Goal: Task Accomplishment & Management: Complete application form

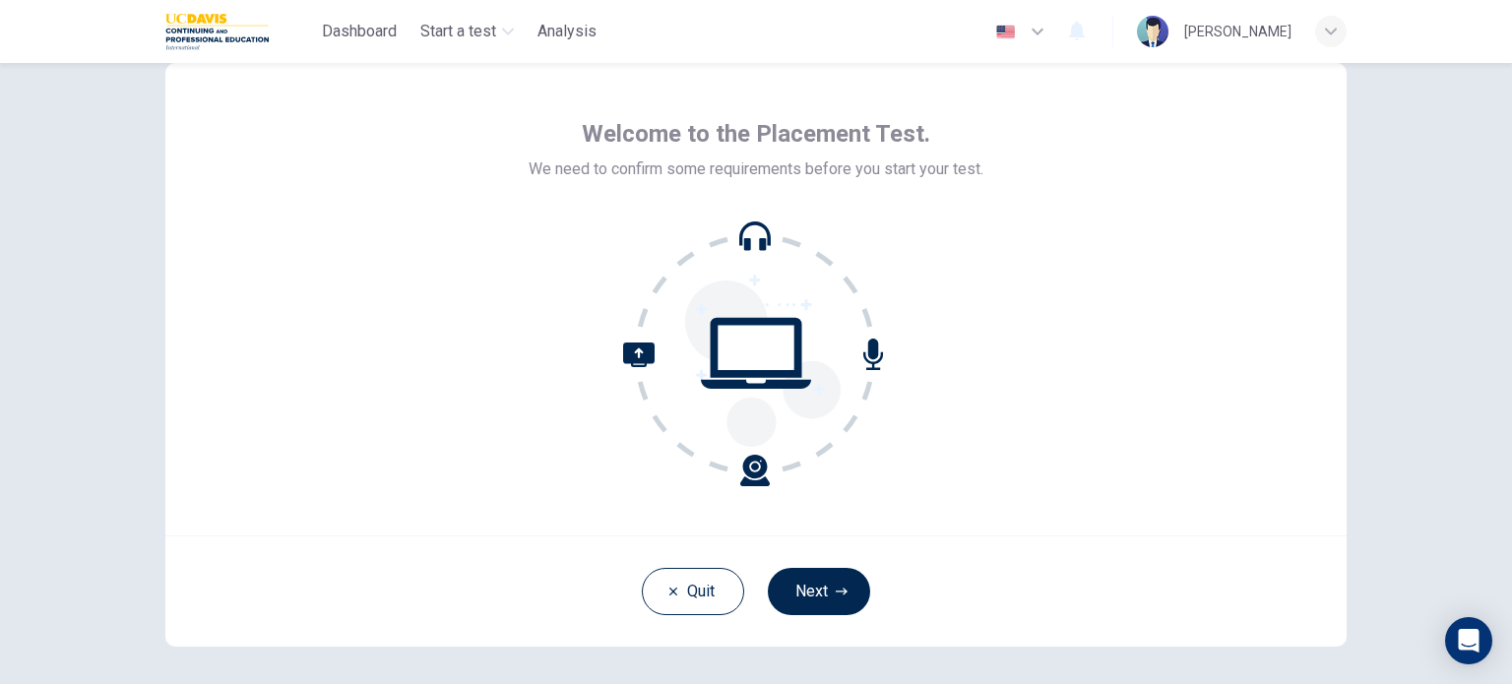
scroll to position [135, 0]
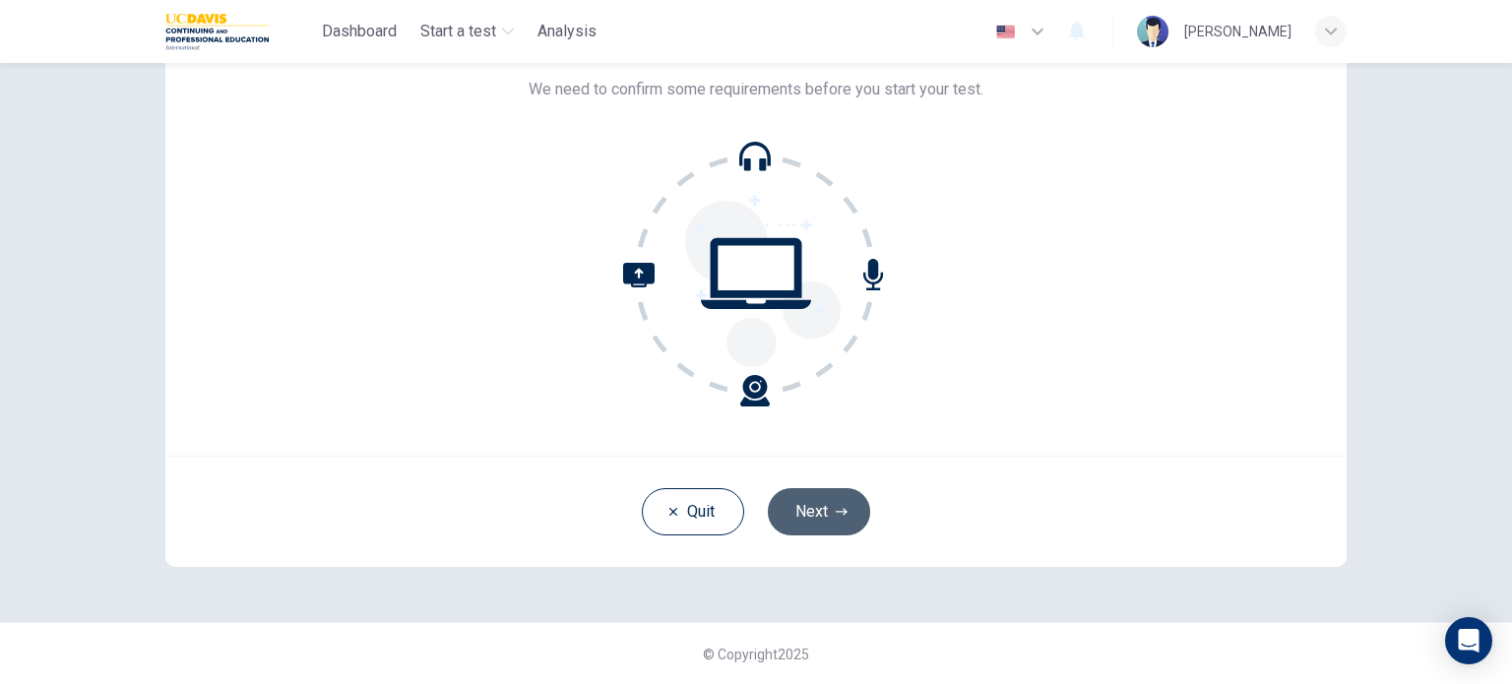
click at [843, 491] on button "Next" at bounding box center [819, 511] width 102 height 47
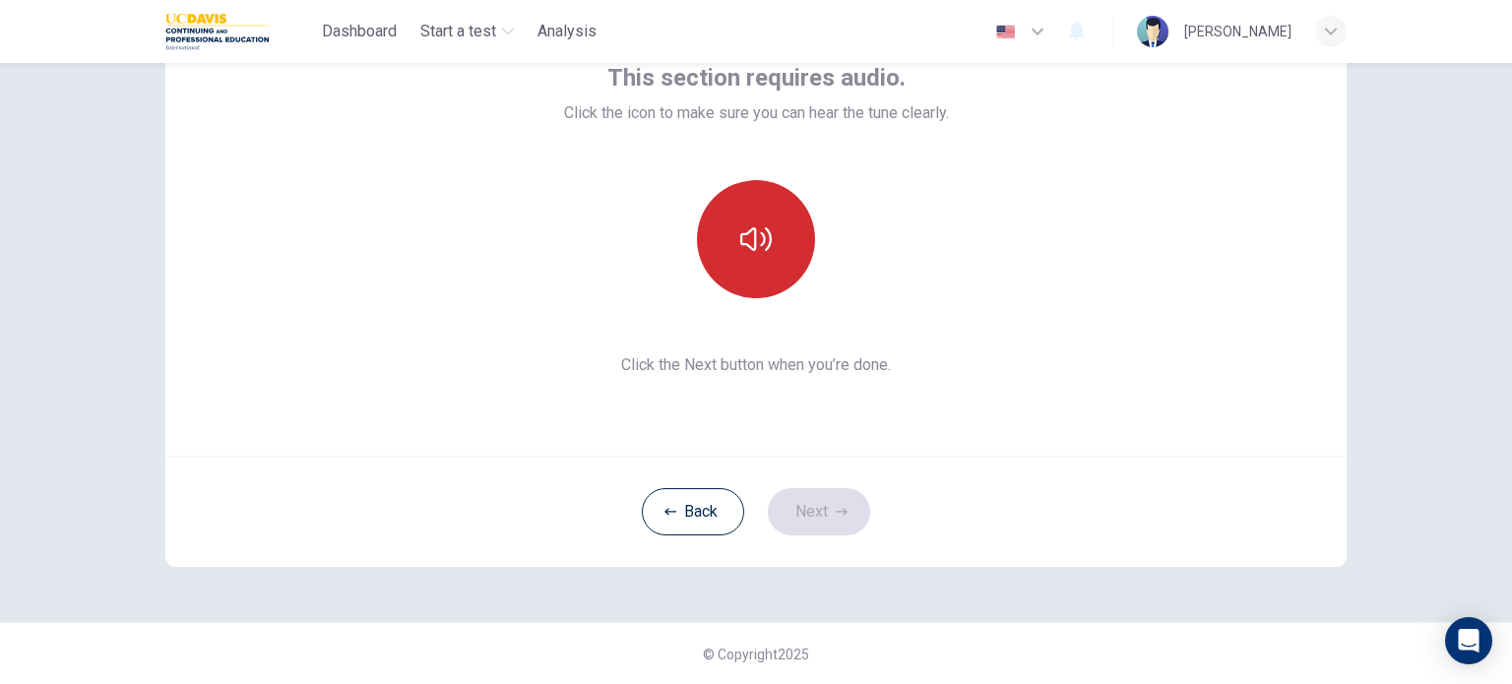
click at [769, 245] on button "button" at bounding box center [756, 239] width 118 height 118
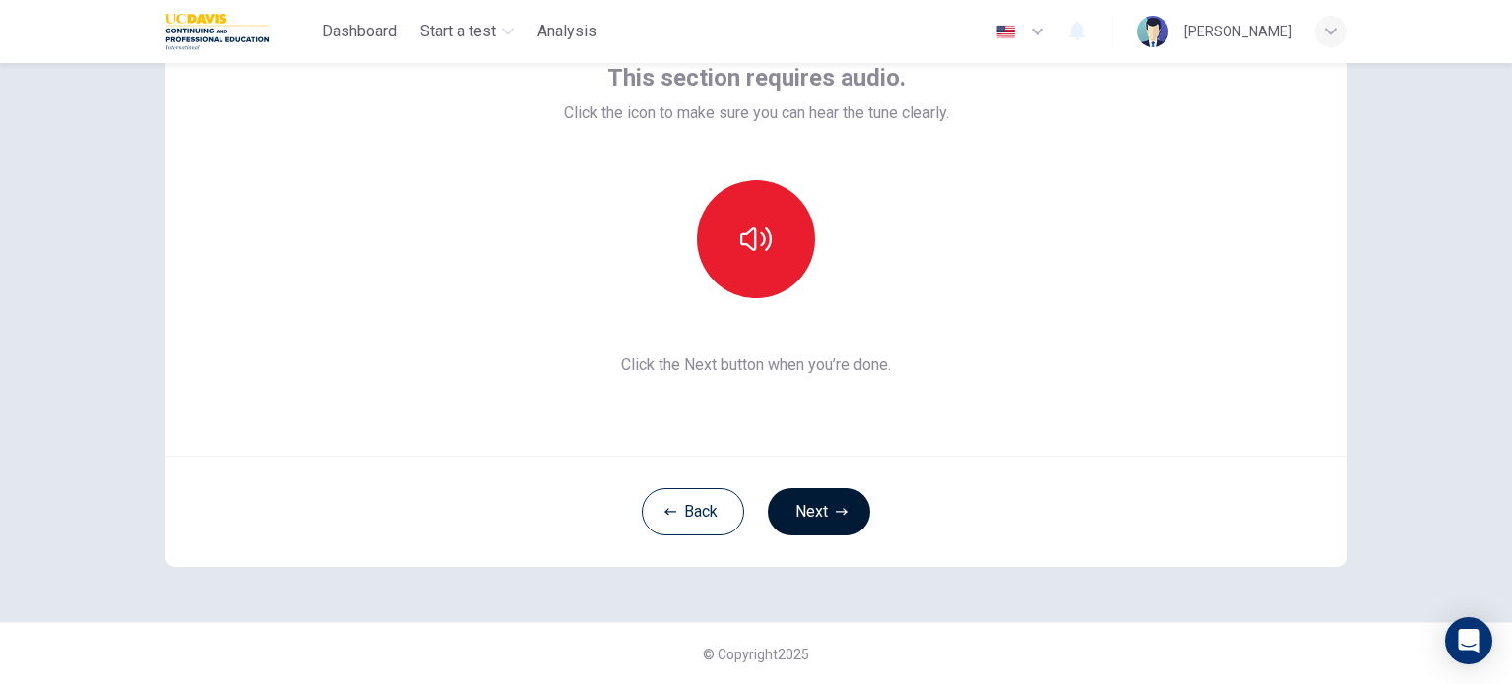
click at [838, 495] on button "Next" at bounding box center [819, 511] width 102 height 47
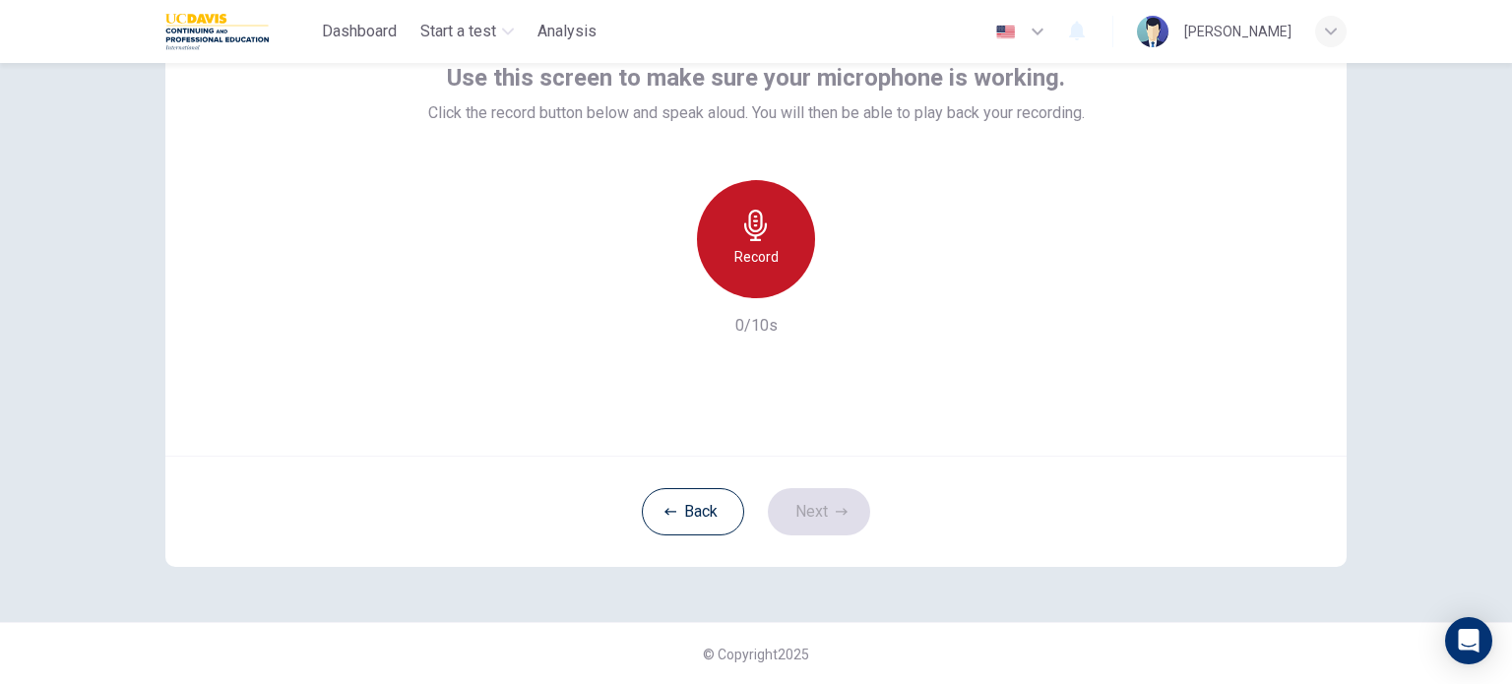
click at [770, 196] on div "Record" at bounding box center [756, 239] width 118 height 118
click at [754, 235] on icon "button" at bounding box center [755, 225] width 23 height 31
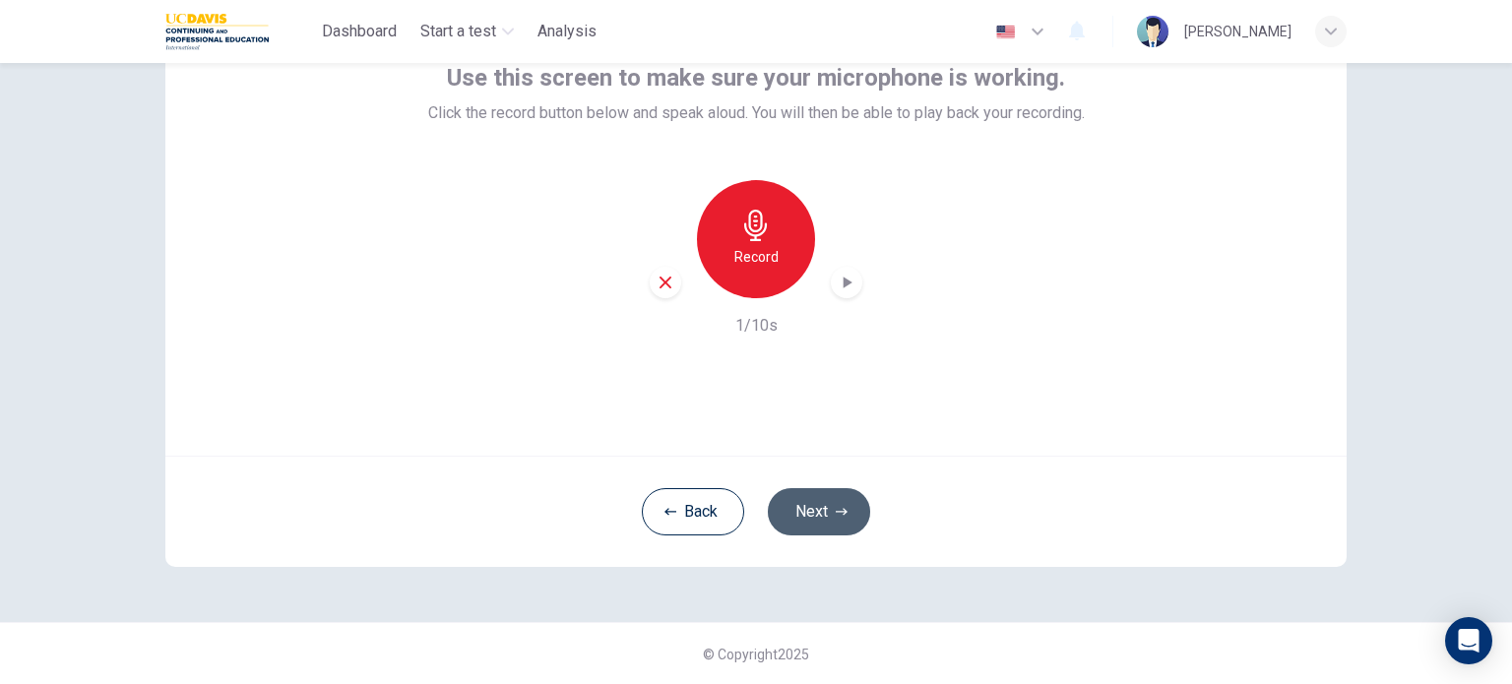
click at [815, 515] on button "Next" at bounding box center [819, 511] width 102 height 47
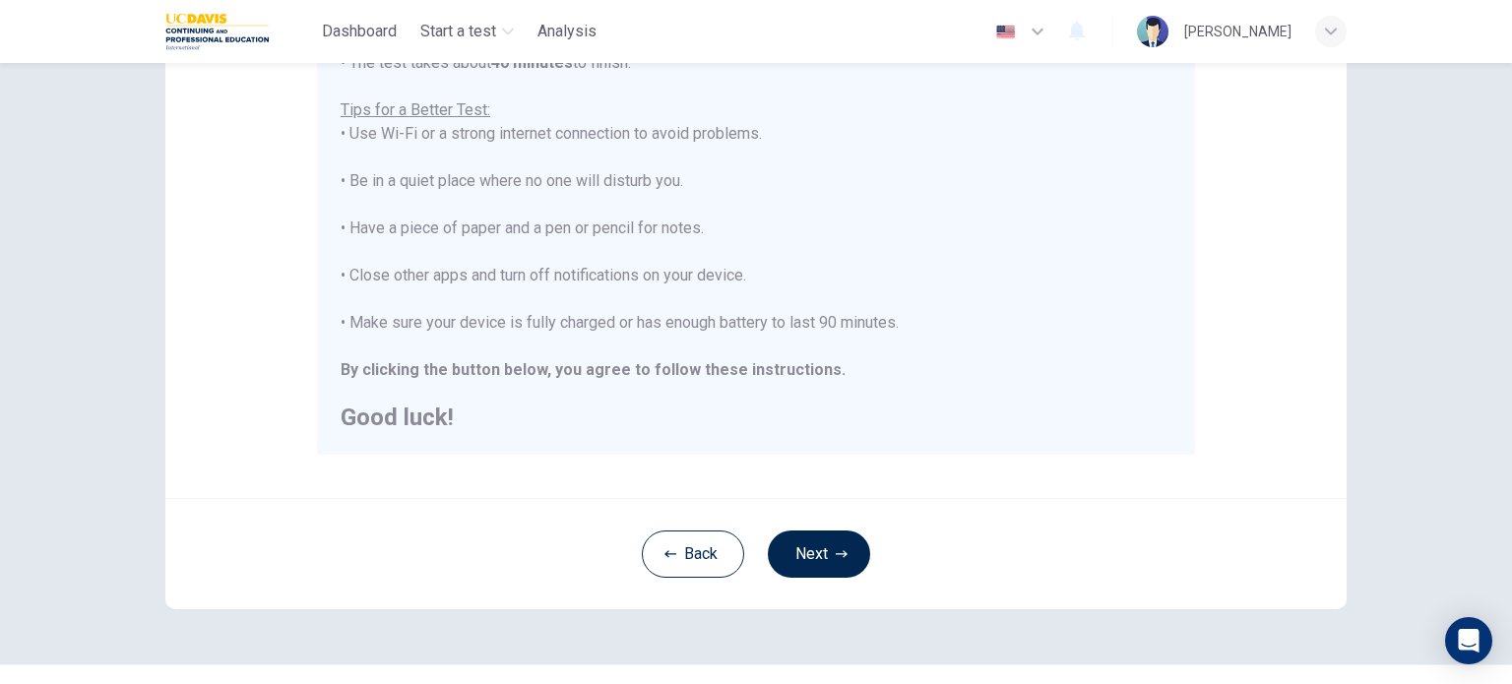
scroll to position [394, 0]
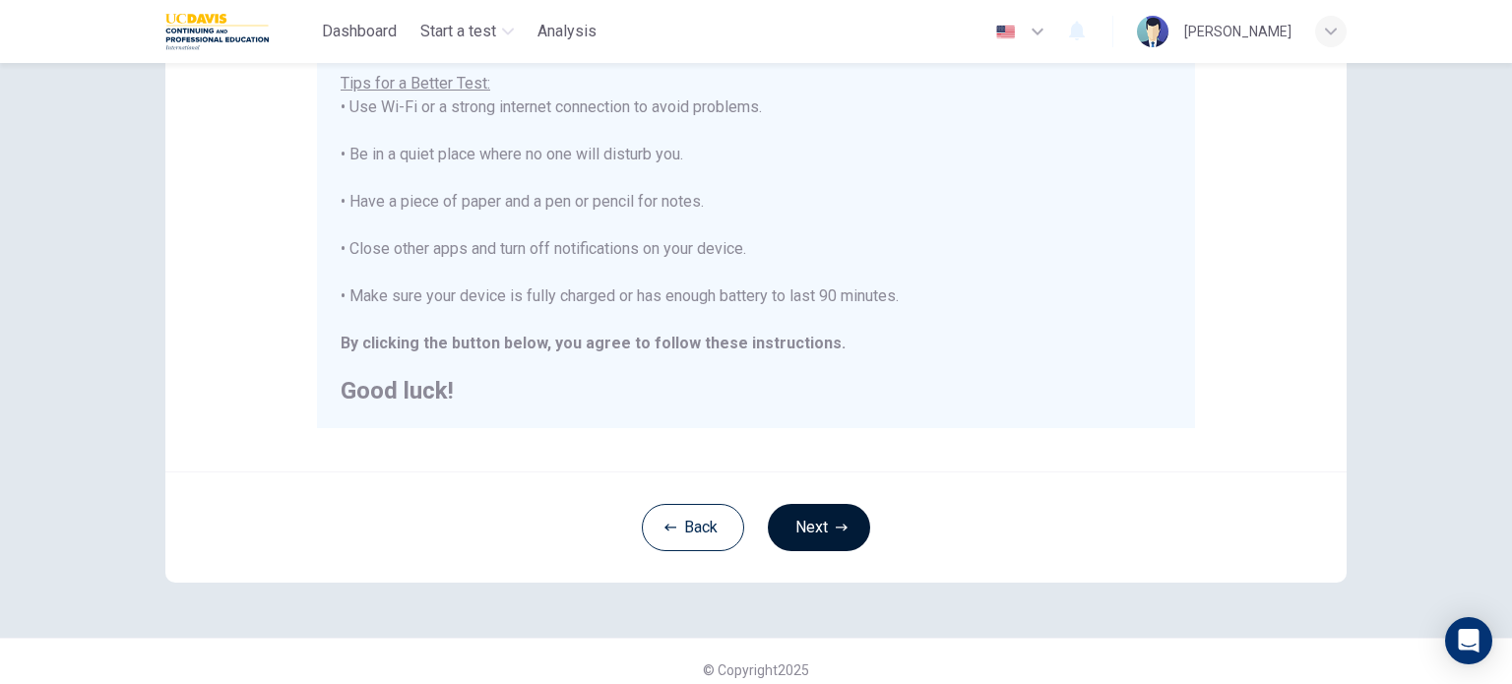
click at [830, 539] on button "Next" at bounding box center [819, 527] width 102 height 47
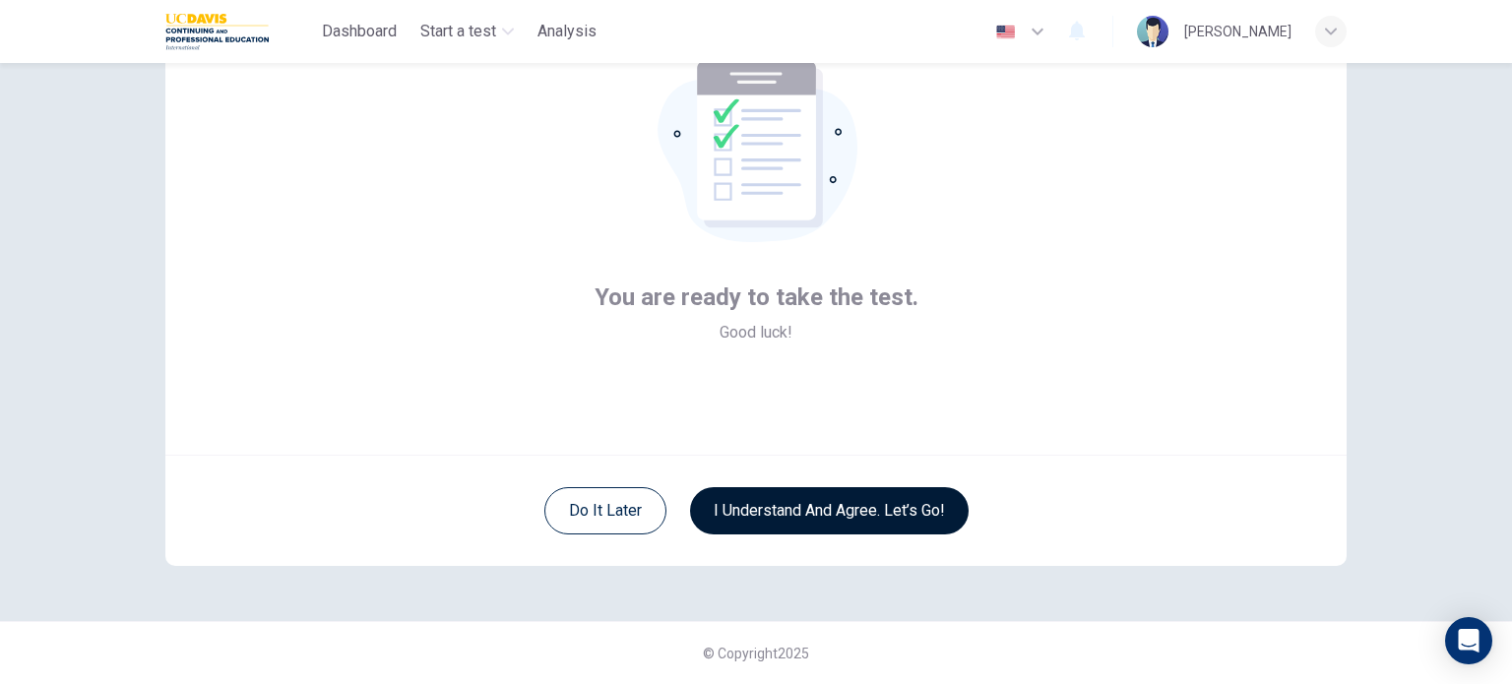
scroll to position [135, 0]
click at [822, 507] on button "I understand and agree. Let’s go!" at bounding box center [829, 511] width 279 height 47
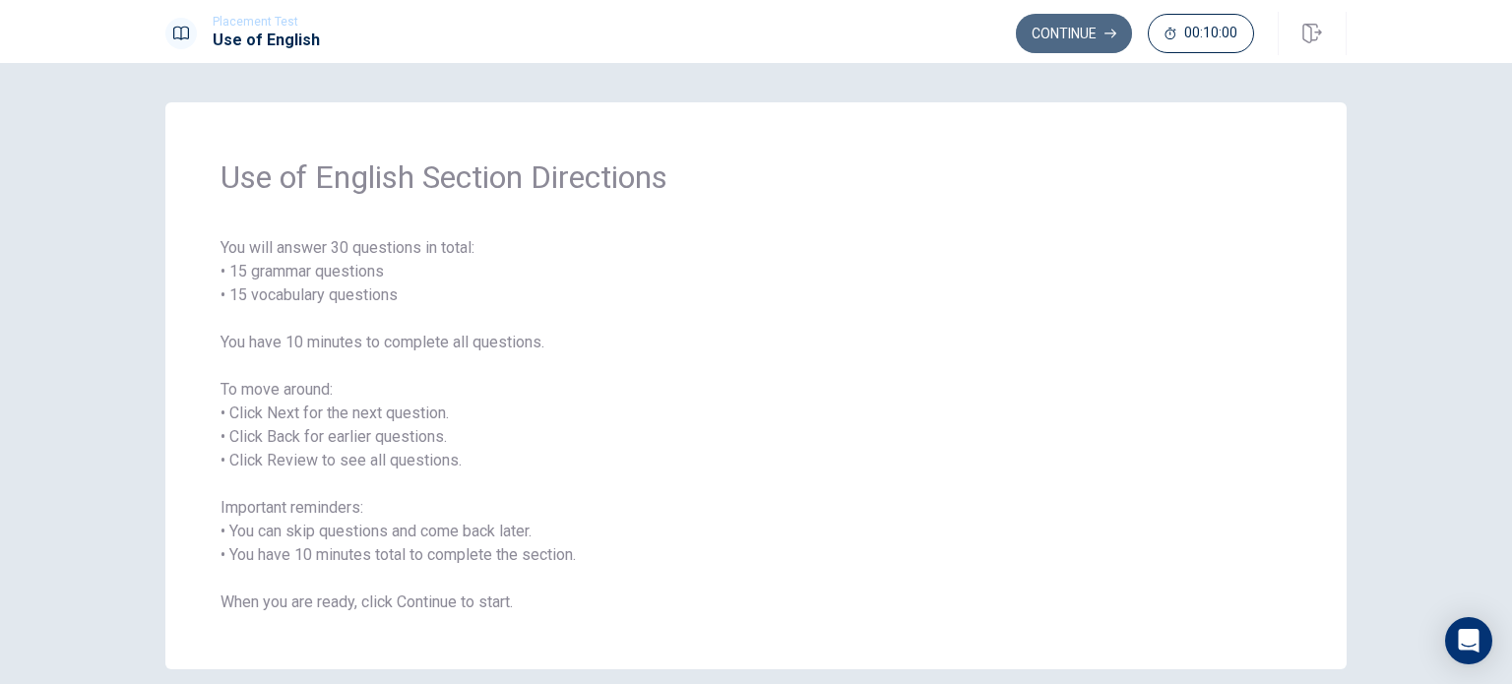
click at [1061, 34] on button "Continue" at bounding box center [1074, 33] width 116 height 39
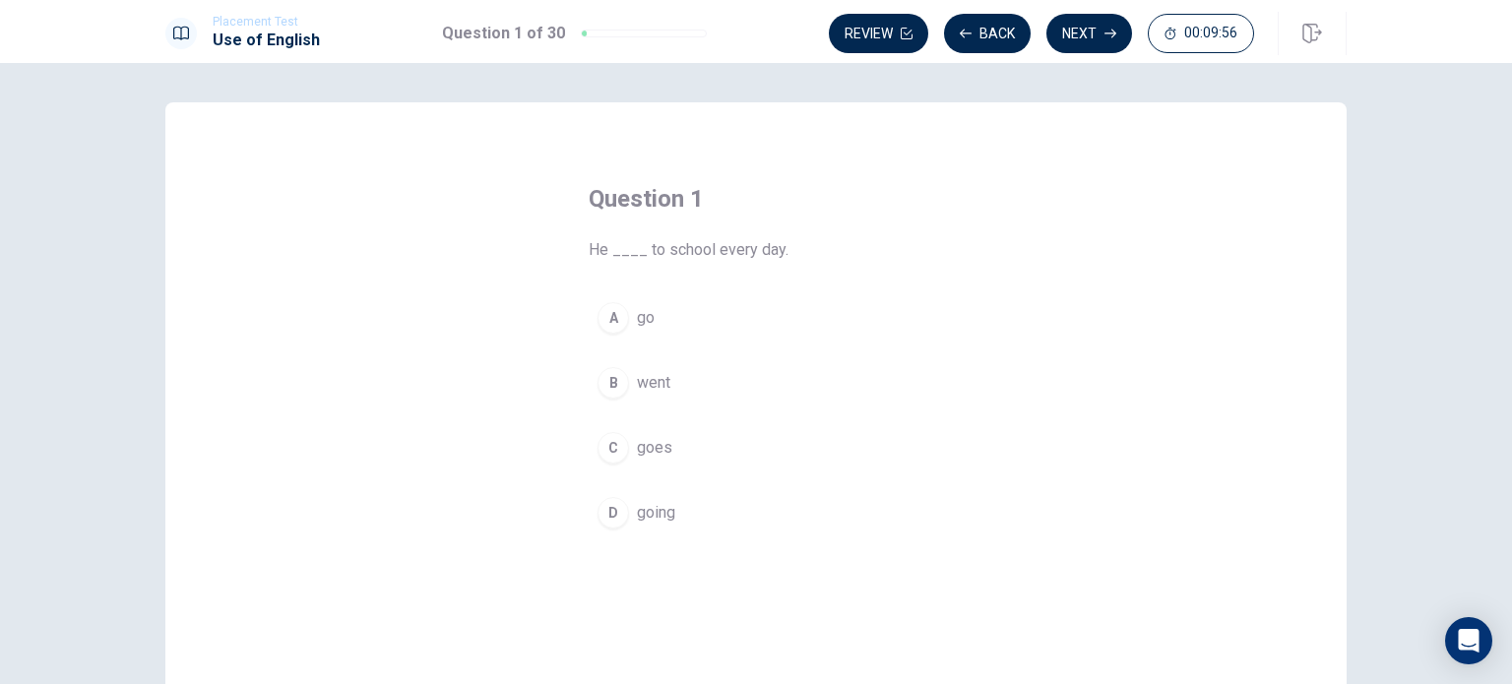
click at [645, 448] on span "goes" at bounding box center [654, 448] width 35 height 24
click at [627, 434] on button "C goes" at bounding box center [756, 447] width 335 height 49
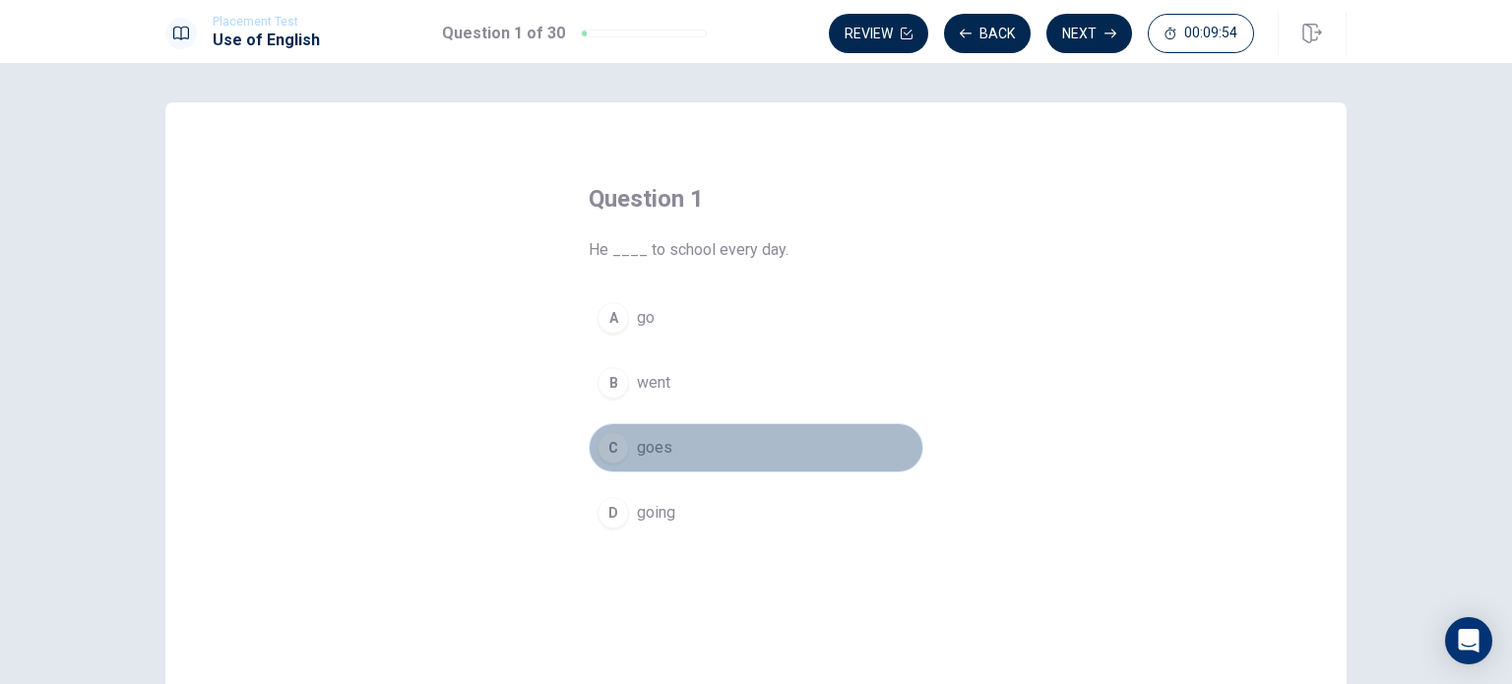
click at [600, 441] on div "C" at bounding box center [612, 447] width 31 height 31
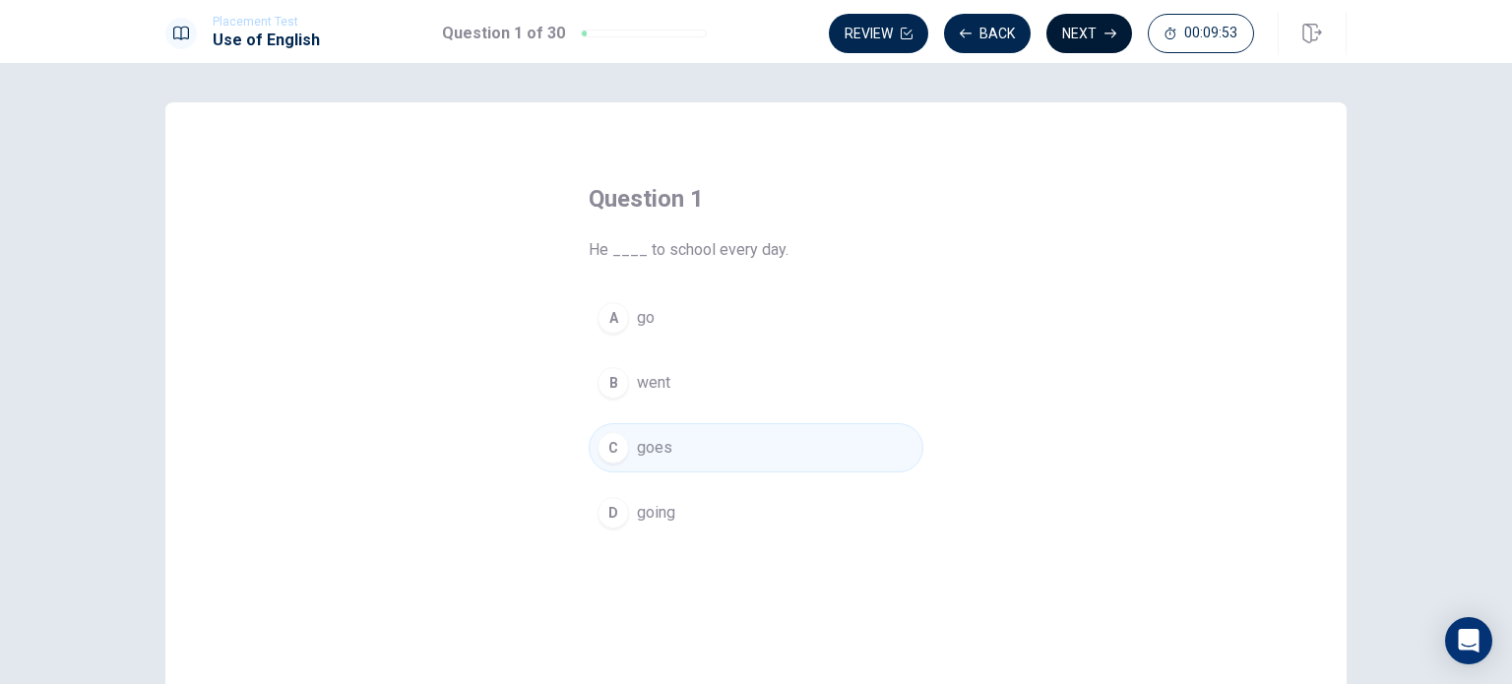
click at [1084, 24] on button "Next" at bounding box center [1089, 33] width 86 height 39
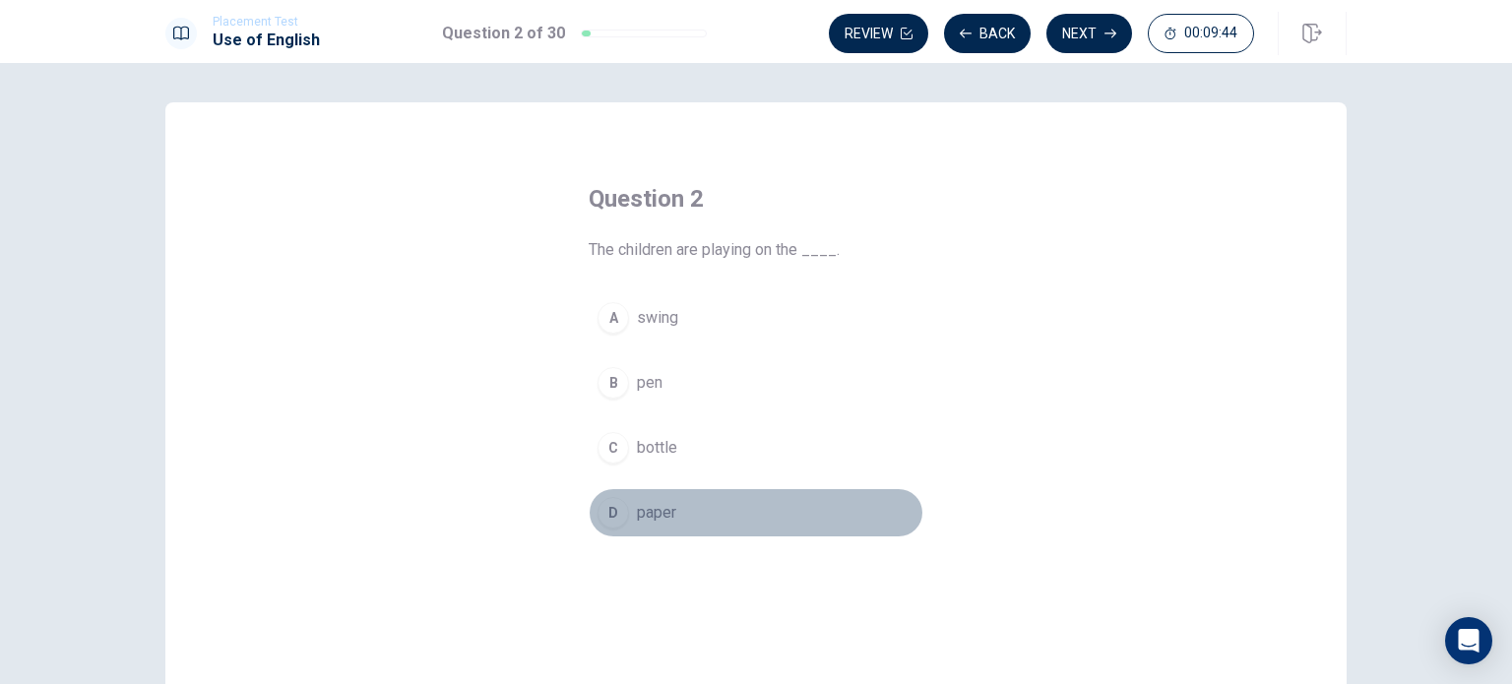
click at [618, 512] on div "D" at bounding box center [612, 512] width 31 height 31
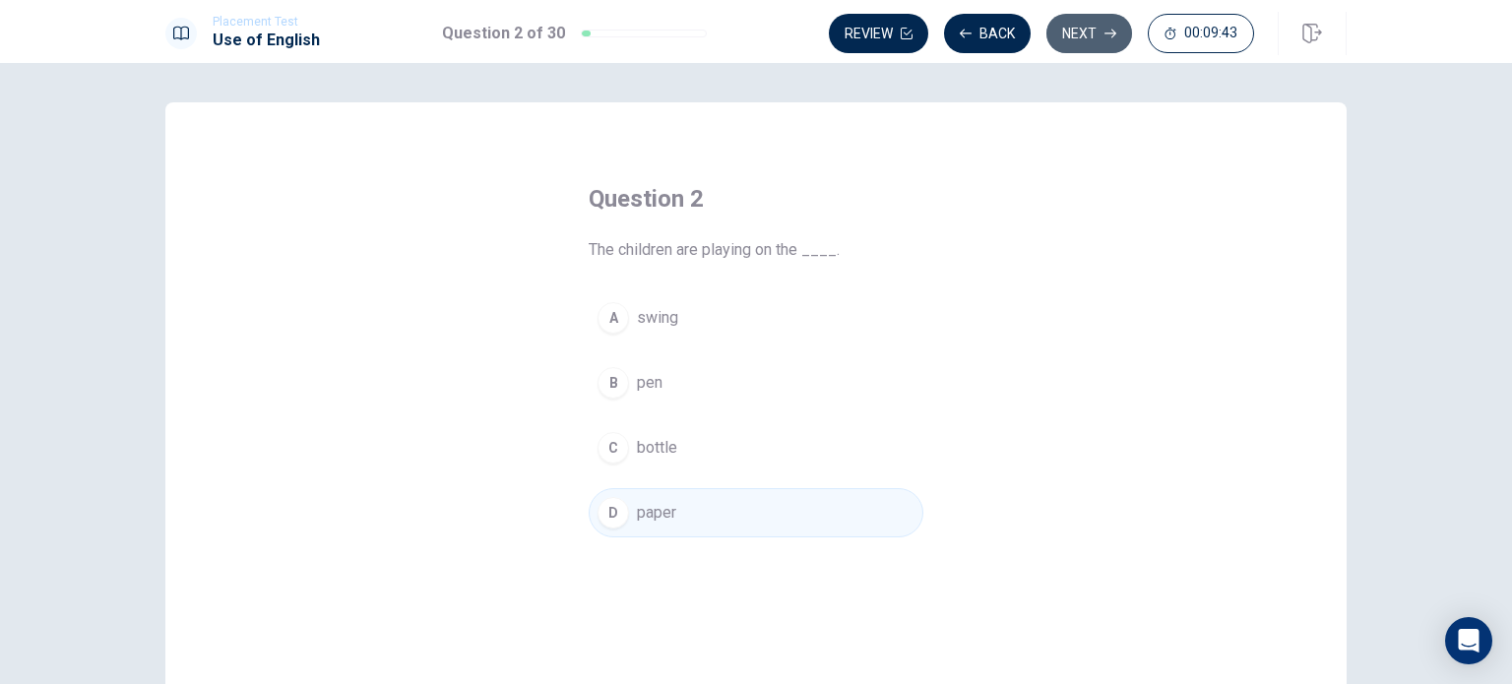
click at [1094, 31] on button "Next" at bounding box center [1089, 33] width 86 height 39
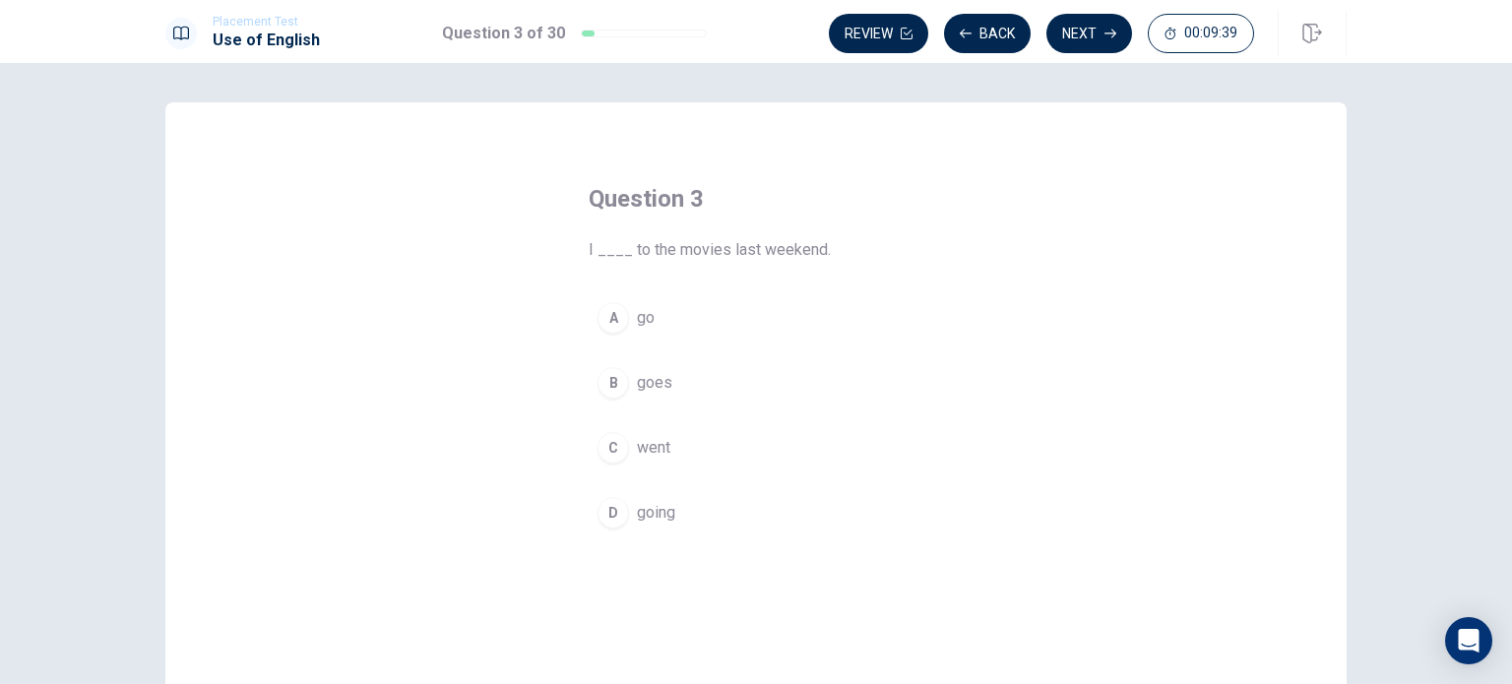
click at [606, 449] on div "C" at bounding box center [612, 447] width 31 height 31
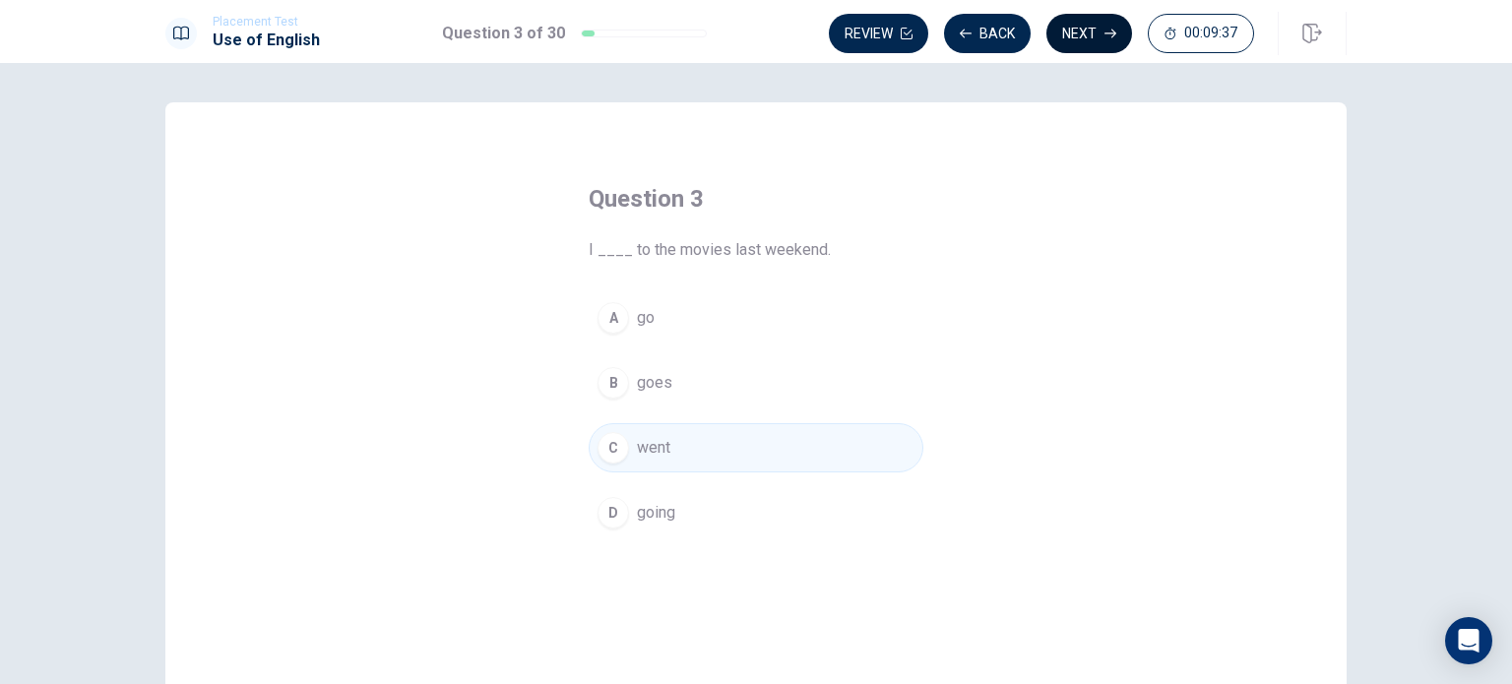
click at [1089, 34] on button "Next" at bounding box center [1089, 33] width 86 height 39
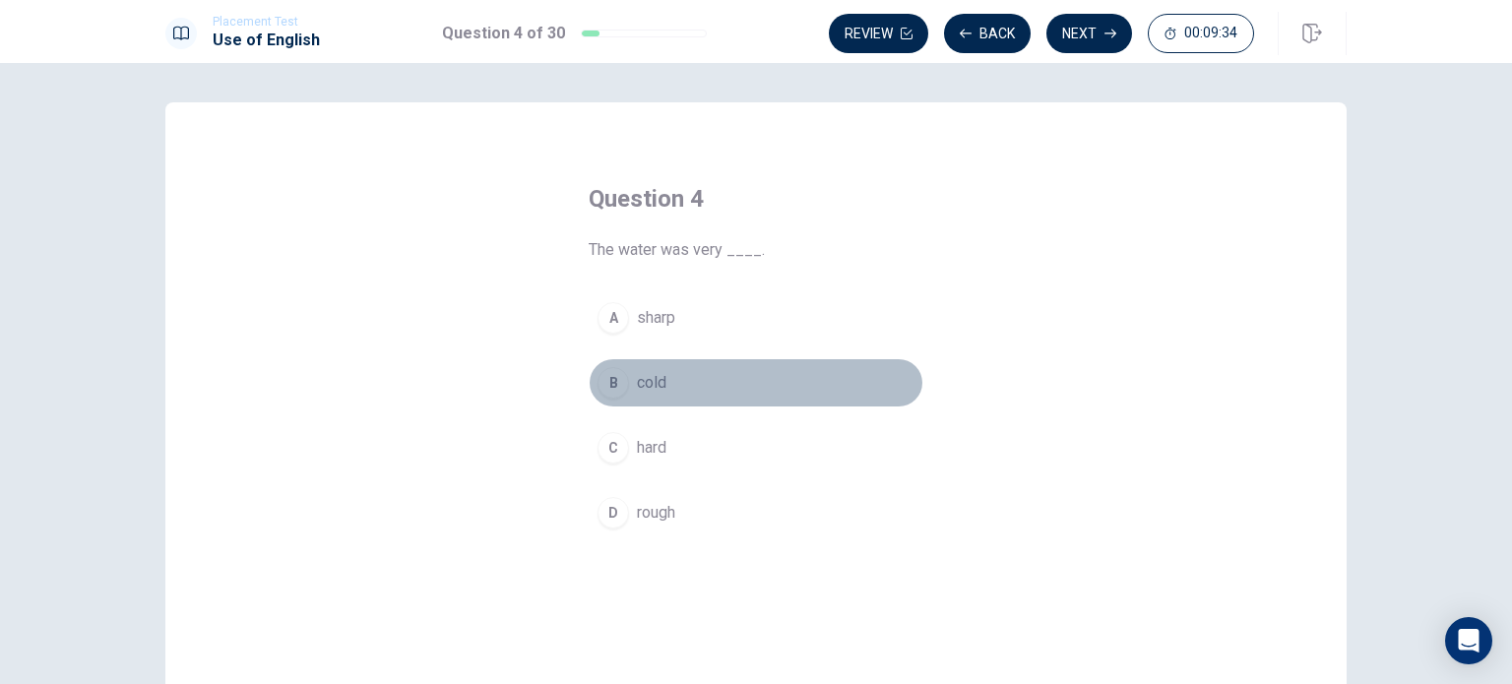
click at [607, 384] on div "B" at bounding box center [612, 382] width 31 height 31
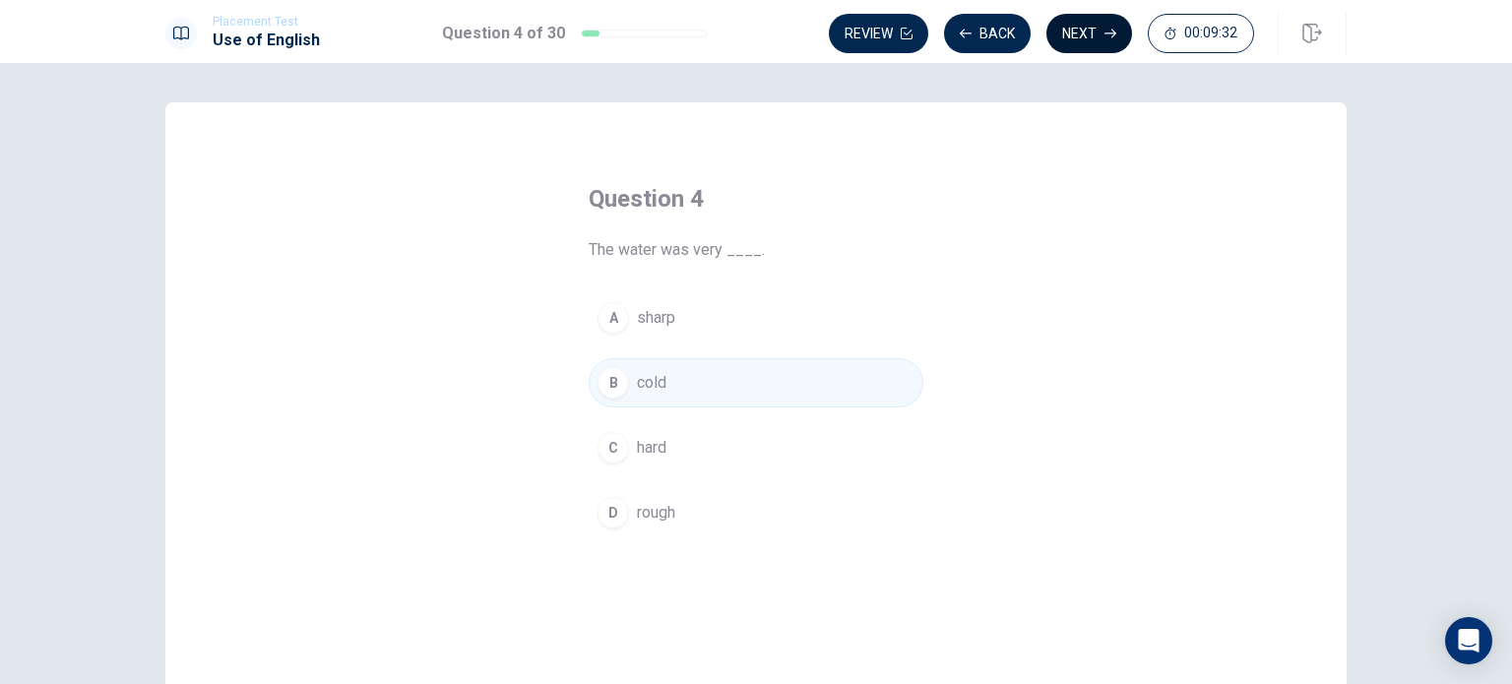
click at [1108, 31] on icon "button" at bounding box center [1110, 34] width 12 height 12
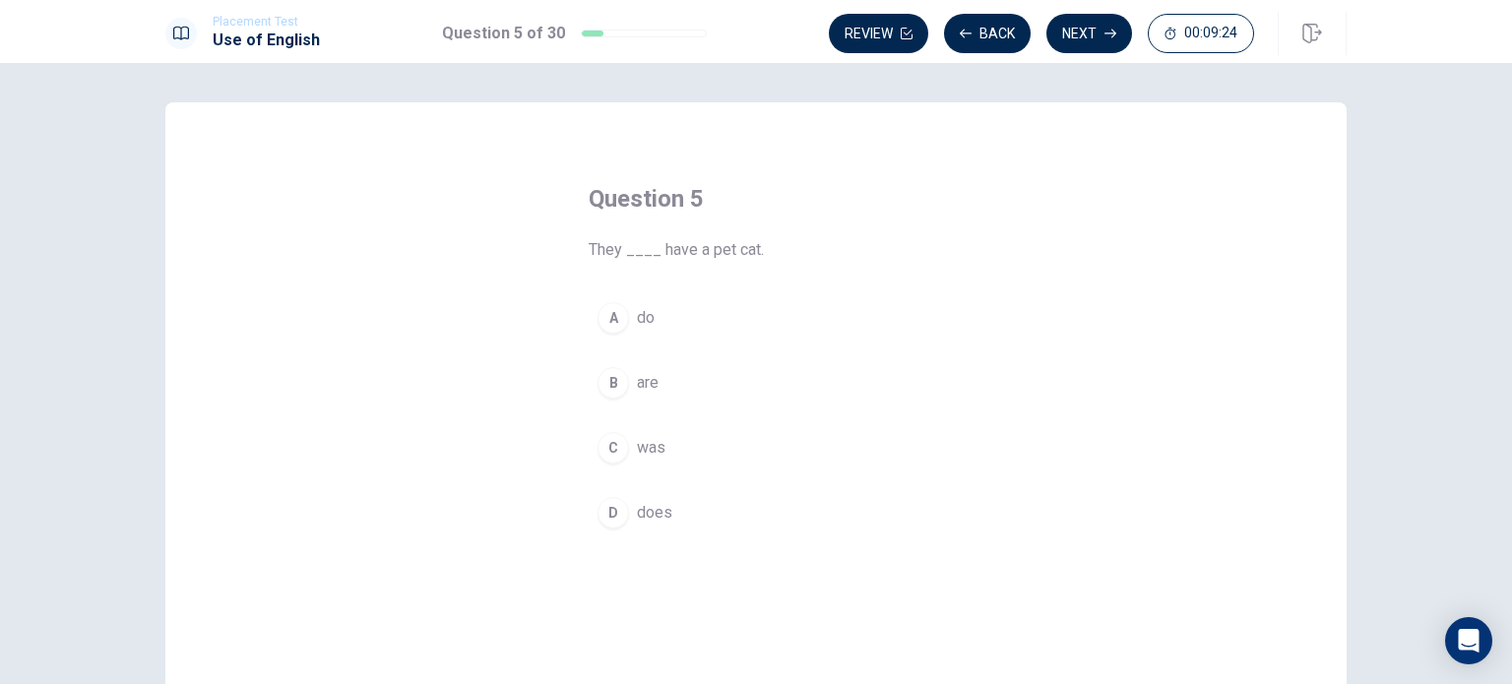
click at [618, 312] on div "A" at bounding box center [612, 317] width 31 height 31
click at [1094, 34] on button "Next" at bounding box center [1089, 33] width 86 height 39
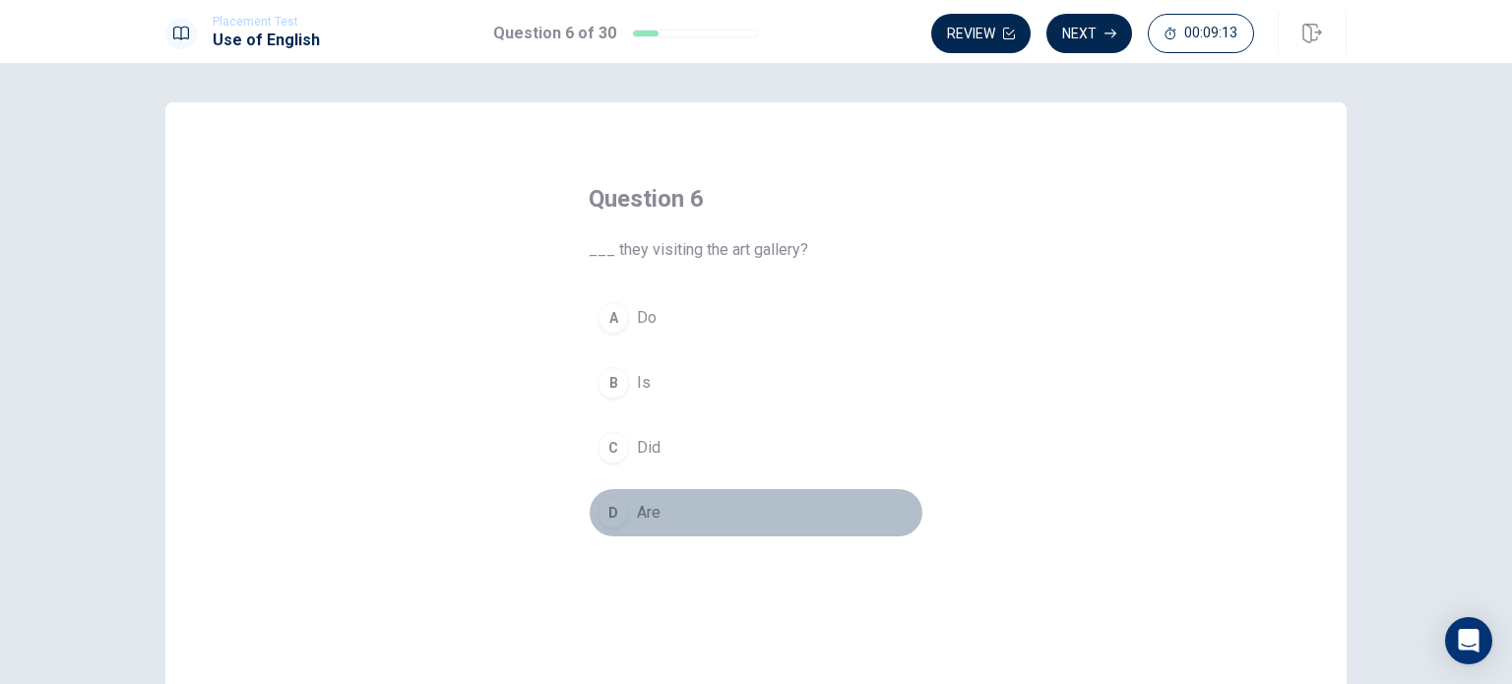
drag, startPoint x: 611, startPoint y: 516, endPoint x: 621, endPoint y: 514, distance: 10.0
click at [610, 516] on div "D" at bounding box center [612, 512] width 31 height 31
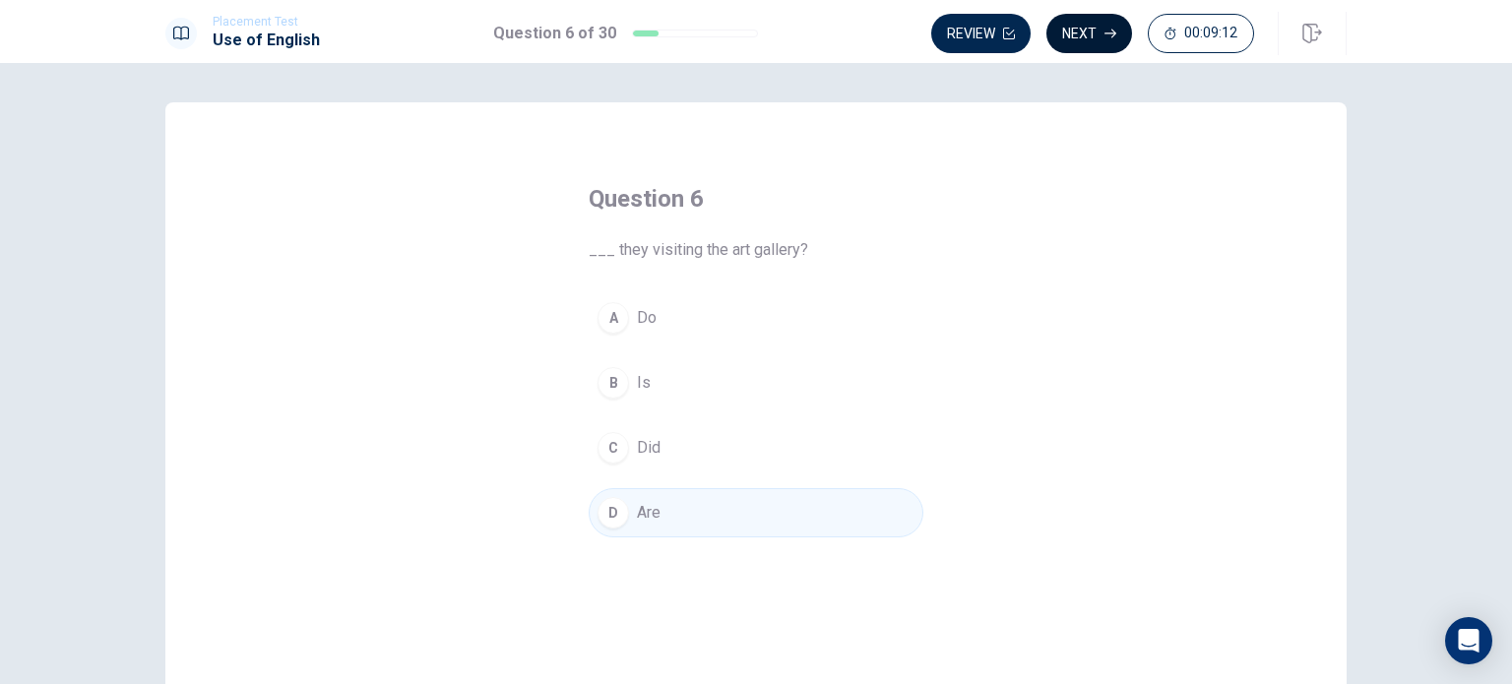
click at [1100, 31] on button "Next" at bounding box center [1089, 33] width 86 height 39
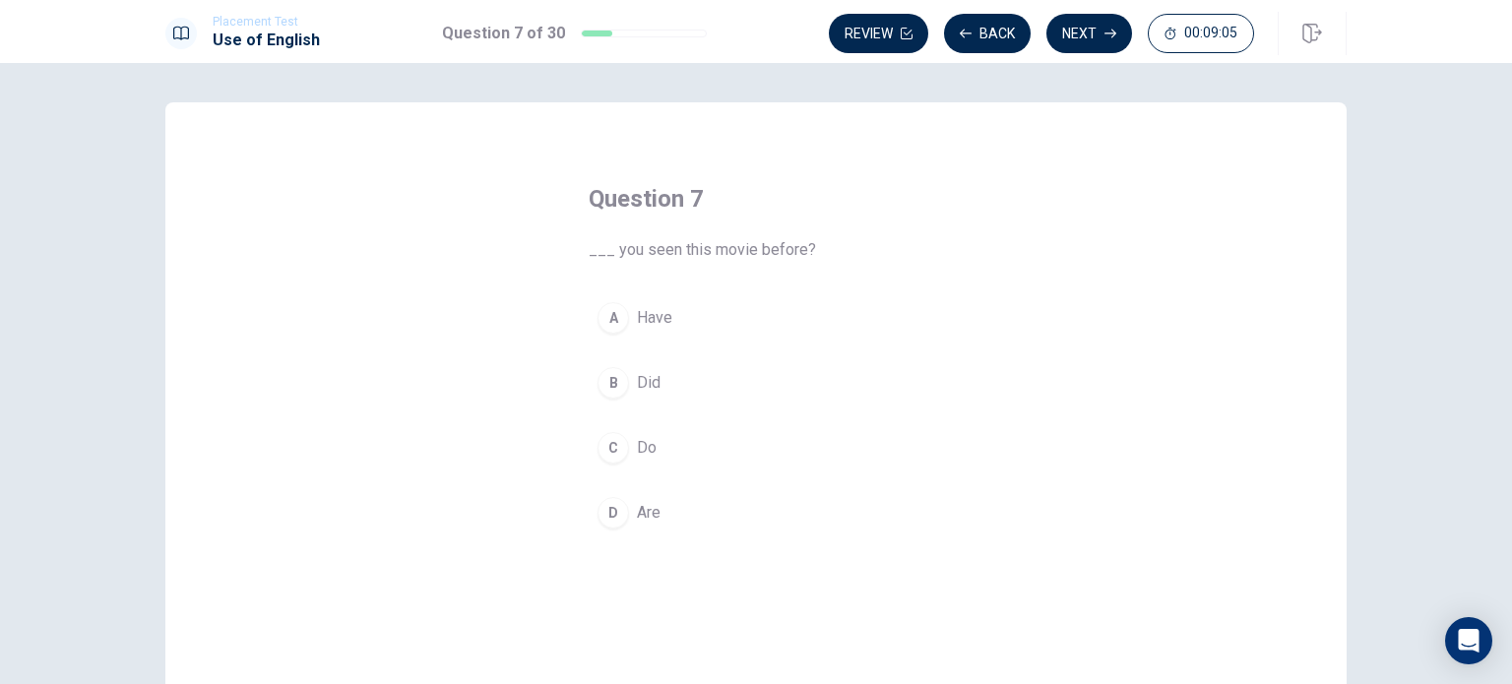
click at [603, 310] on div "A" at bounding box center [612, 317] width 31 height 31
click at [1090, 36] on button "Next" at bounding box center [1089, 33] width 86 height 39
click at [638, 512] on span "will see" at bounding box center [664, 513] width 54 height 24
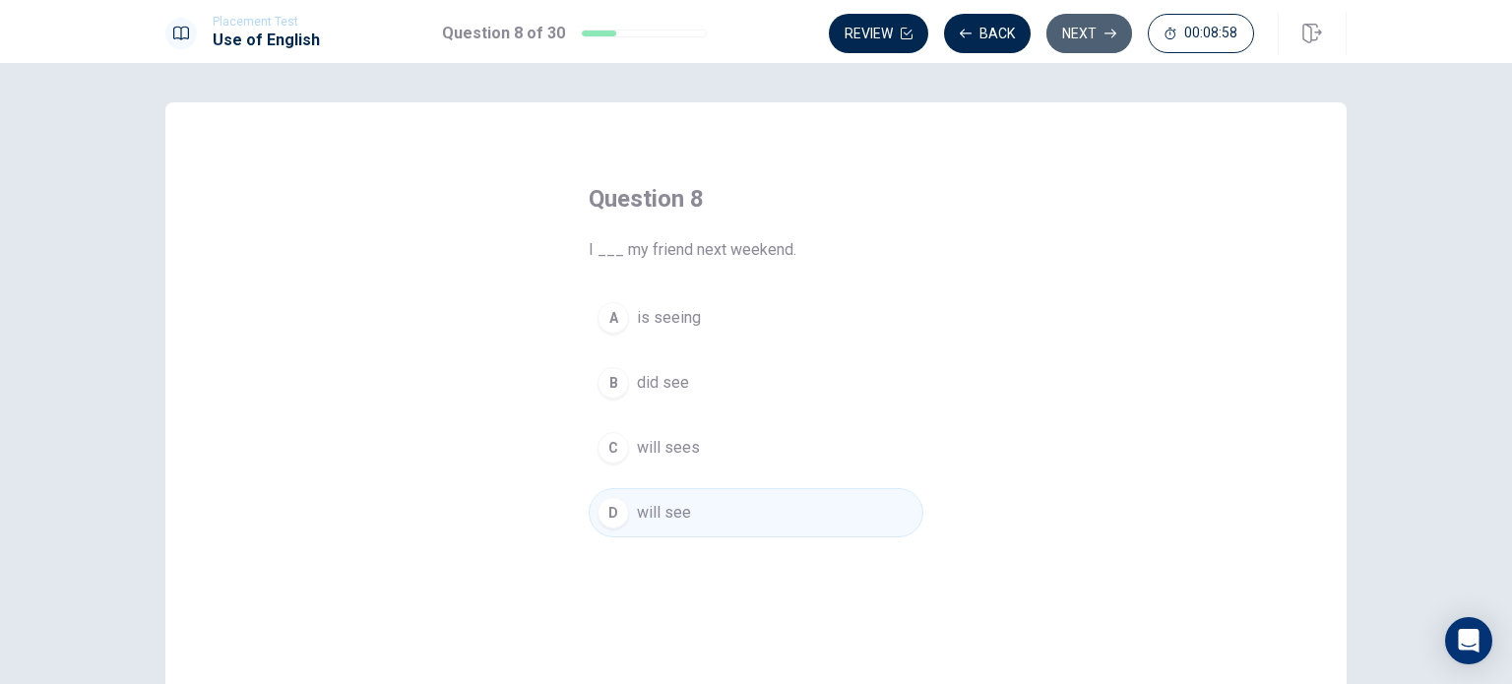
click at [1087, 49] on button "Next" at bounding box center [1089, 33] width 86 height 39
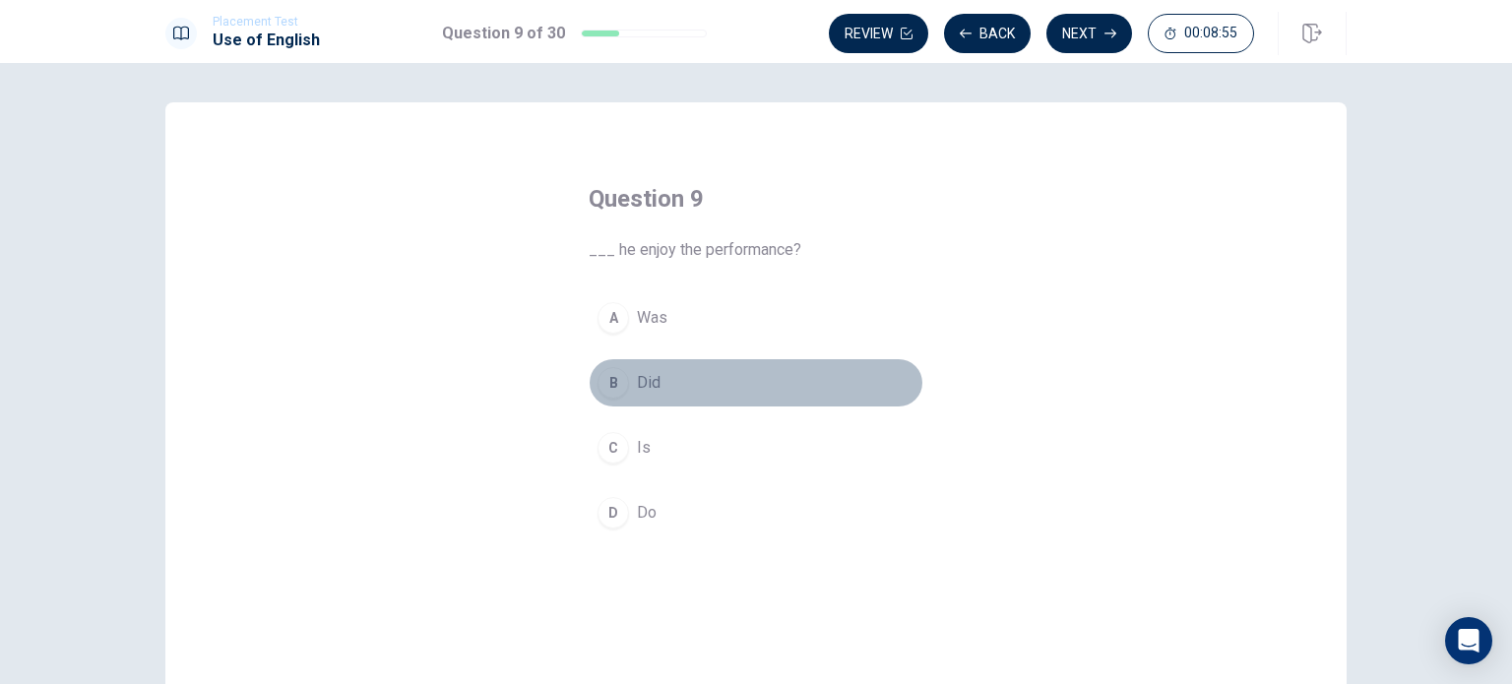
click at [612, 393] on div "B" at bounding box center [612, 382] width 31 height 31
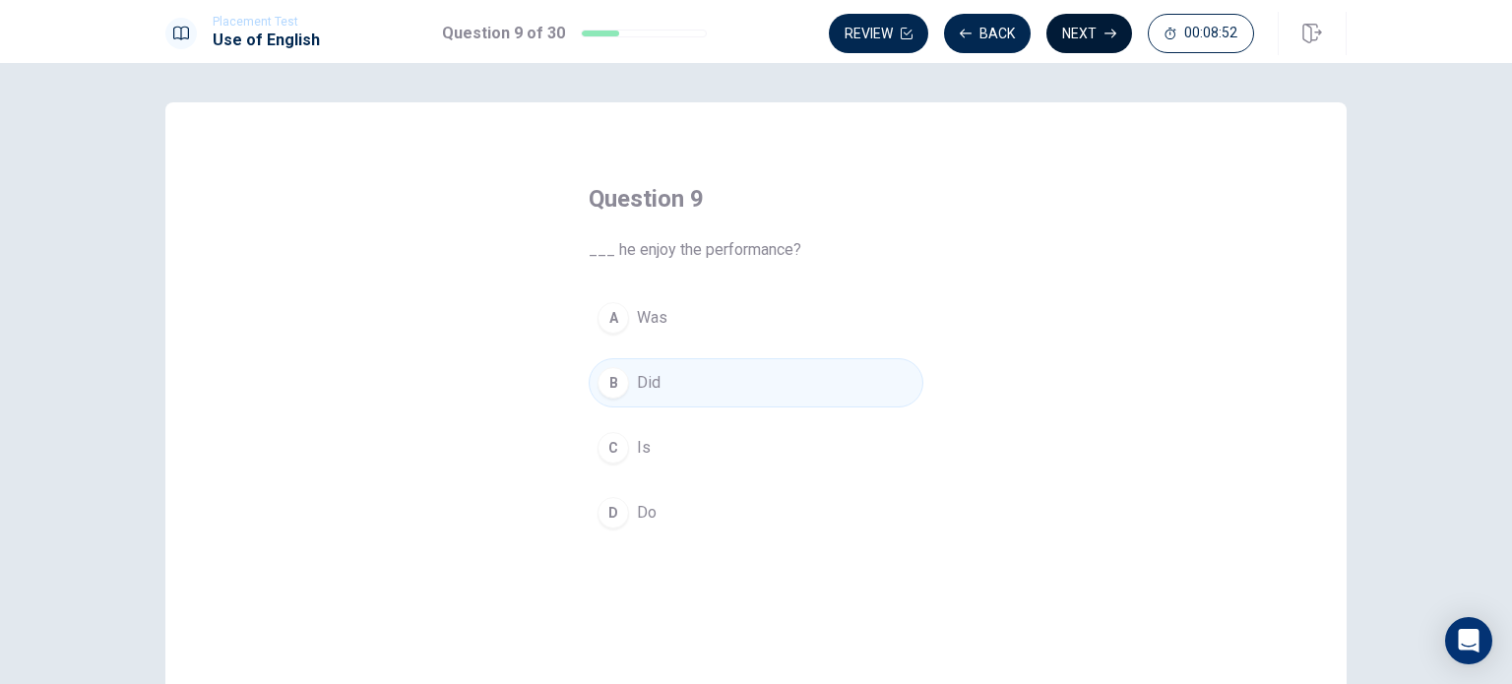
click at [1084, 39] on button "Next" at bounding box center [1089, 33] width 86 height 39
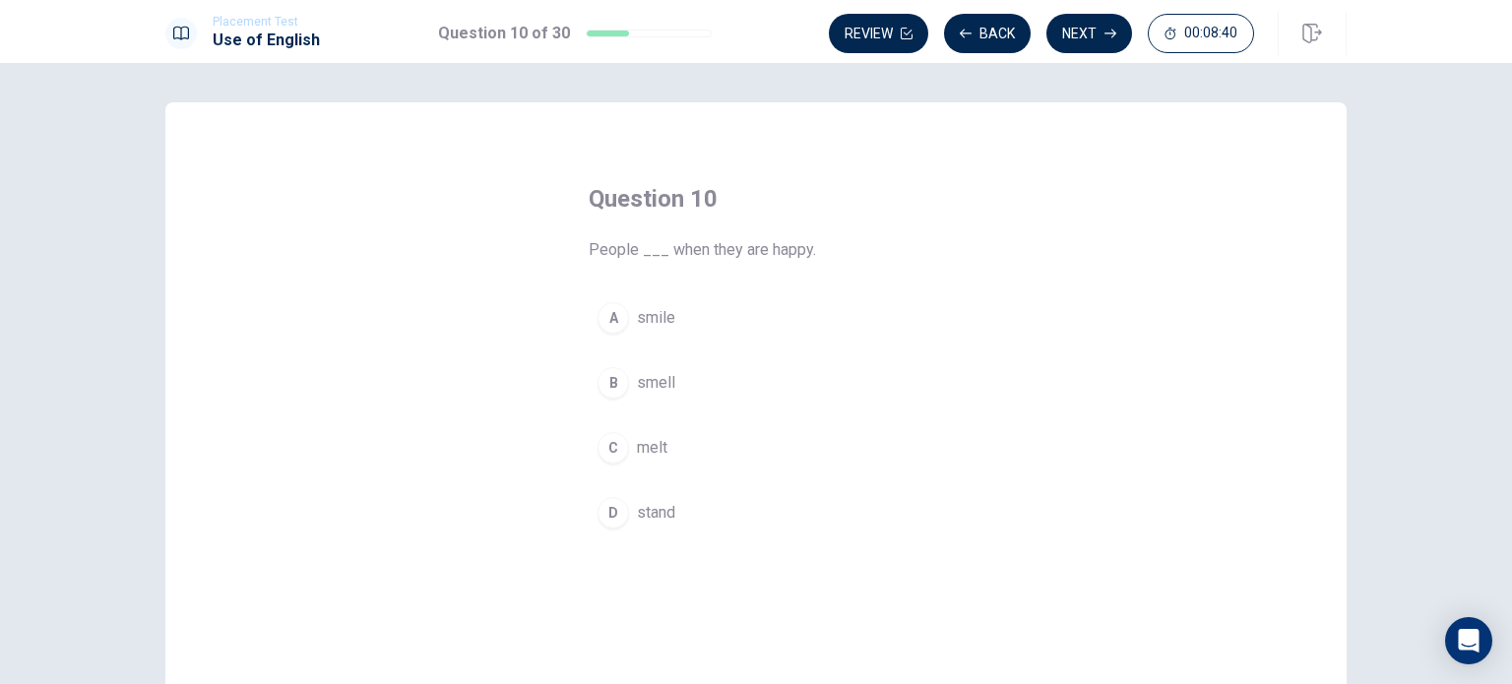
click at [618, 303] on button "A smile" at bounding box center [756, 317] width 335 height 49
click at [1081, 31] on button "Next" at bounding box center [1089, 33] width 86 height 39
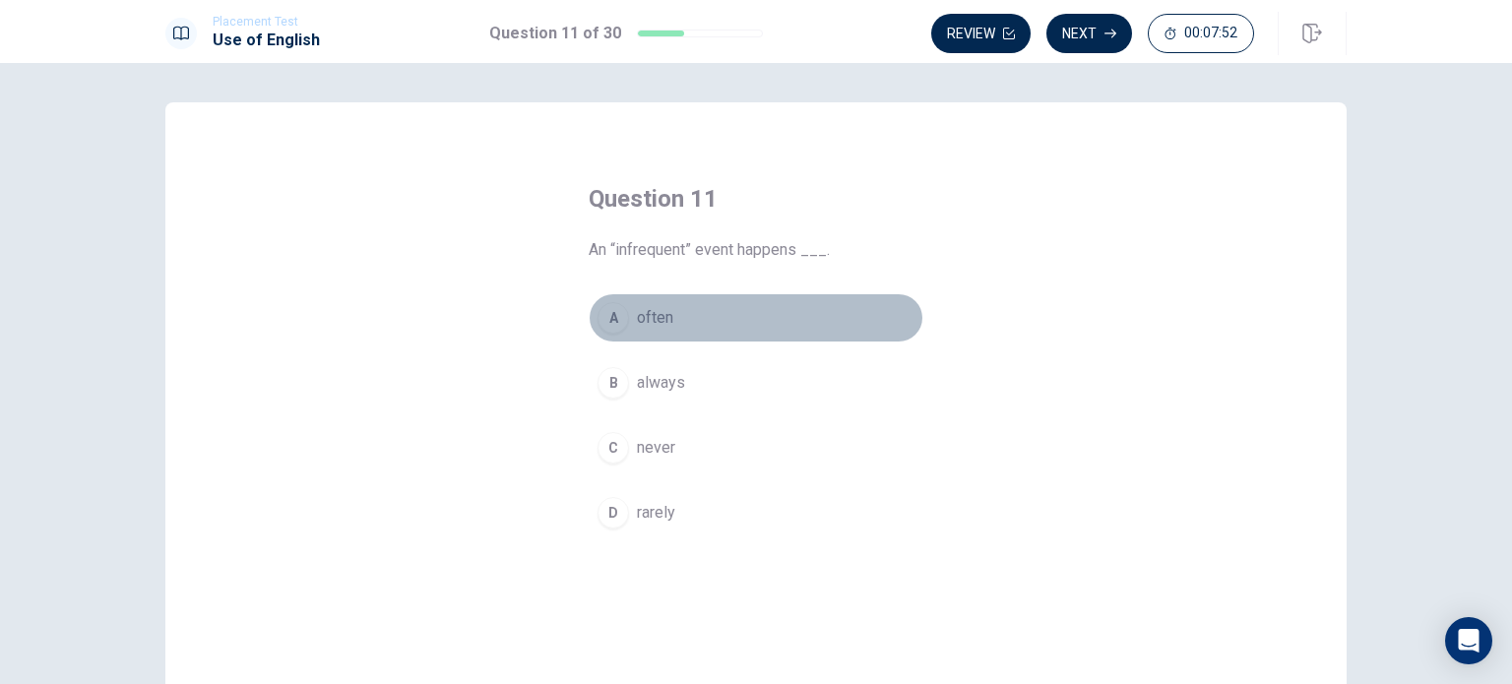
click at [630, 312] on button "A often" at bounding box center [756, 317] width 335 height 49
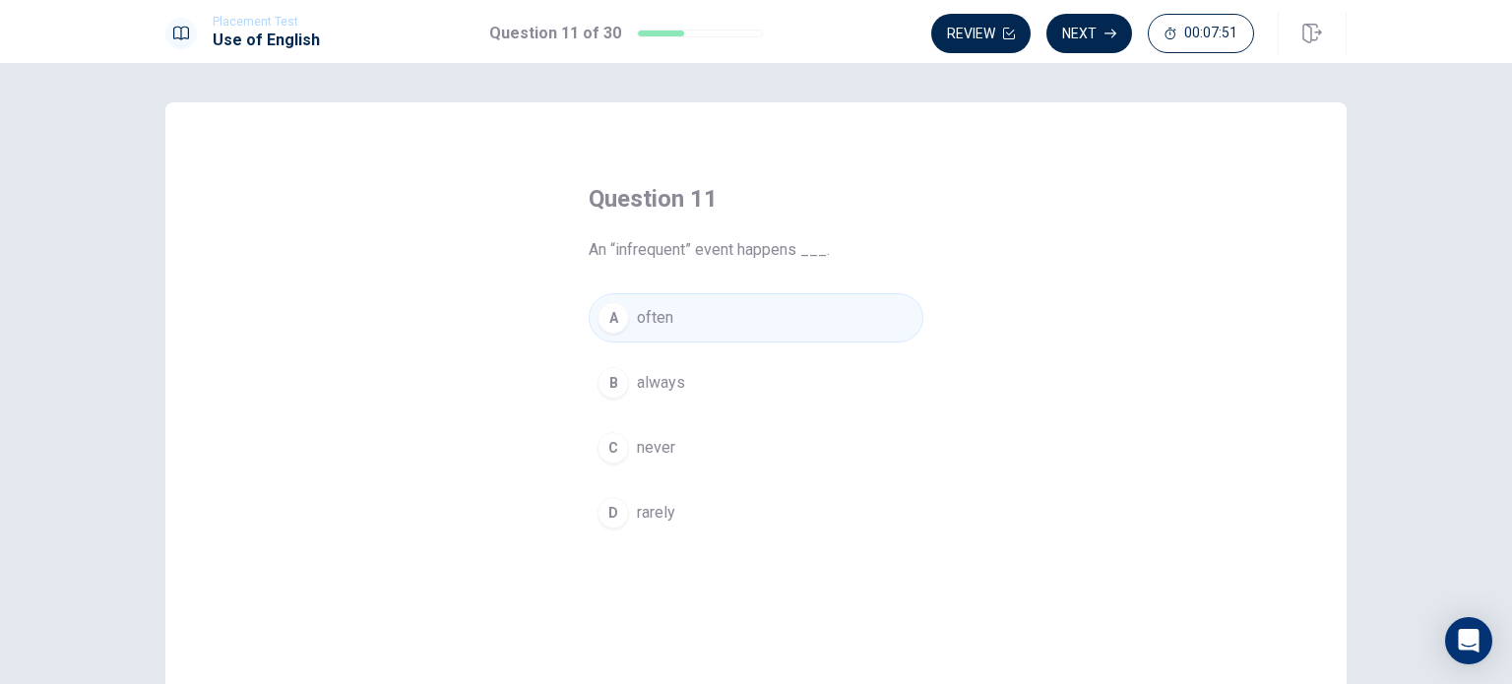
click at [616, 540] on div "Question 11 An “infrequent” event happens ___. A often B always C never D rarely" at bounding box center [755, 360] width 413 height 417
click at [616, 517] on div "D" at bounding box center [612, 512] width 31 height 31
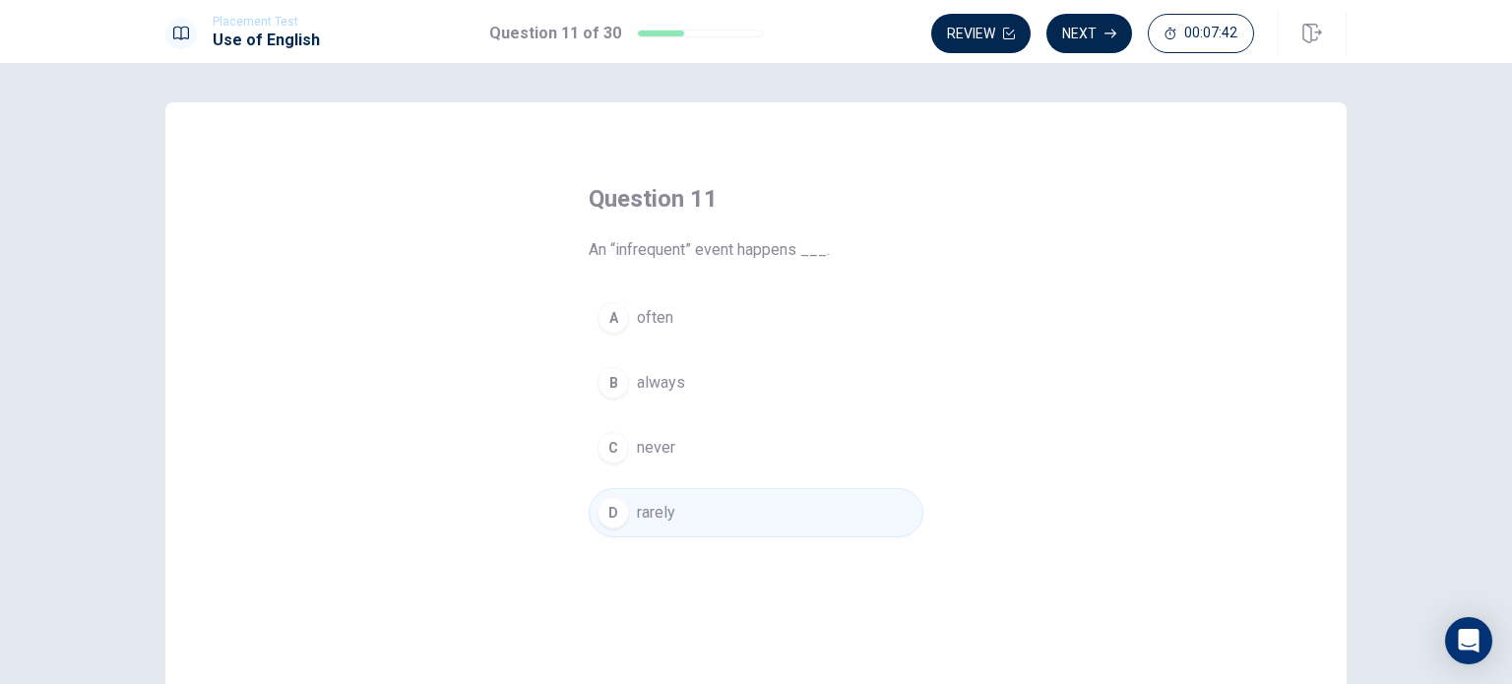
click at [644, 326] on span "often" at bounding box center [655, 318] width 36 height 24
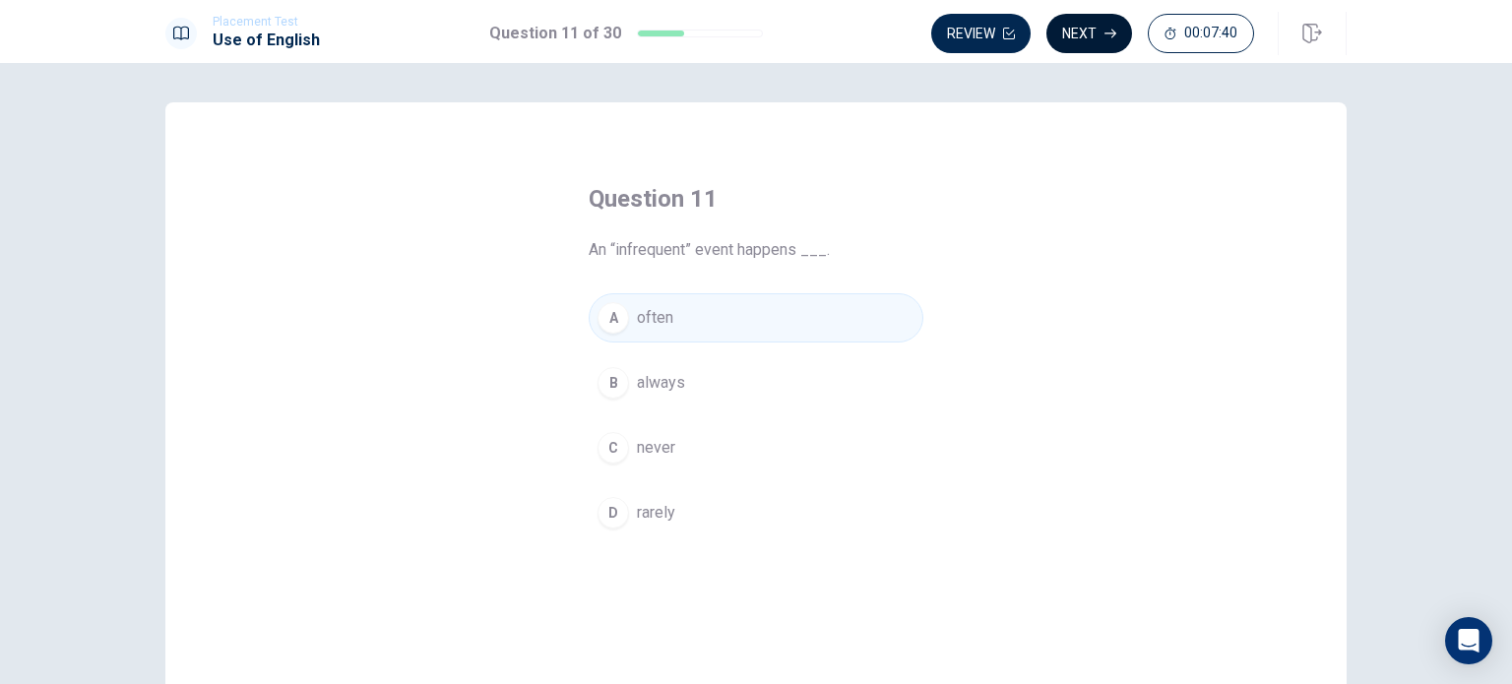
click at [1085, 40] on button "Next" at bounding box center [1089, 33] width 86 height 39
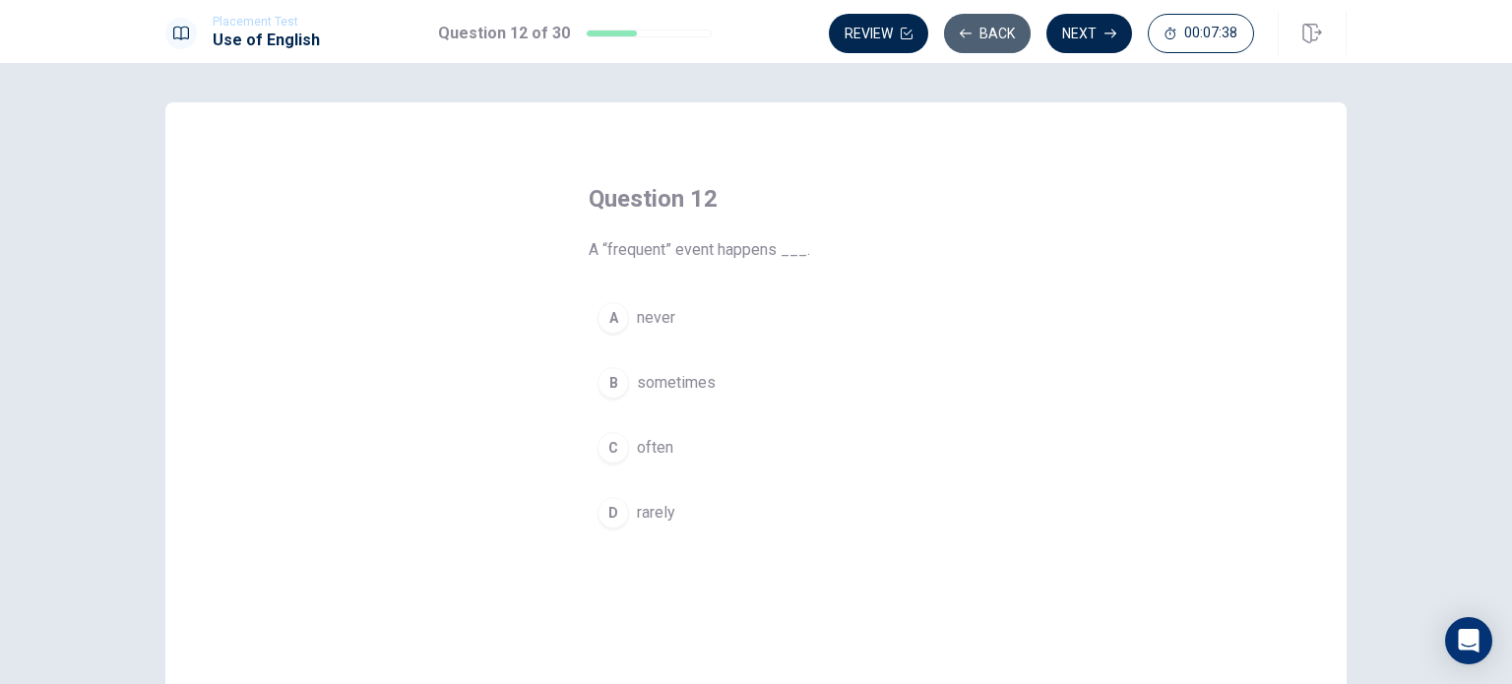
click at [991, 23] on button "Back" at bounding box center [987, 33] width 87 height 39
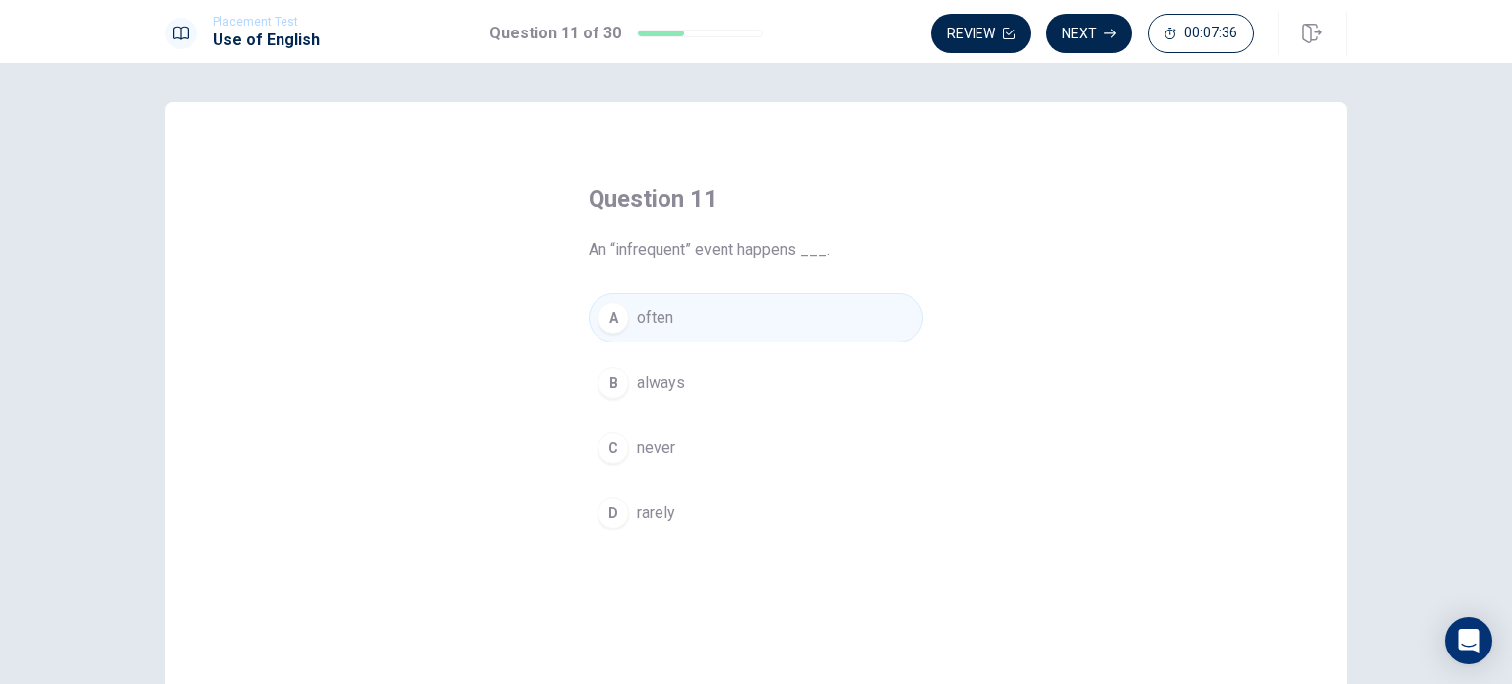
drag, startPoint x: 622, startPoint y: 511, endPoint x: 643, endPoint y: 500, distance: 23.3
click at [621, 511] on div "D" at bounding box center [612, 512] width 31 height 31
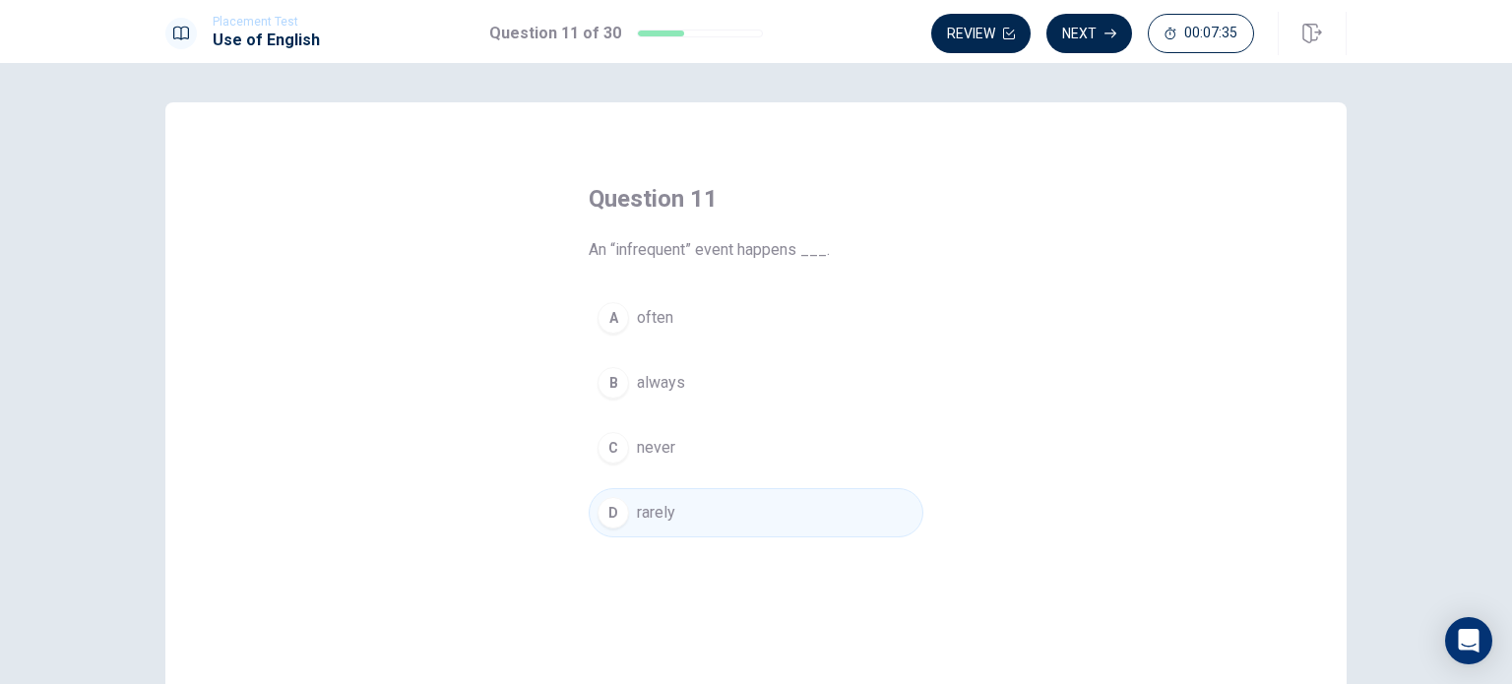
click at [1109, 12] on div "Review Next 00:07:35" at bounding box center [1138, 33] width 415 height 43
click at [1110, 16] on button "Next" at bounding box center [1089, 33] width 86 height 39
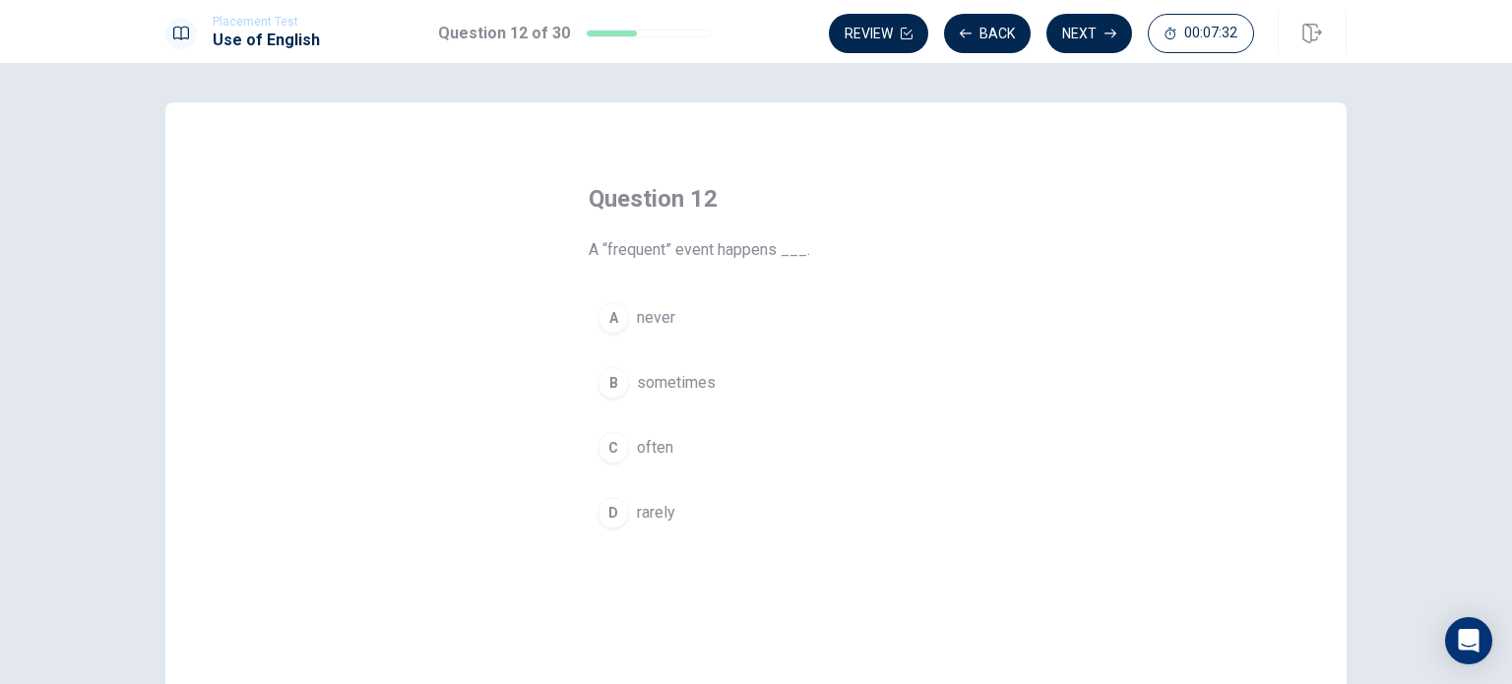
click at [610, 458] on div "C" at bounding box center [612, 447] width 31 height 31
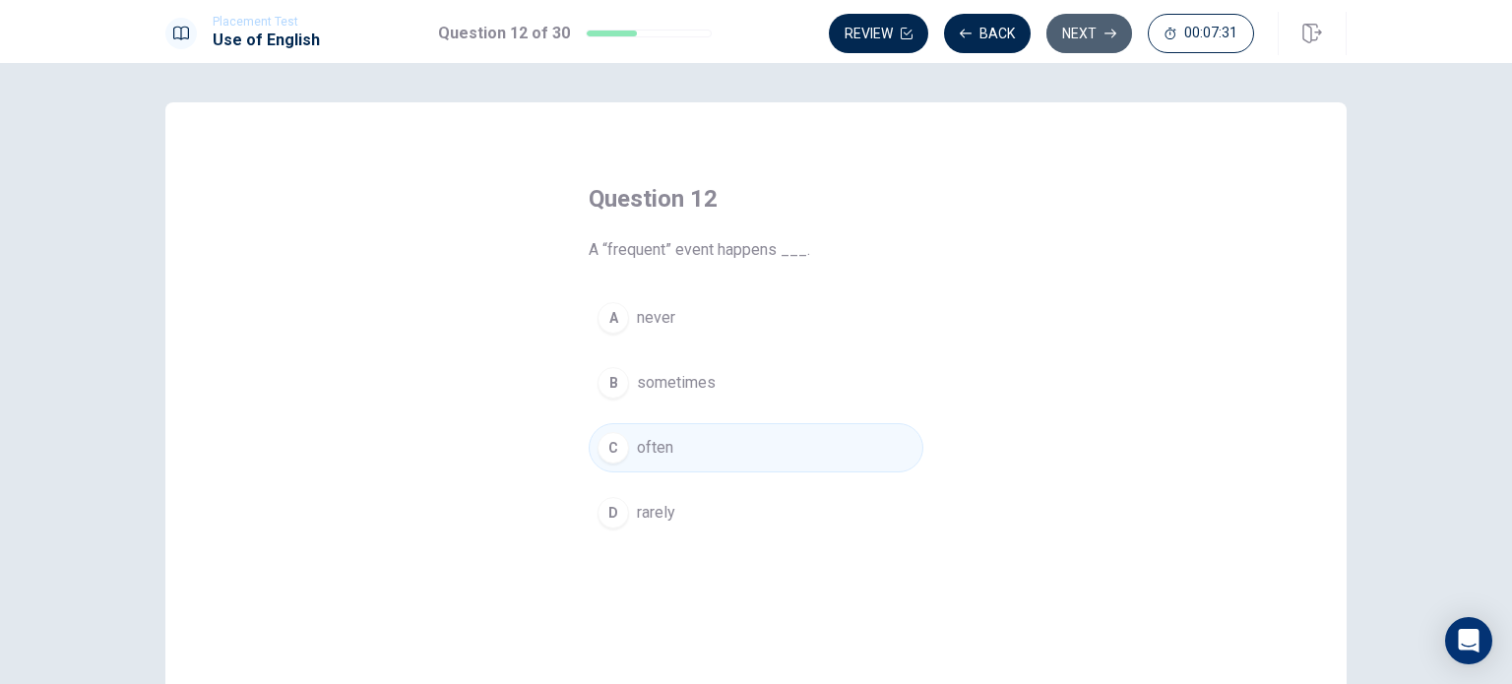
click at [1093, 27] on button "Next" at bounding box center [1089, 33] width 86 height 39
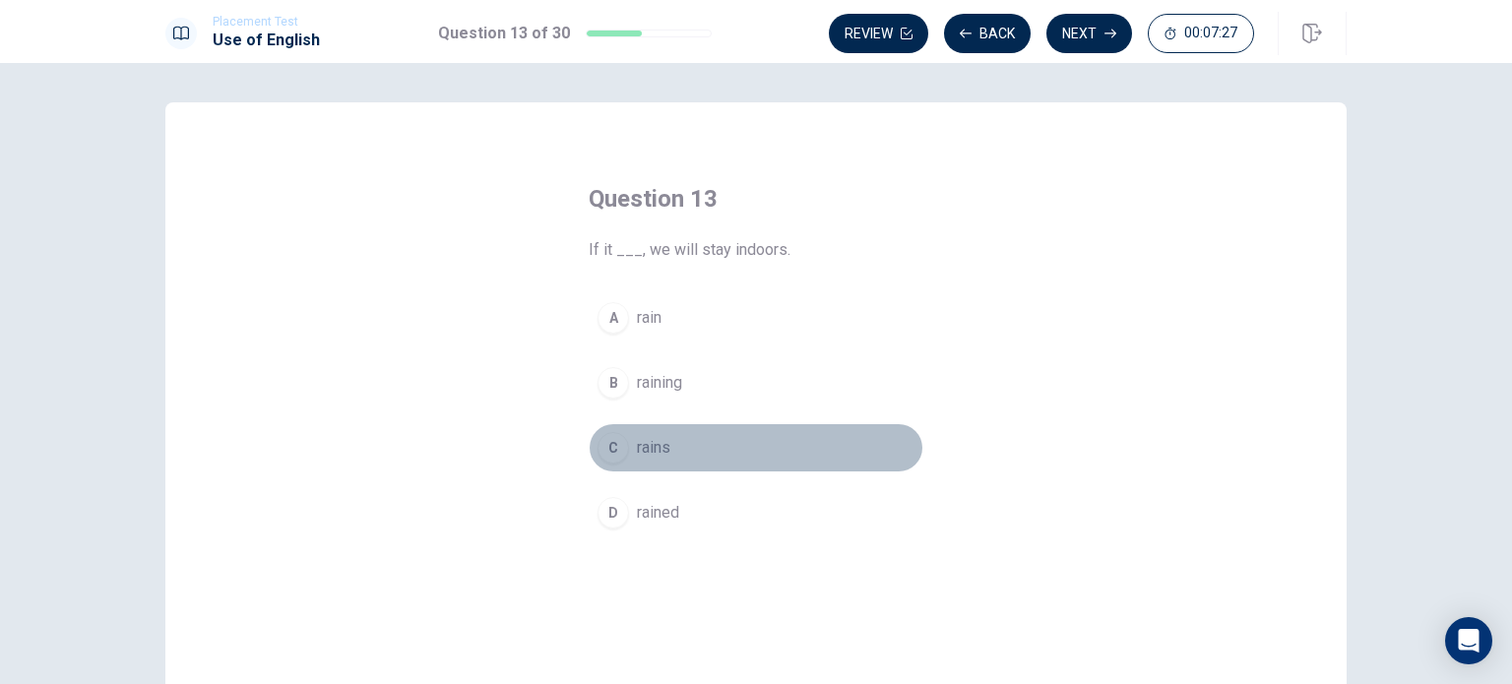
click at [637, 453] on span "rains" at bounding box center [653, 448] width 33 height 24
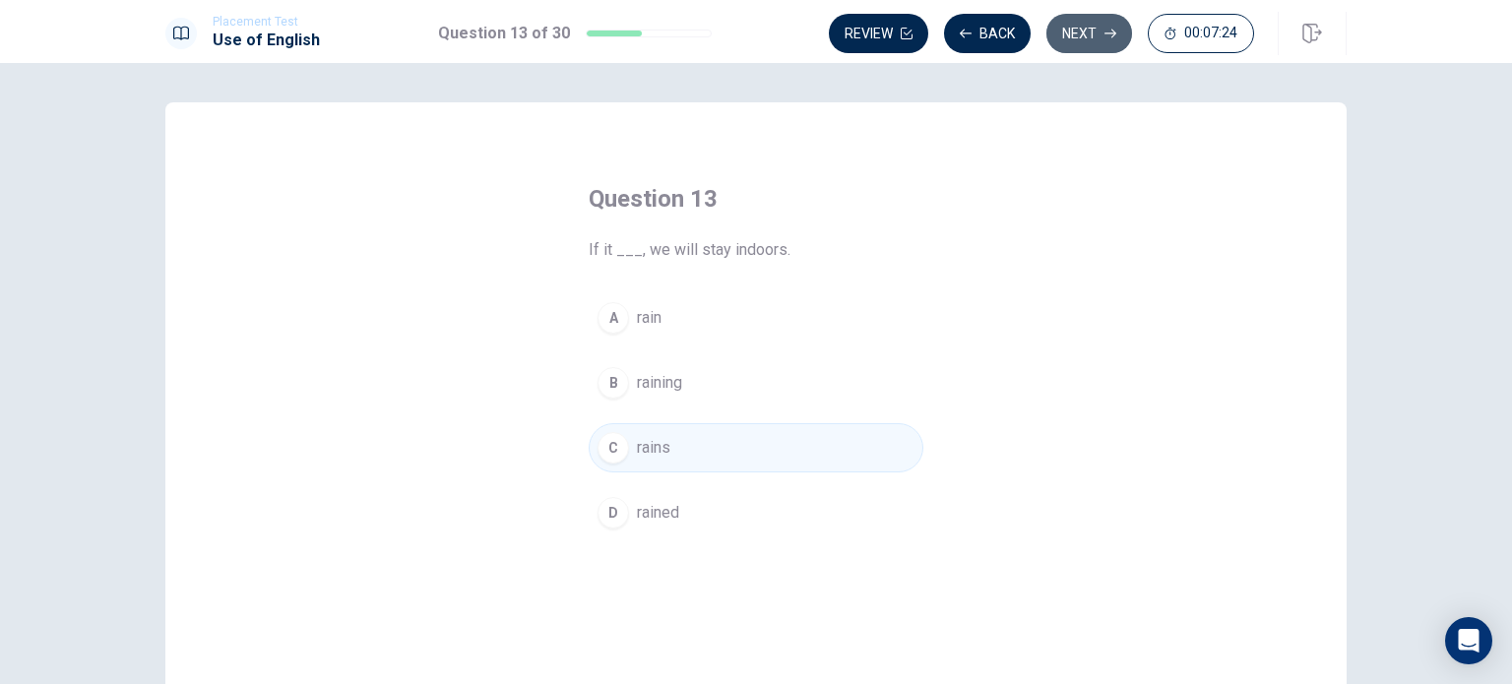
click at [1091, 34] on button "Next" at bounding box center [1089, 33] width 86 height 39
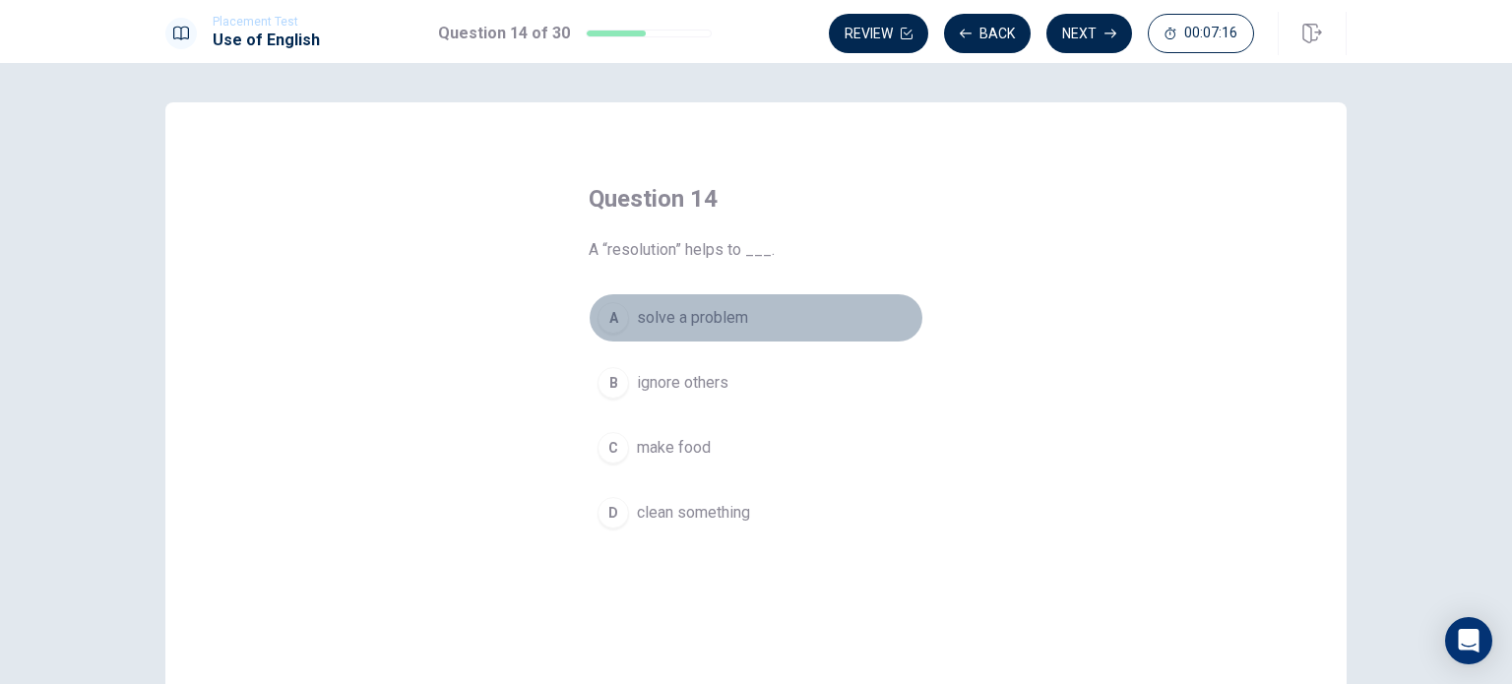
click at [713, 310] on span "solve a problem" at bounding box center [692, 318] width 111 height 24
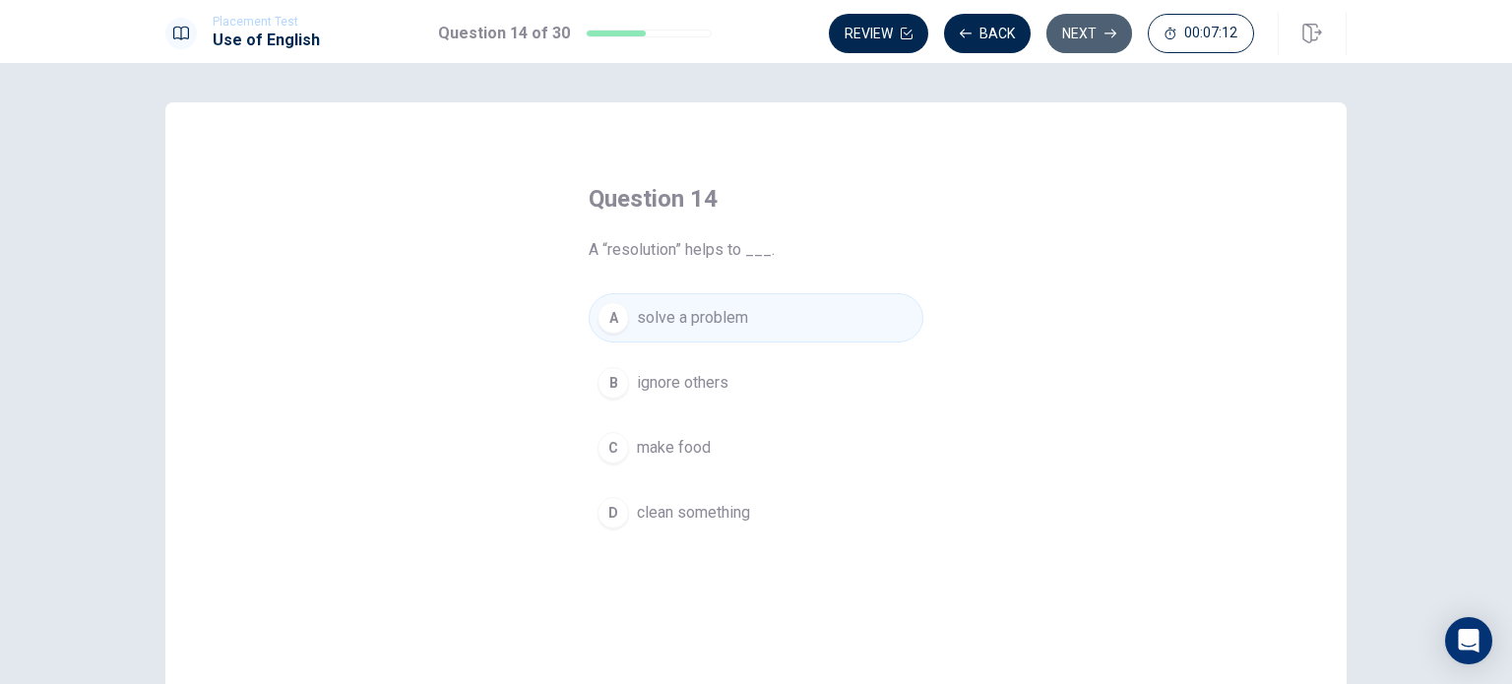
click at [1084, 27] on button "Next" at bounding box center [1089, 33] width 86 height 39
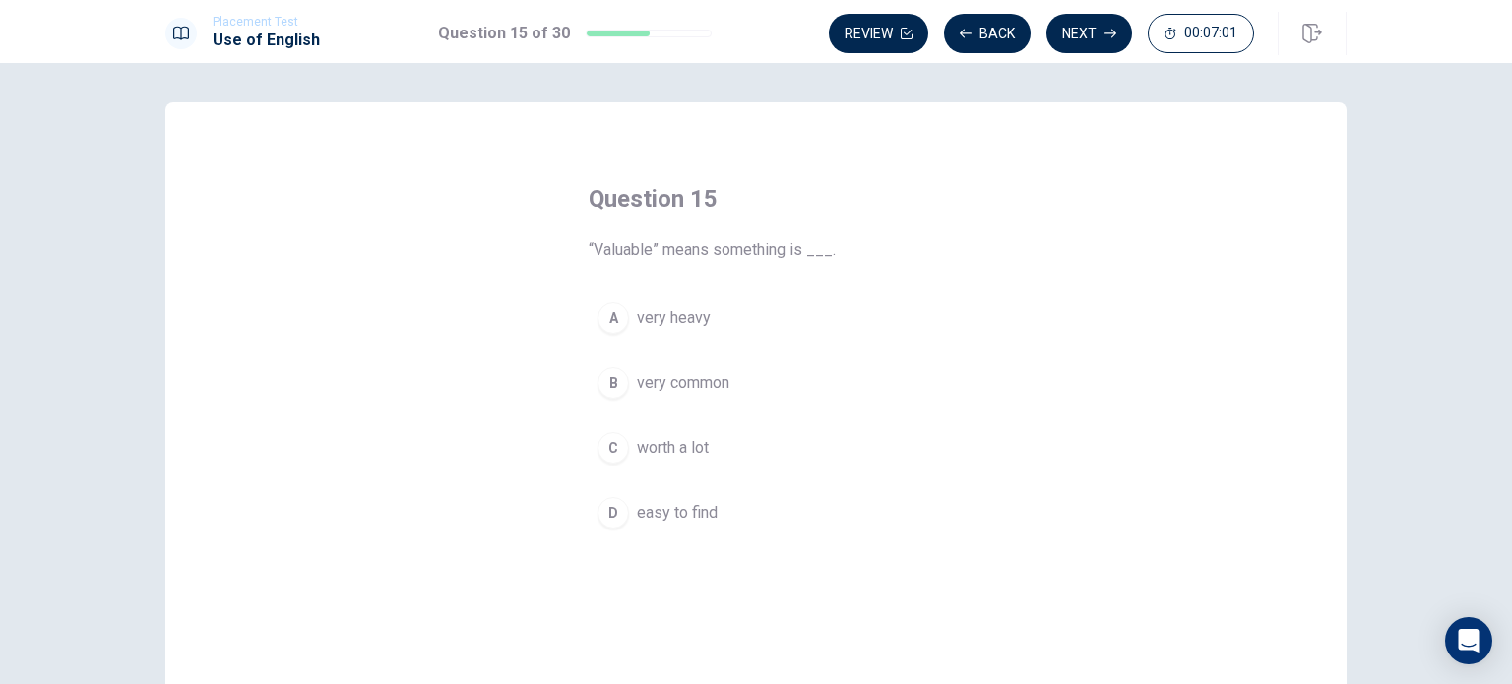
click at [659, 432] on button "C worth a lot" at bounding box center [756, 447] width 335 height 49
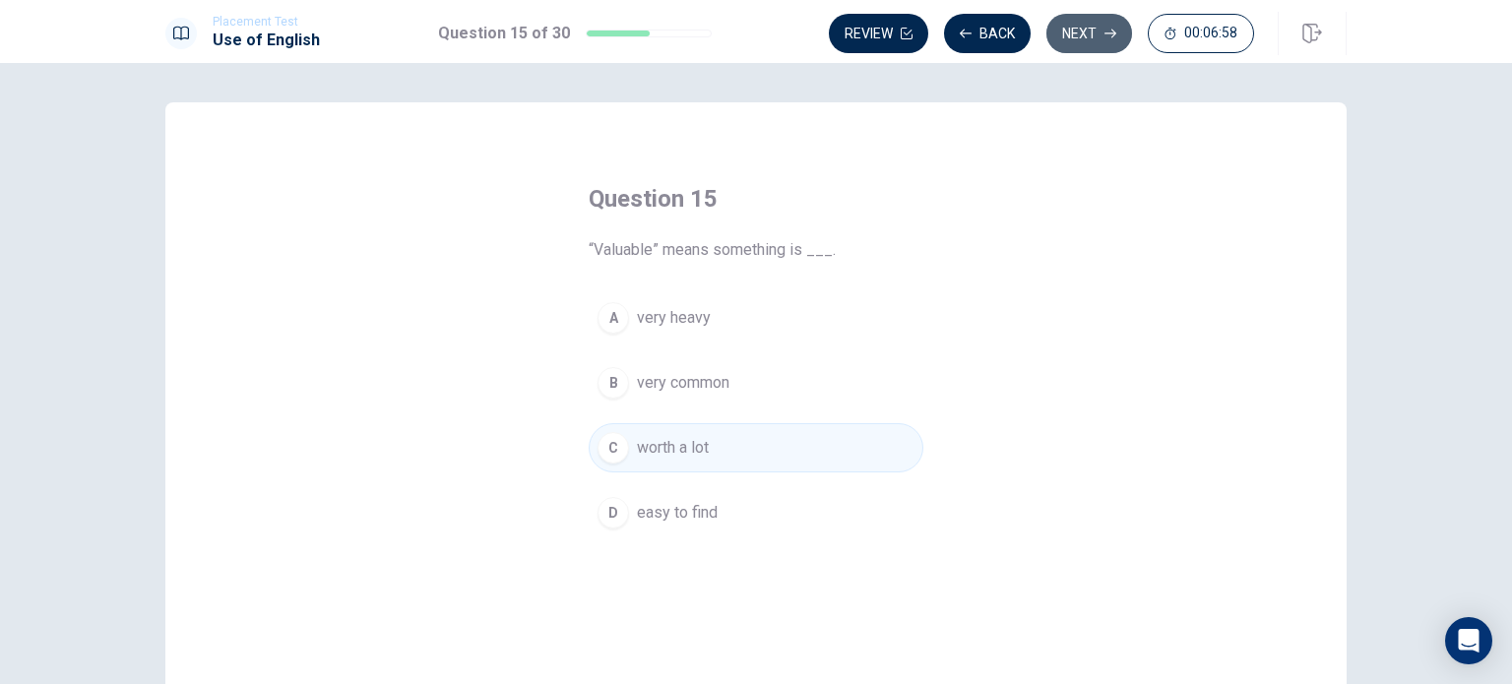
click at [1101, 23] on button "Next" at bounding box center [1089, 33] width 86 height 39
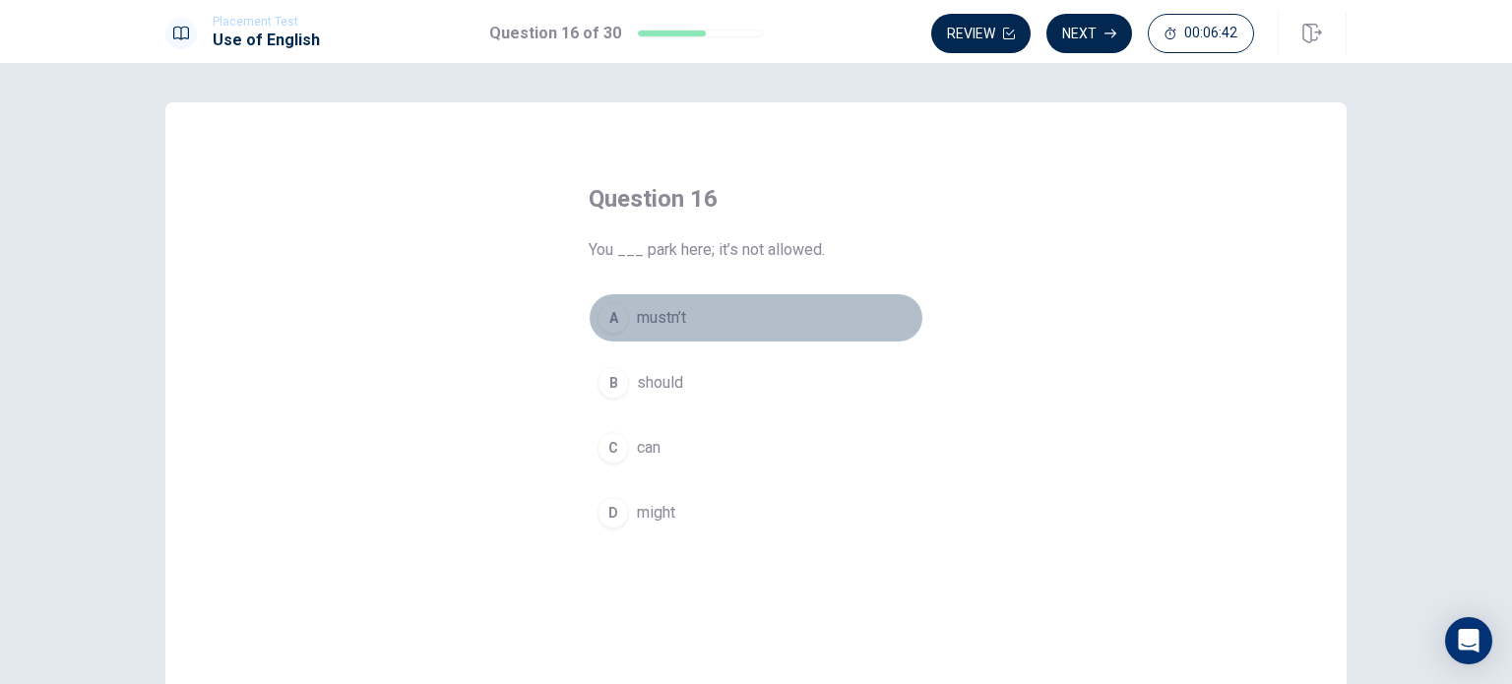
click at [610, 320] on div "A" at bounding box center [612, 317] width 31 height 31
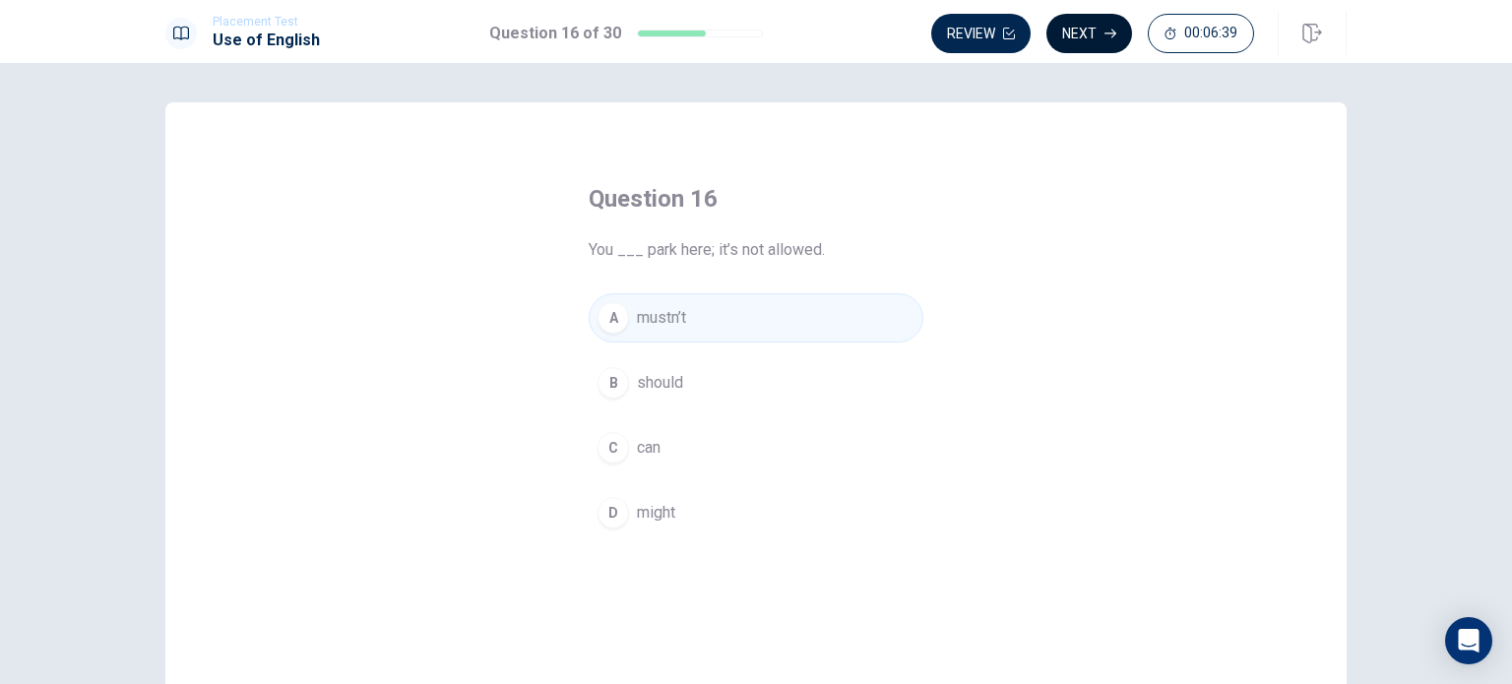
click at [1110, 34] on icon "button" at bounding box center [1110, 34] width 12 height 12
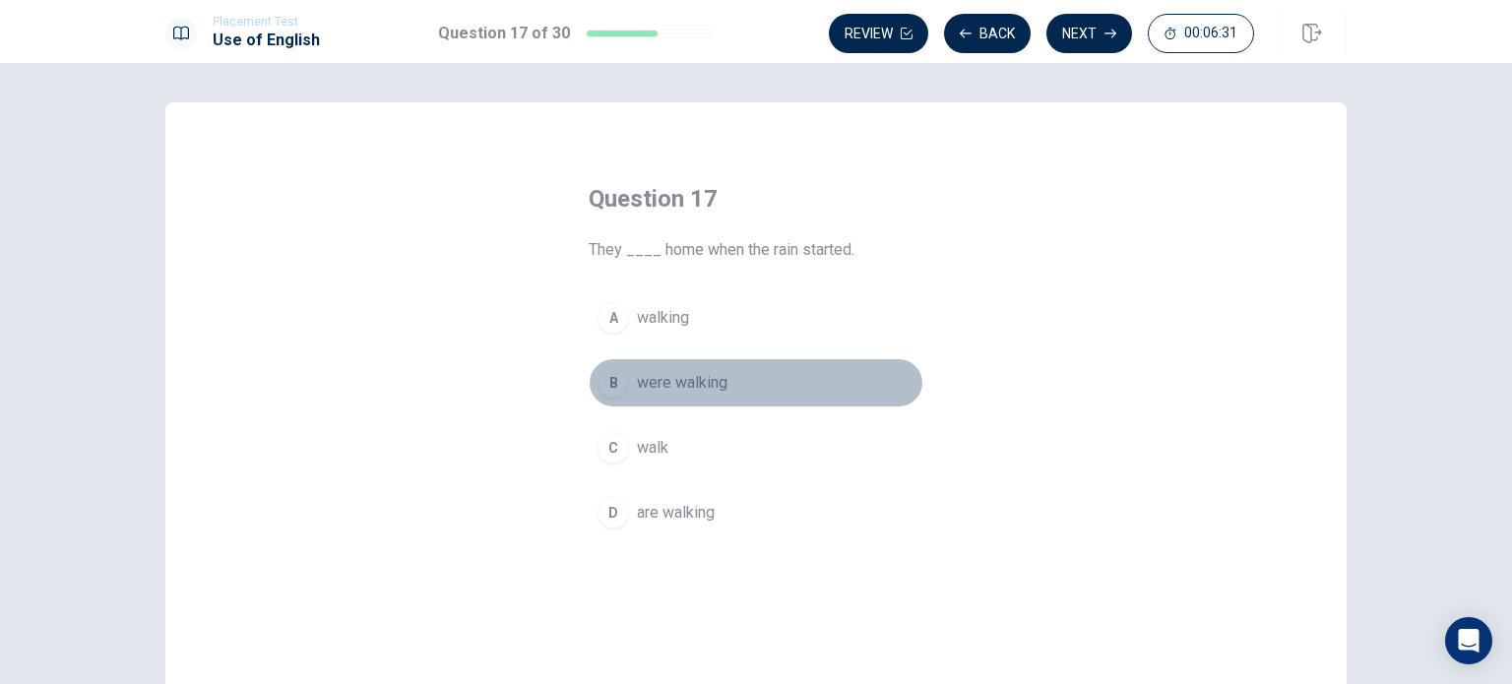
click at [690, 386] on span "were walking" at bounding box center [682, 383] width 91 height 24
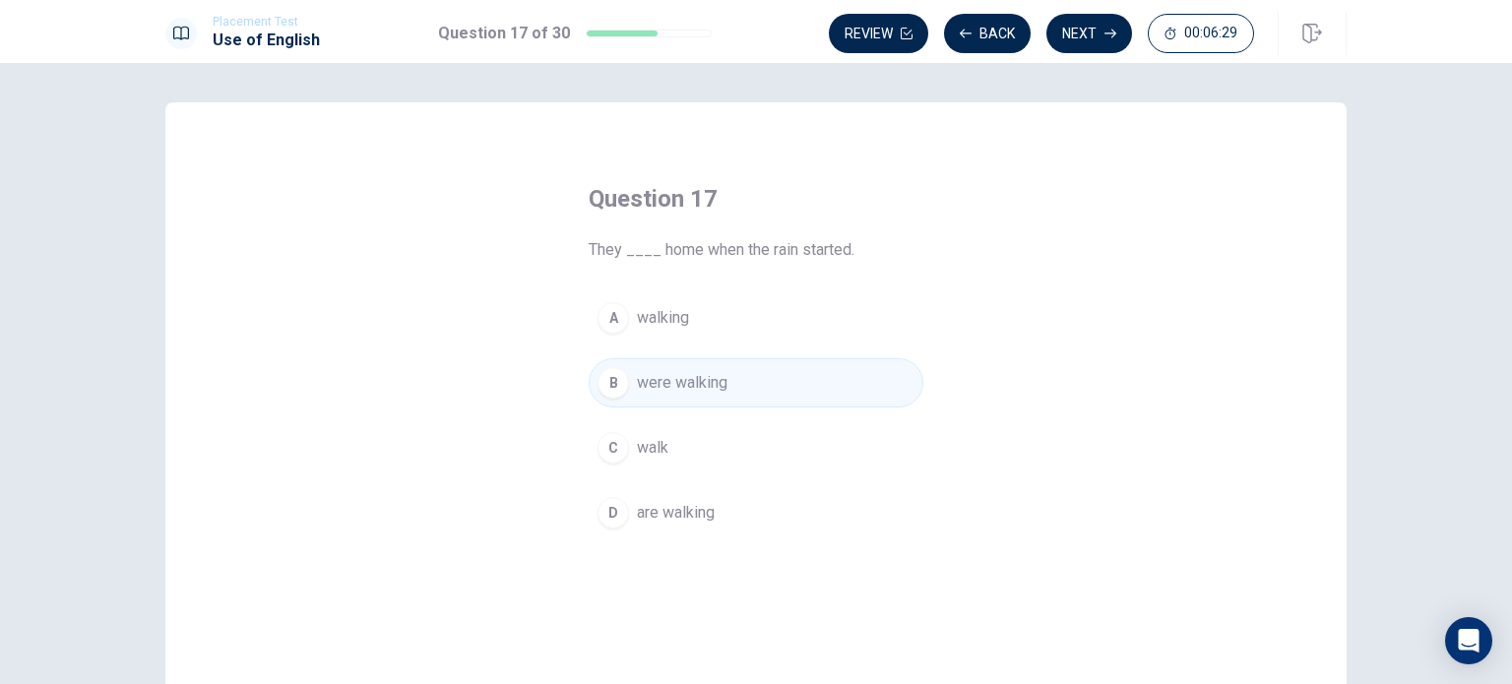
click at [1085, 41] on button "Next" at bounding box center [1089, 33] width 86 height 39
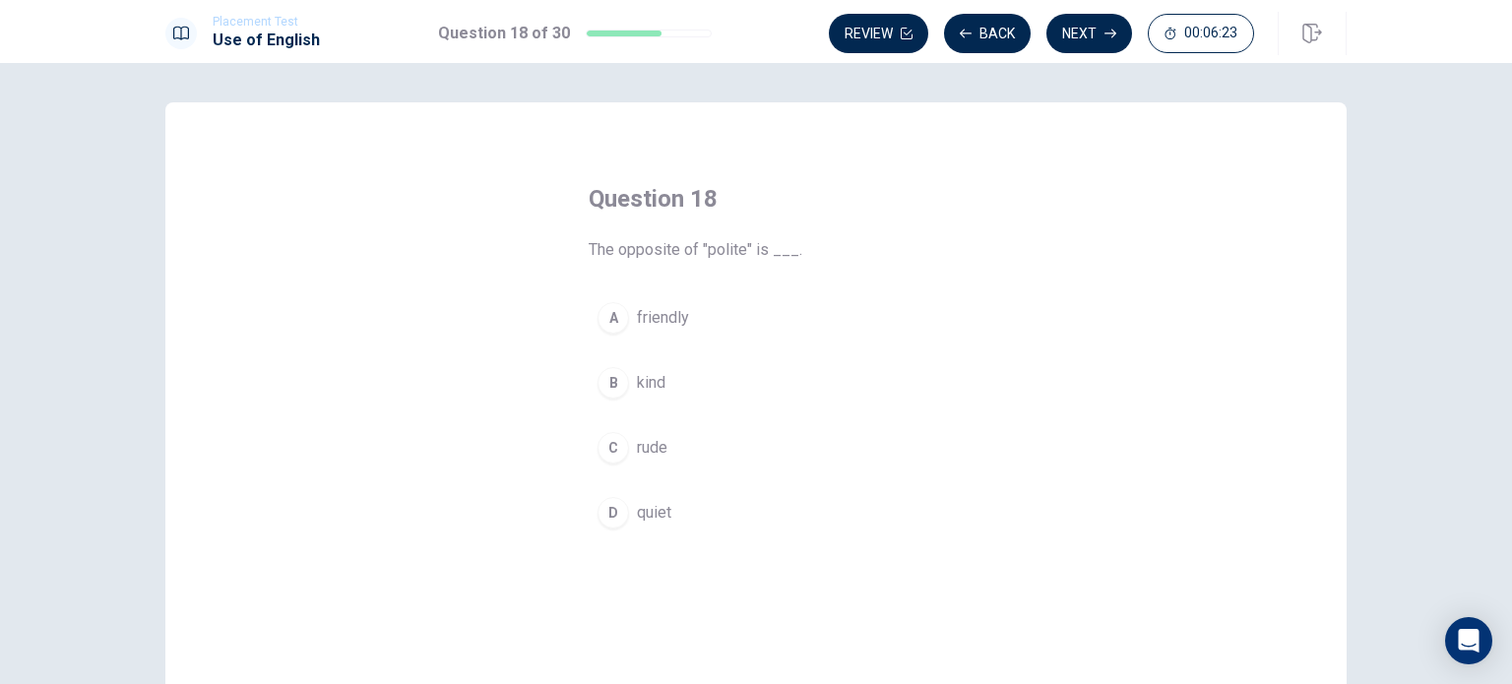
click at [616, 436] on div "C" at bounding box center [612, 447] width 31 height 31
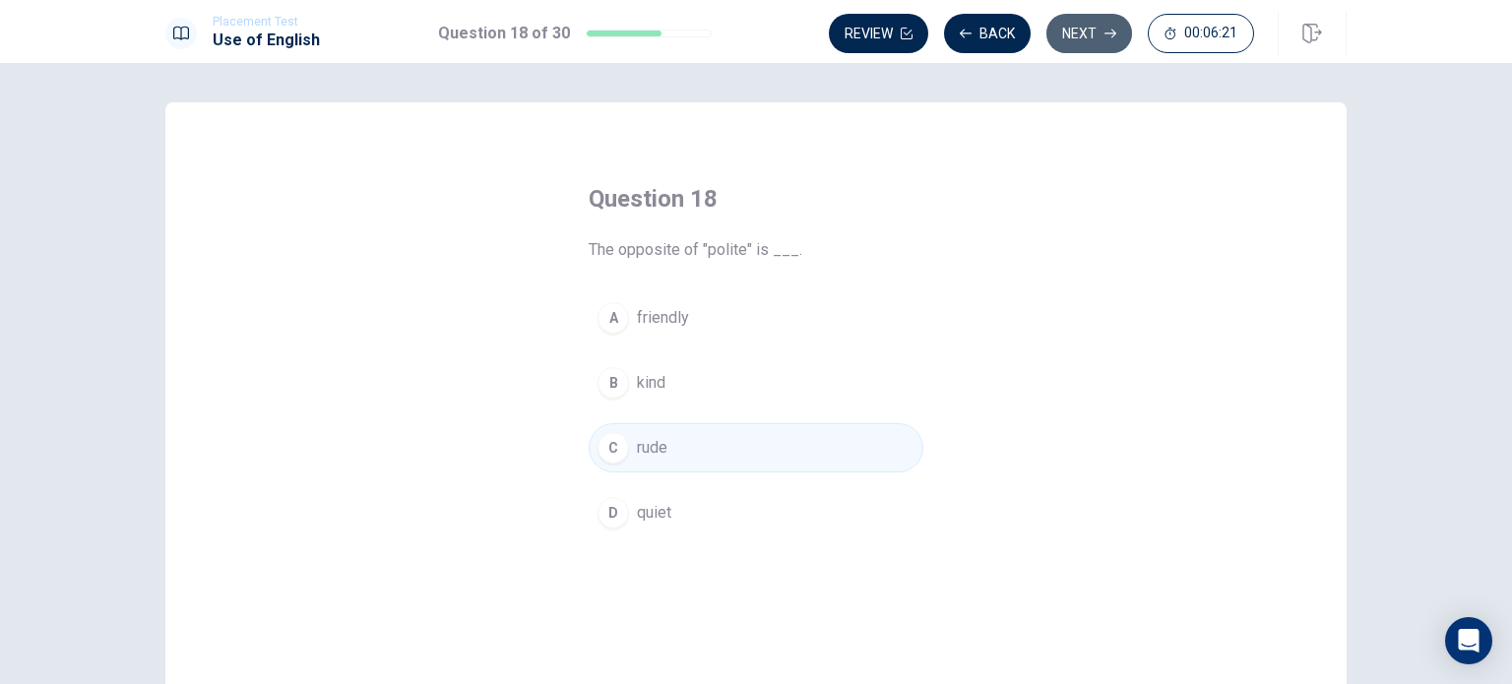
click at [1090, 33] on button "Next" at bounding box center [1089, 33] width 86 height 39
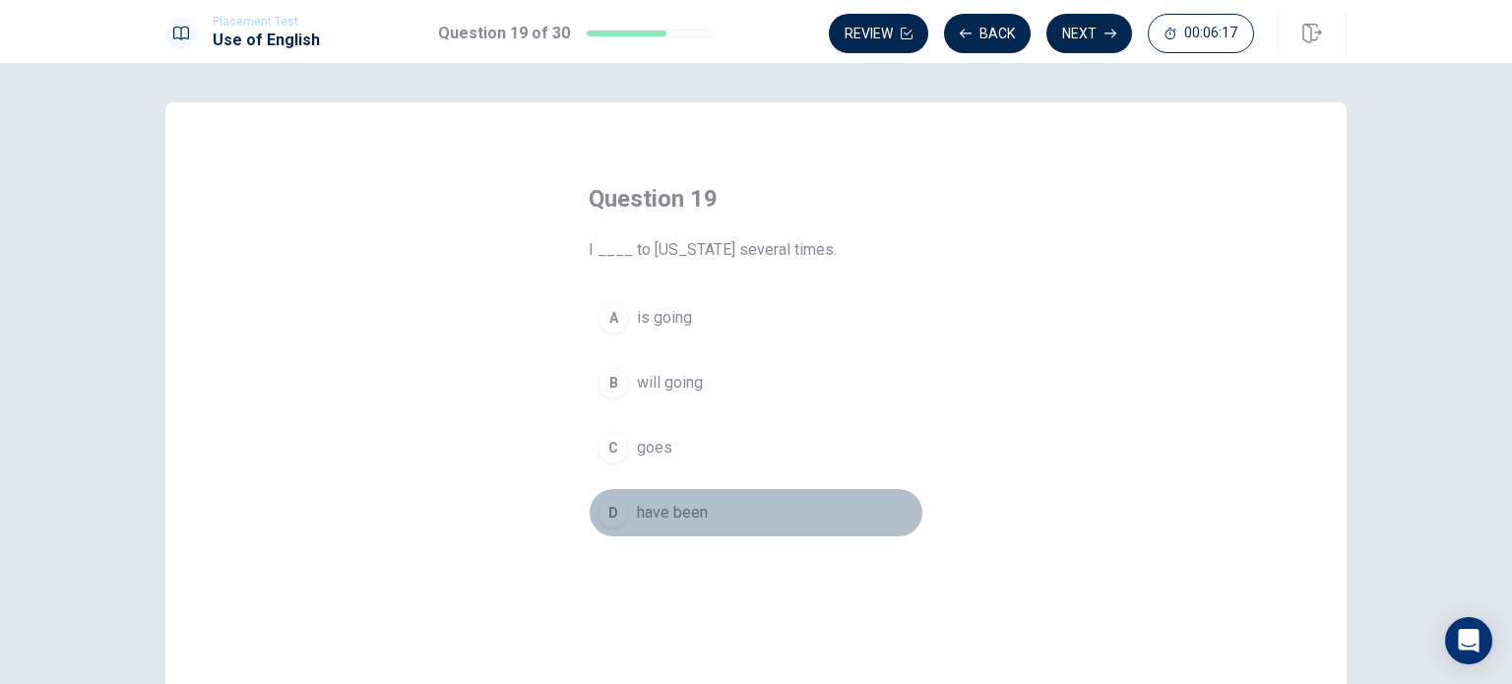
click at [619, 520] on div "D" at bounding box center [612, 512] width 31 height 31
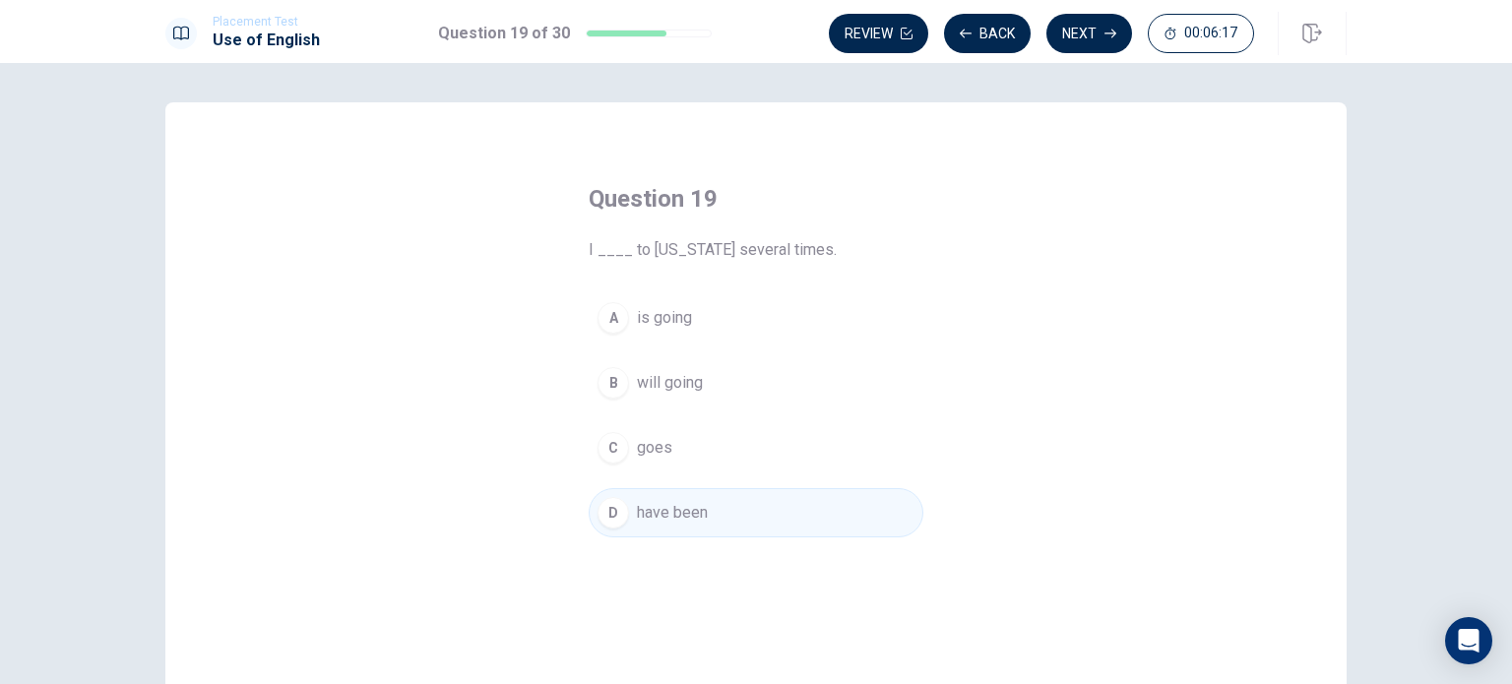
click at [1094, 16] on button "Next" at bounding box center [1089, 33] width 86 height 39
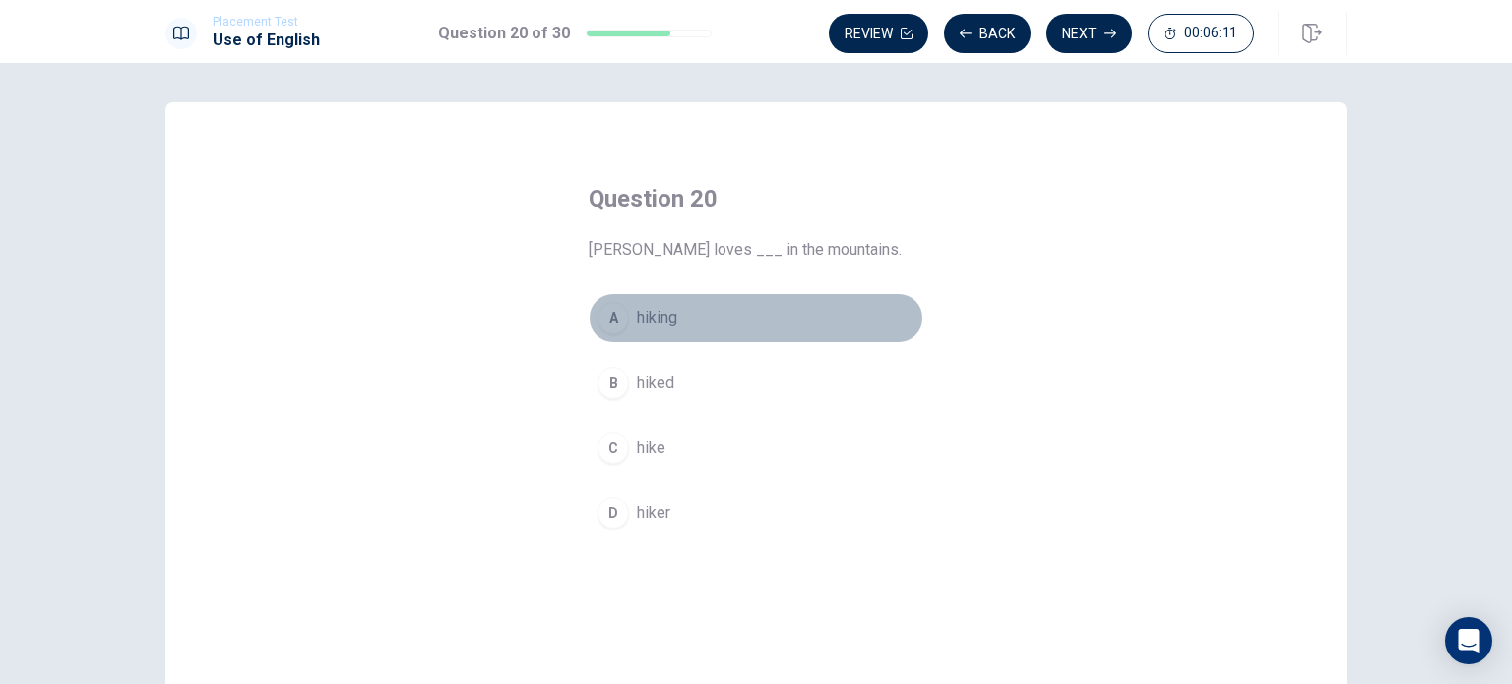
click at [606, 327] on div "A" at bounding box center [612, 317] width 31 height 31
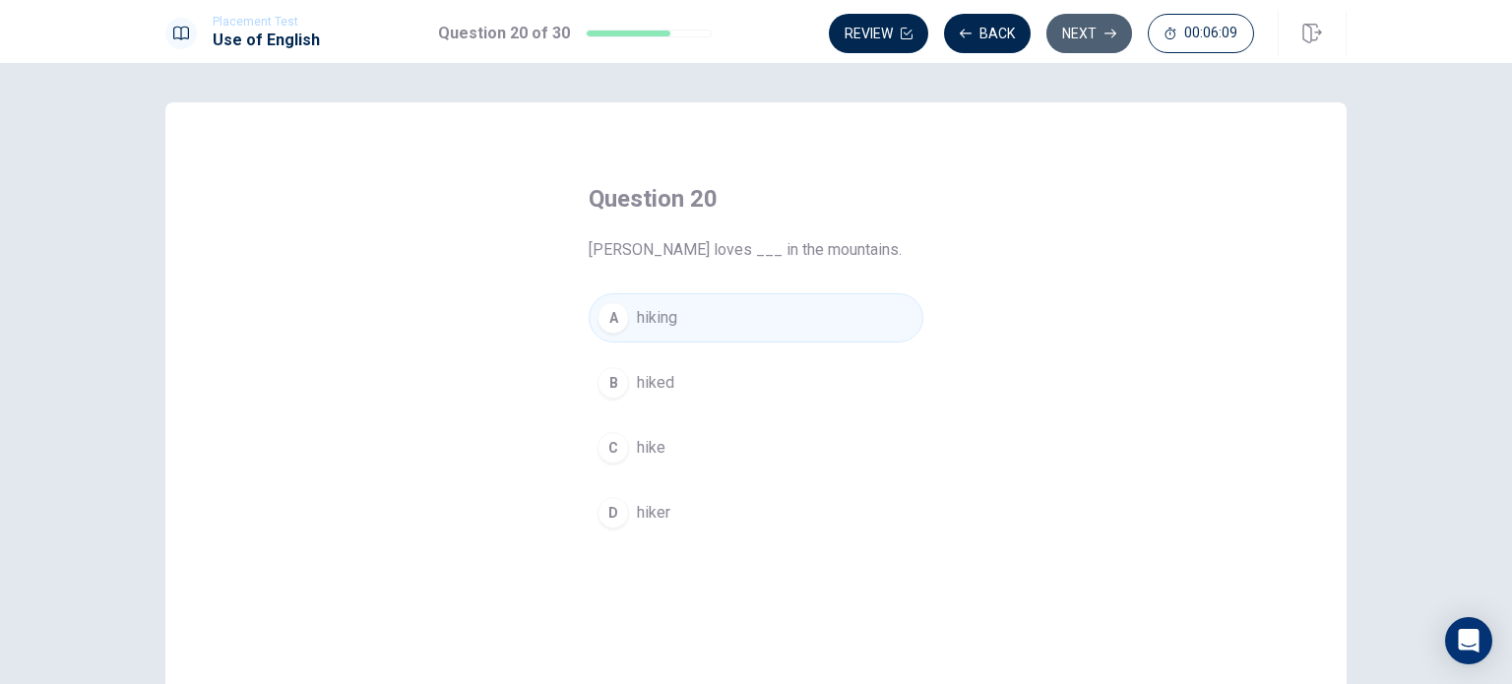
click at [1092, 35] on button "Next" at bounding box center [1089, 33] width 86 height 39
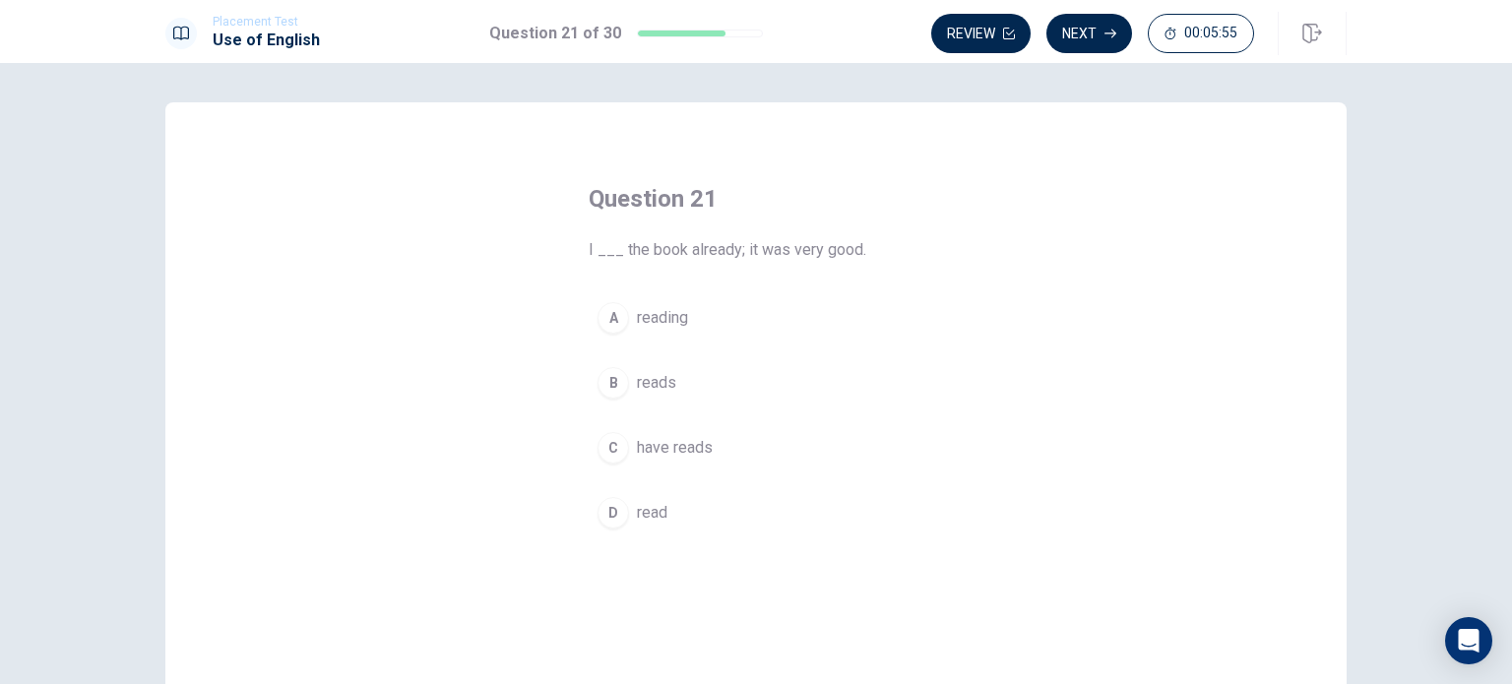
click at [651, 436] on span "have reads" at bounding box center [675, 448] width 76 height 24
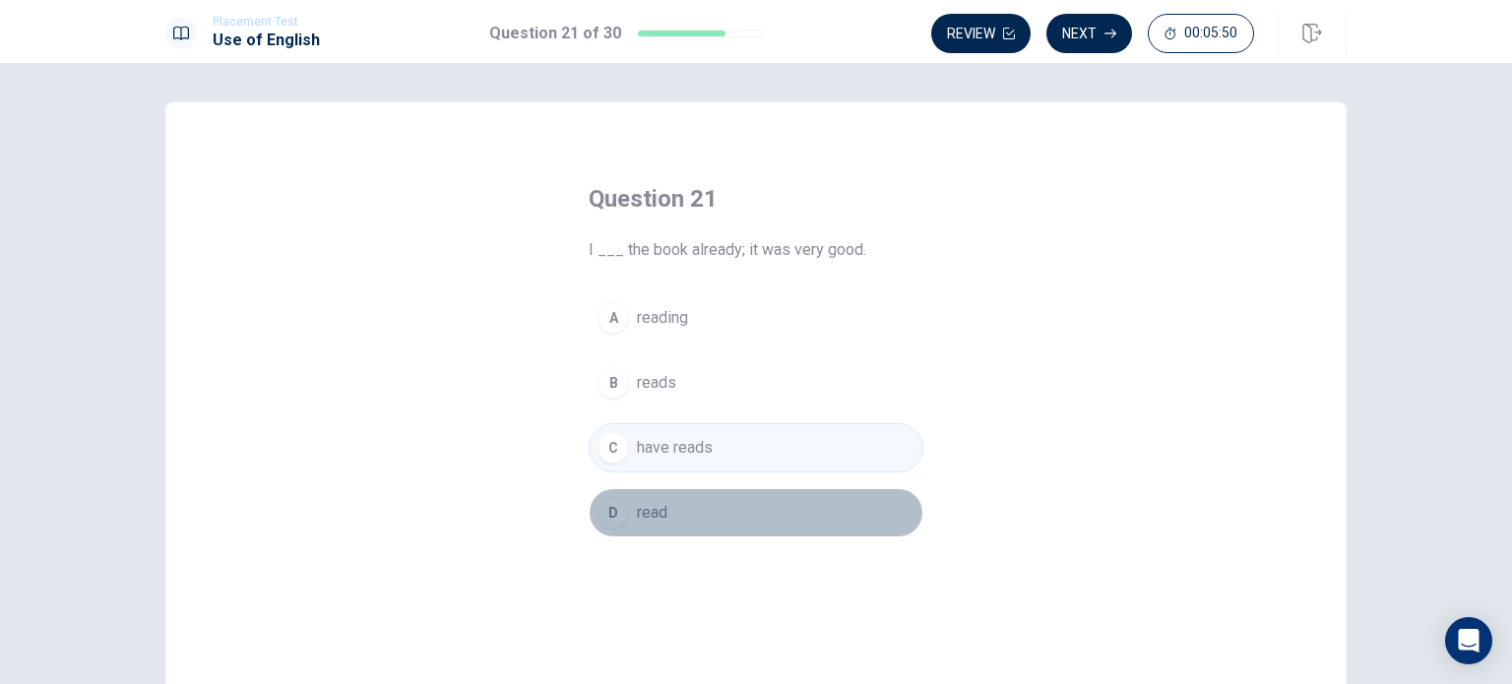
click at [642, 503] on span "read" at bounding box center [652, 513] width 31 height 24
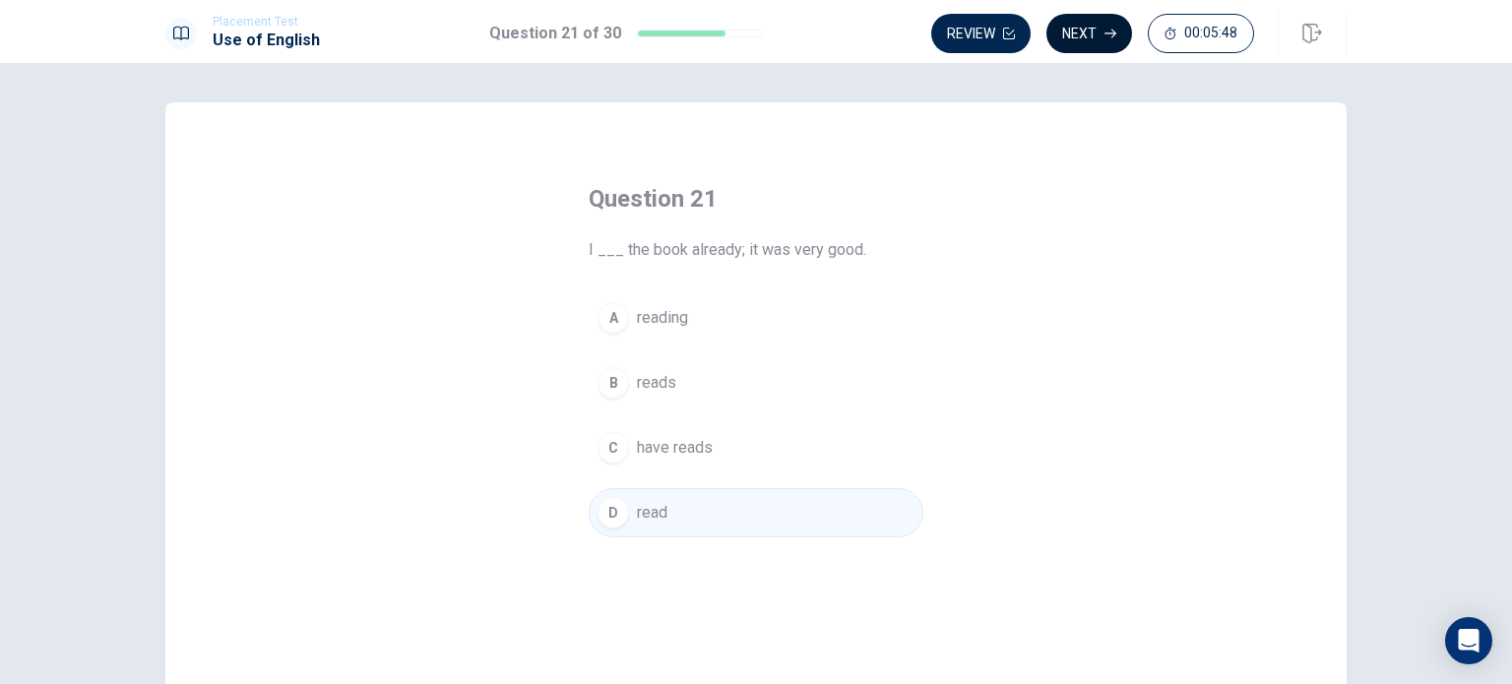
click at [1073, 34] on button "Next" at bounding box center [1089, 33] width 86 height 39
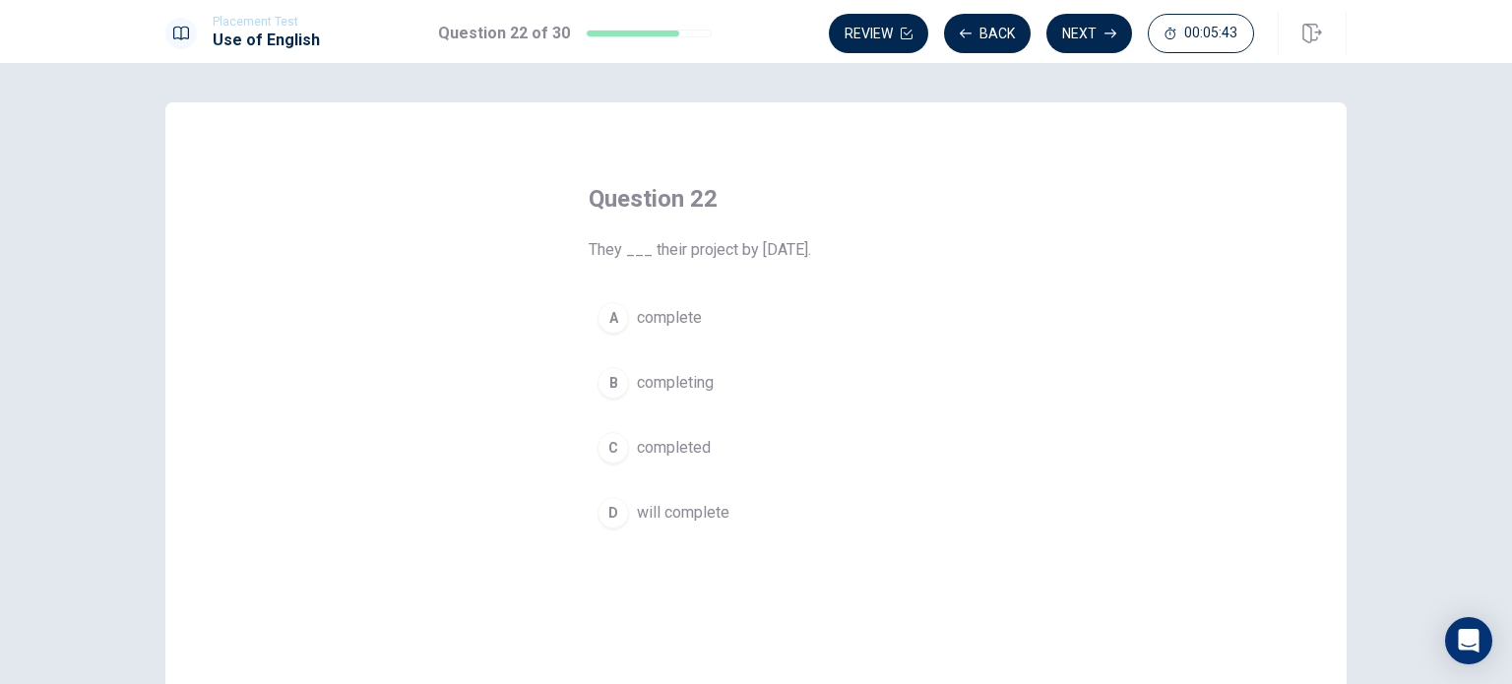
click at [669, 517] on span "will complete" at bounding box center [683, 513] width 93 height 24
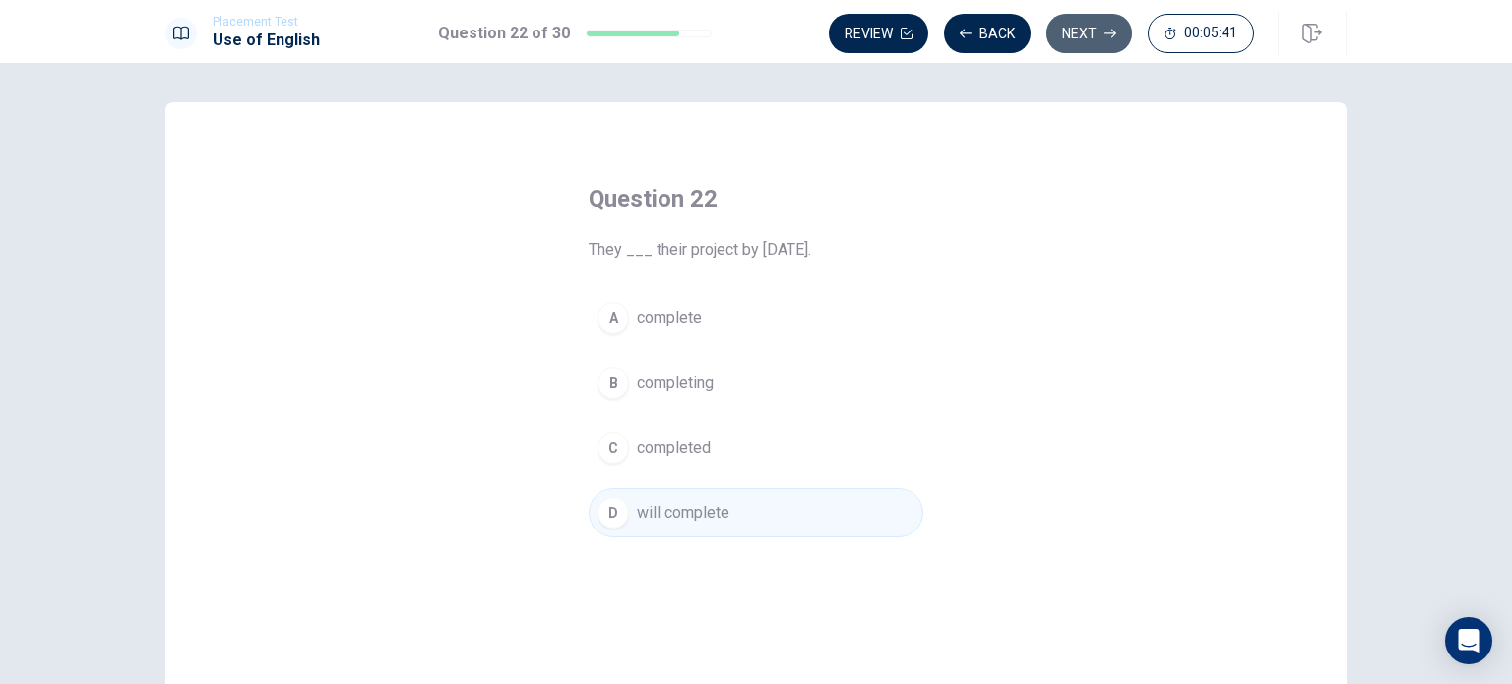
click at [1097, 47] on button "Next" at bounding box center [1089, 33] width 86 height 39
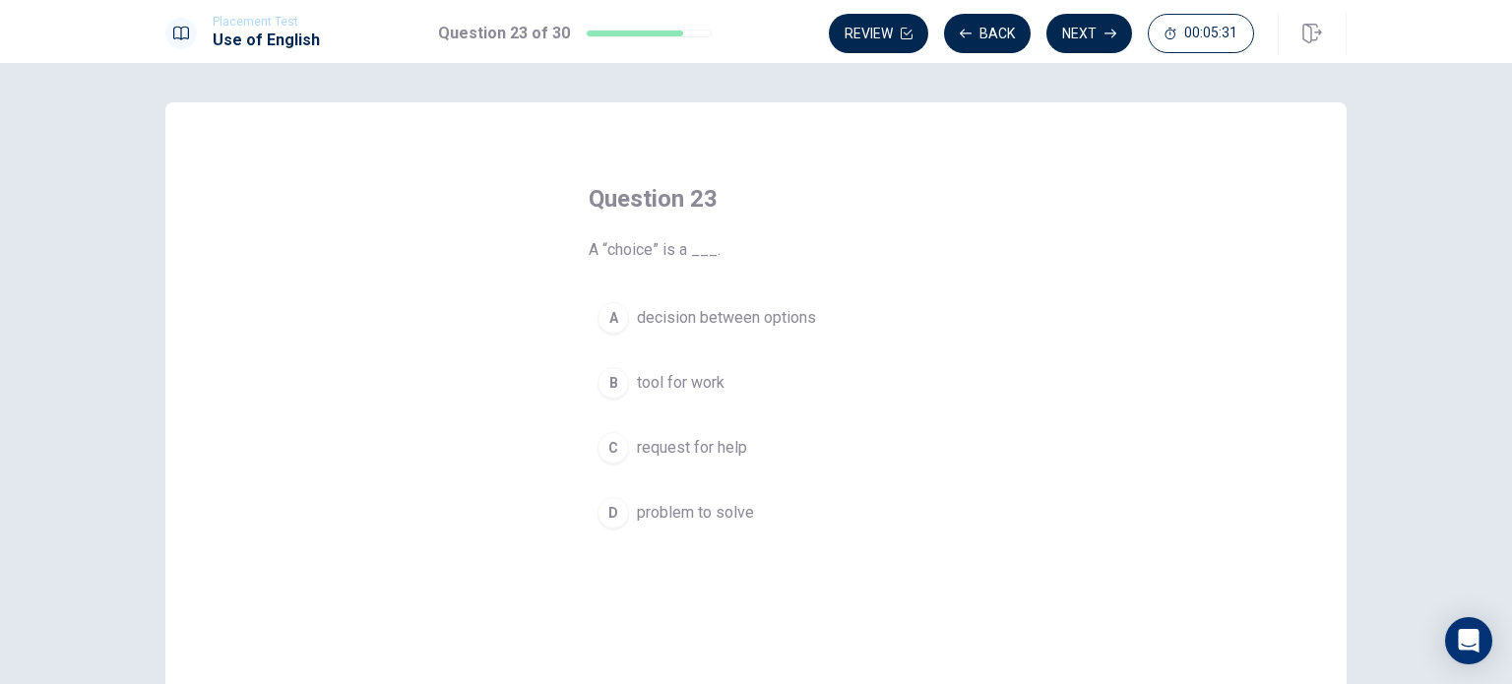
click at [660, 323] on span "decision between options" at bounding box center [726, 318] width 179 height 24
click at [1090, 38] on button "Next" at bounding box center [1089, 33] width 86 height 39
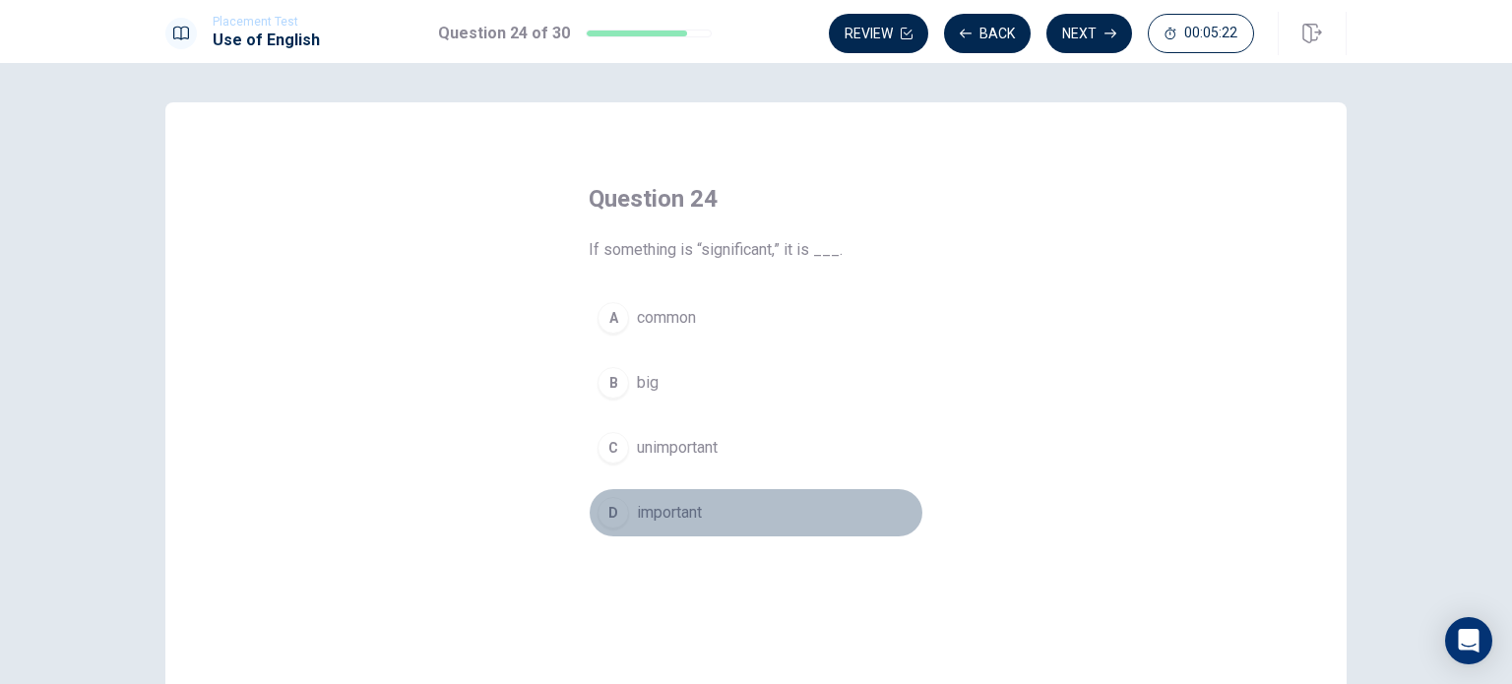
click at [679, 521] on span "important" at bounding box center [669, 513] width 65 height 24
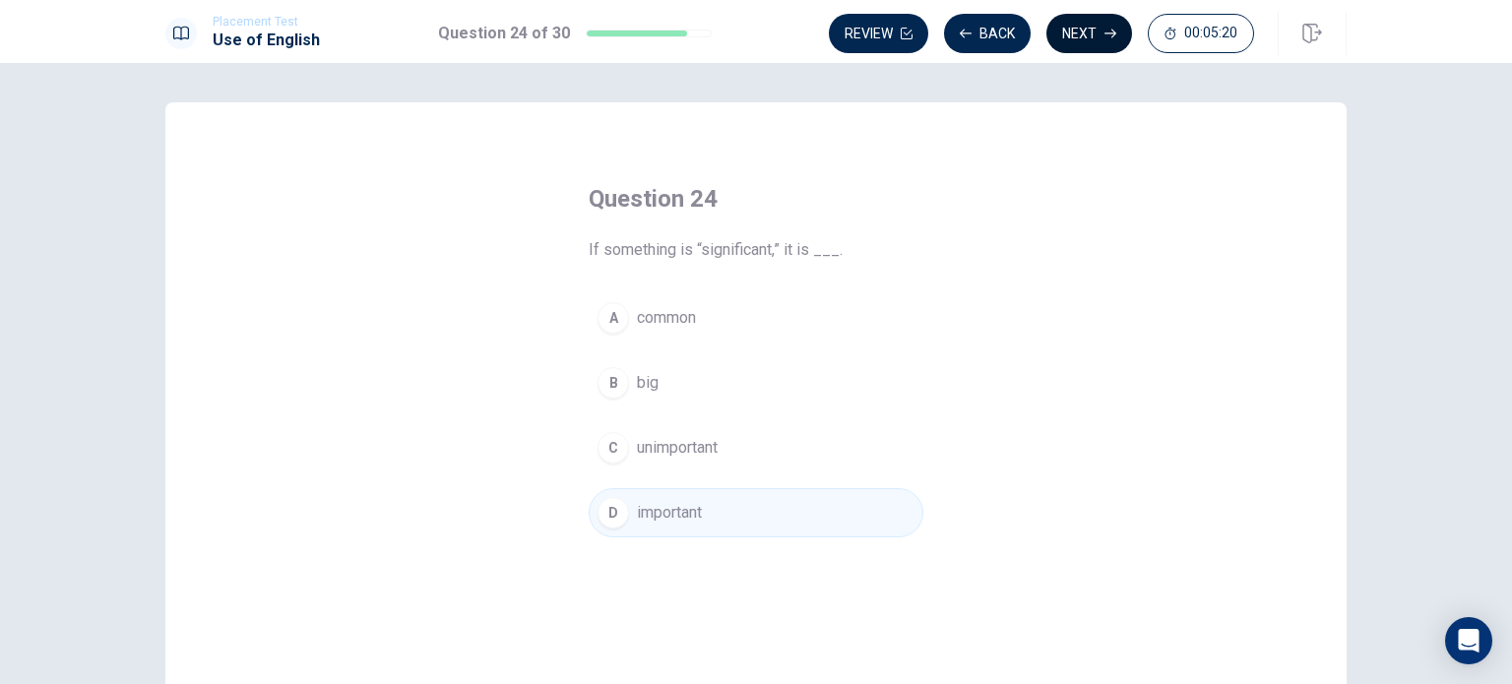
click at [1095, 30] on button "Next" at bounding box center [1089, 33] width 86 height 39
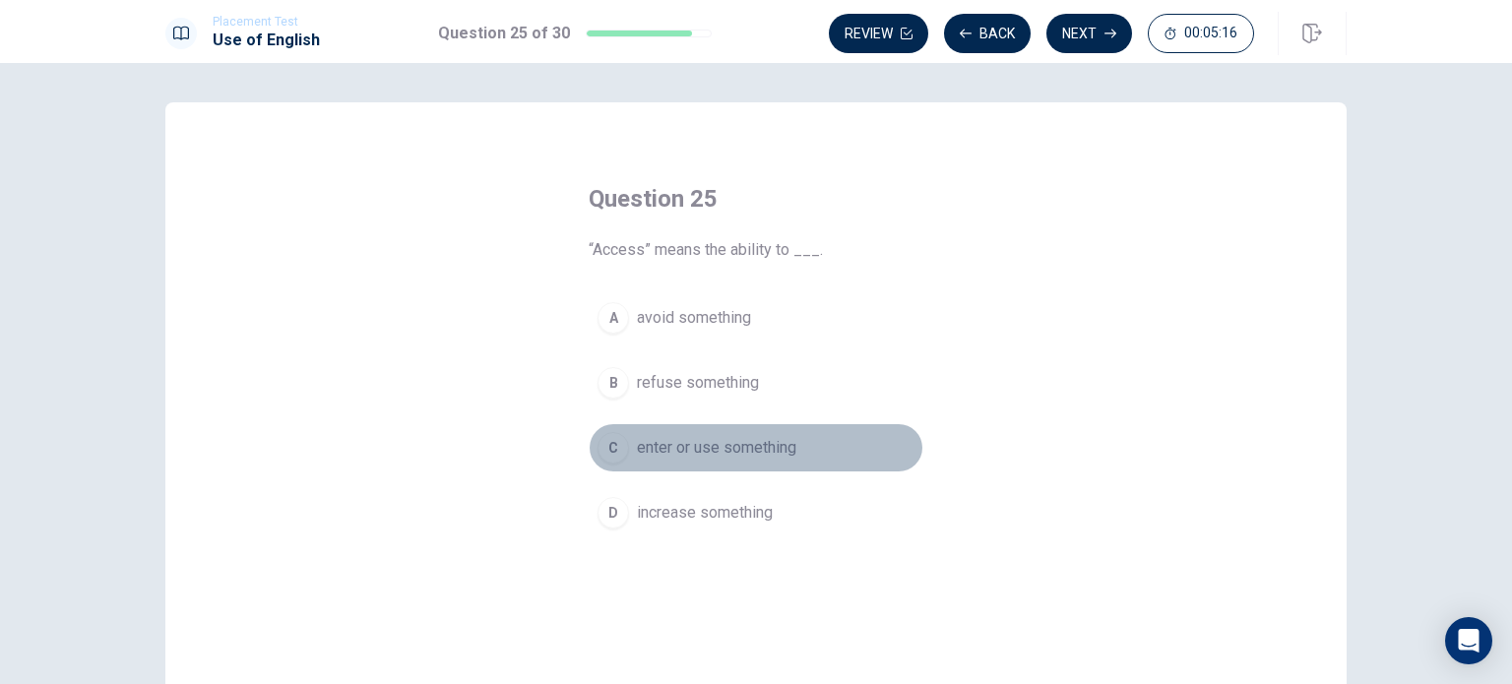
click at [686, 438] on span "enter or use something" at bounding box center [716, 448] width 159 height 24
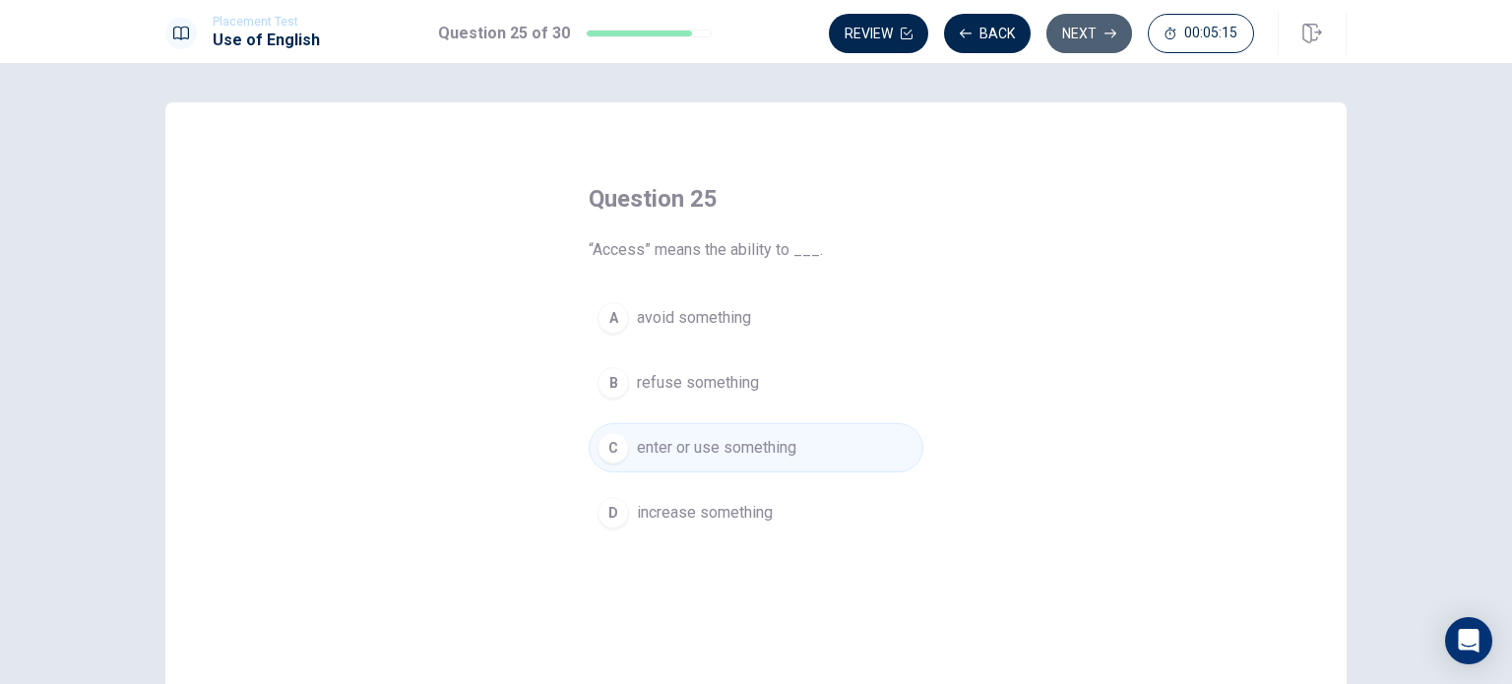
click at [1094, 26] on button "Next" at bounding box center [1089, 33] width 86 height 39
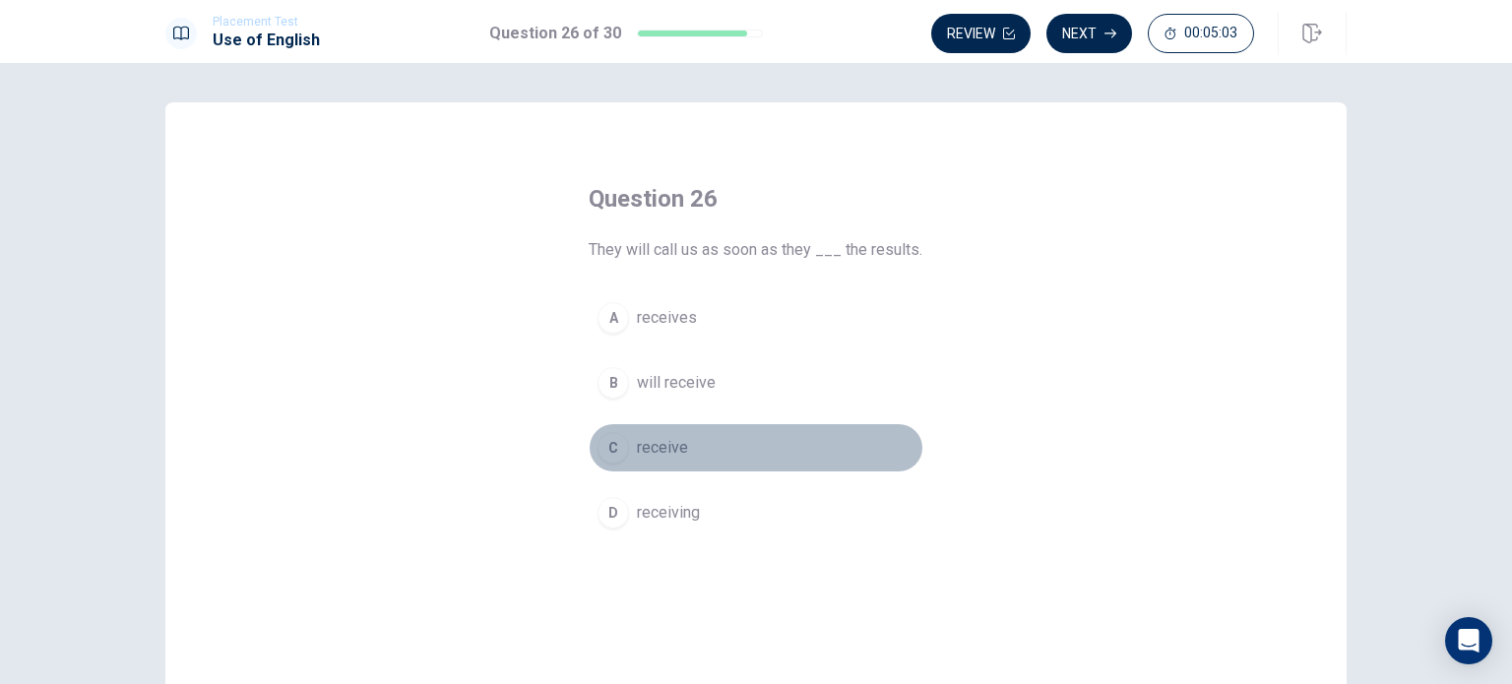
click at [637, 440] on span "receive" at bounding box center [662, 448] width 51 height 24
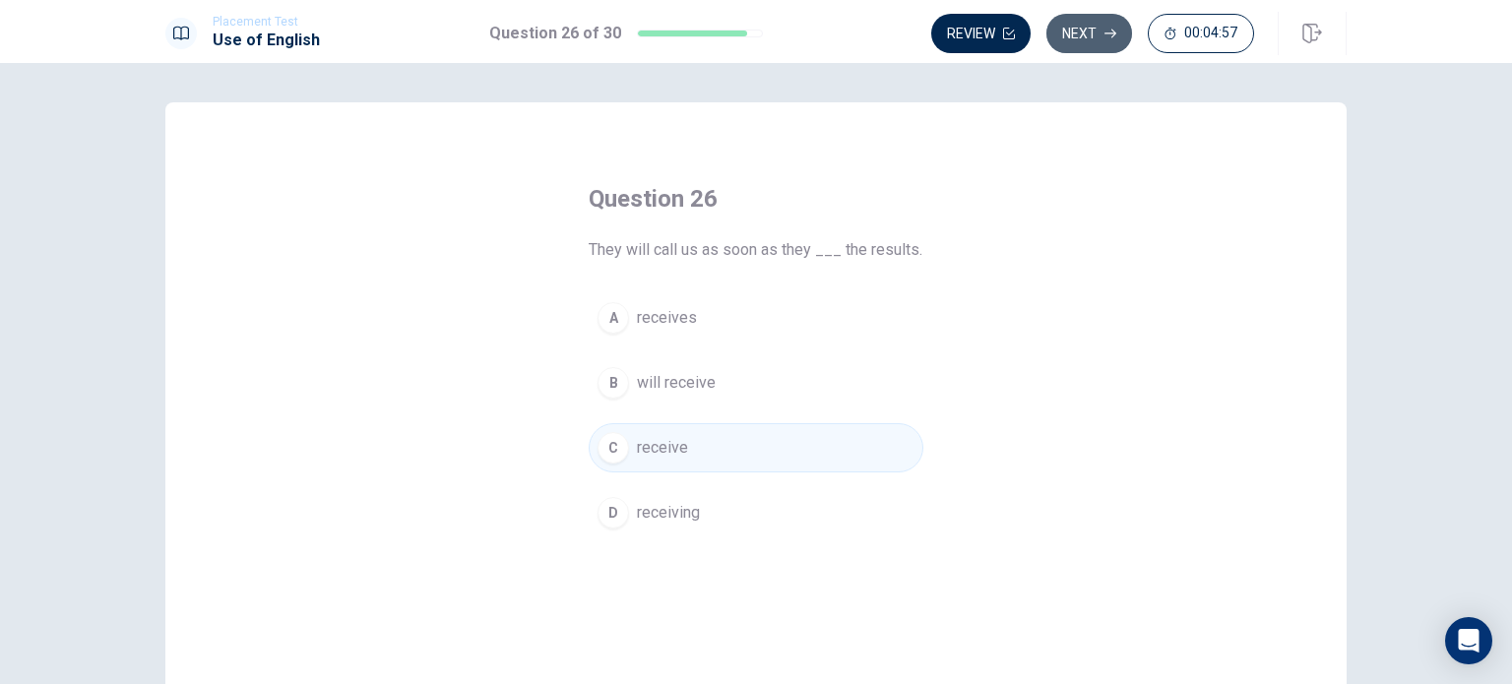
click at [1098, 34] on button "Next" at bounding box center [1089, 33] width 86 height 39
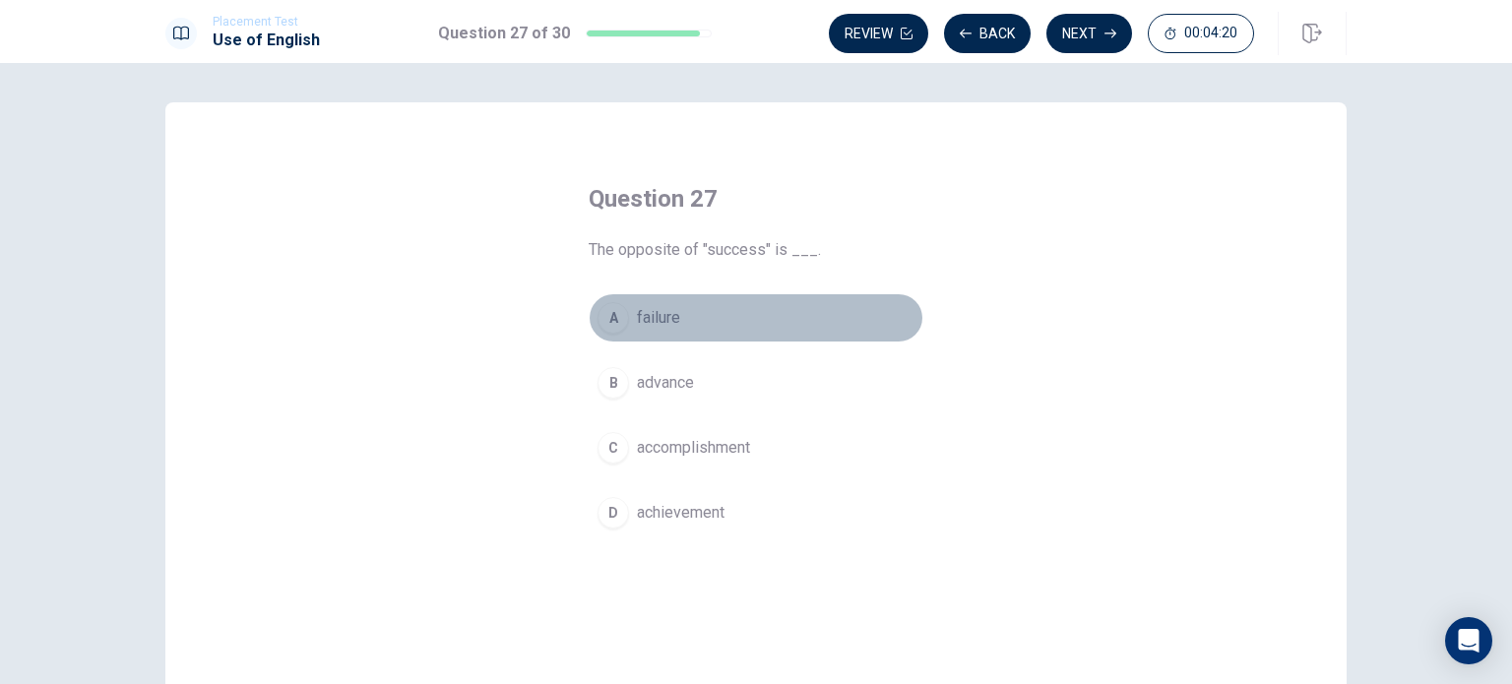
click at [654, 334] on button "A failure" at bounding box center [756, 317] width 335 height 49
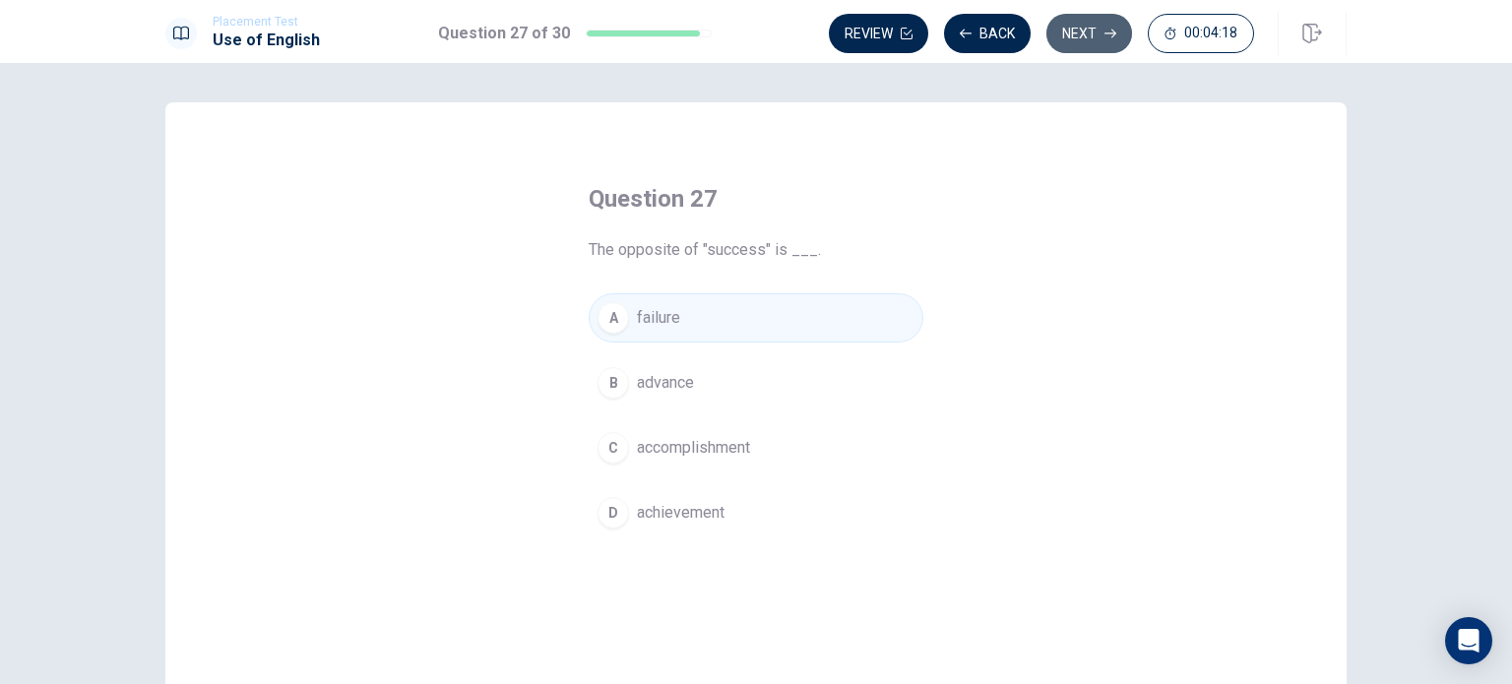
click at [1085, 31] on button "Next" at bounding box center [1089, 33] width 86 height 39
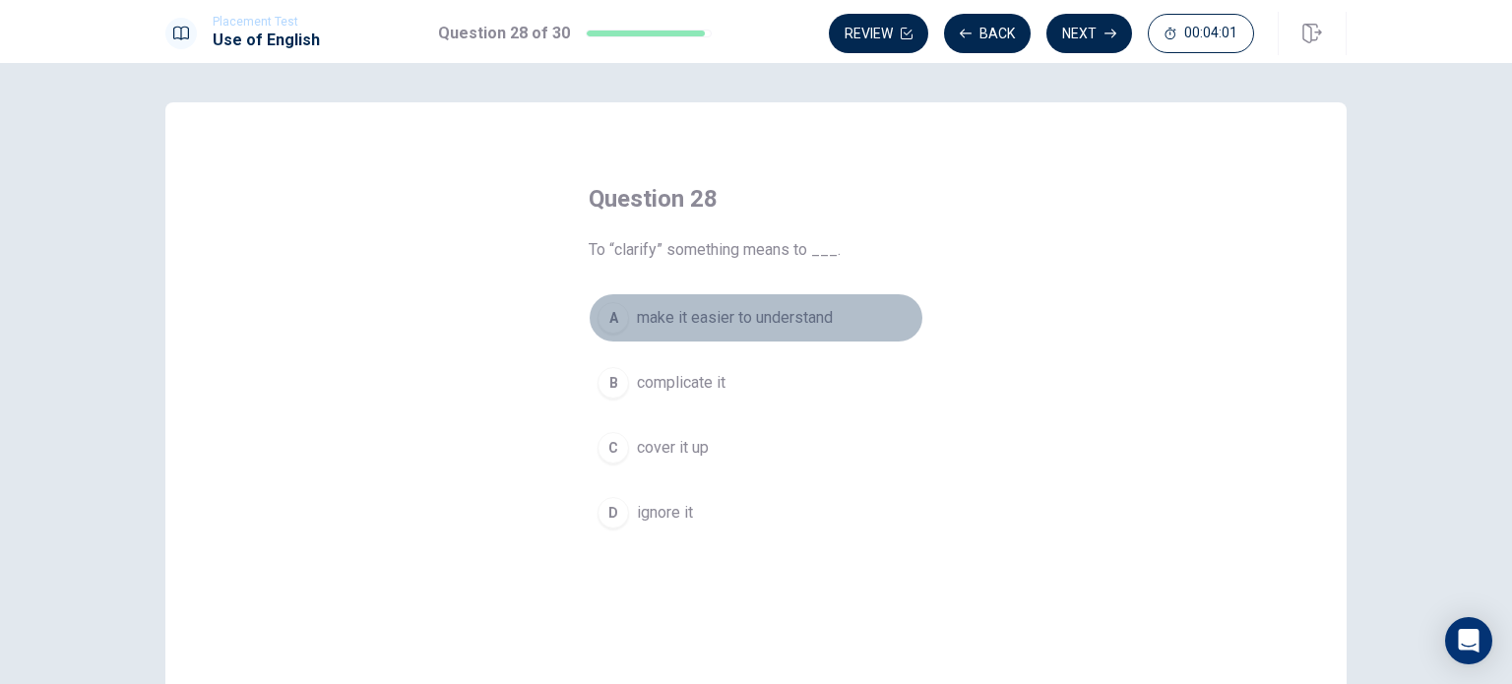
click at [692, 318] on span "make it easier to understand" at bounding box center [735, 318] width 196 height 24
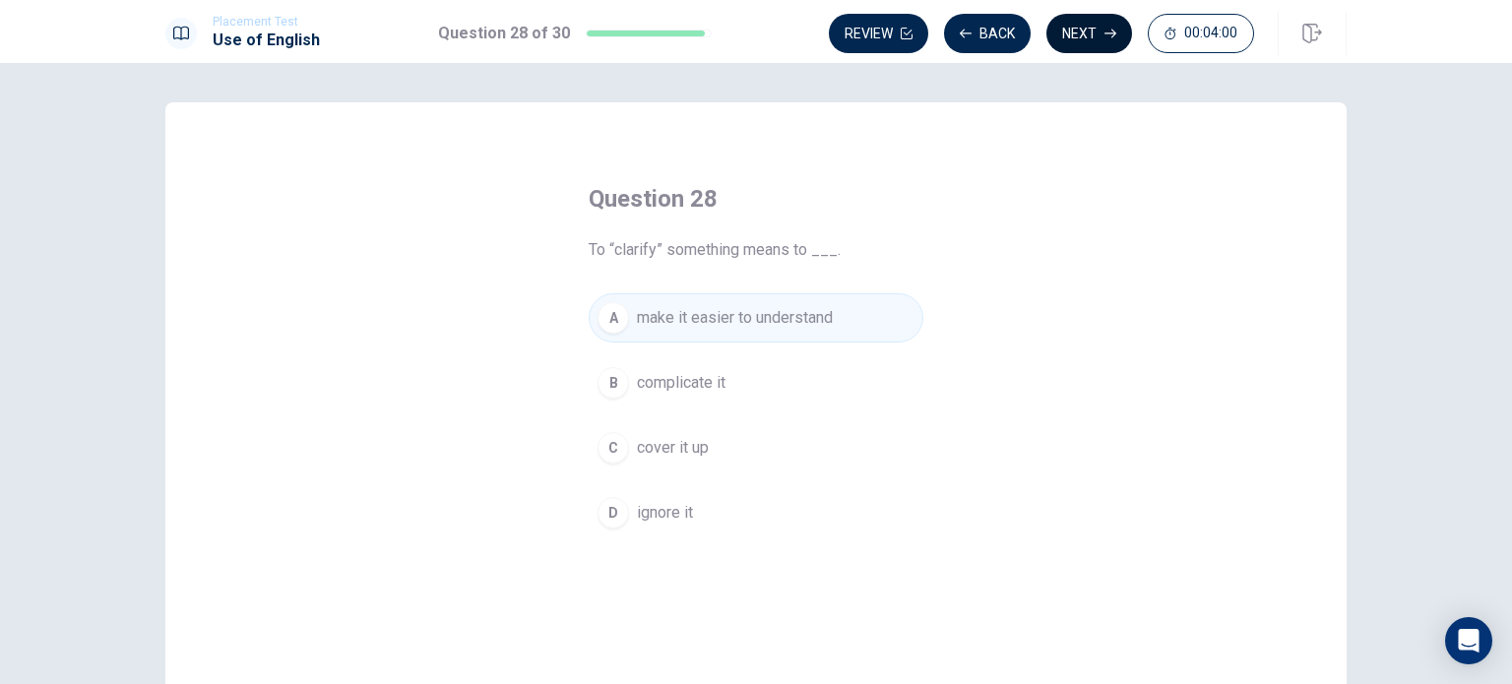
click at [1060, 47] on button "Next" at bounding box center [1089, 33] width 86 height 39
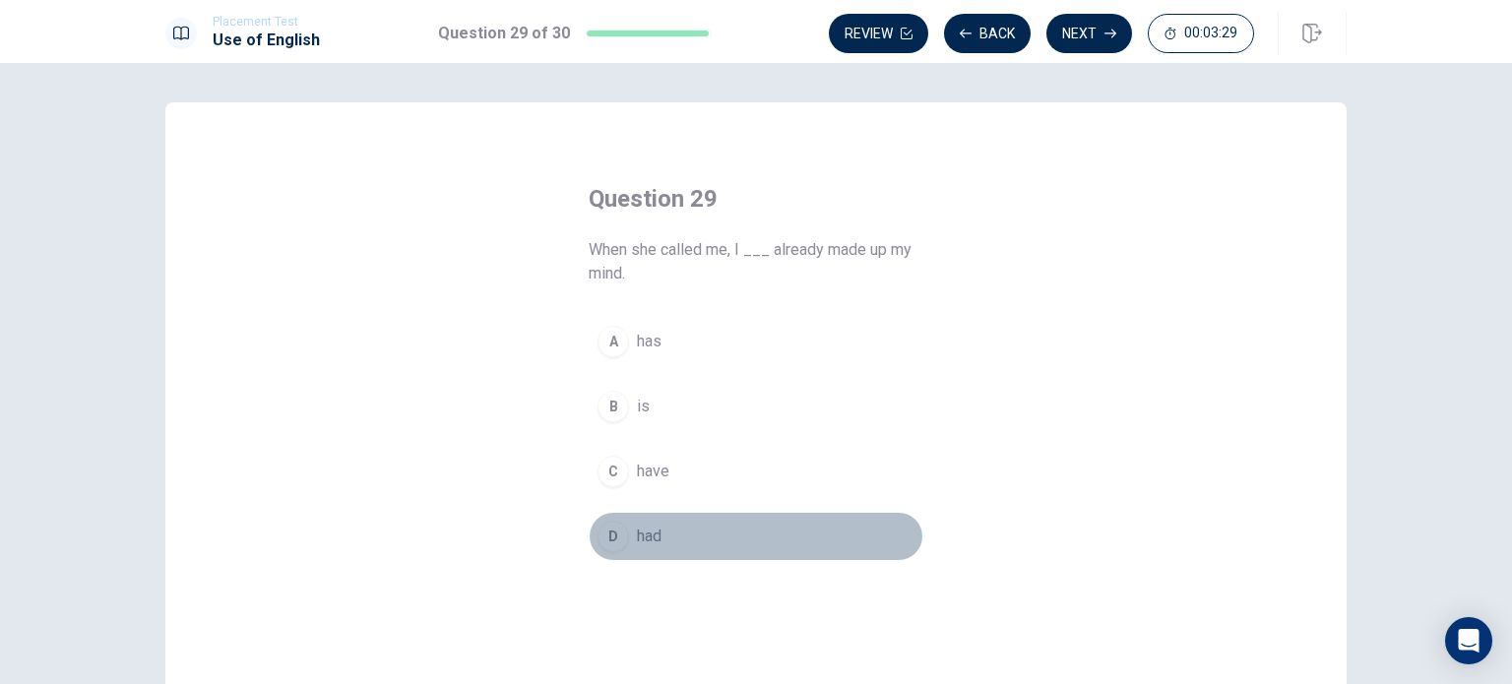
click at [618, 535] on div "D" at bounding box center [612, 536] width 31 height 31
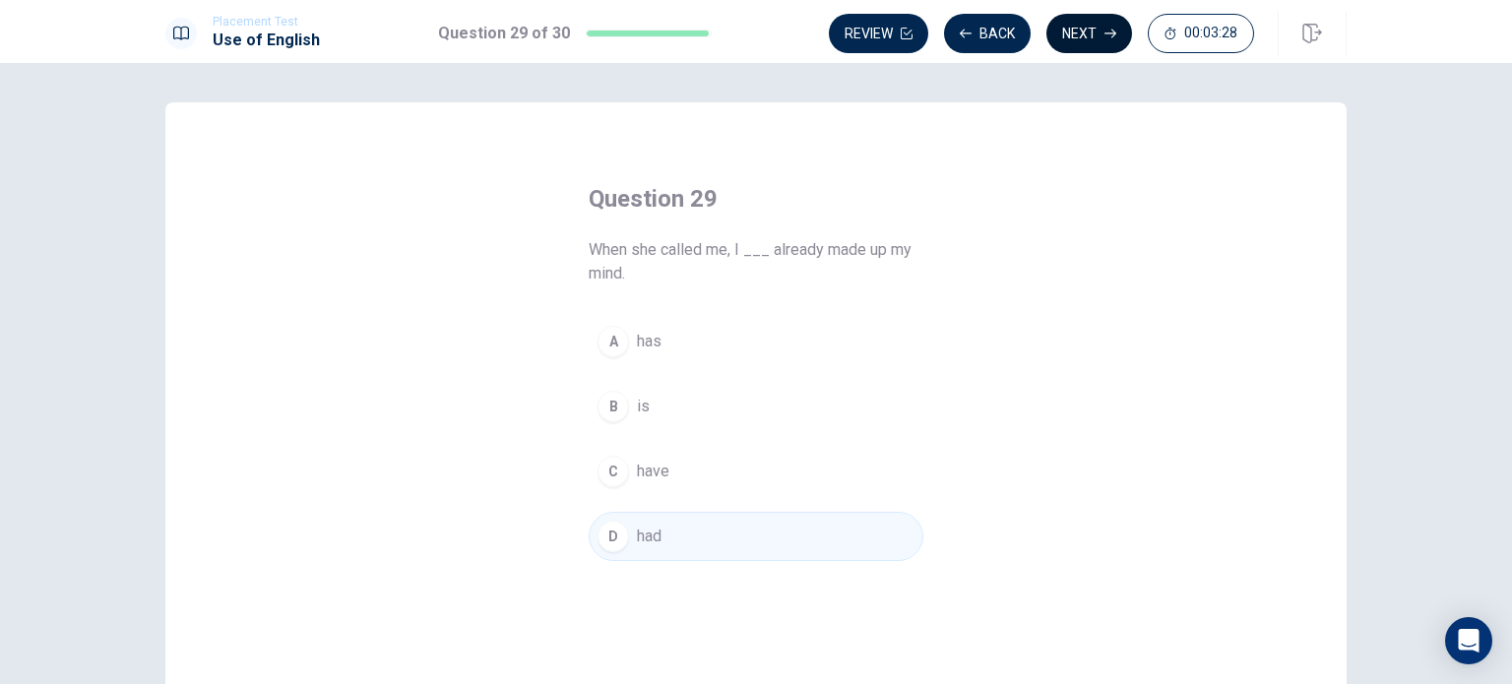
click at [1098, 25] on button "Next" at bounding box center [1089, 33] width 86 height 39
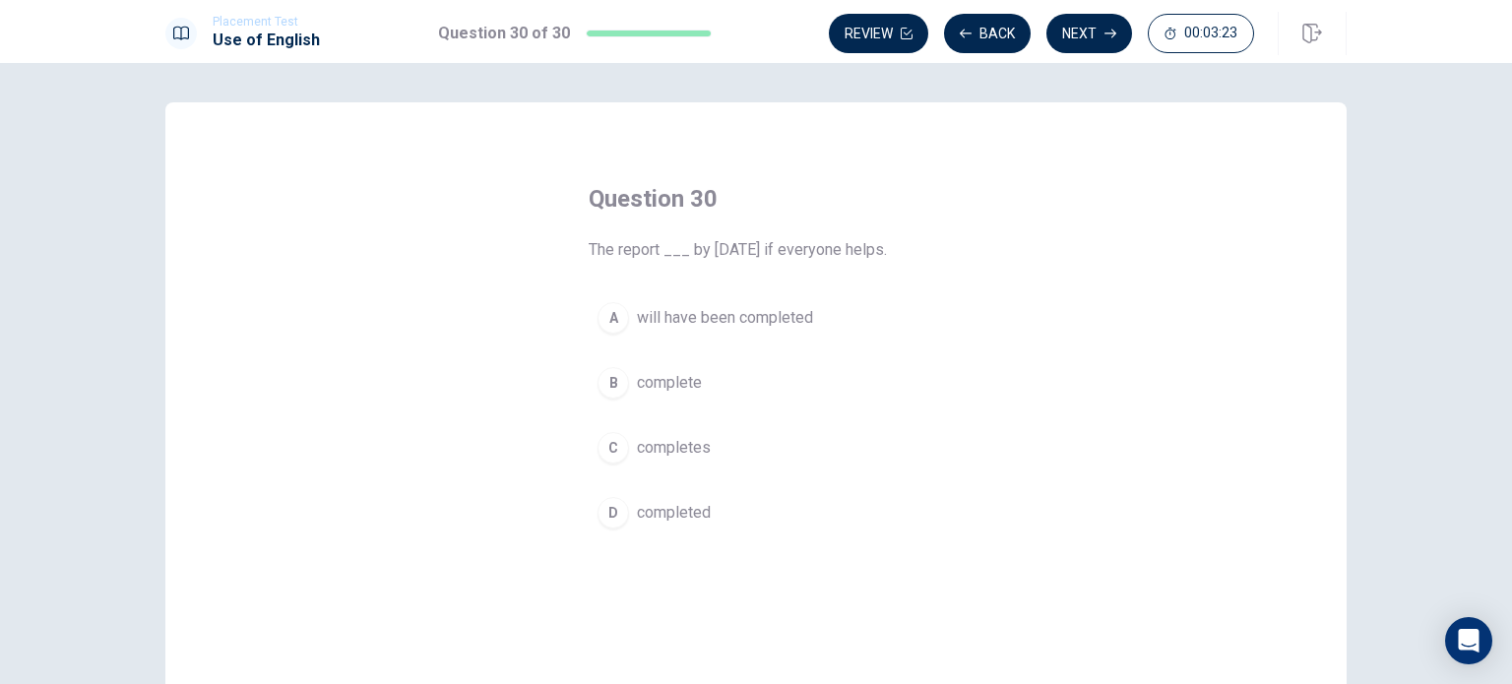
click at [677, 326] on span "will have been completed" at bounding box center [725, 318] width 176 height 24
click at [1106, 28] on icon "button" at bounding box center [1110, 34] width 12 height 12
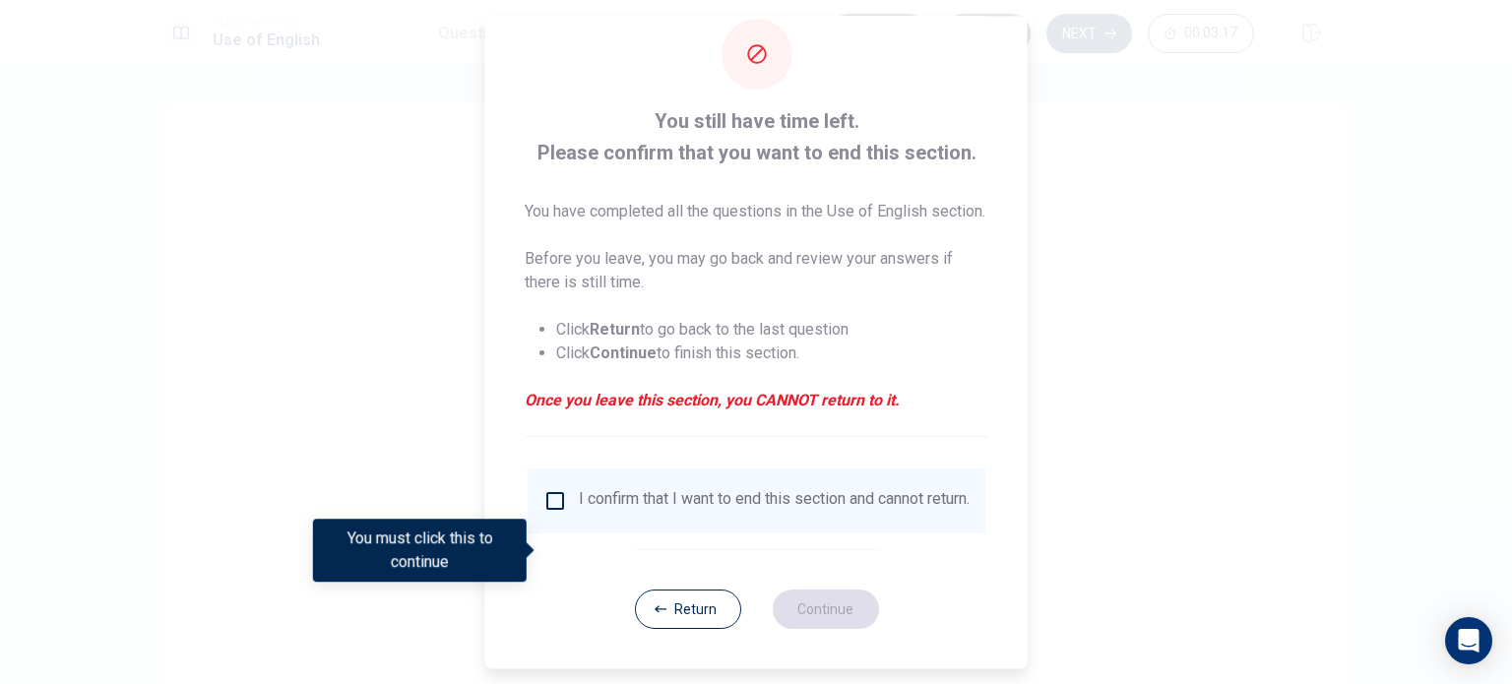
scroll to position [73, 0]
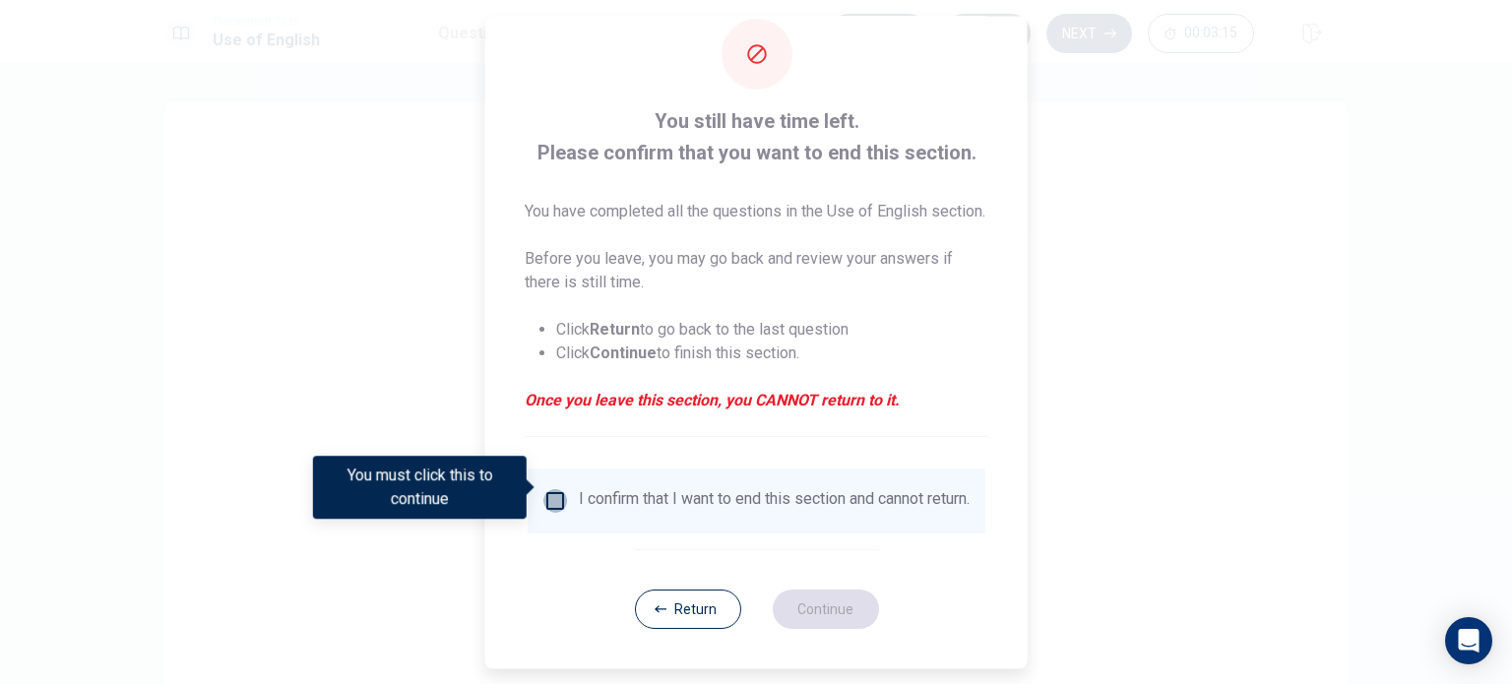
click at [559, 489] on input "You must click this to continue" at bounding box center [555, 501] width 24 height 24
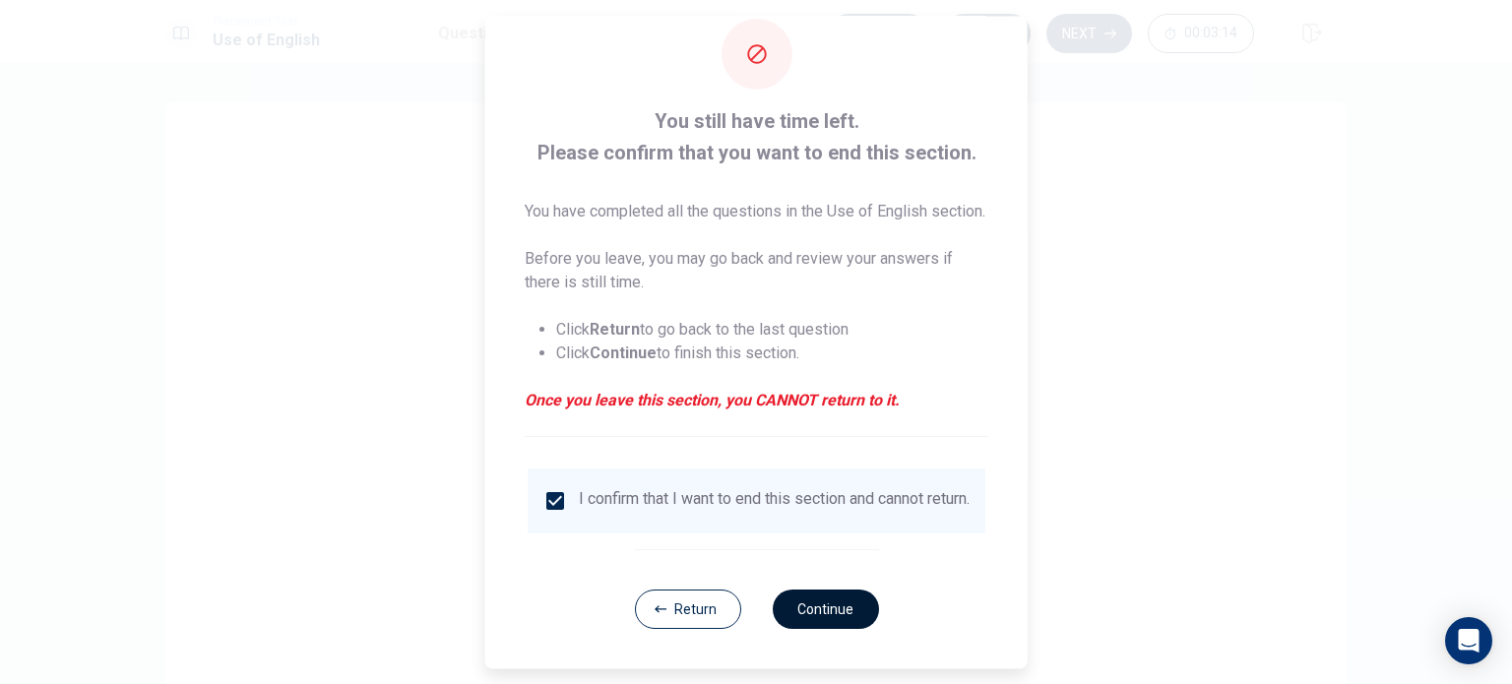
click at [846, 604] on button "Continue" at bounding box center [825, 609] width 106 height 39
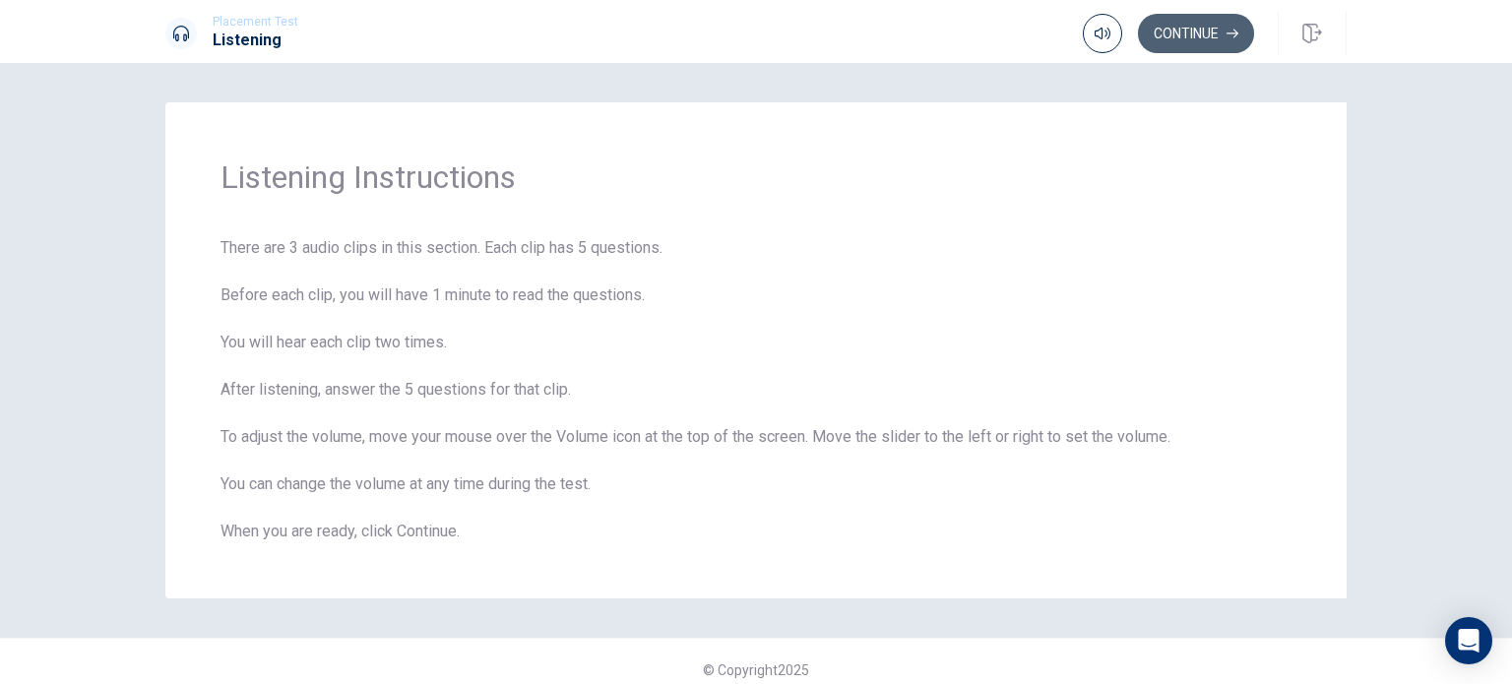
click at [1197, 34] on button "Continue" at bounding box center [1196, 33] width 116 height 39
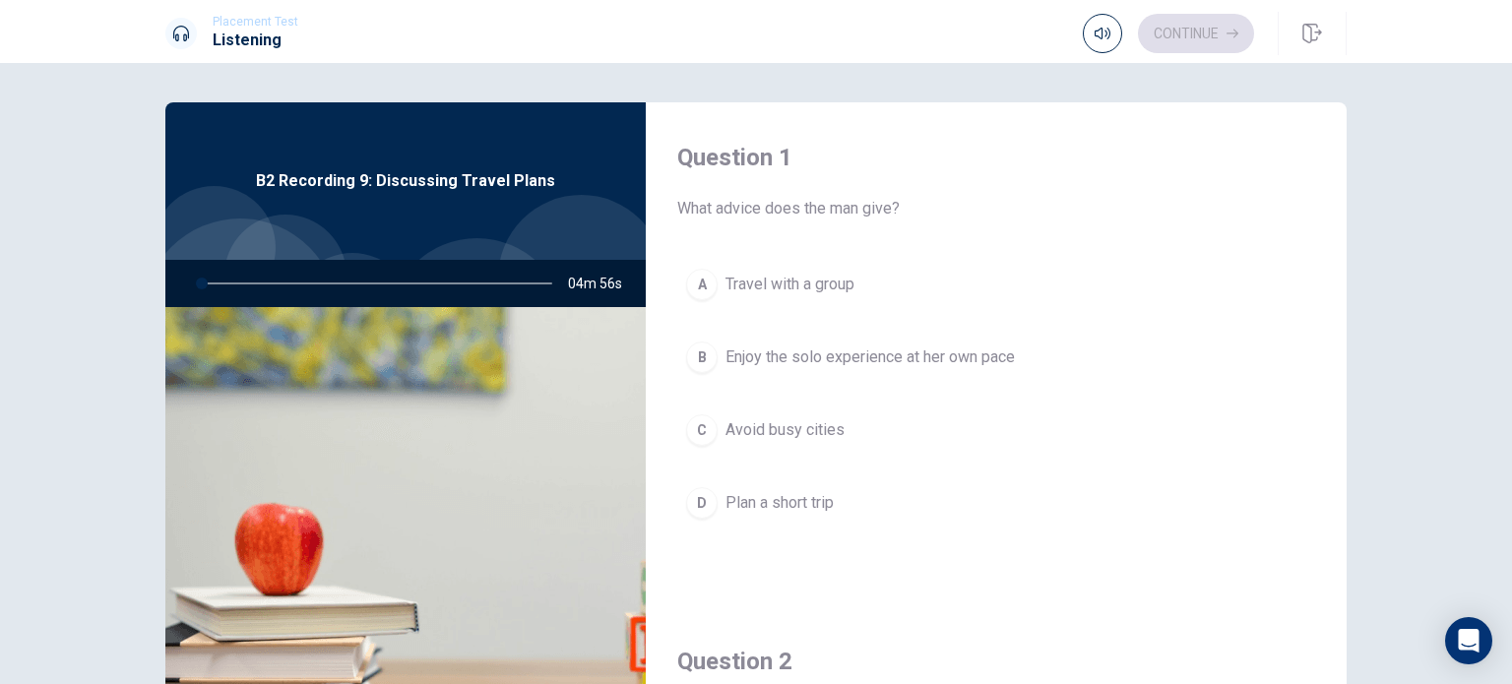
click at [822, 419] on span "Avoid busy cities" at bounding box center [784, 430] width 119 height 24
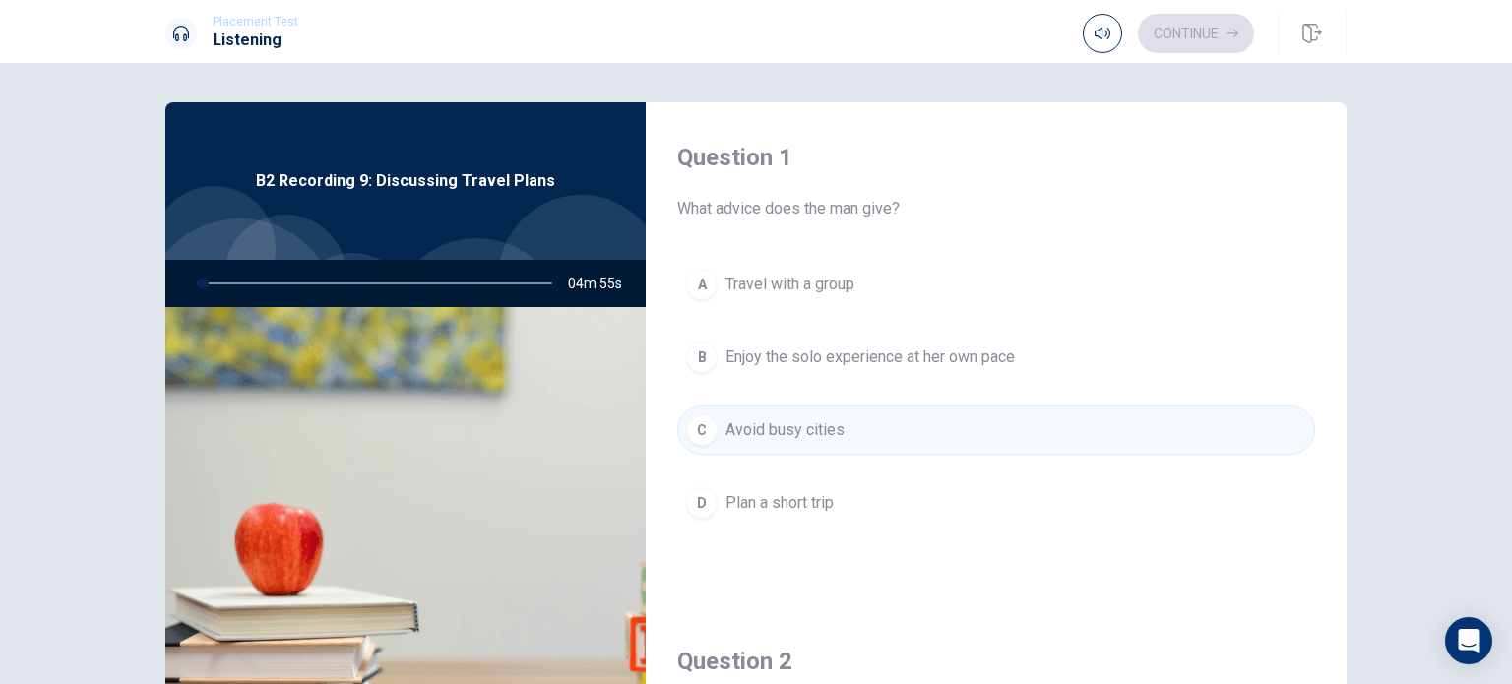
click at [899, 249] on div "Question 1 What advice does the man give? A Travel with a group B Enjoy the sol…" at bounding box center [996, 354] width 701 height 504
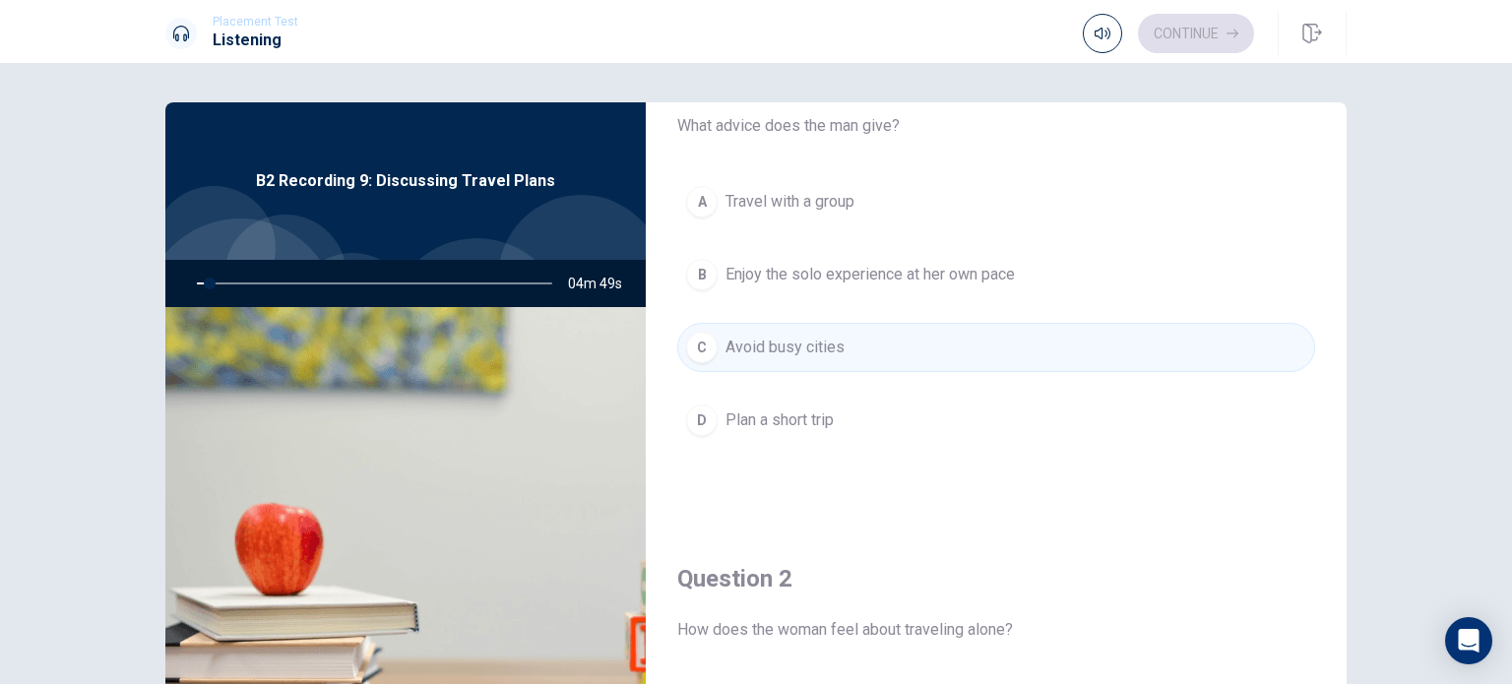
scroll to position [0, 0]
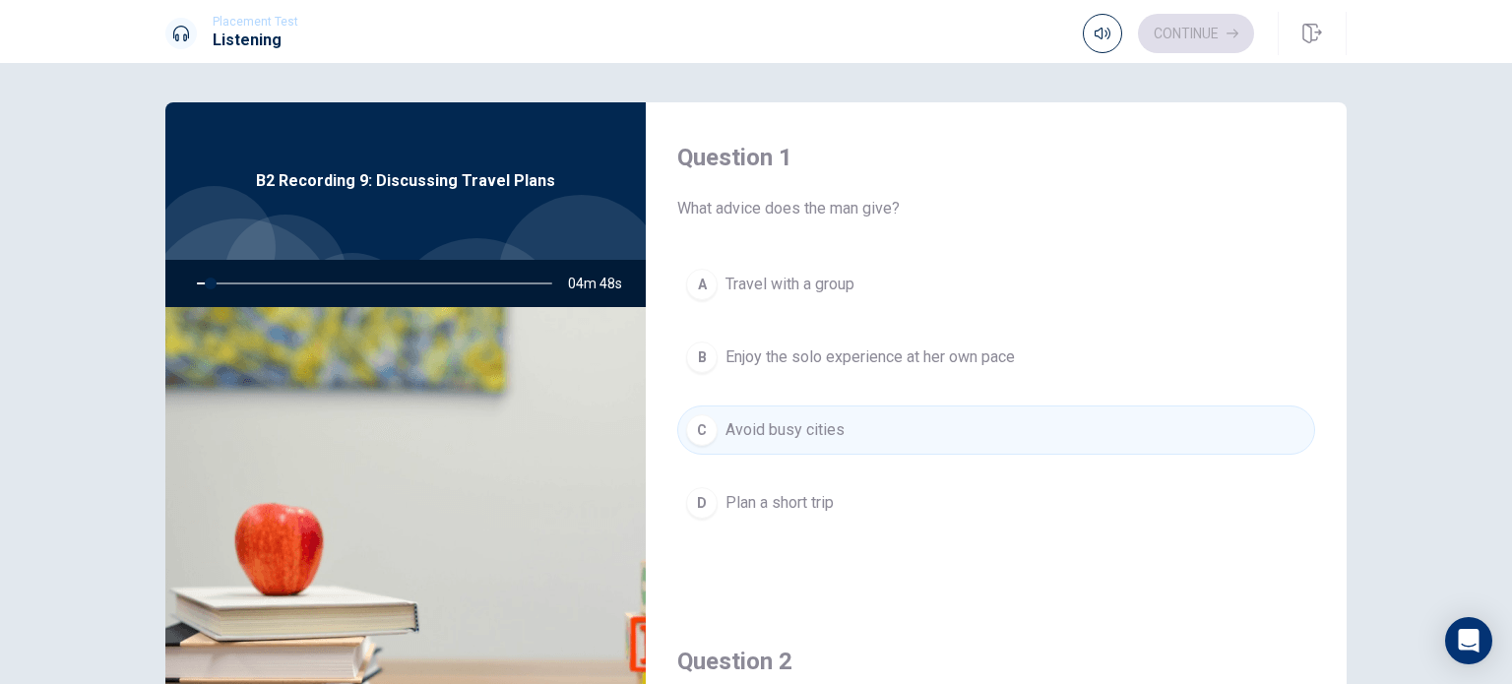
click at [921, 238] on div "Question 1 What advice does the man give? A Travel with a group B Enjoy the sol…" at bounding box center [996, 354] width 701 height 504
click at [815, 285] on span "Travel with a group" at bounding box center [789, 285] width 129 height 24
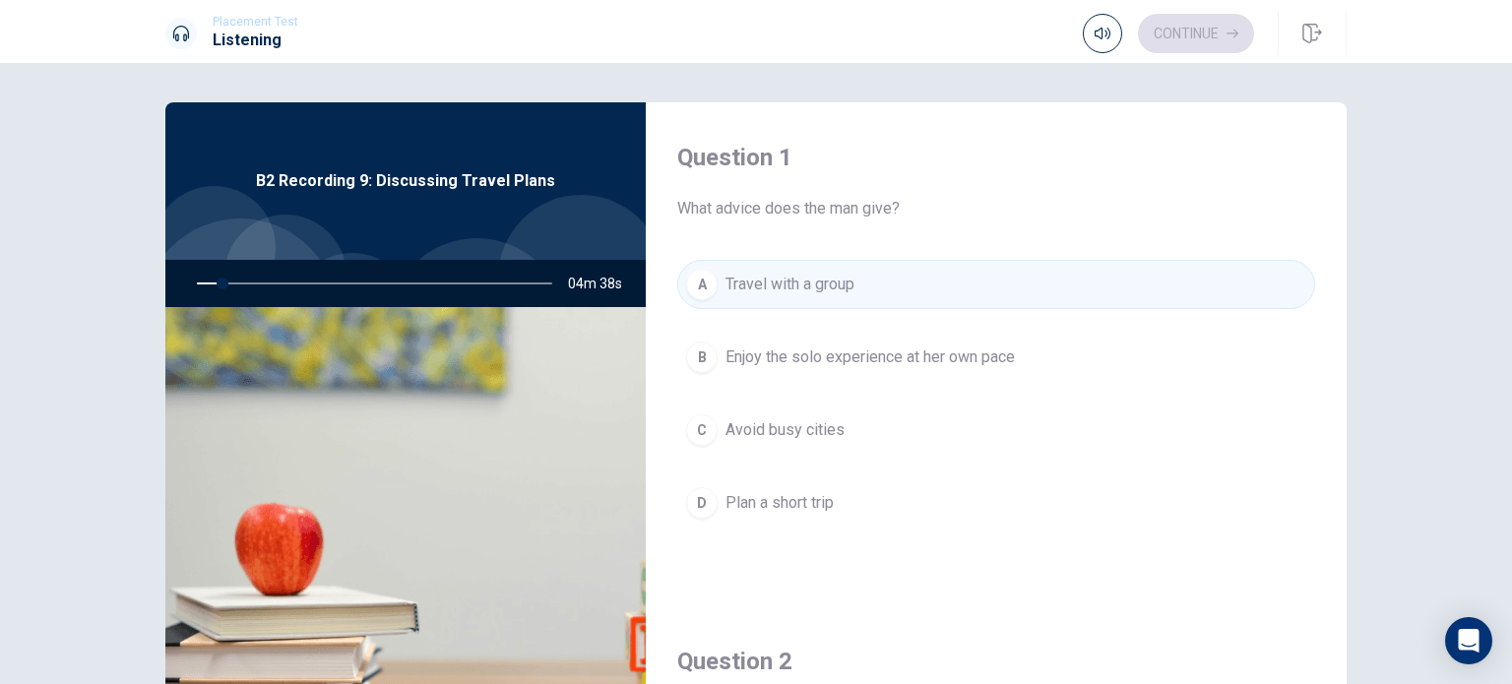
click at [888, 208] on span "What advice does the man give?" at bounding box center [996, 209] width 638 height 24
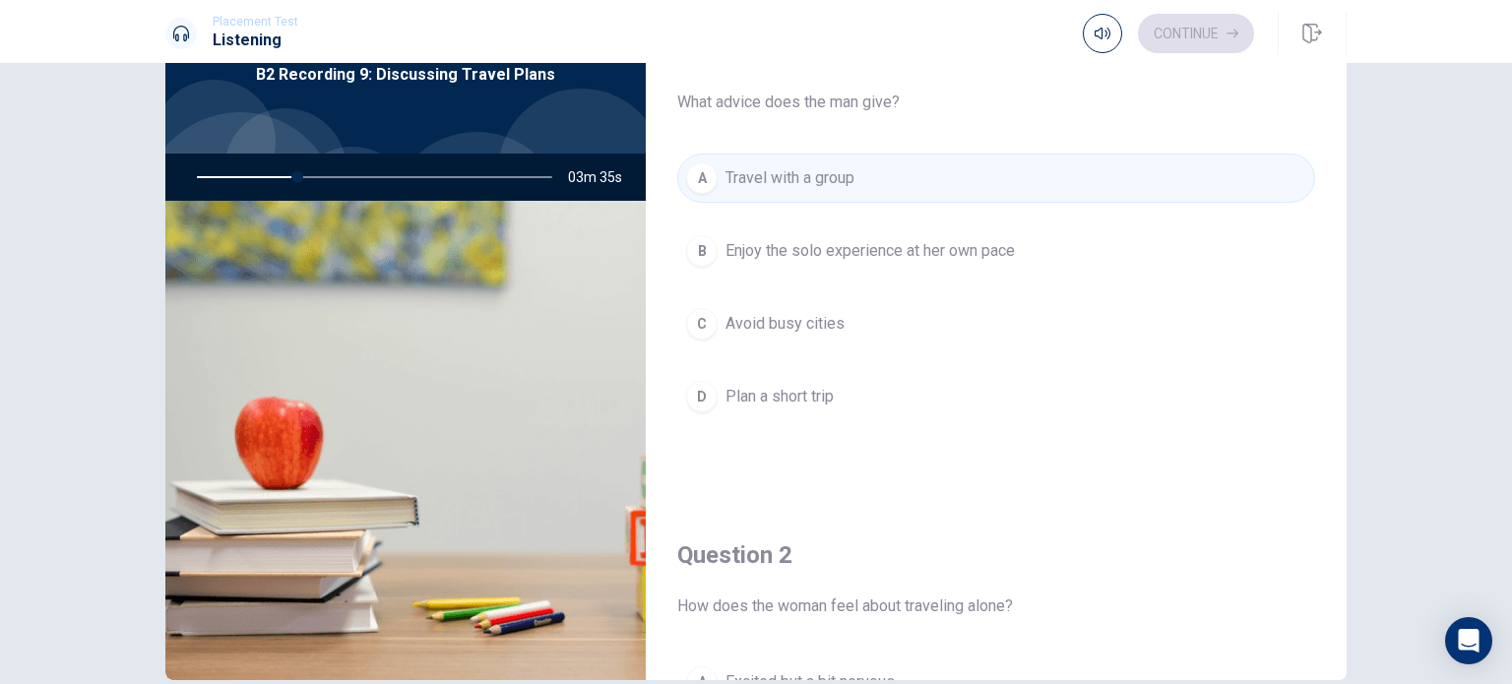
click at [793, 258] on span "Enjoy the solo experience at her own pace" at bounding box center [869, 251] width 289 height 24
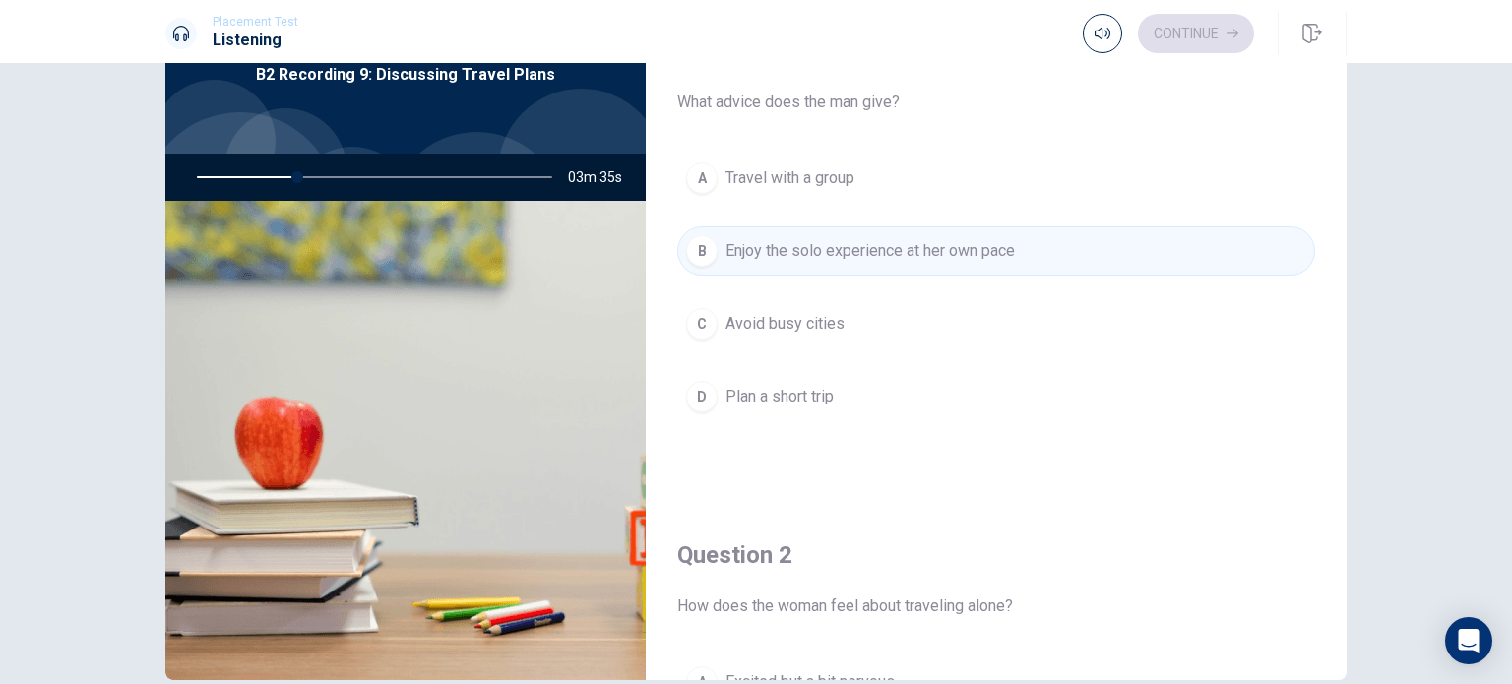
click at [808, 318] on span "Avoid busy cities" at bounding box center [784, 324] width 119 height 24
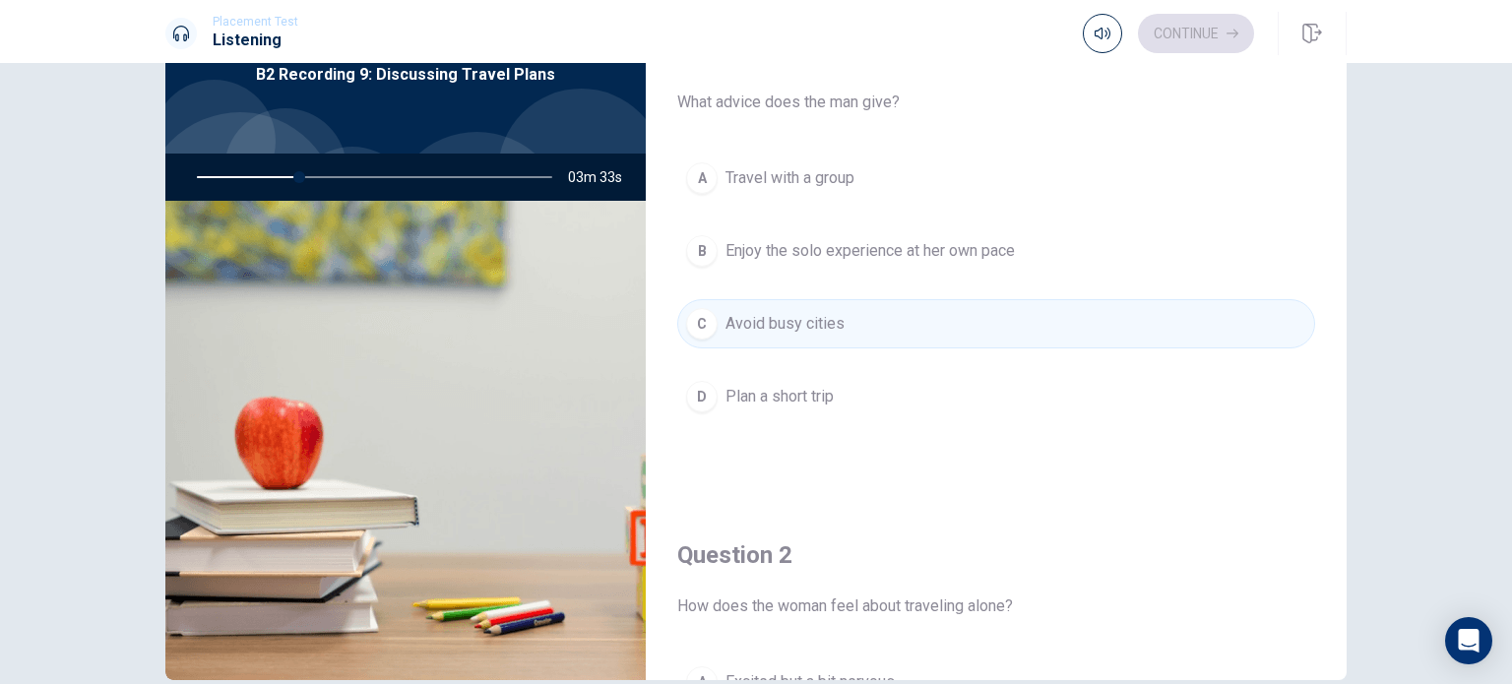
click at [764, 124] on div "Question 1 What advice does the man give? A Travel with a group B Enjoy the sol…" at bounding box center [996, 248] width 701 height 504
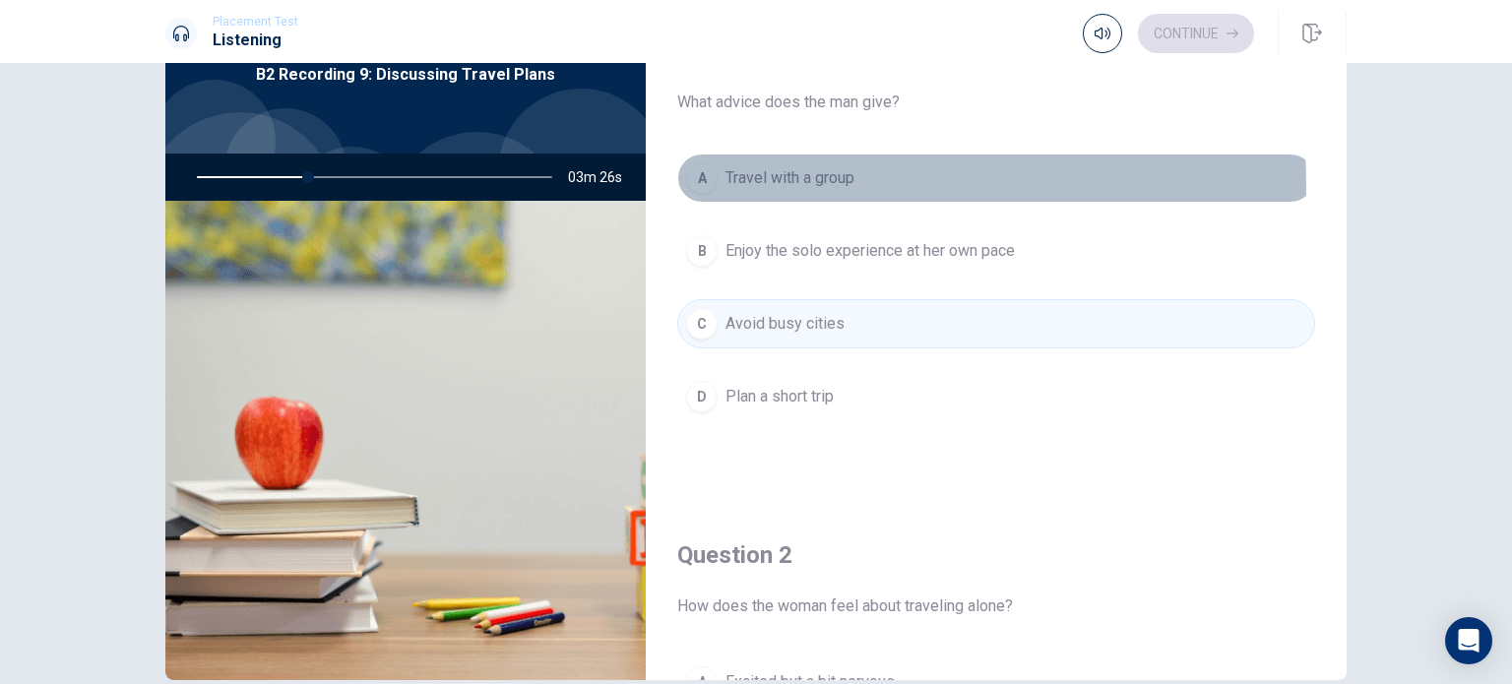
click at [756, 187] on span "Travel with a group" at bounding box center [789, 178] width 129 height 24
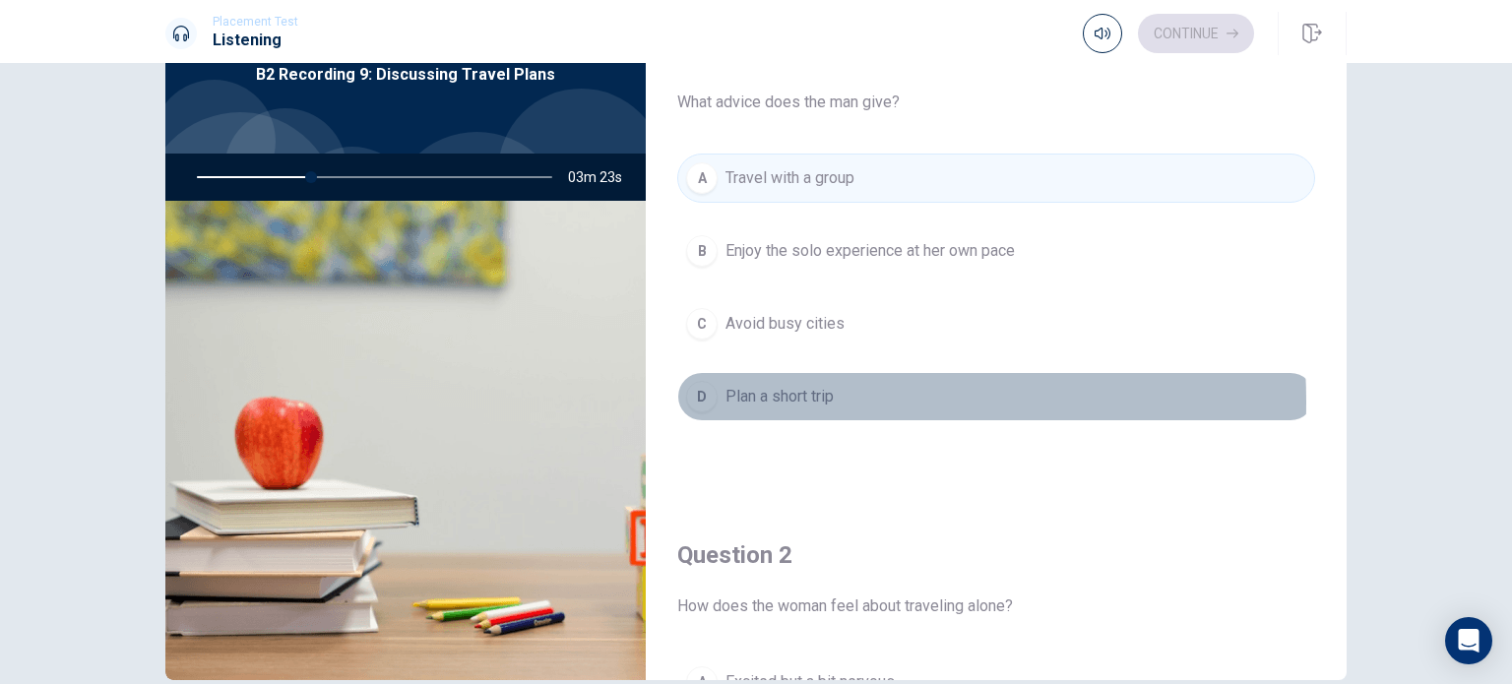
click at [786, 401] on span "Plan a short trip" at bounding box center [779, 397] width 108 height 24
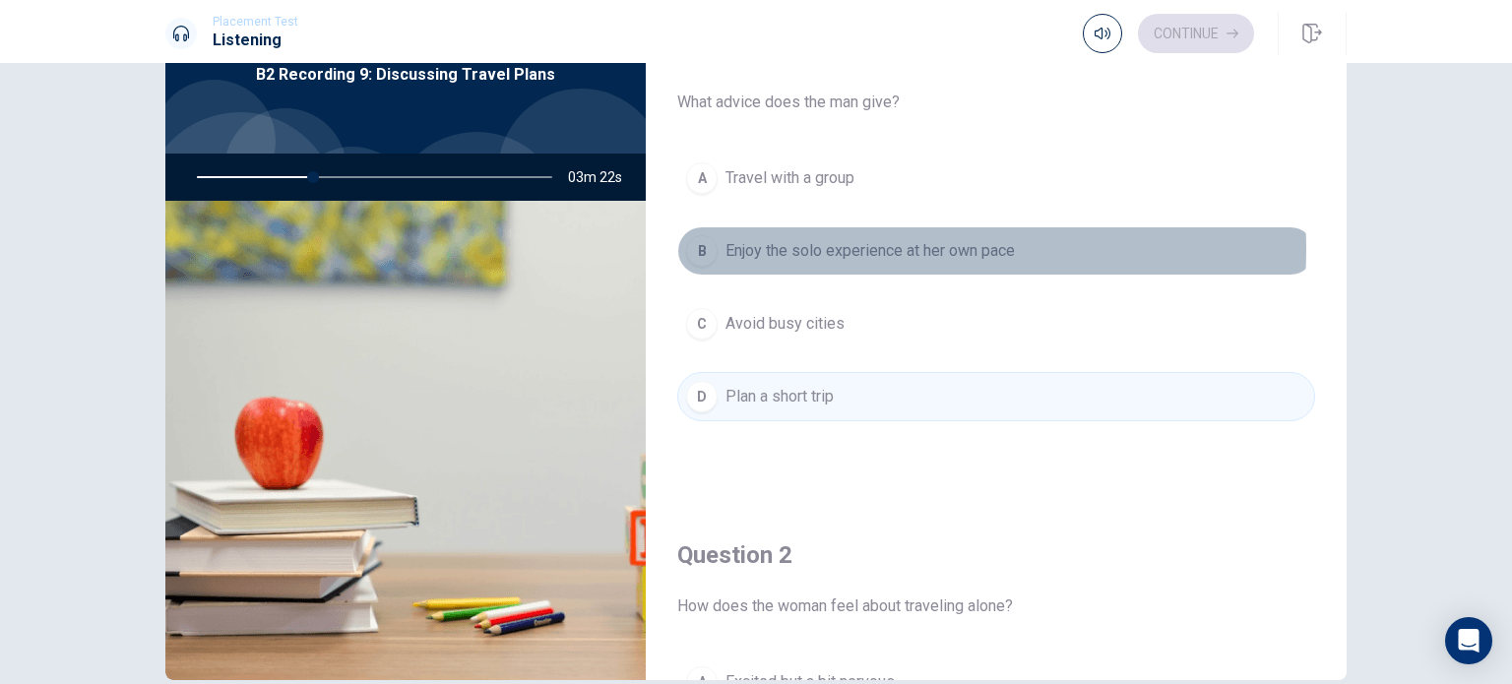
click at [908, 248] on span "Enjoy the solo experience at her own pace" at bounding box center [869, 251] width 289 height 24
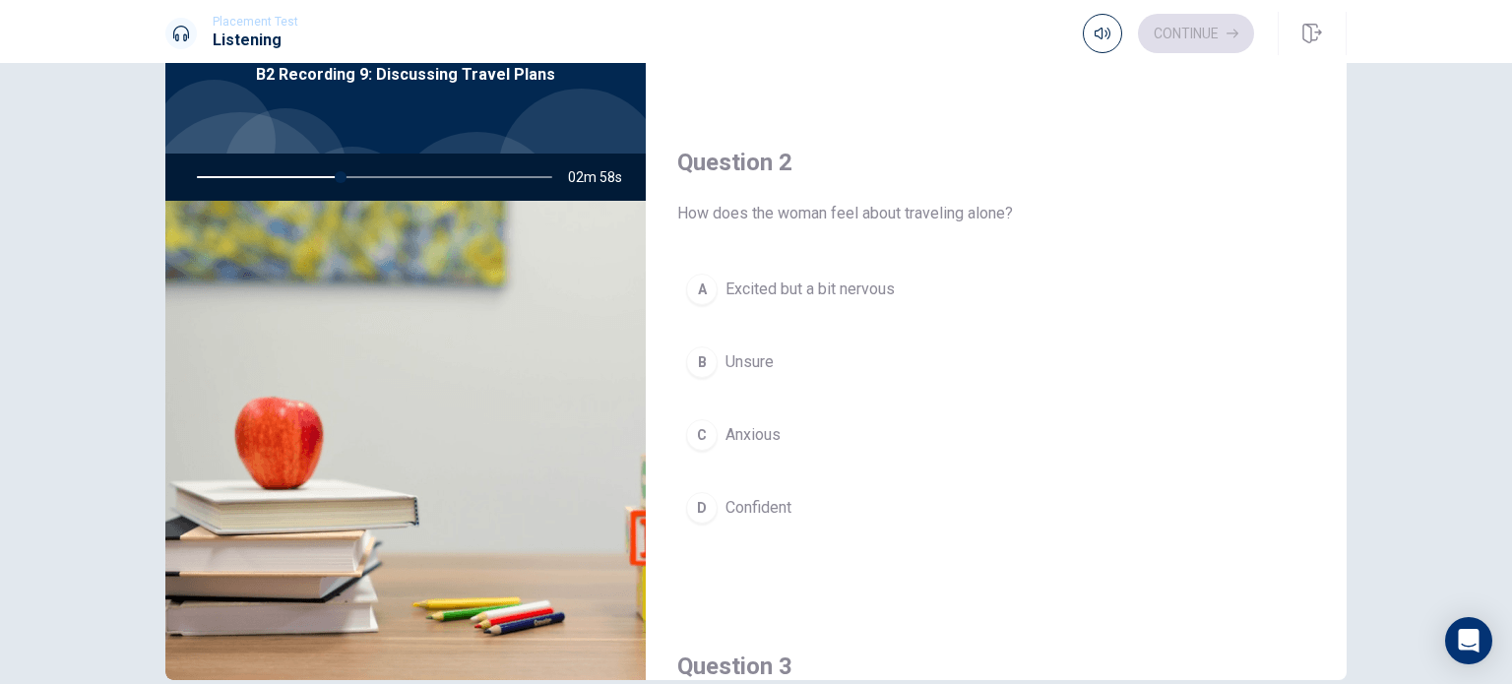
scroll to position [394, 0]
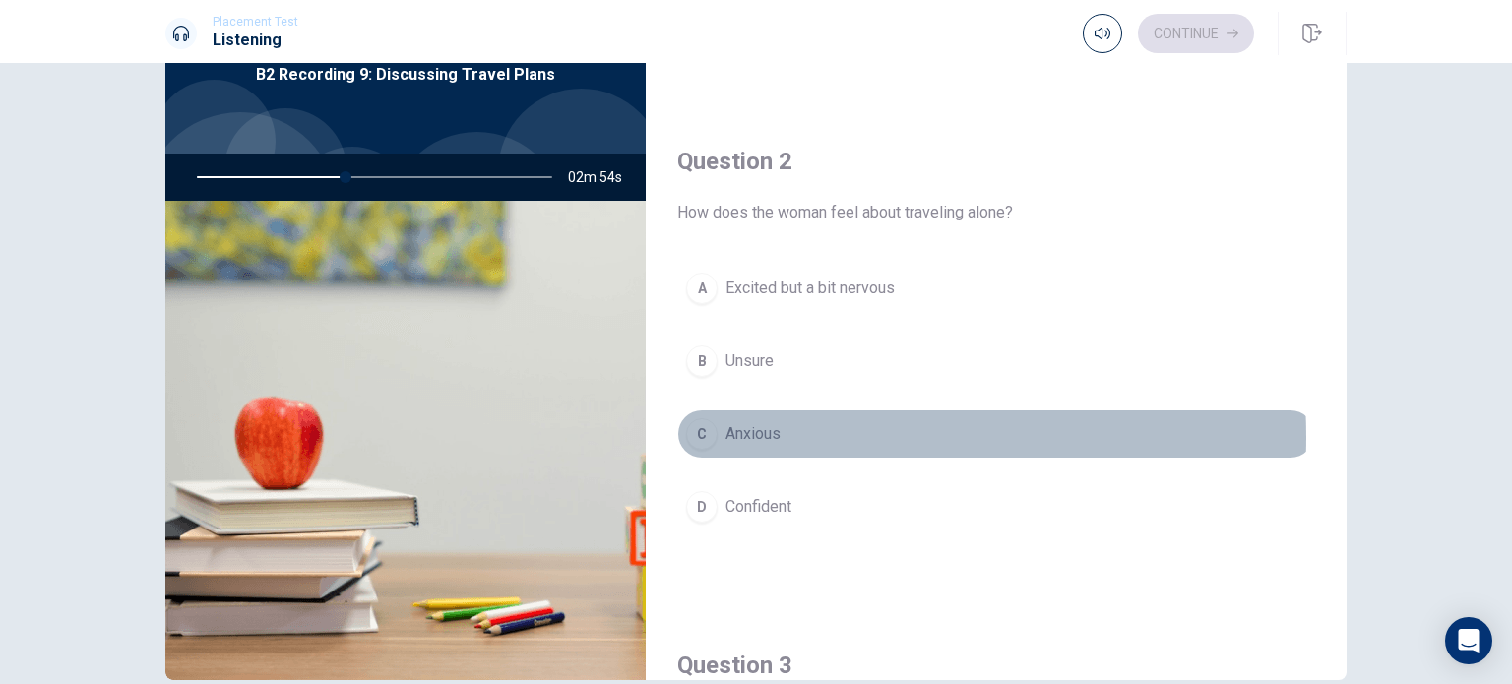
click at [783, 434] on button "C Anxious" at bounding box center [996, 433] width 638 height 49
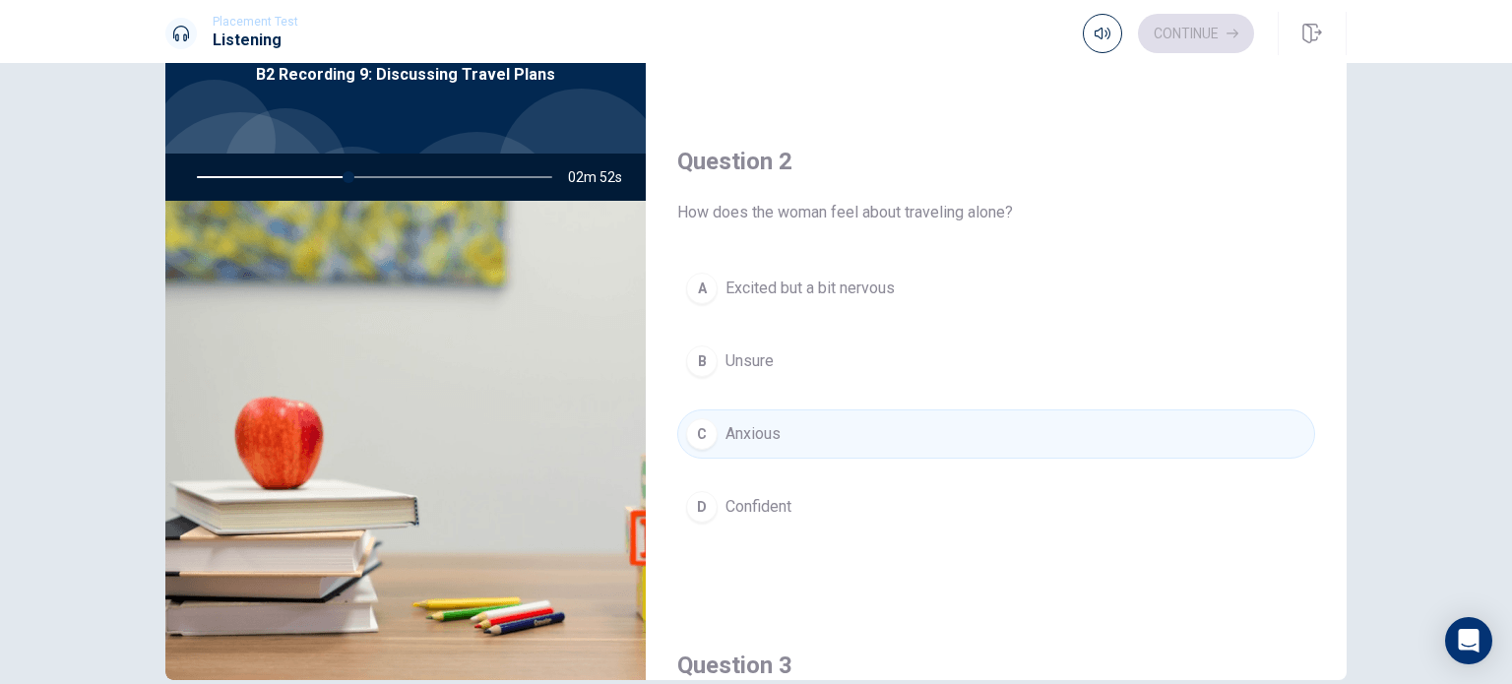
click at [982, 295] on button "A Excited but a bit nervous" at bounding box center [996, 288] width 638 height 49
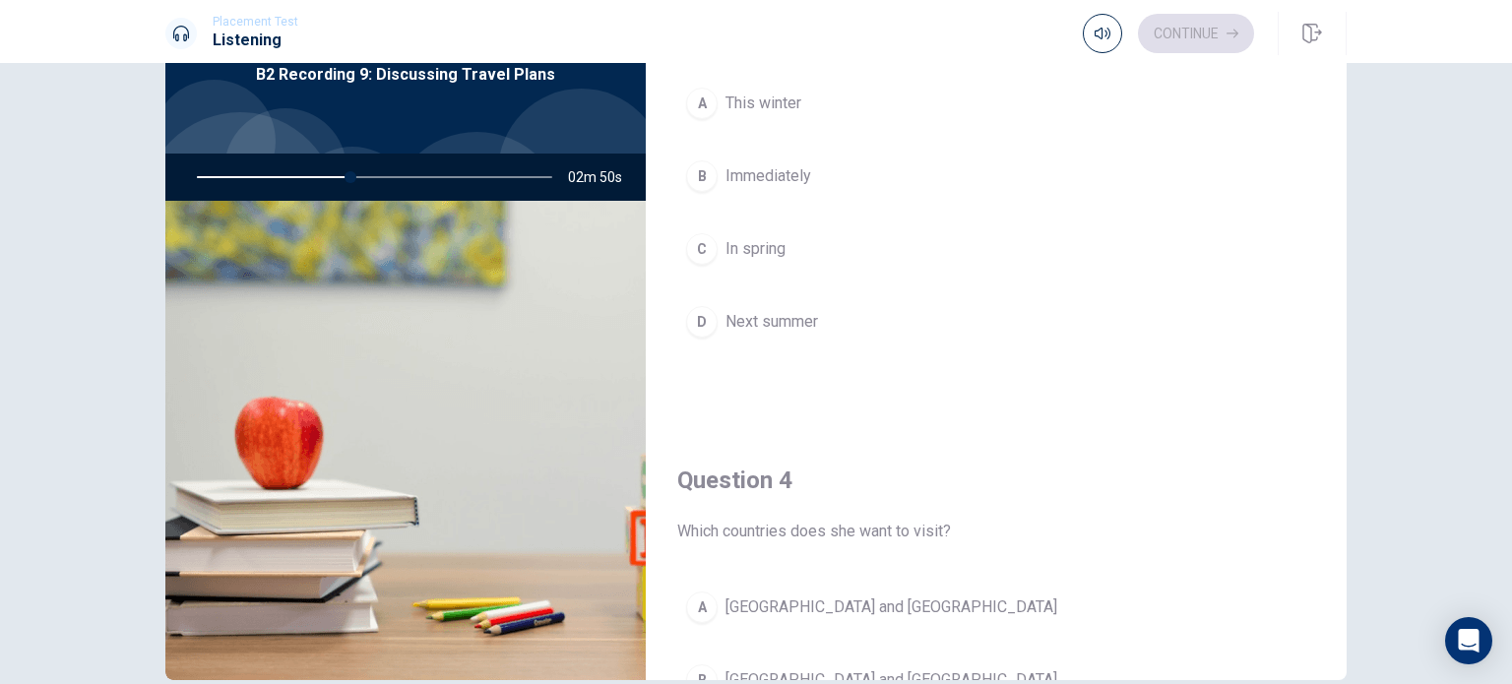
scroll to position [886, 0]
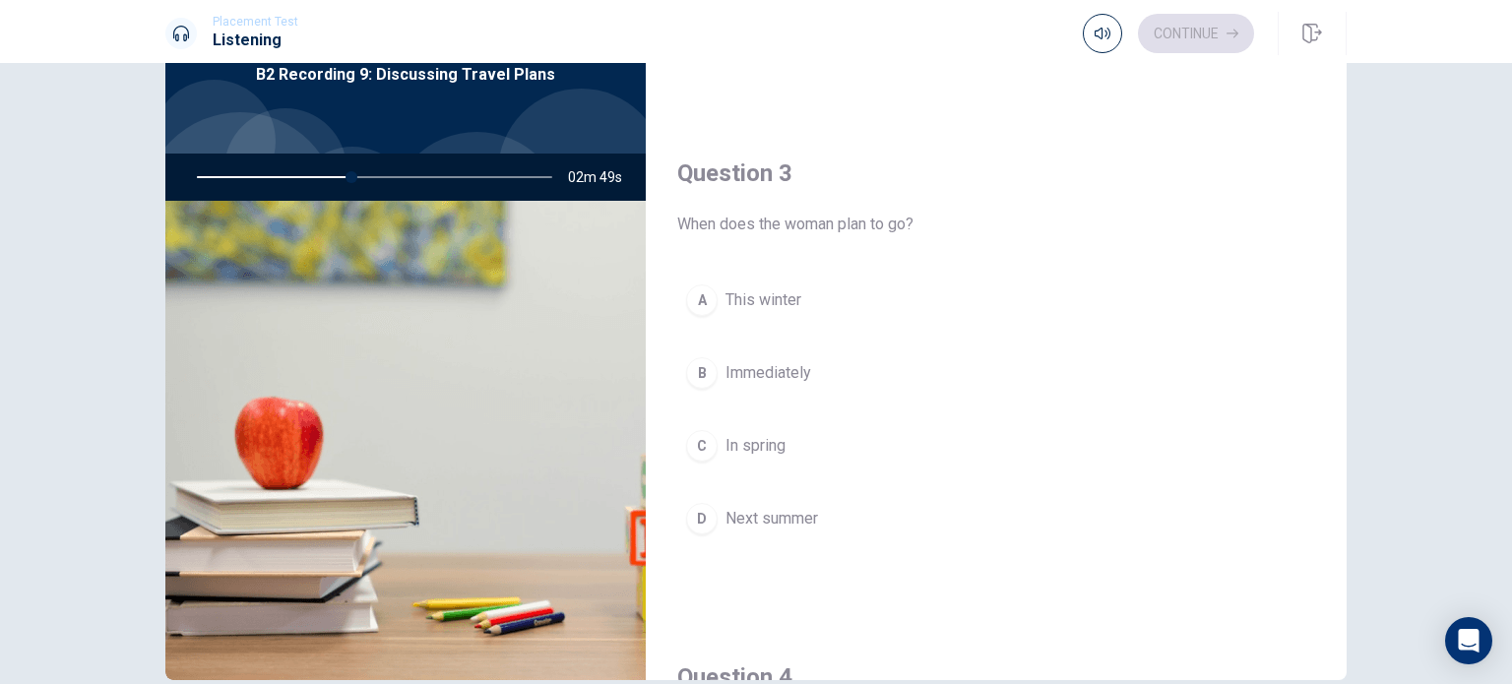
click at [831, 512] on button "D Next summer" at bounding box center [996, 518] width 638 height 49
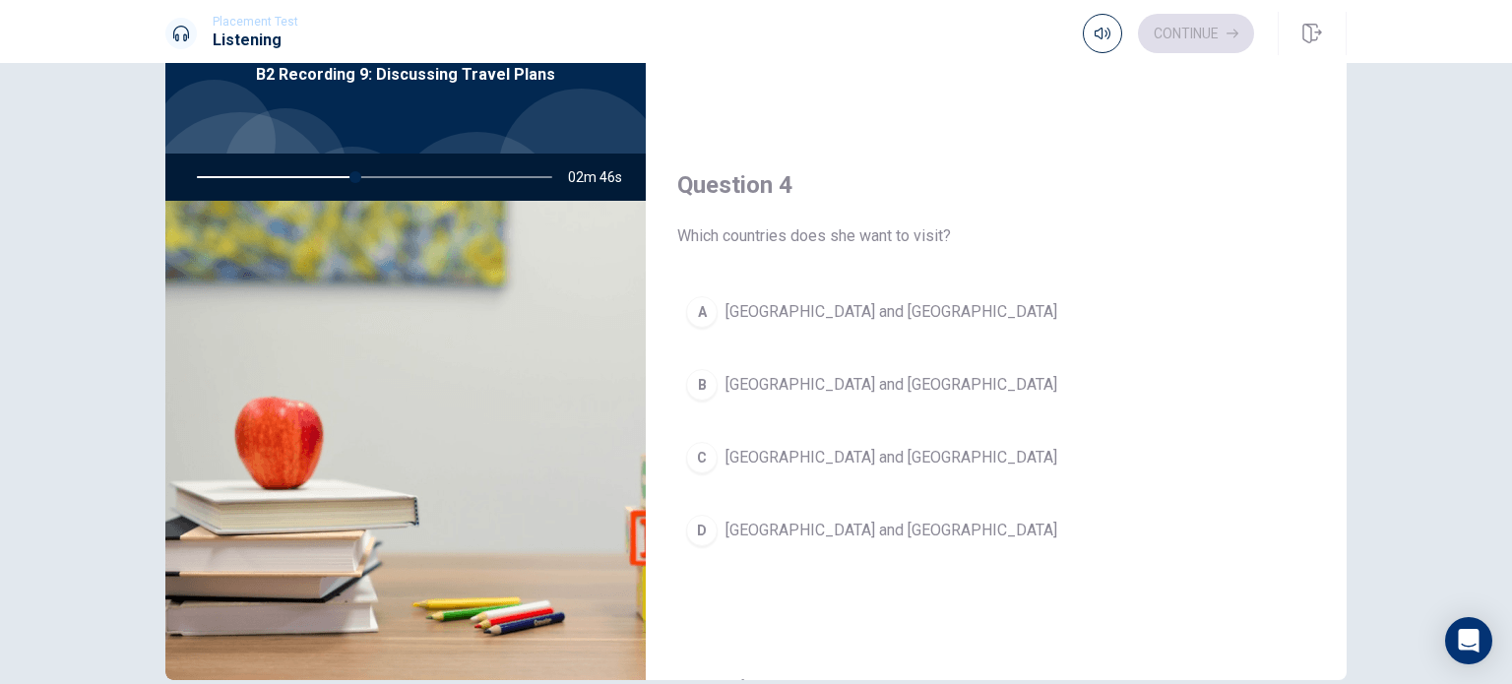
scroll to position [1378, 0]
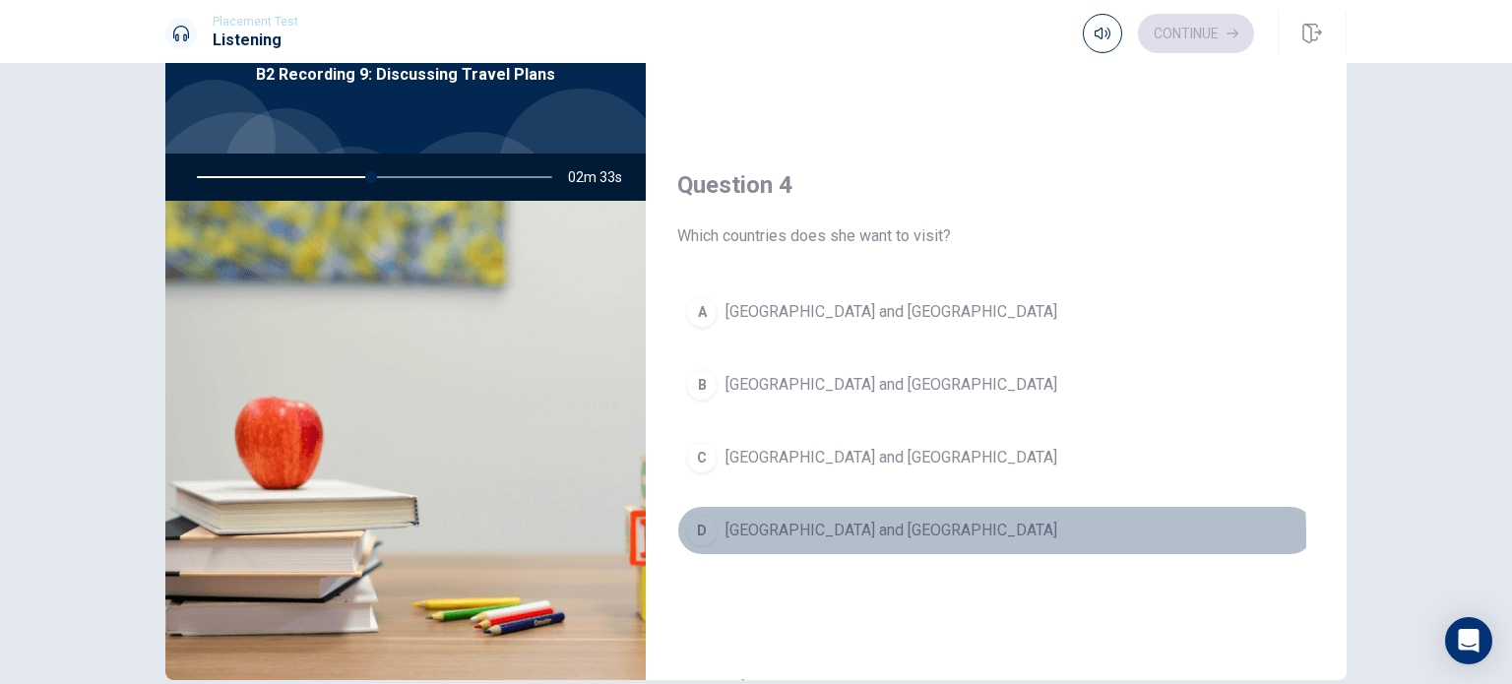
click at [756, 530] on span "[GEOGRAPHIC_DATA] and [GEOGRAPHIC_DATA]" at bounding box center [891, 531] width 332 height 24
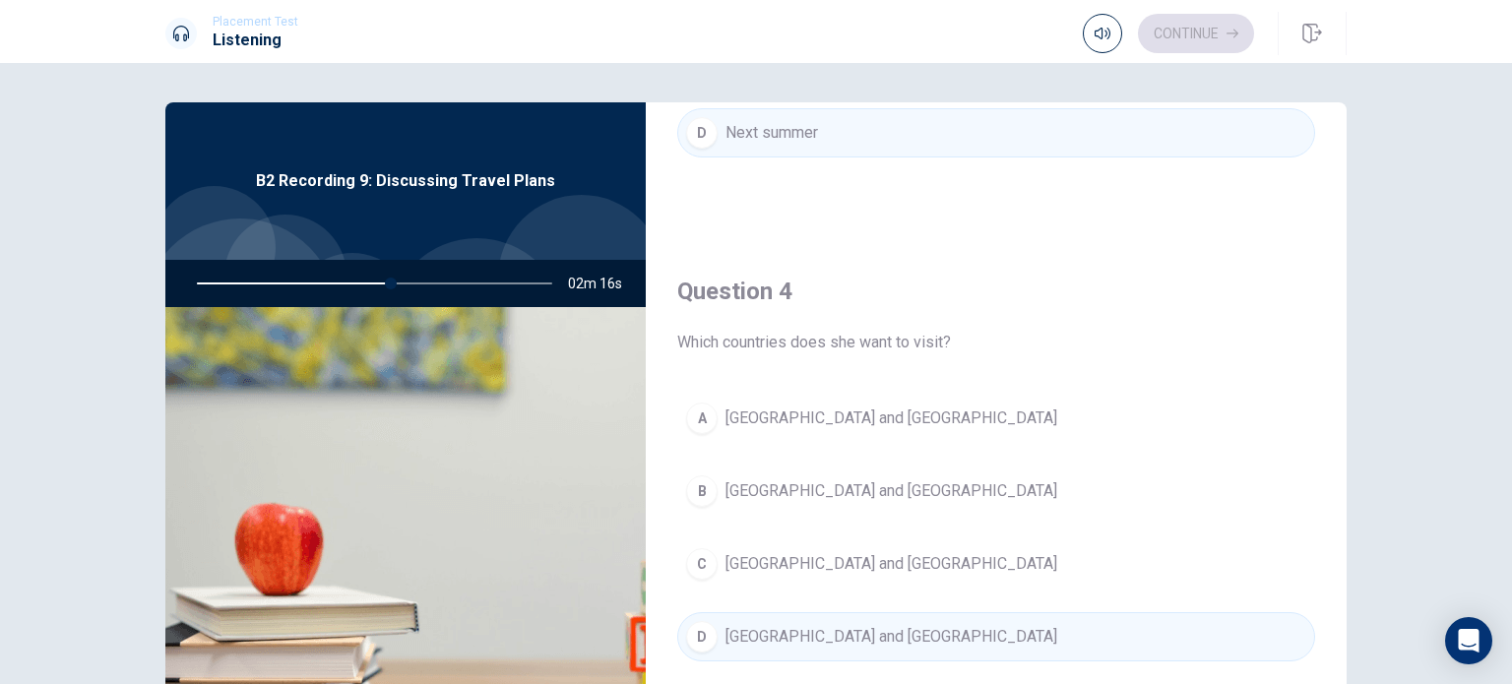
click at [516, 309] on img at bounding box center [405, 546] width 480 height 479
click at [514, 293] on div at bounding box center [370, 283] width 395 height 47
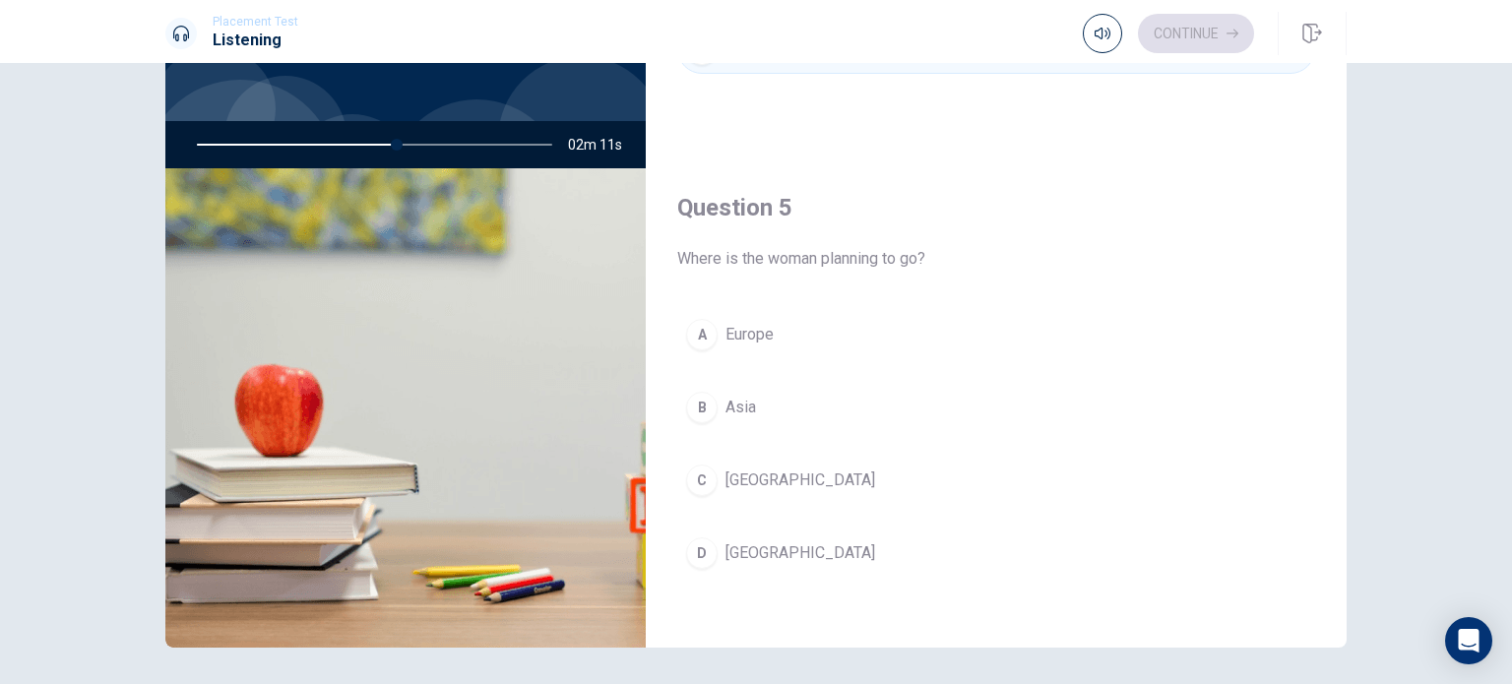
scroll to position [197, 0]
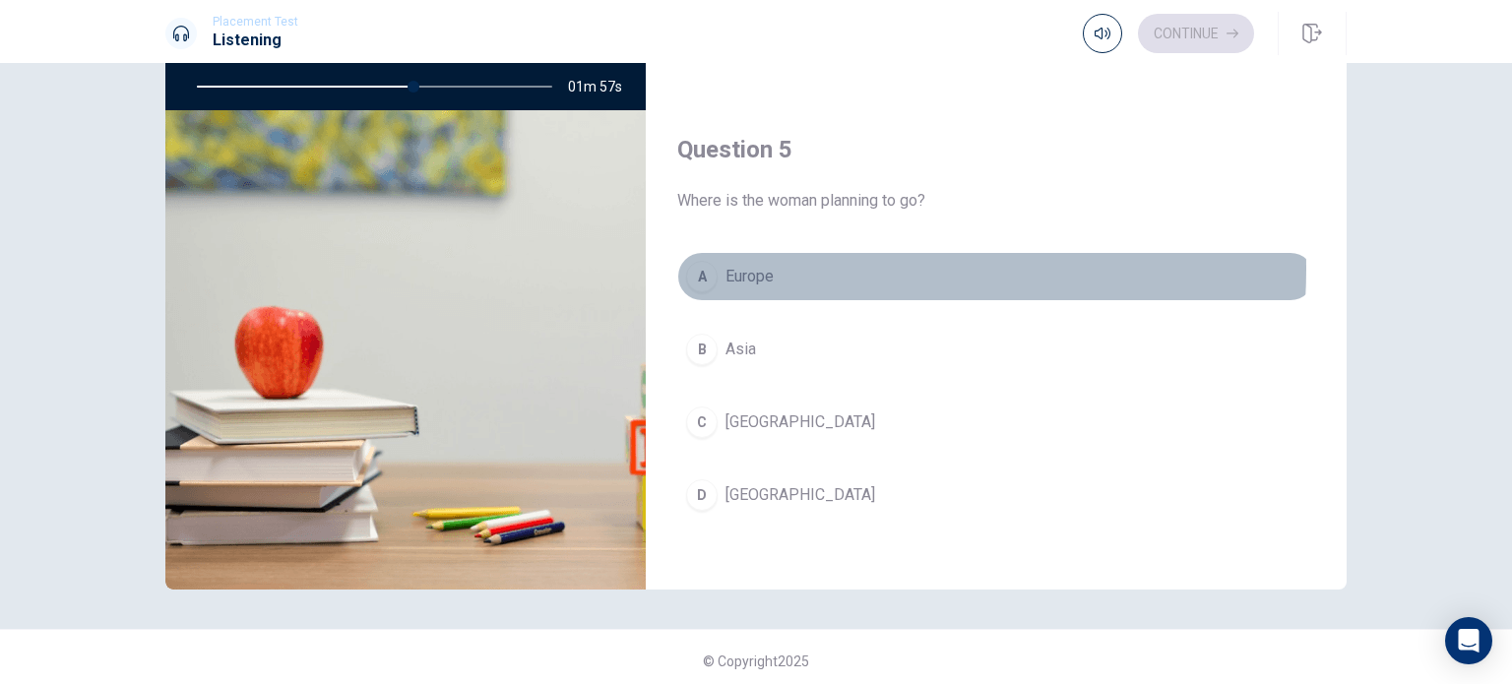
click at [778, 262] on button "A [GEOGRAPHIC_DATA]" at bounding box center [996, 276] width 638 height 49
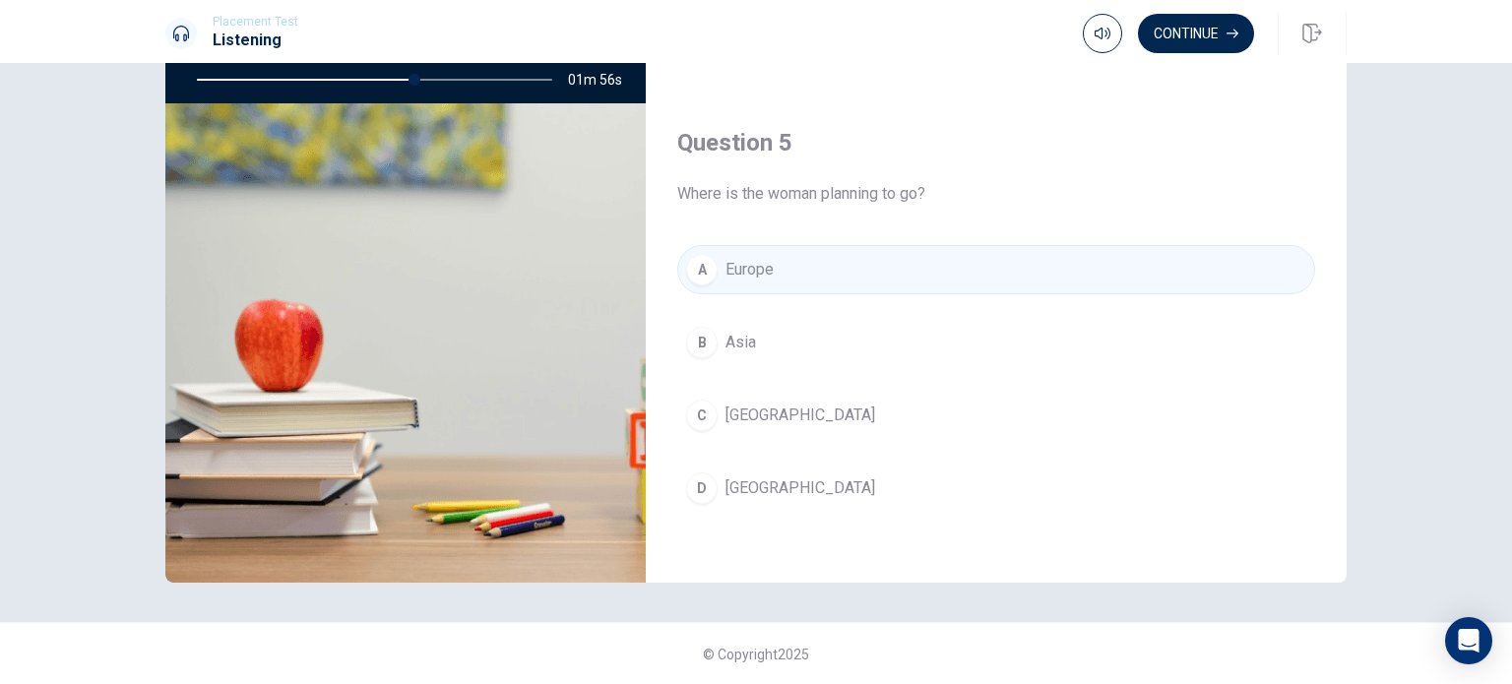
scroll to position [205, 0]
click at [1212, 18] on button "Continue" at bounding box center [1196, 33] width 116 height 39
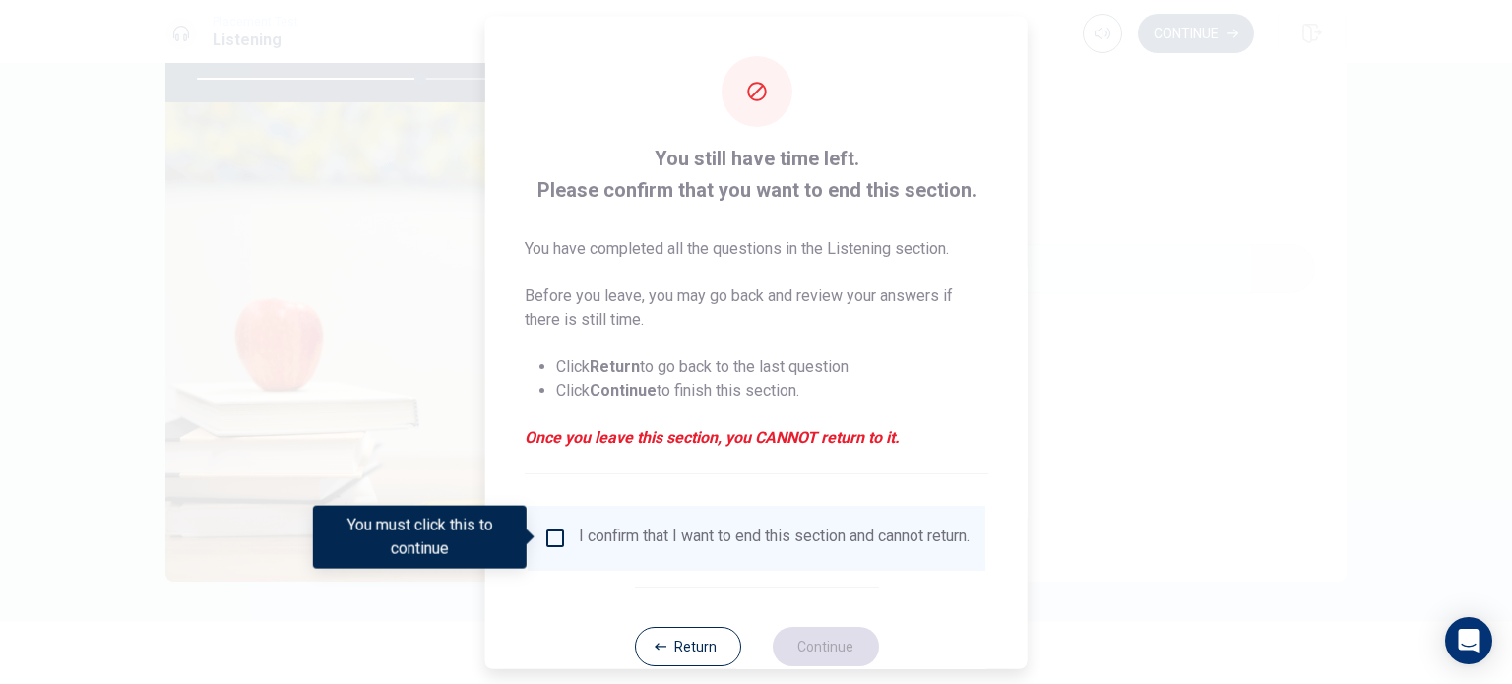
click at [543, 530] on input "You must click this to continue" at bounding box center [555, 538] width 24 height 24
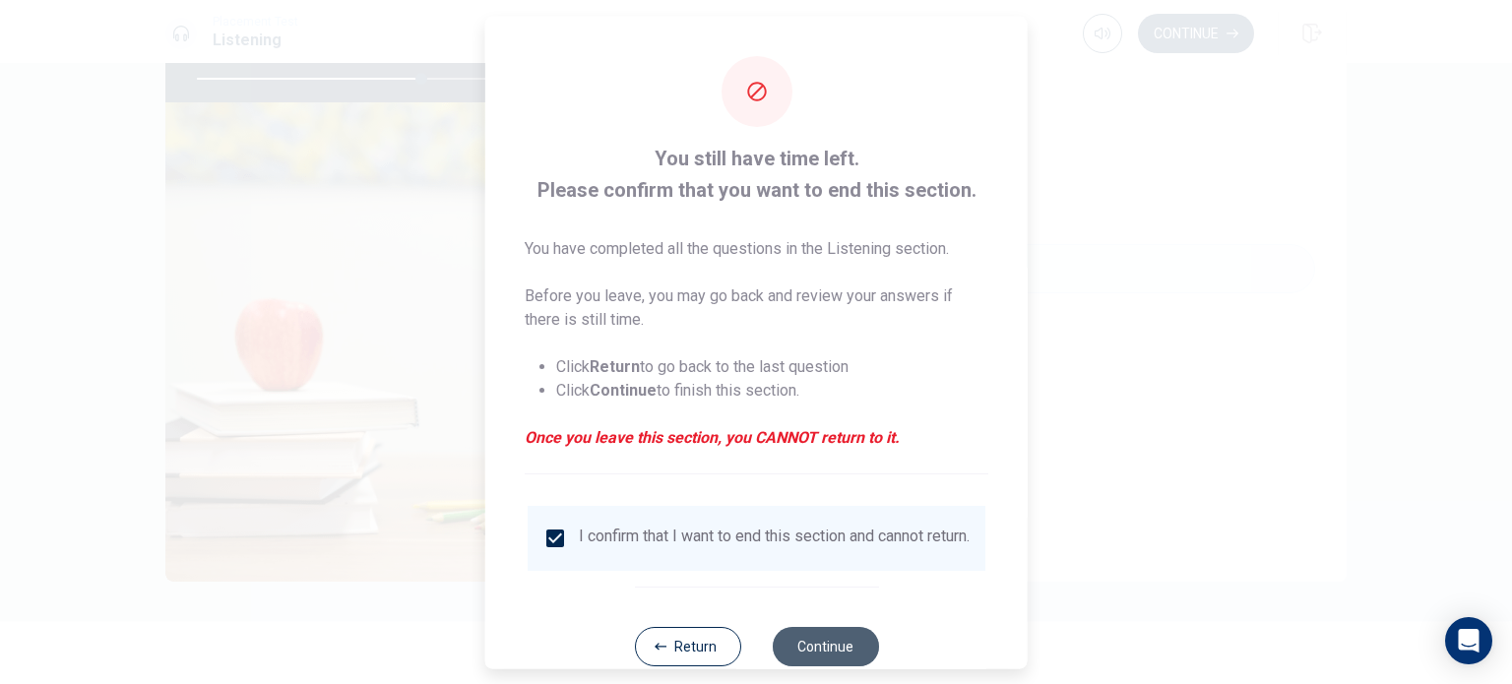
drag, startPoint x: 816, startPoint y: 649, endPoint x: 806, endPoint y: 644, distance: 11.0
click at [815, 649] on button "Continue" at bounding box center [825, 645] width 106 height 39
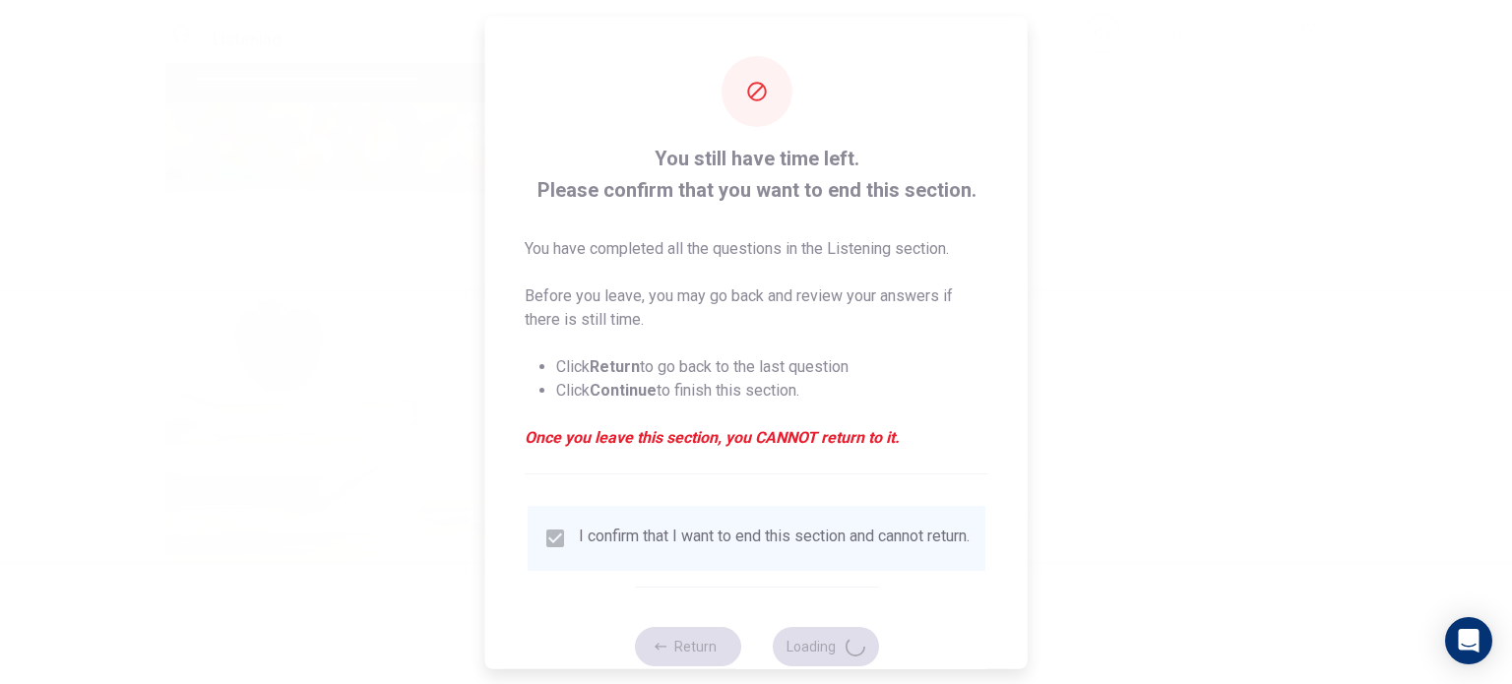
type input "64"
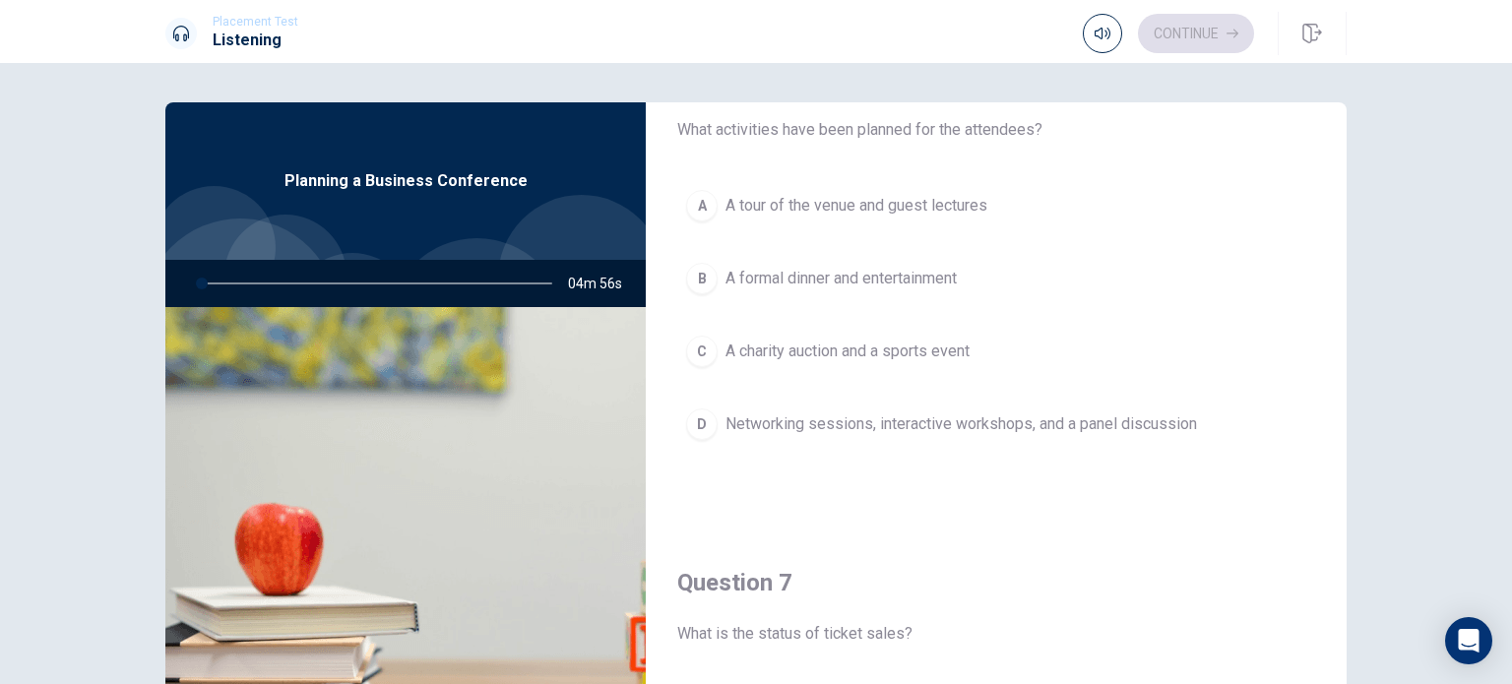
scroll to position [0, 0]
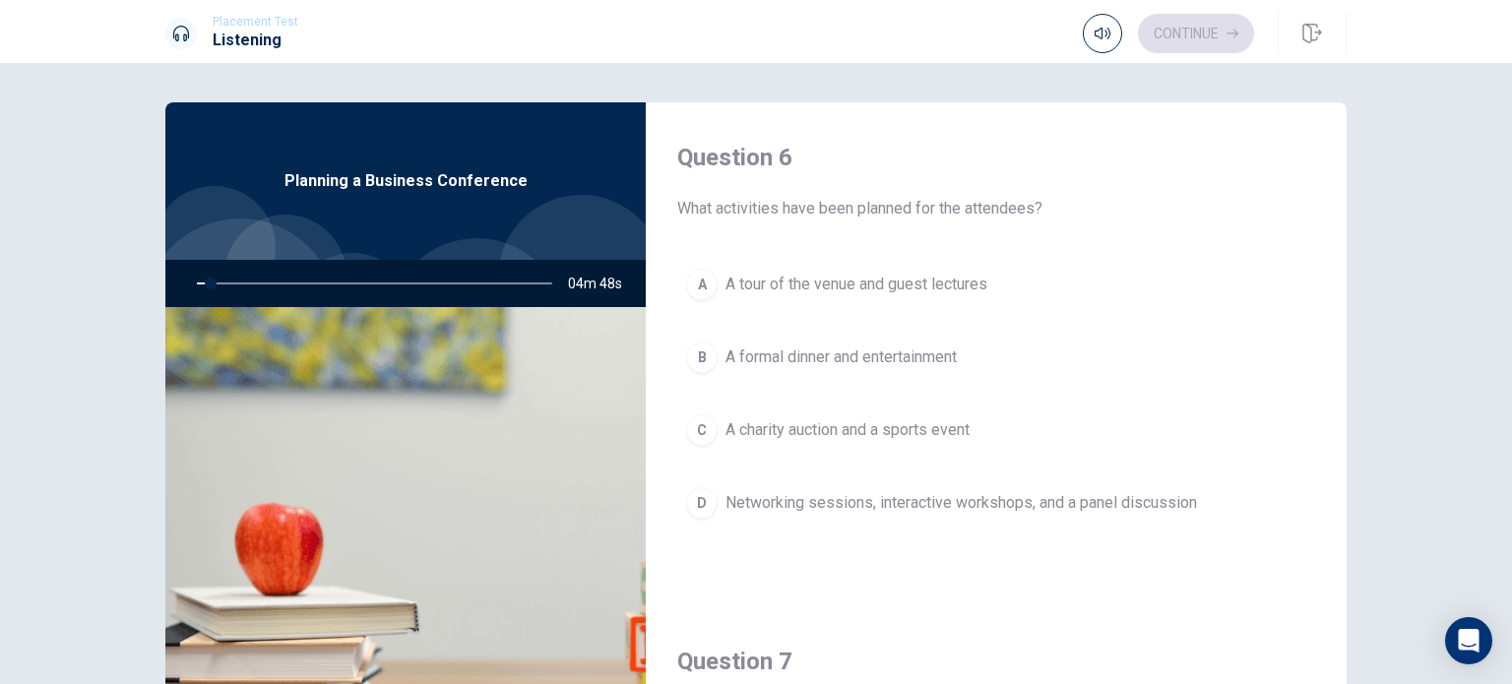
drag, startPoint x: 678, startPoint y: 211, endPoint x: 791, endPoint y: 213, distance: 113.2
click at [791, 213] on span "What activities have been planned for the attendees?" at bounding box center [996, 209] width 638 height 24
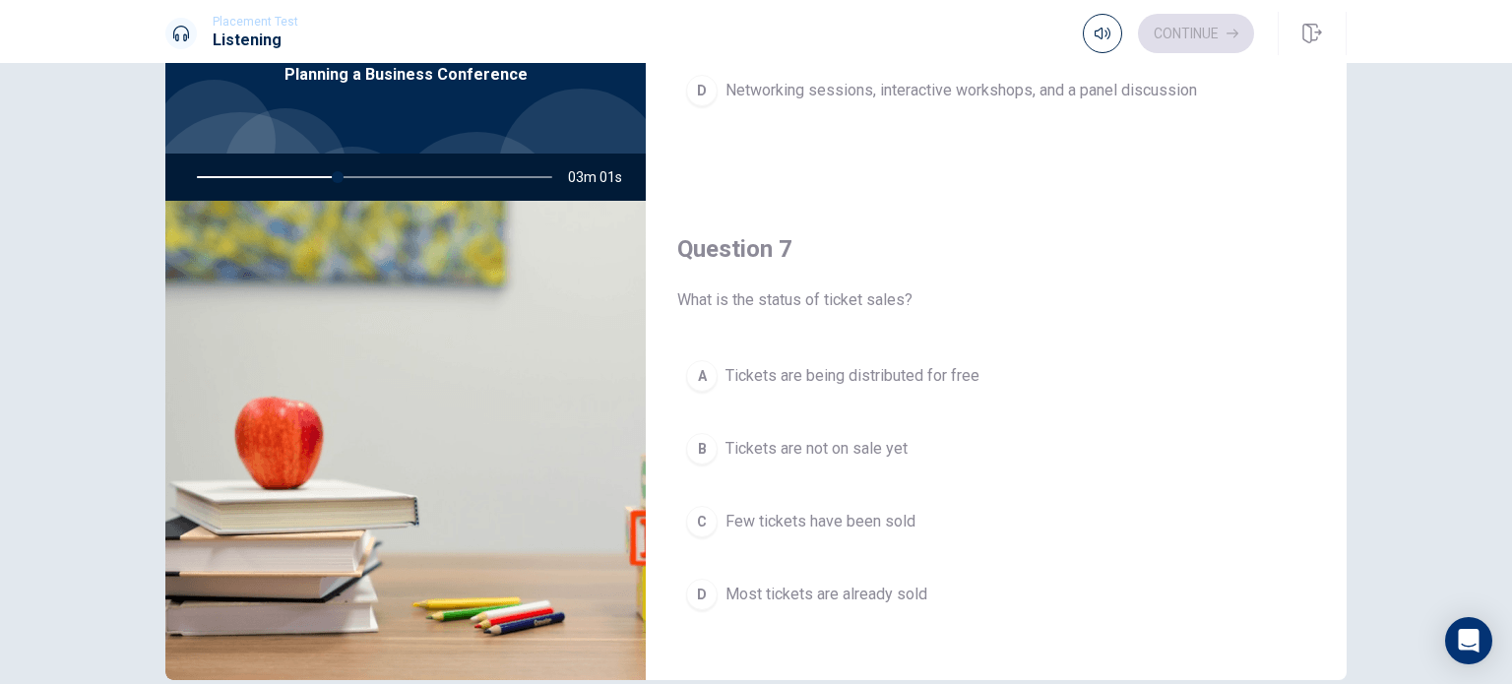
scroll to position [295, 0]
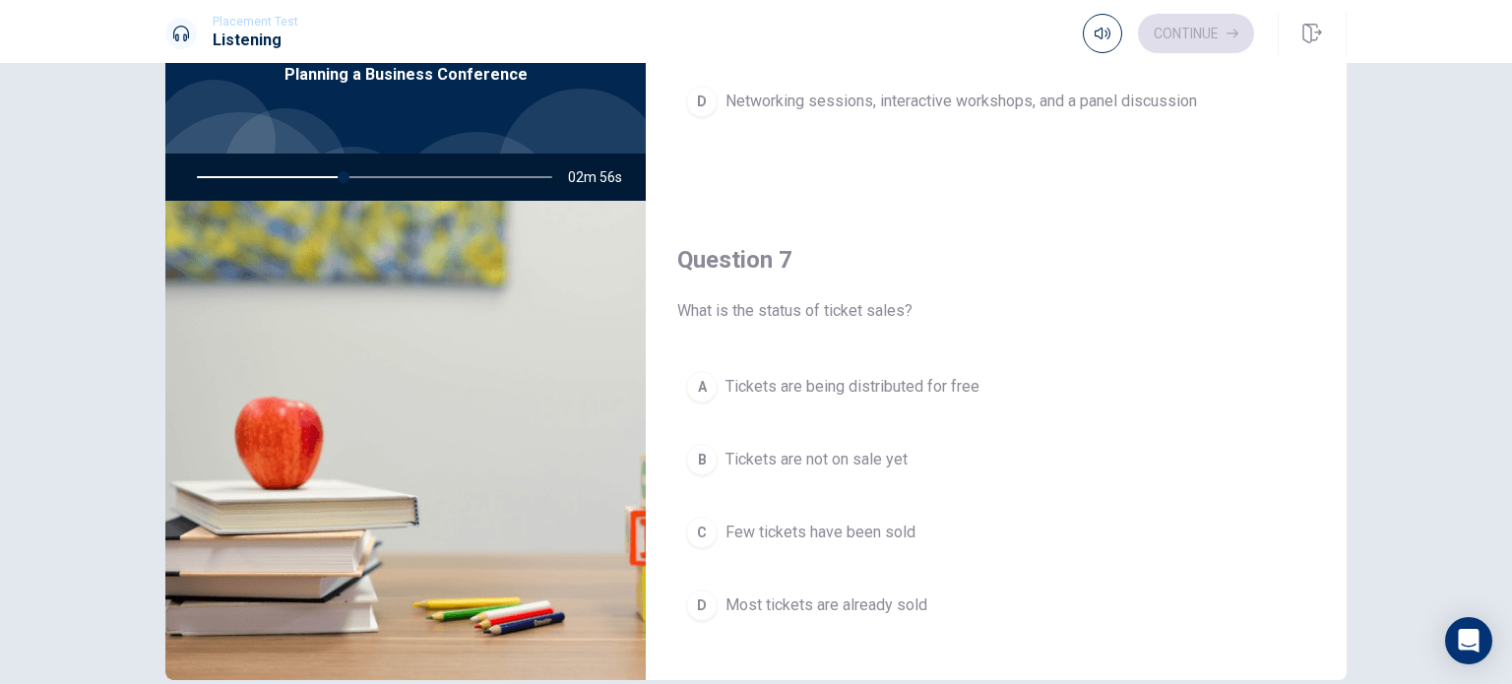
click at [707, 593] on div "D" at bounding box center [701, 605] width 31 height 31
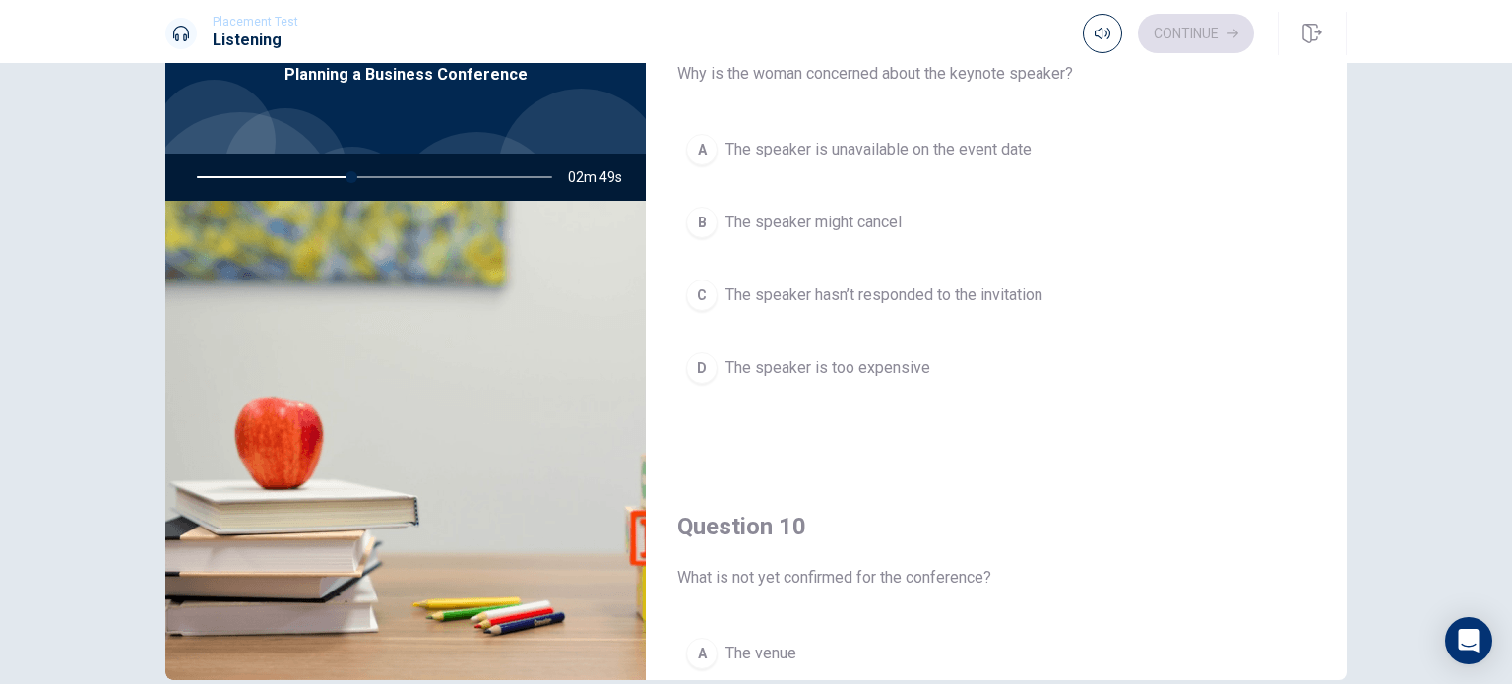
scroll to position [1827, 0]
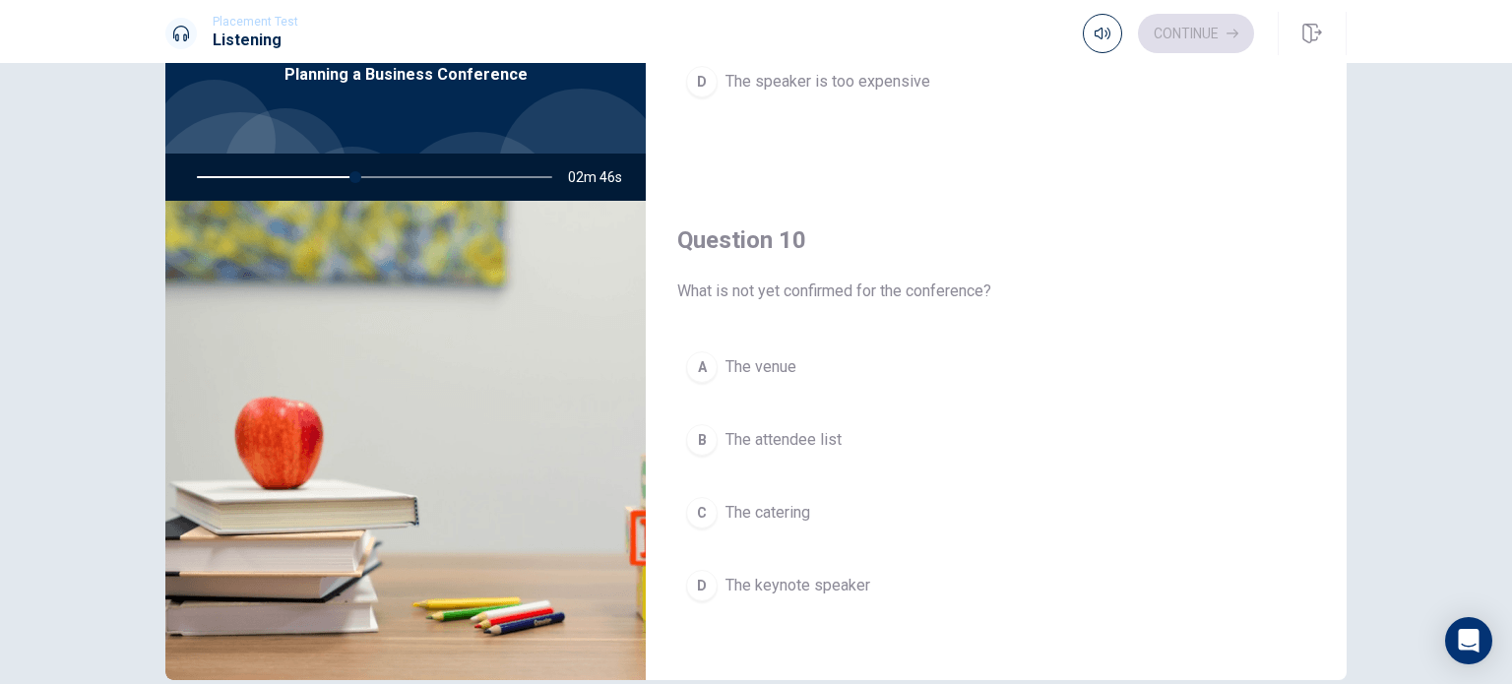
click at [748, 590] on button "D The keynote speaker" at bounding box center [996, 585] width 638 height 49
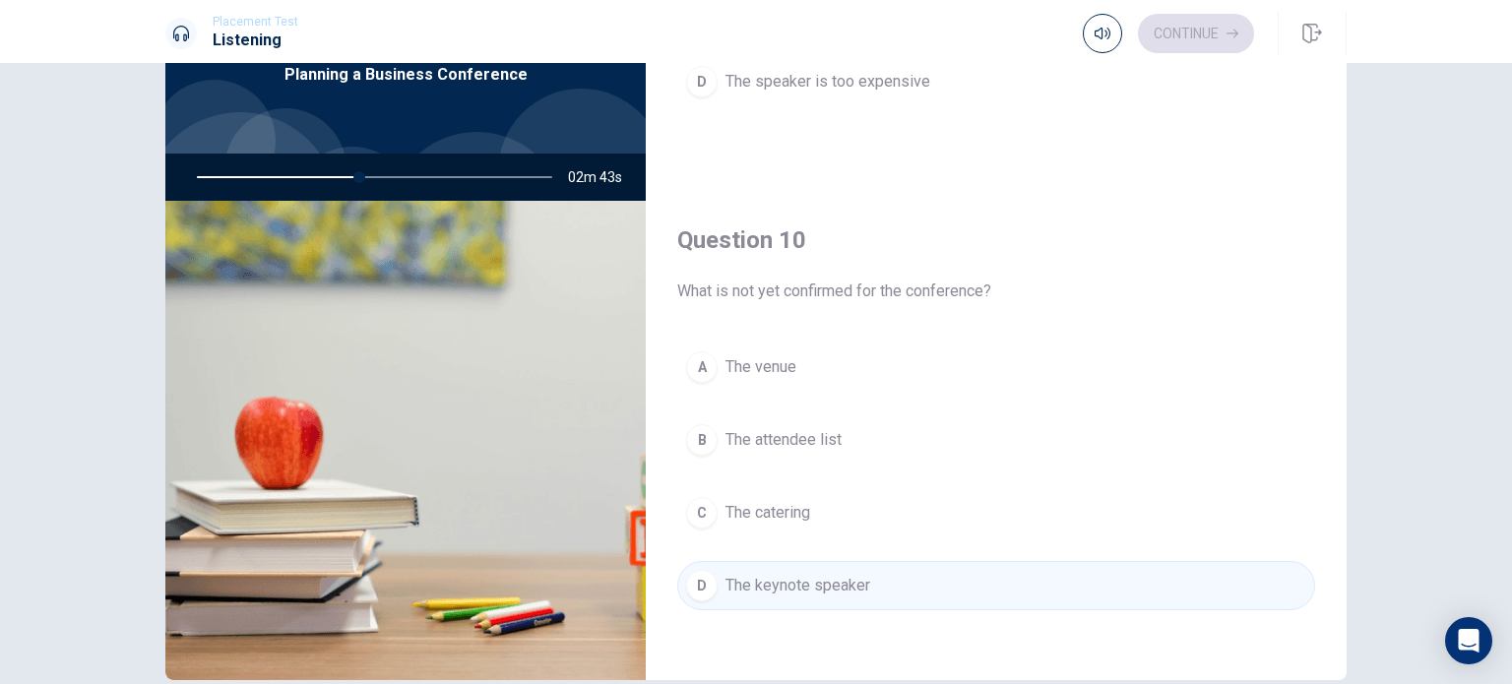
click at [772, 432] on span "The attendee list" at bounding box center [783, 440] width 116 height 24
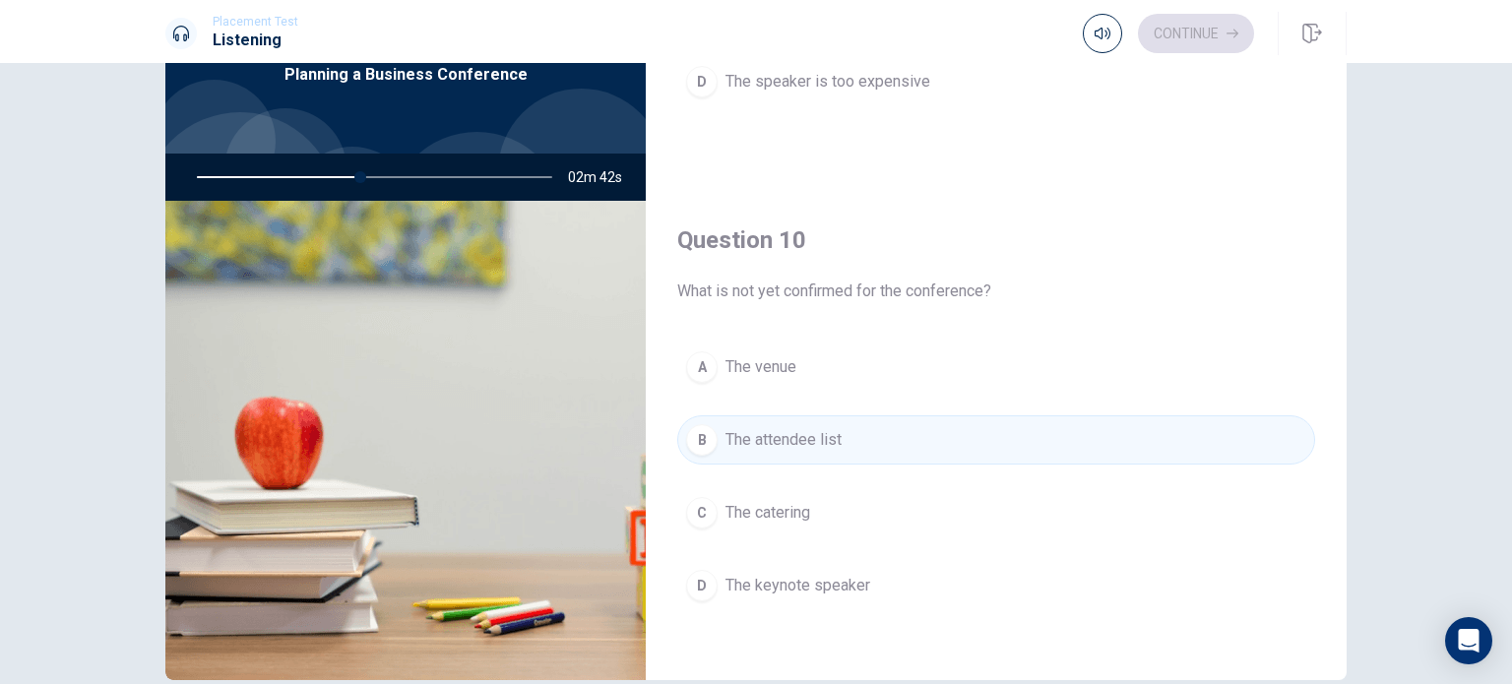
click at [811, 366] on button "A The venue" at bounding box center [996, 366] width 638 height 49
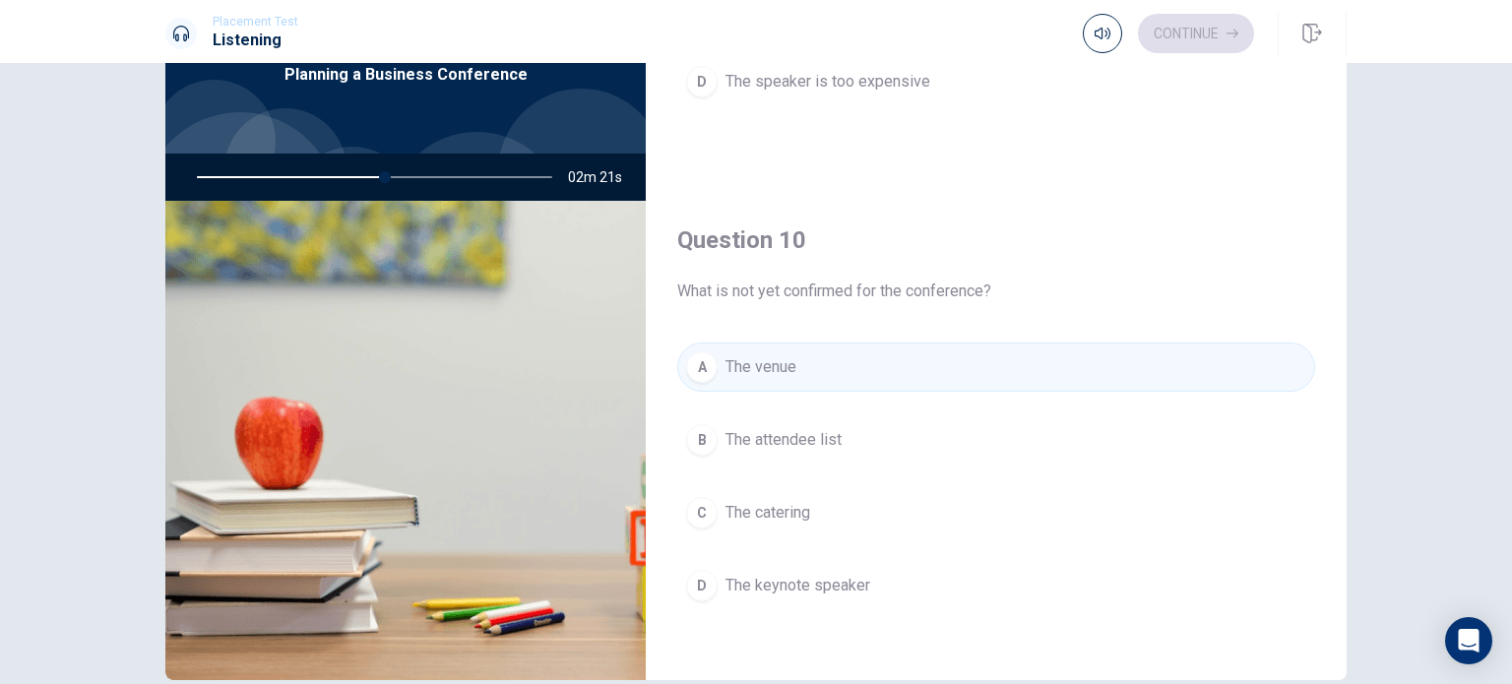
click at [772, 582] on span "The keynote speaker" at bounding box center [797, 586] width 145 height 24
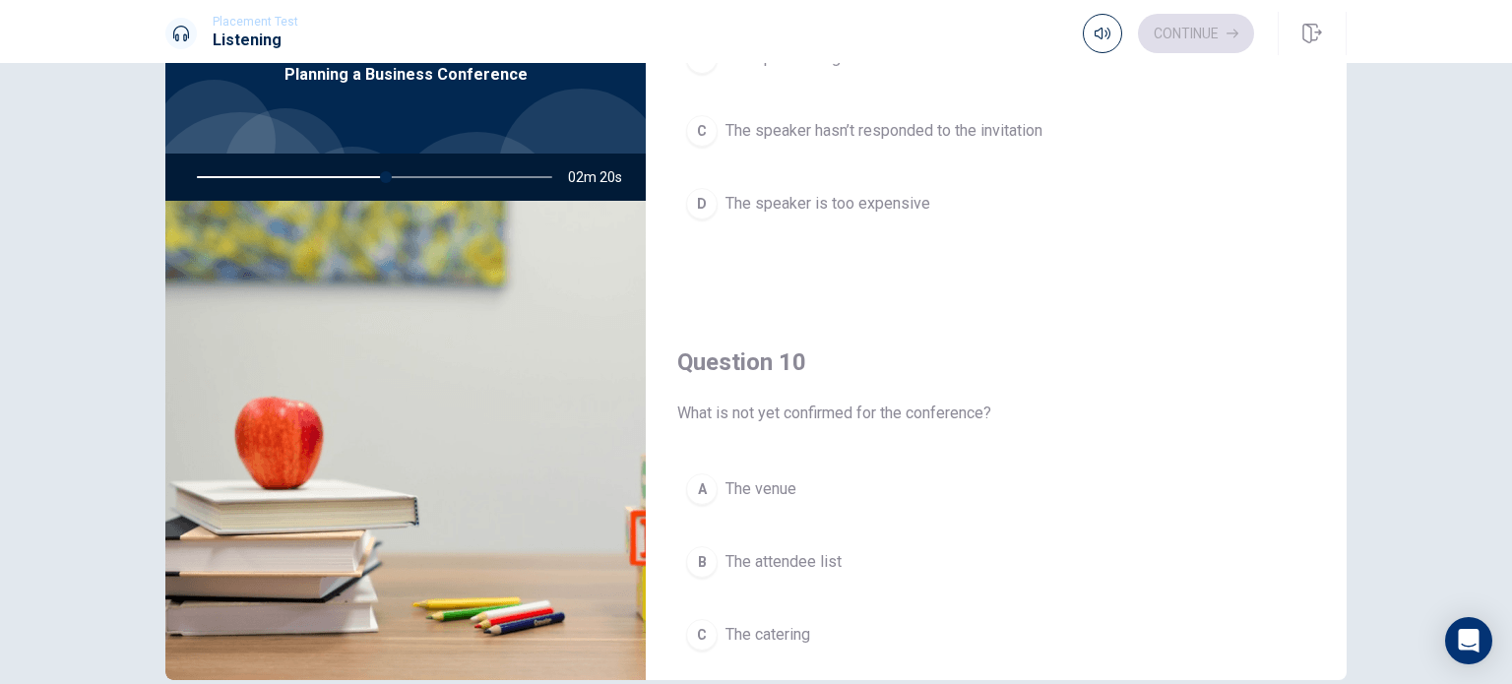
scroll to position [1433, 0]
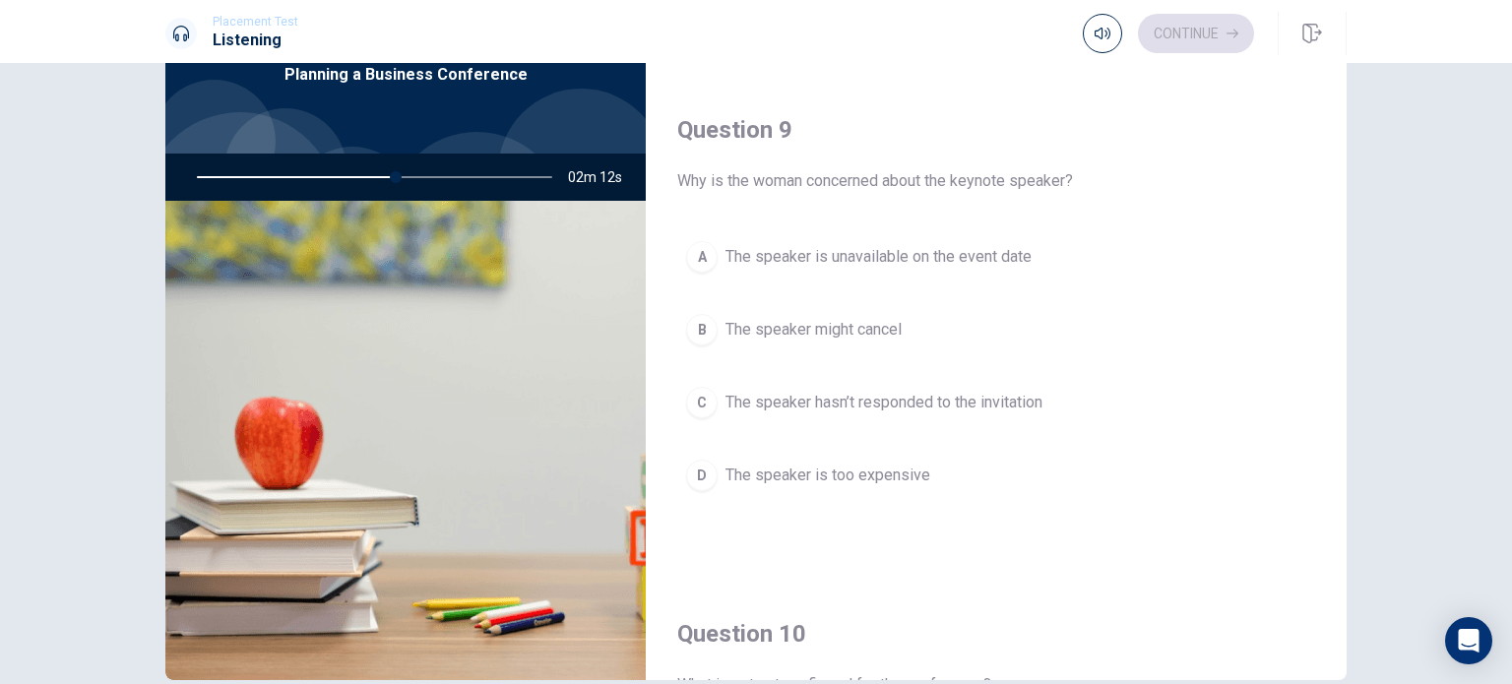
click at [752, 334] on span "The speaker might cancel" at bounding box center [813, 330] width 176 height 24
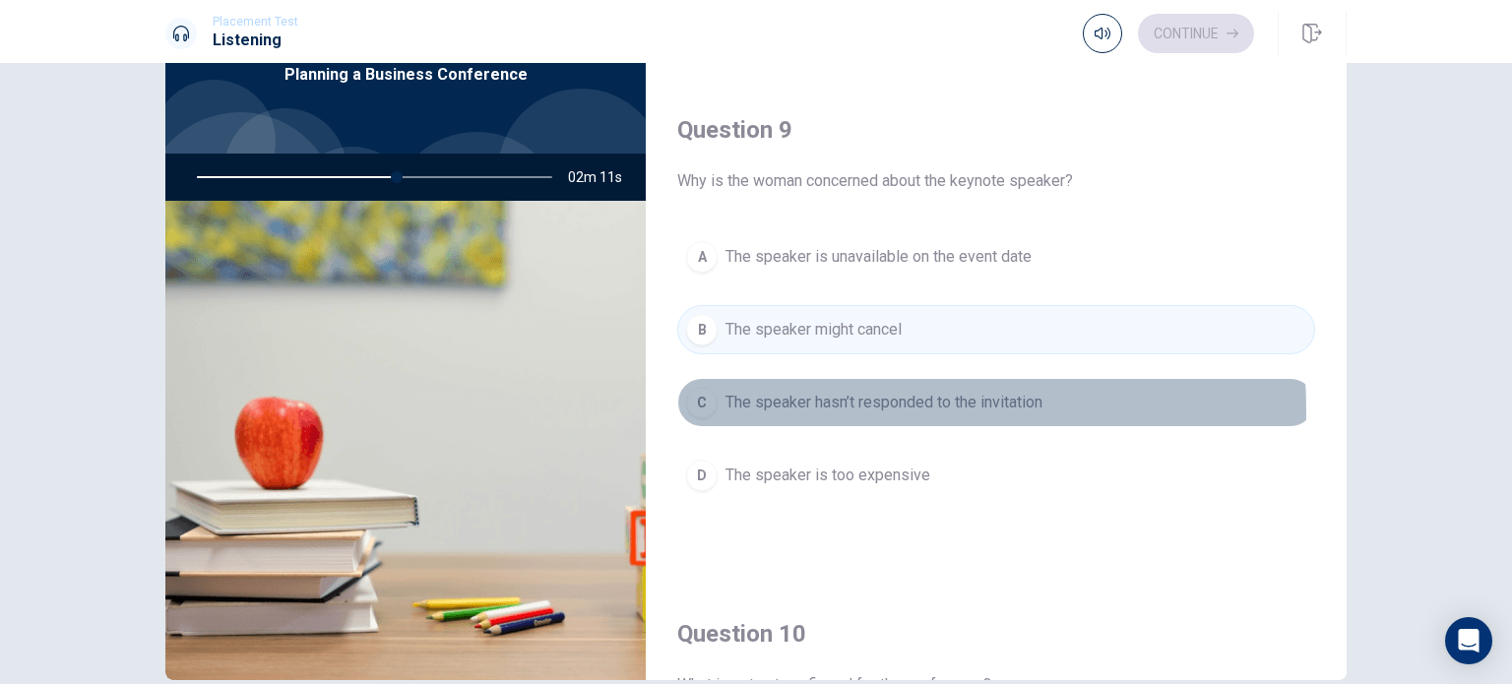
click at [790, 405] on span "The speaker hasn’t responded to the invitation" at bounding box center [883, 403] width 317 height 24
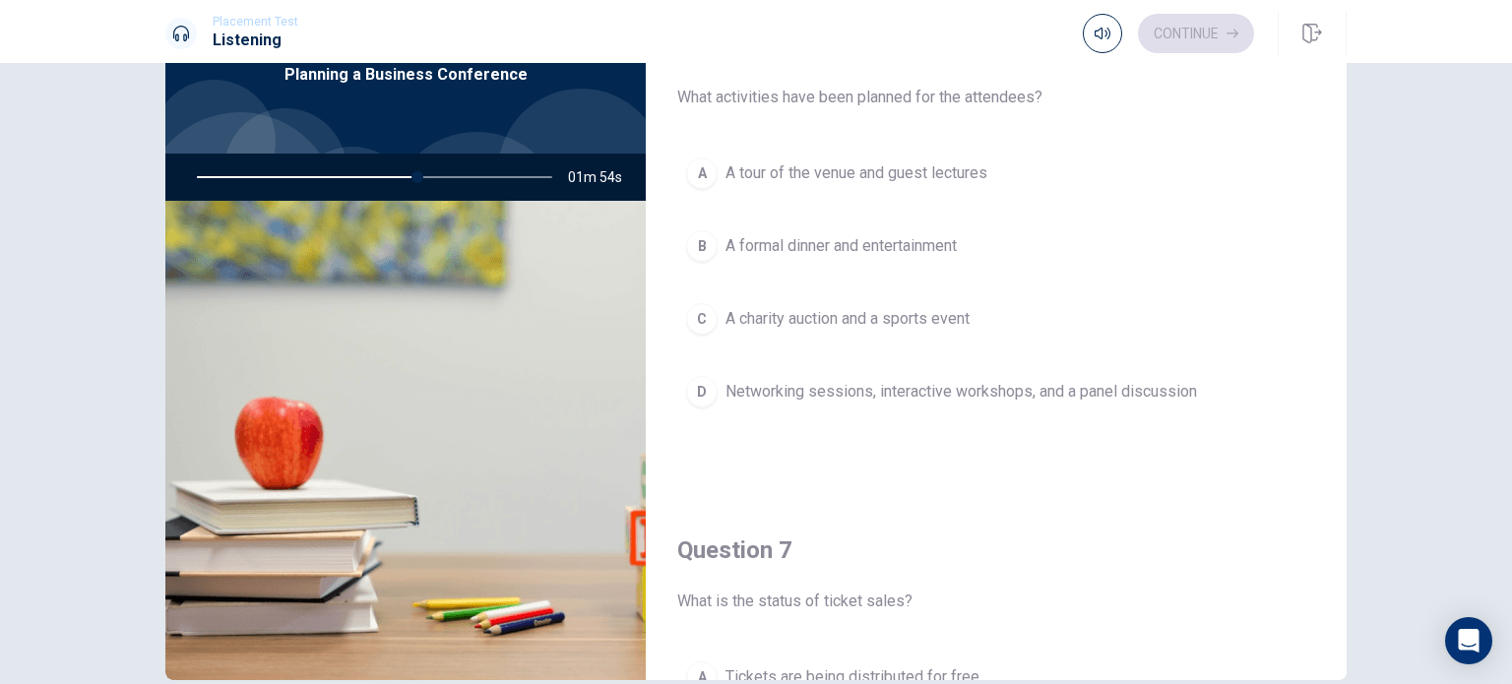
scroll to position [0, 0]
click at [809, 401] on span "Networking sessions, interactive workshops, and a panel discussion" at bounding box center [960, 397] width 471 height 24
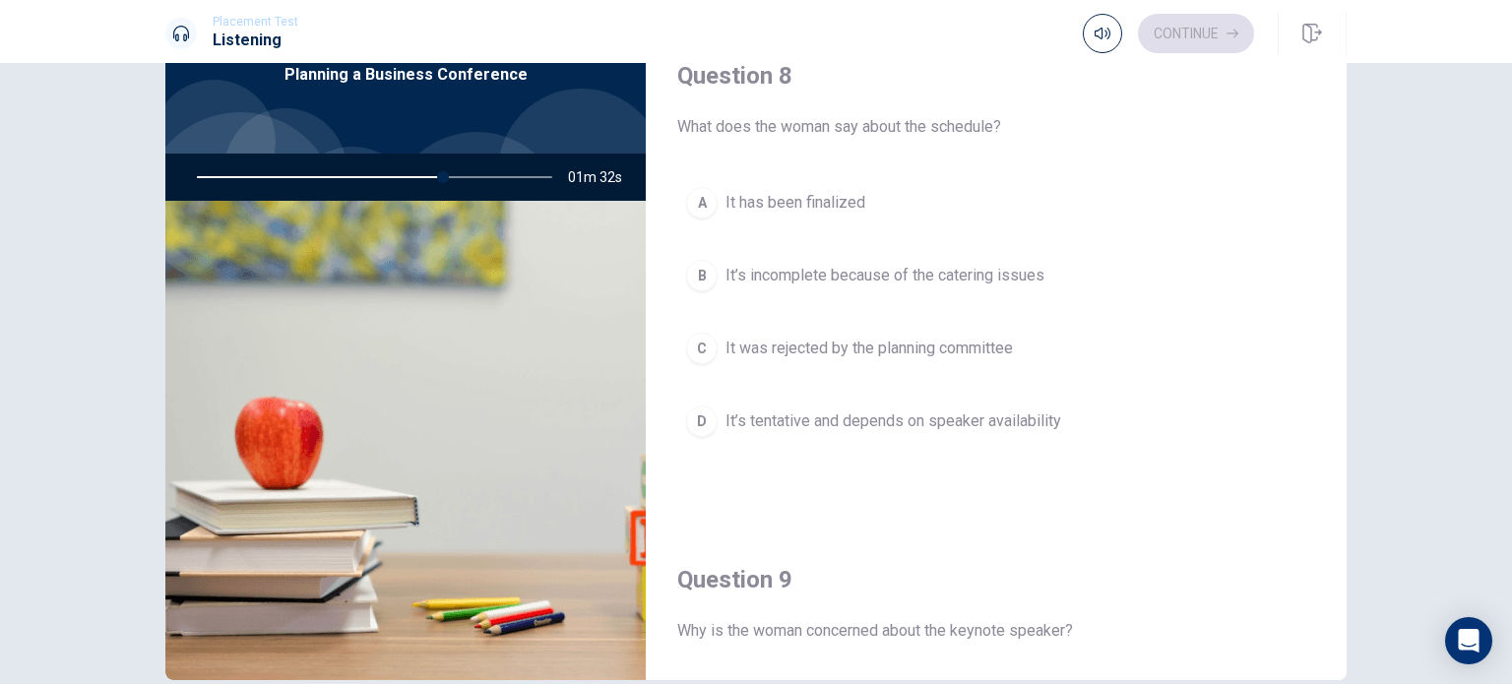
scroll to position [984, 0]
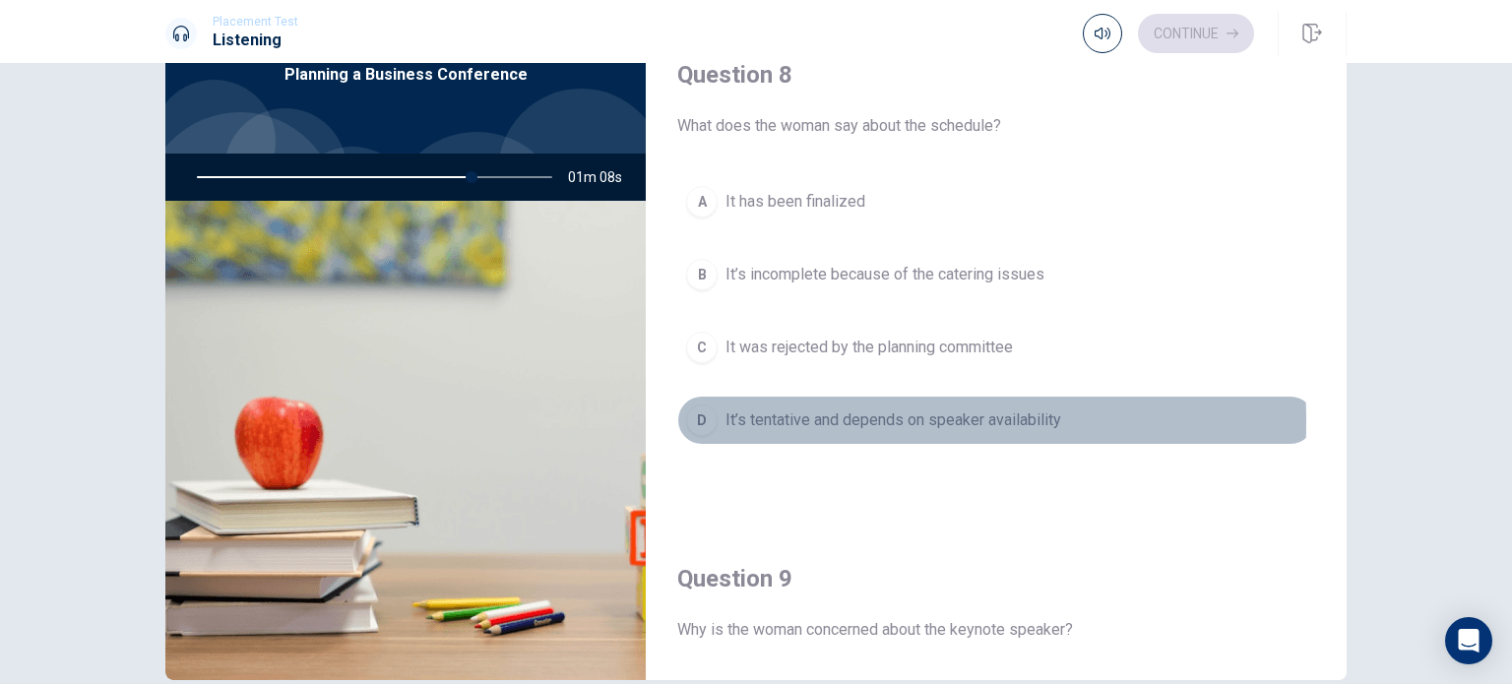
click at [716, 416] on button "D It’s tentative and depends on speaker availability" at bounding box center [996, 420] width 638 height 49
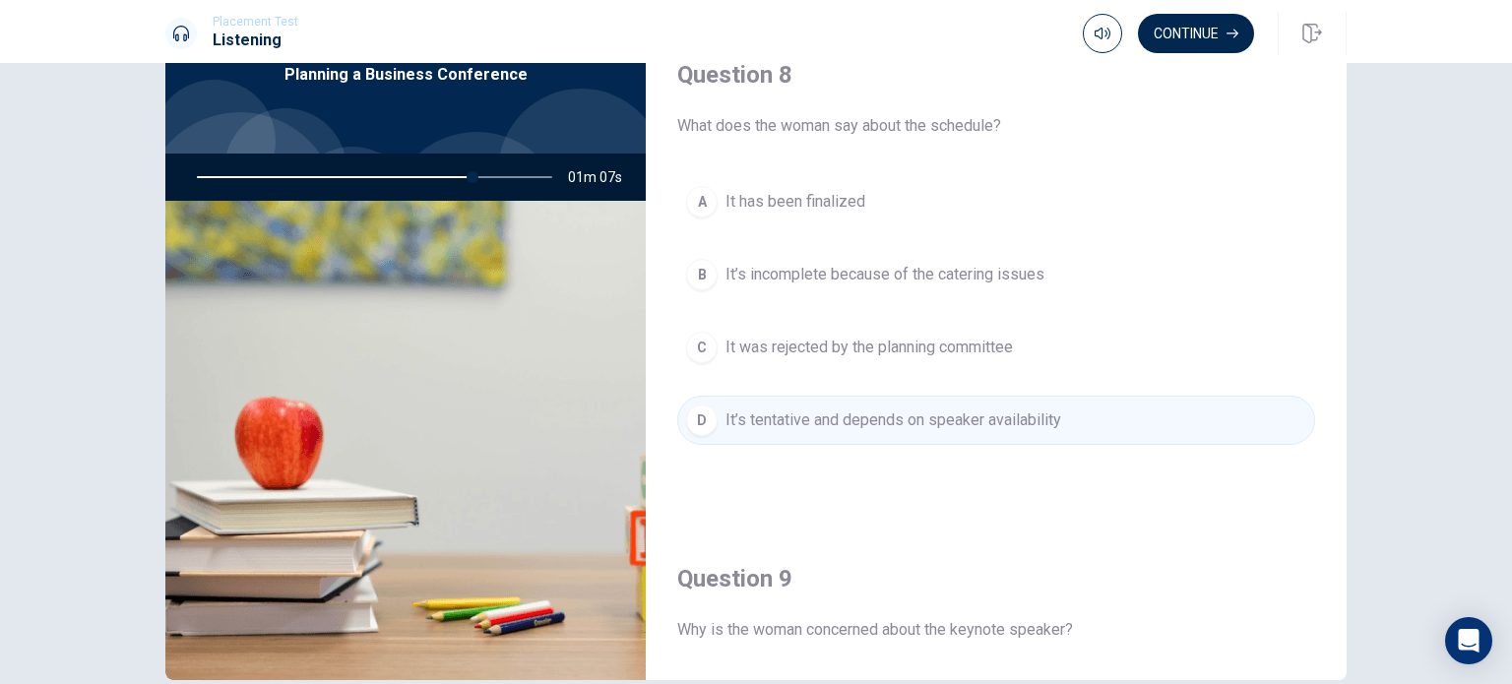
click at [716, 416] on button "D It’s tentative and depends on speaker availability" at bounding box center [996, 420] width 638 height 49
click at [787, 416] on span "It’s tentative and depends on speaker availability" at bounding box center [893, 420] width 336 height 24
click at [1176, 42] on button "Continue" at bounding box center [1196, 33] width 116 height 39
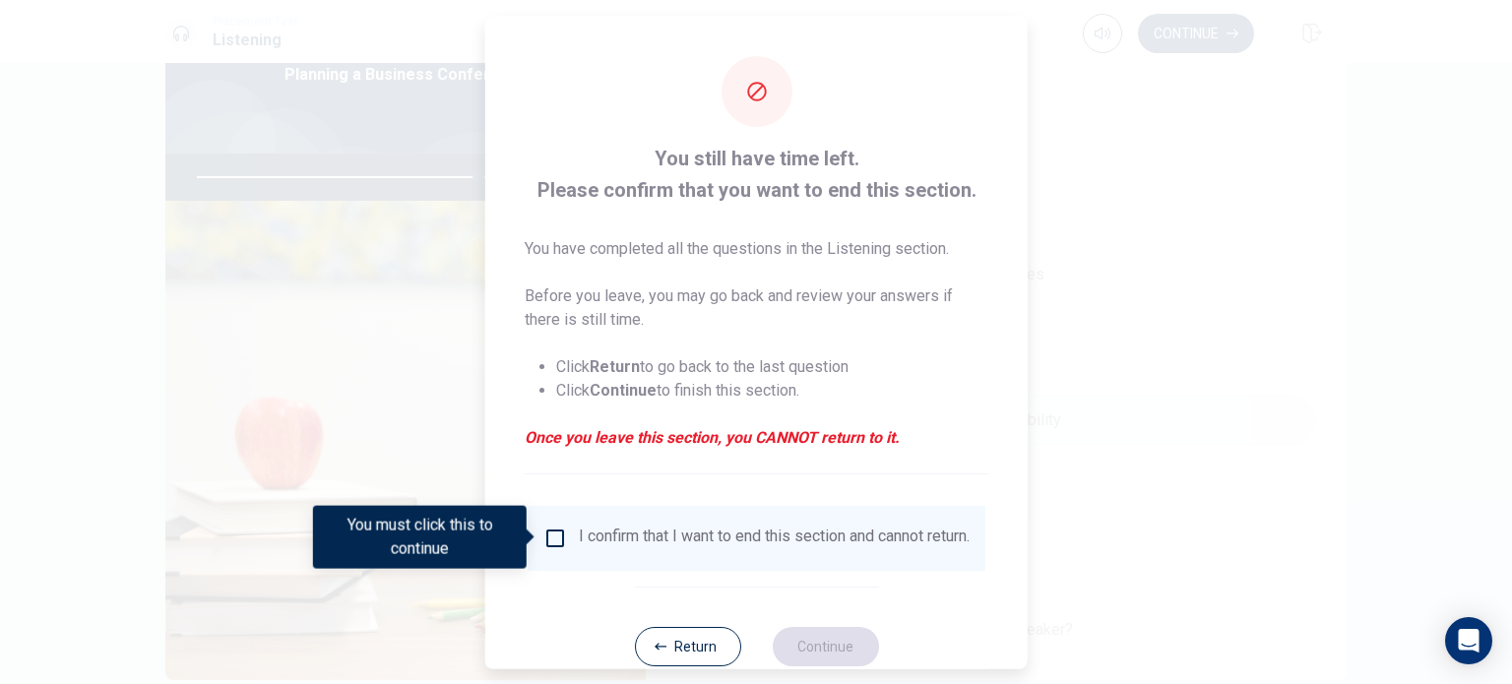
click at [579, 529] on div "I confirm that I want to end this section and cannot return." at bounding box center [774, 538] width 391 height 24
click at [556, 532] on input "You must click this to continue" at bounding box center [555, 538] width 24 height 24
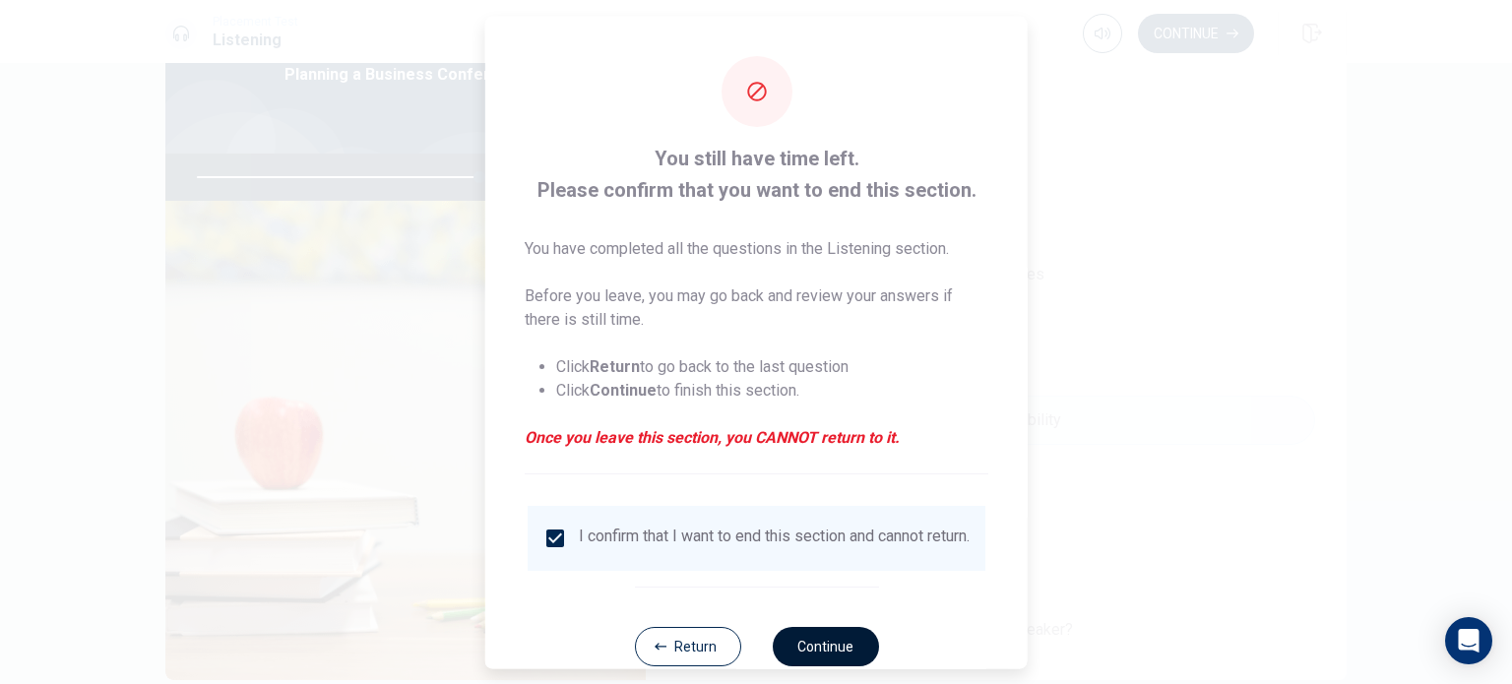
click at [824, 654] on button "Continue" at bounding box center [825, 645] width 106 height 39
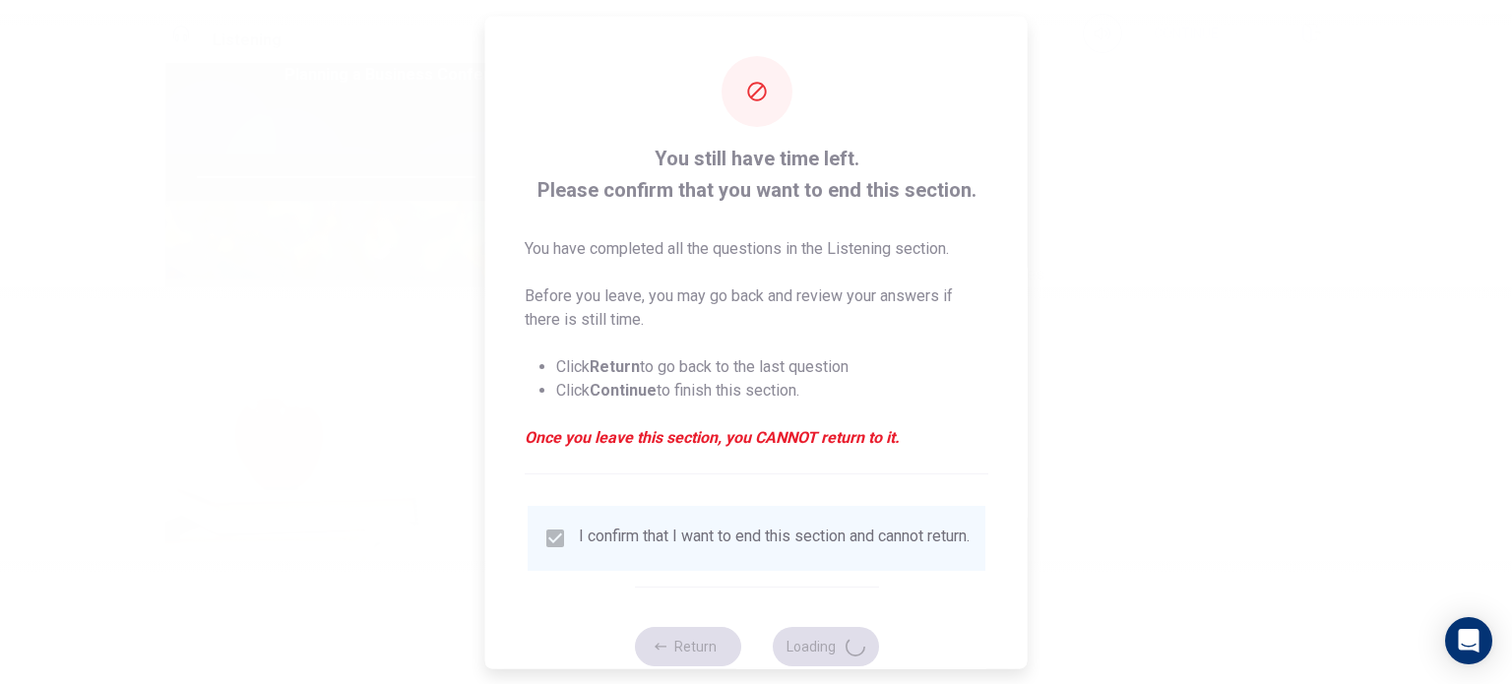
type input "80"
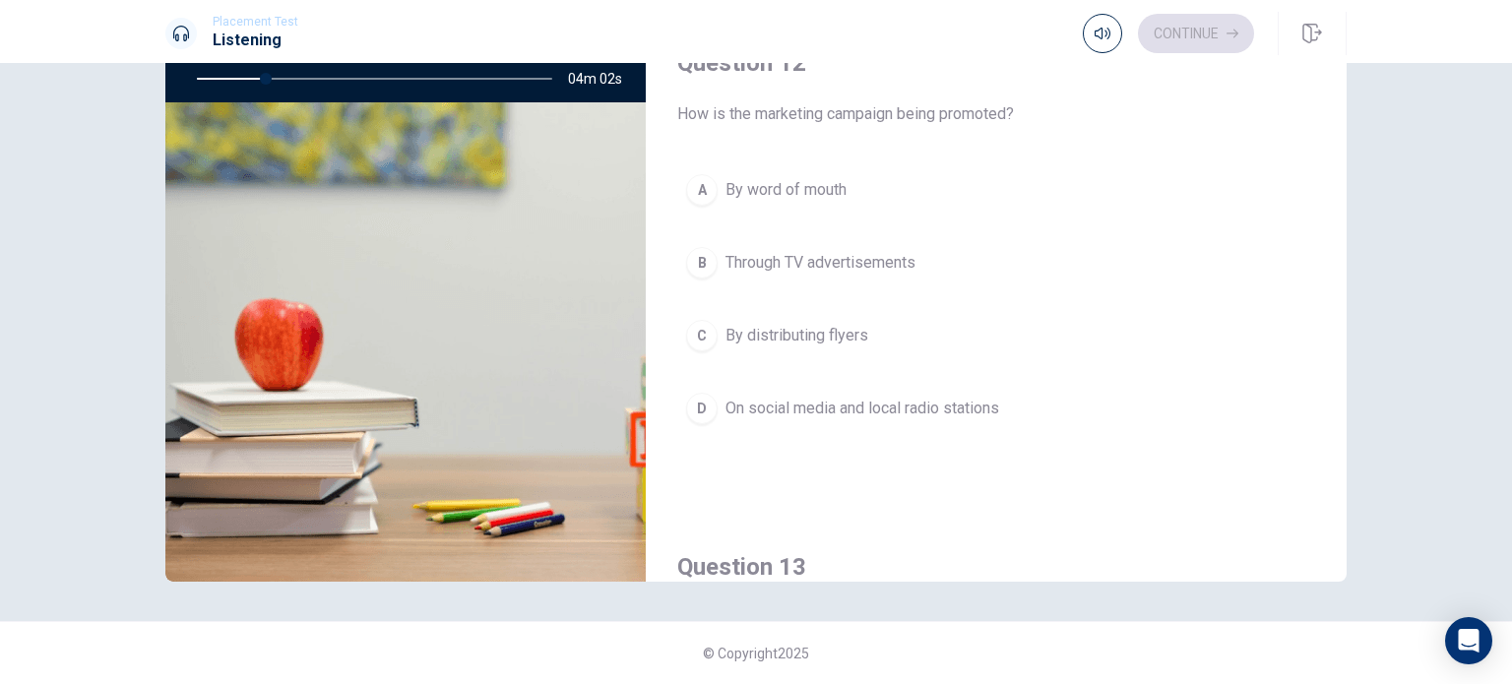
scroll to position [0, 0]
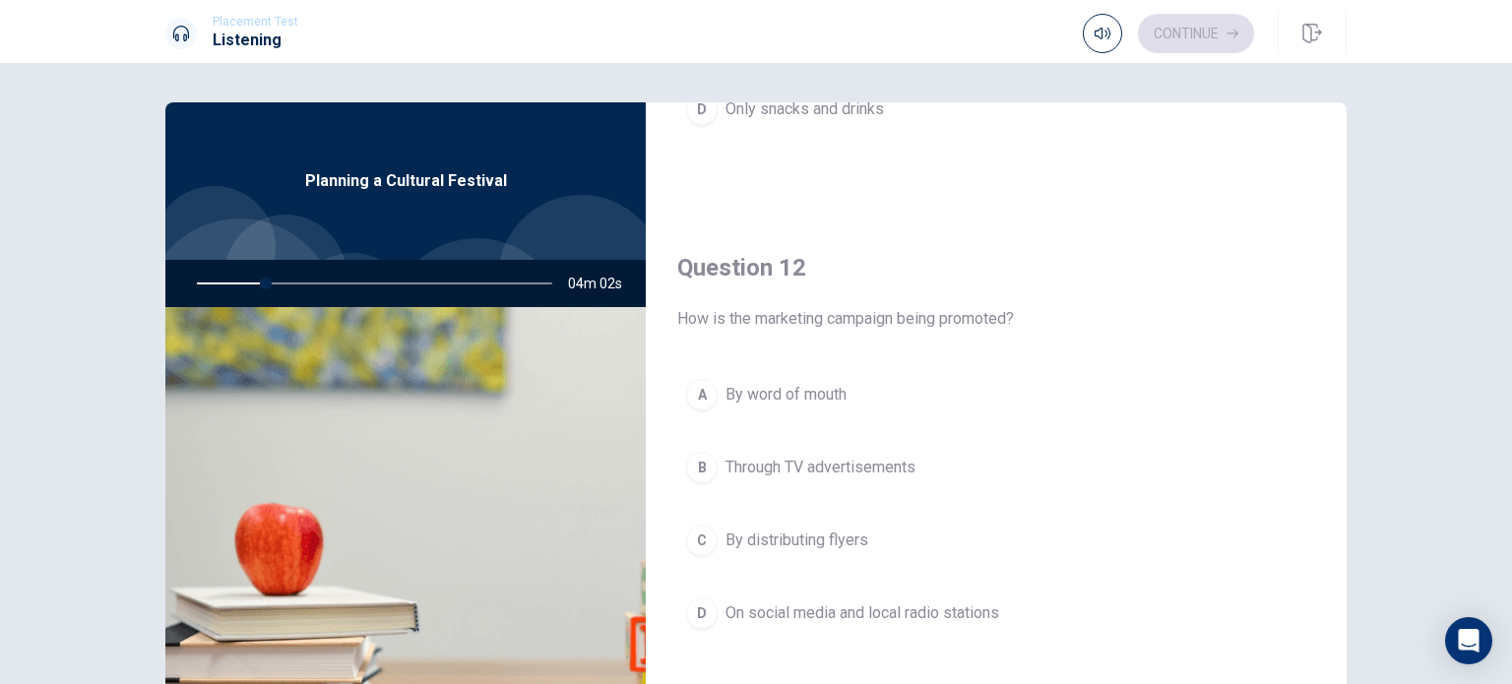
click at [458, 222] on div "Planning a Cultural Festival" at bounding box center [405, 180] width 480 height 157
click at [423, 338] on img at bounding box center [405, 546] width 480 height 479
click at [1113, 231] on div "Question 12 How is the marketing campaign being promoted? A By word of mouth B …" at bounding box center [996, 465] width 701 height 504
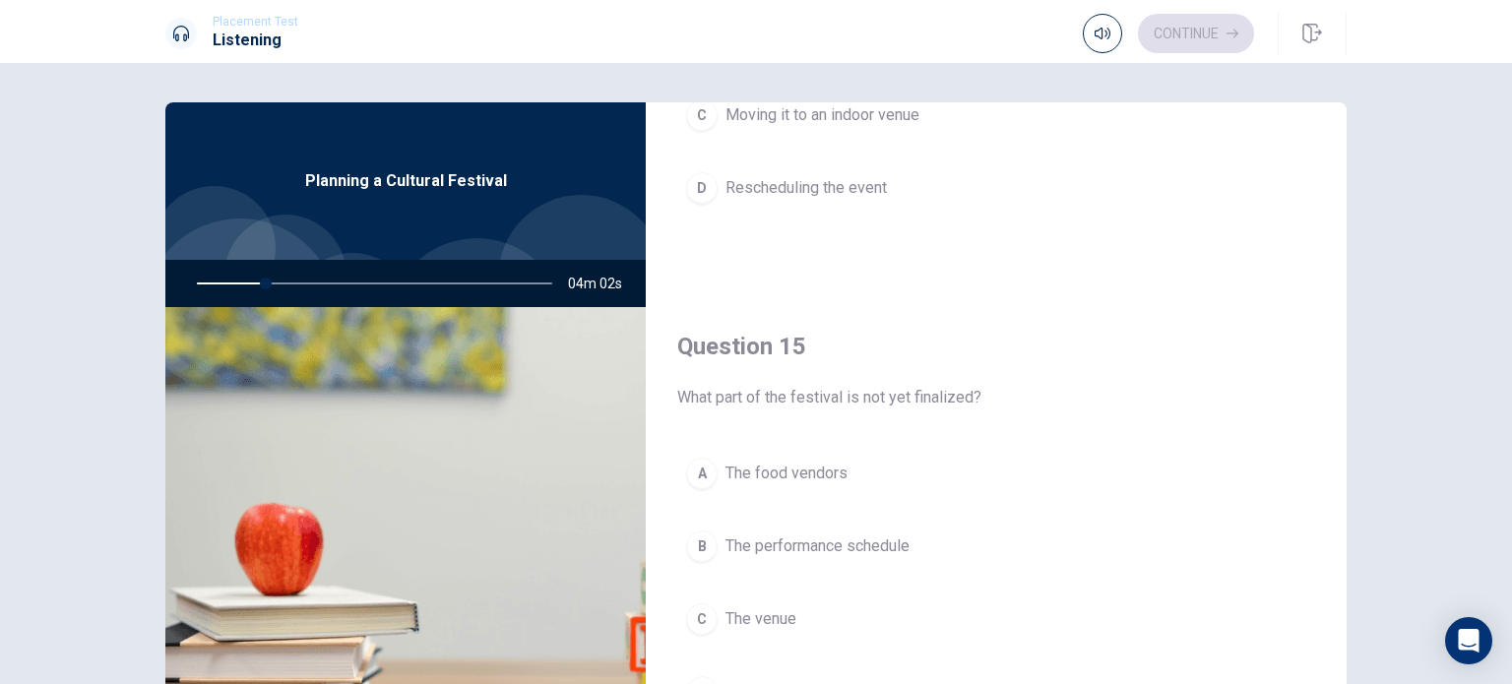
click at [560, 369] on img at bounding box center [405, 546] width 480 height 479
click at [548, 235] on div at bounding box center [581, 278] width 166 height 166
click at [405, 349] on img at bounding box center [405, 546] width 480 height 479
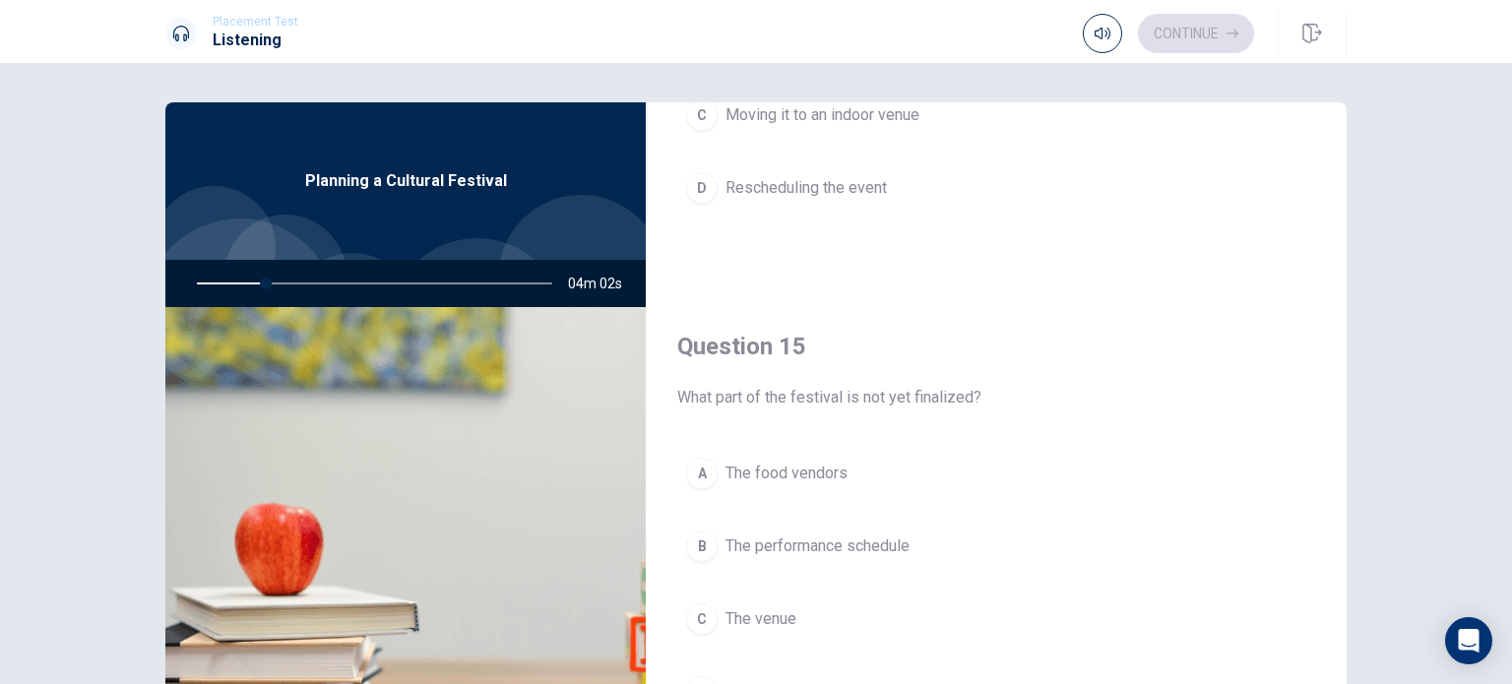
click at [269, 286] on div at bounding box center [370, 283] width 395 height 47
click at [262, 283] on div at bounding box center [370, 283] width 395 height 47
click at [1105, 307] on div "Question 15 What part of the festival is not yet finalized? A The food vendors …" at bounding box center [996, 543] width 701 height 504
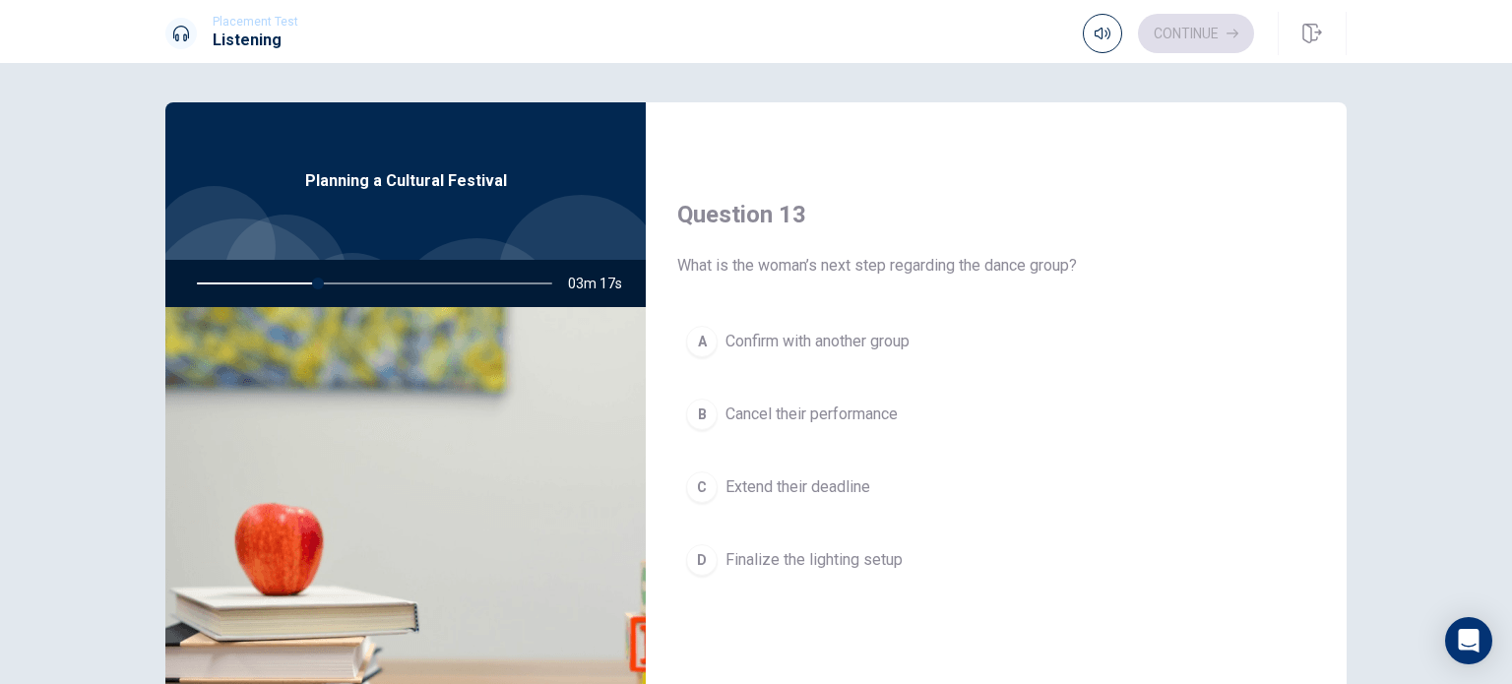
scroll to position [984, 0]
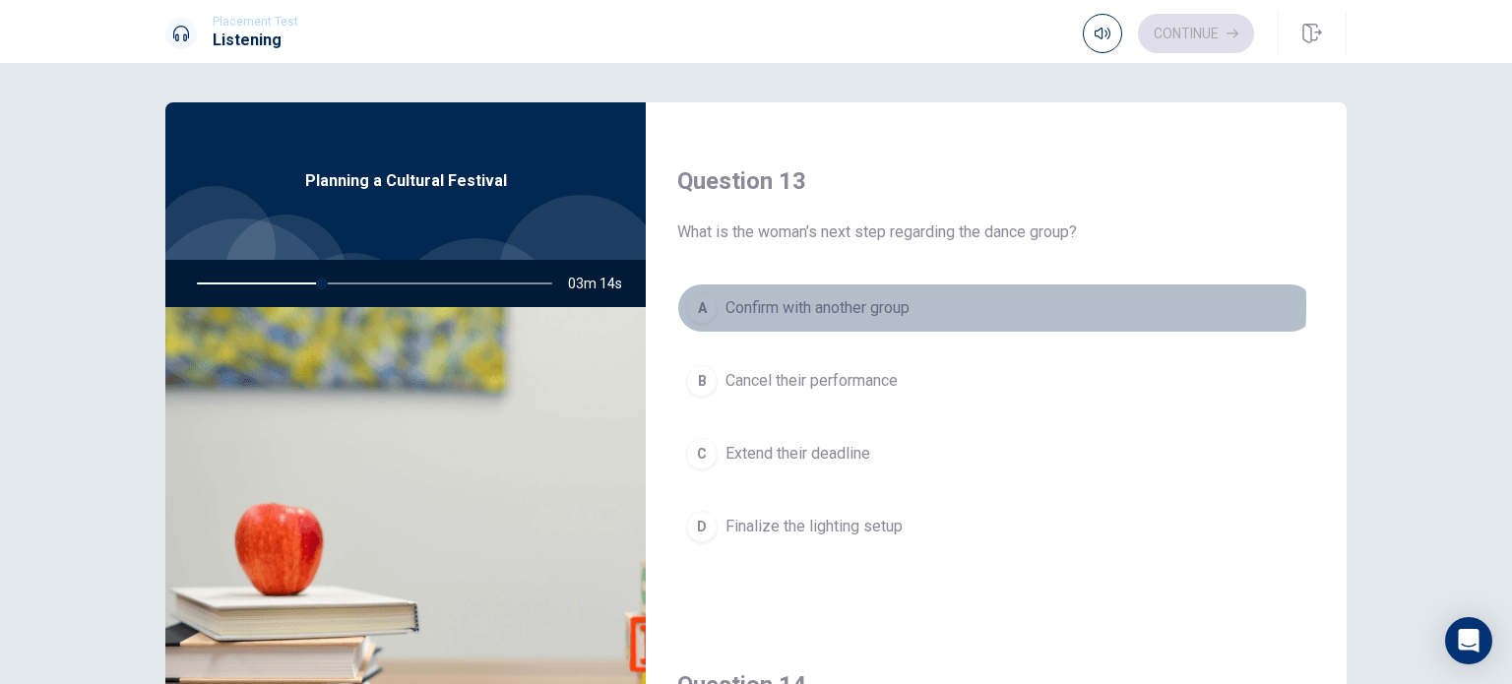
click at [806, 302] on span "Confirm with another group" at bounding box center [817, 308] width 184 height 24
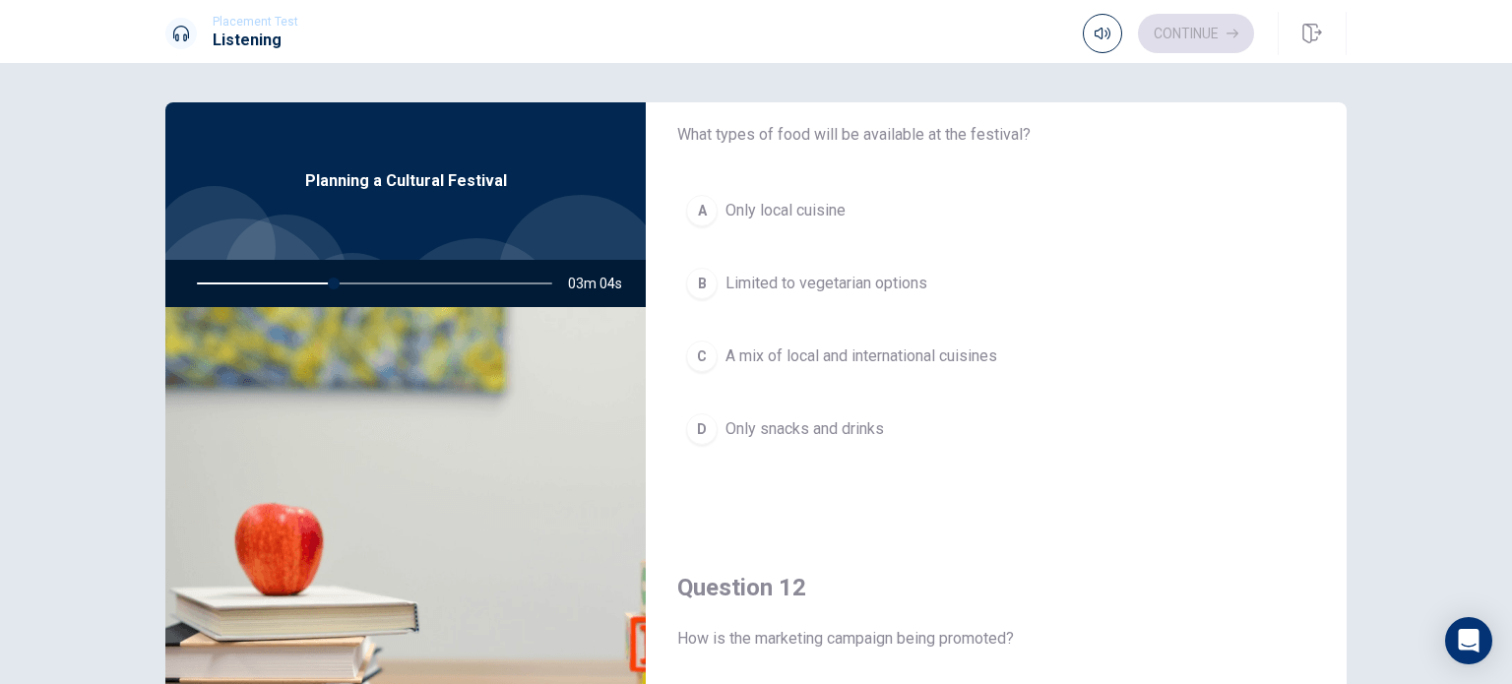
scroll to position [0, 0]
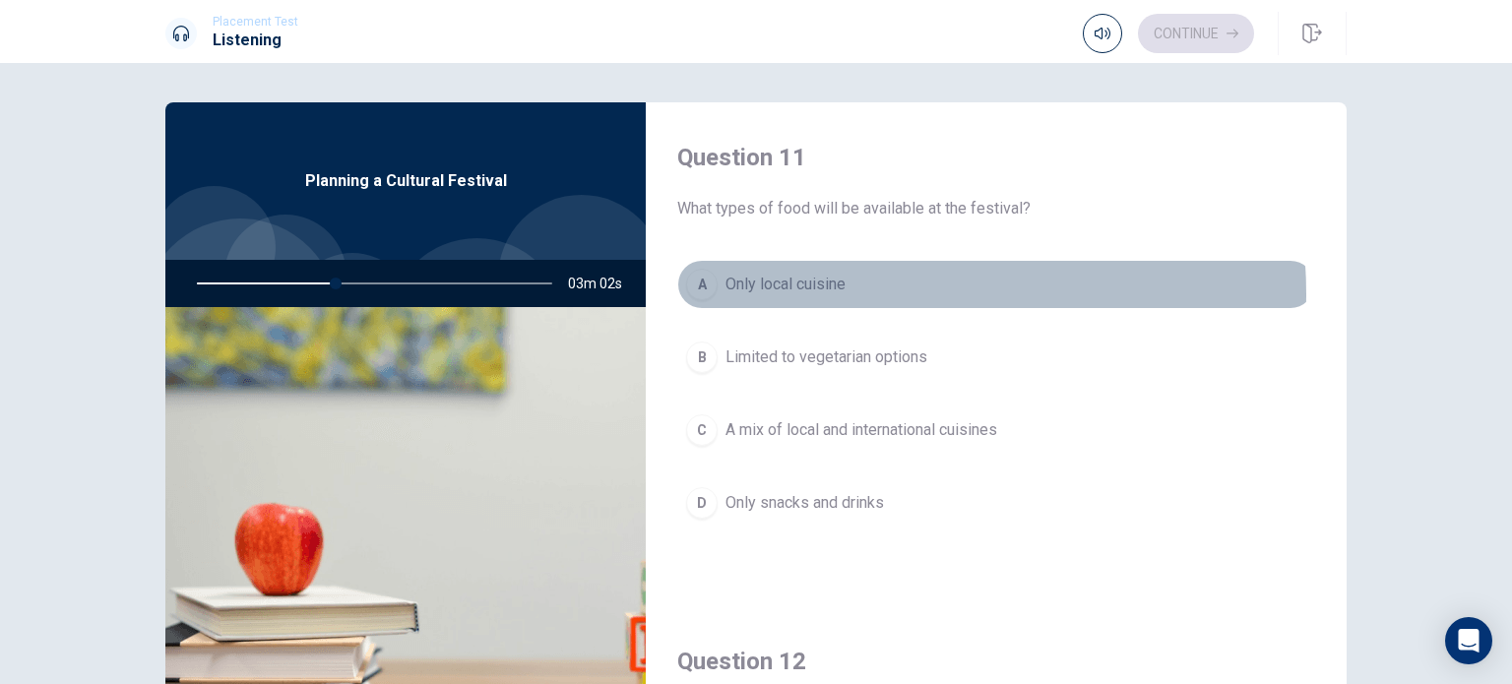
click at [837, 293] on span "Only local cuisine" at bounding box center [785, 285] width 120 height 24
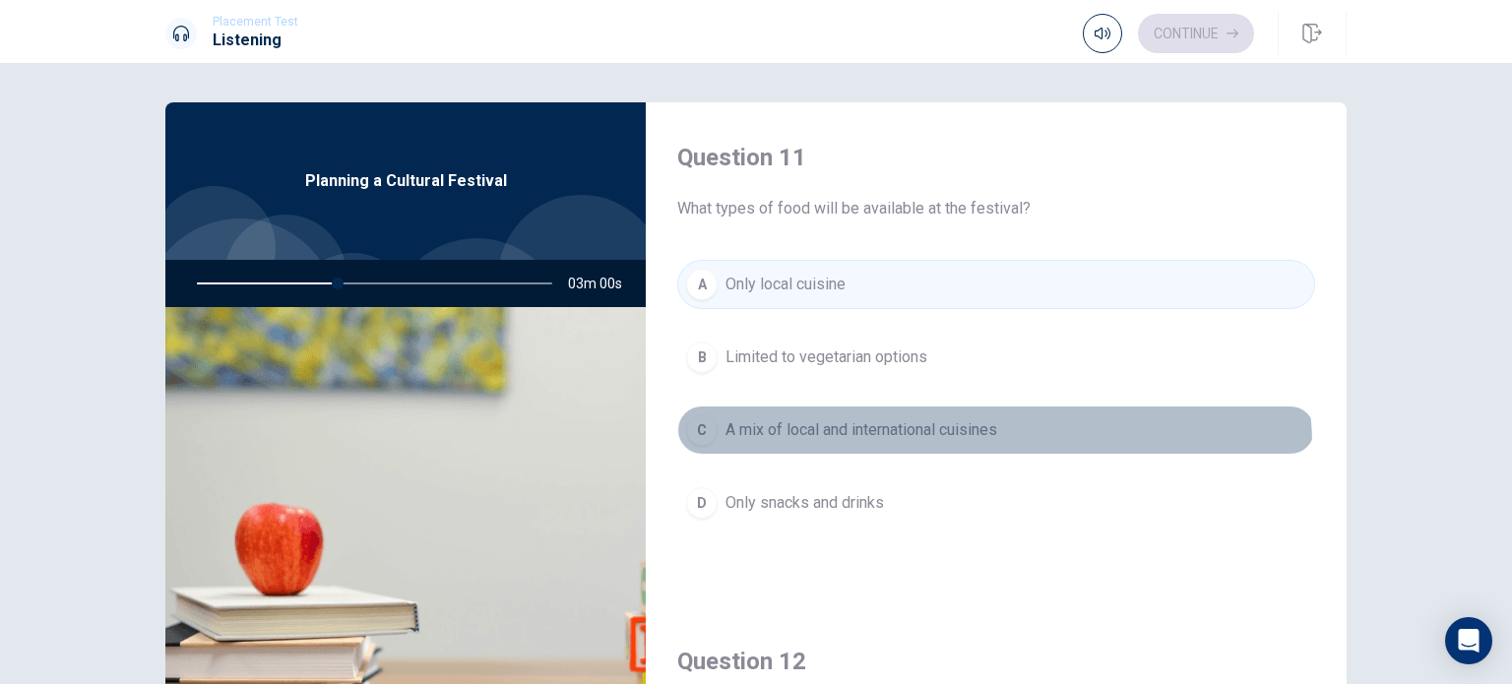
click at [988, 445] on button "C A mix of local and international cuisines" at bounding box center [996, 429] width 638 height 49
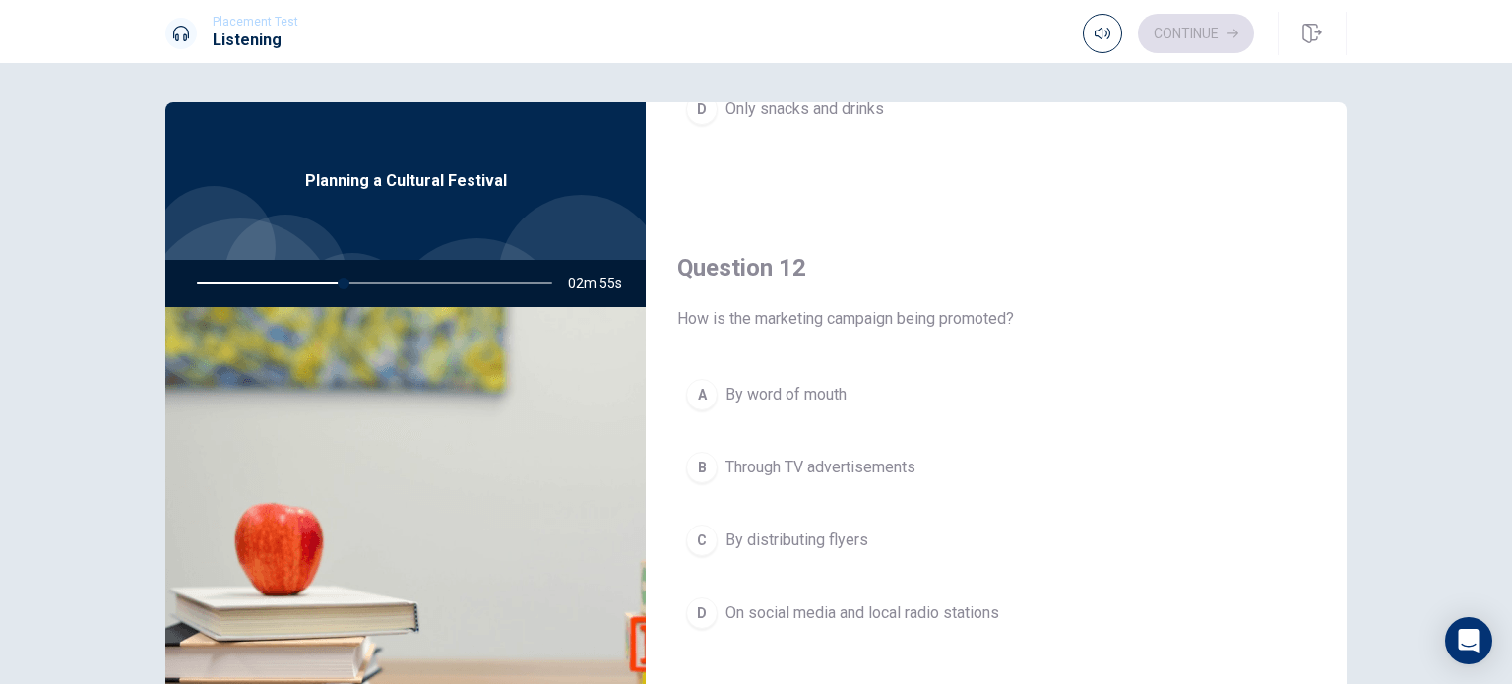
scroll to position [591, 0]
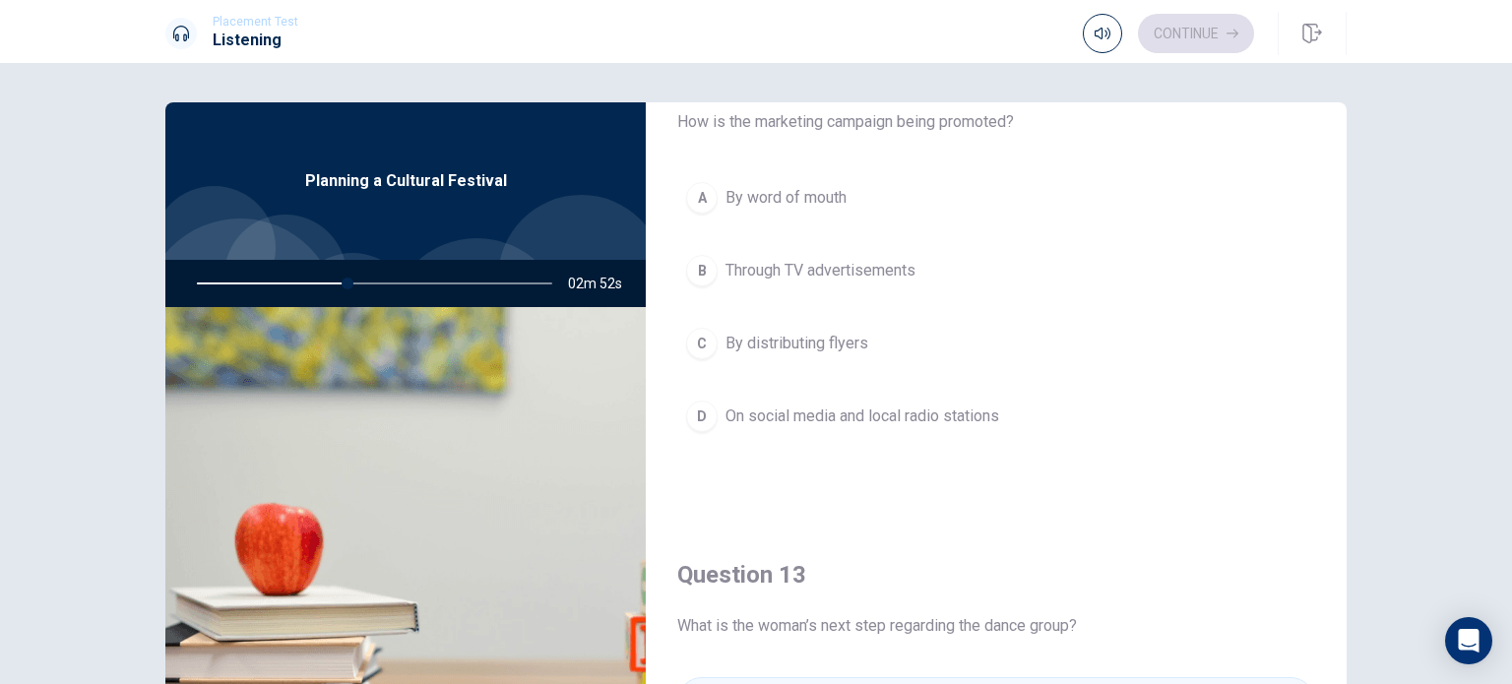
click at [819, 411] on span "On social media and local radio stations" at bounding box center [862, 417] width 274 height 24
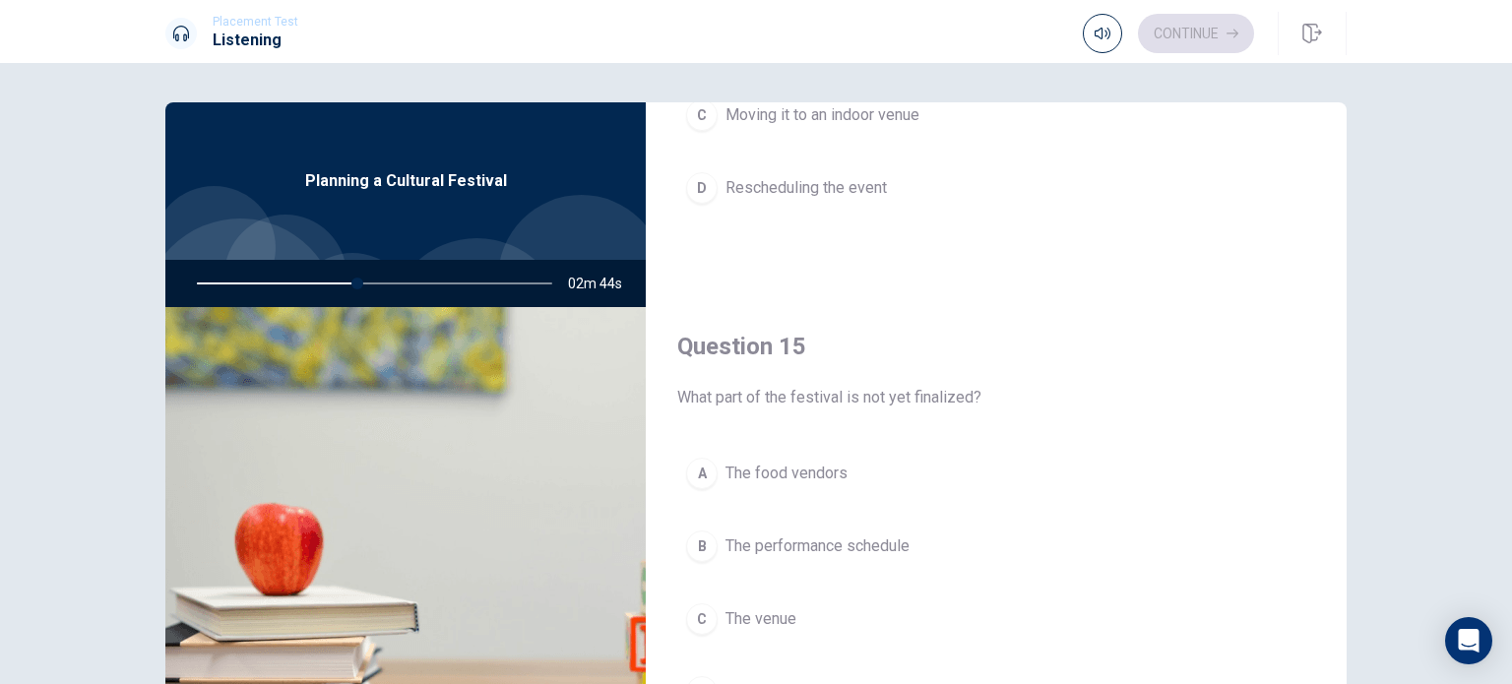
scroll to position [98, 0]
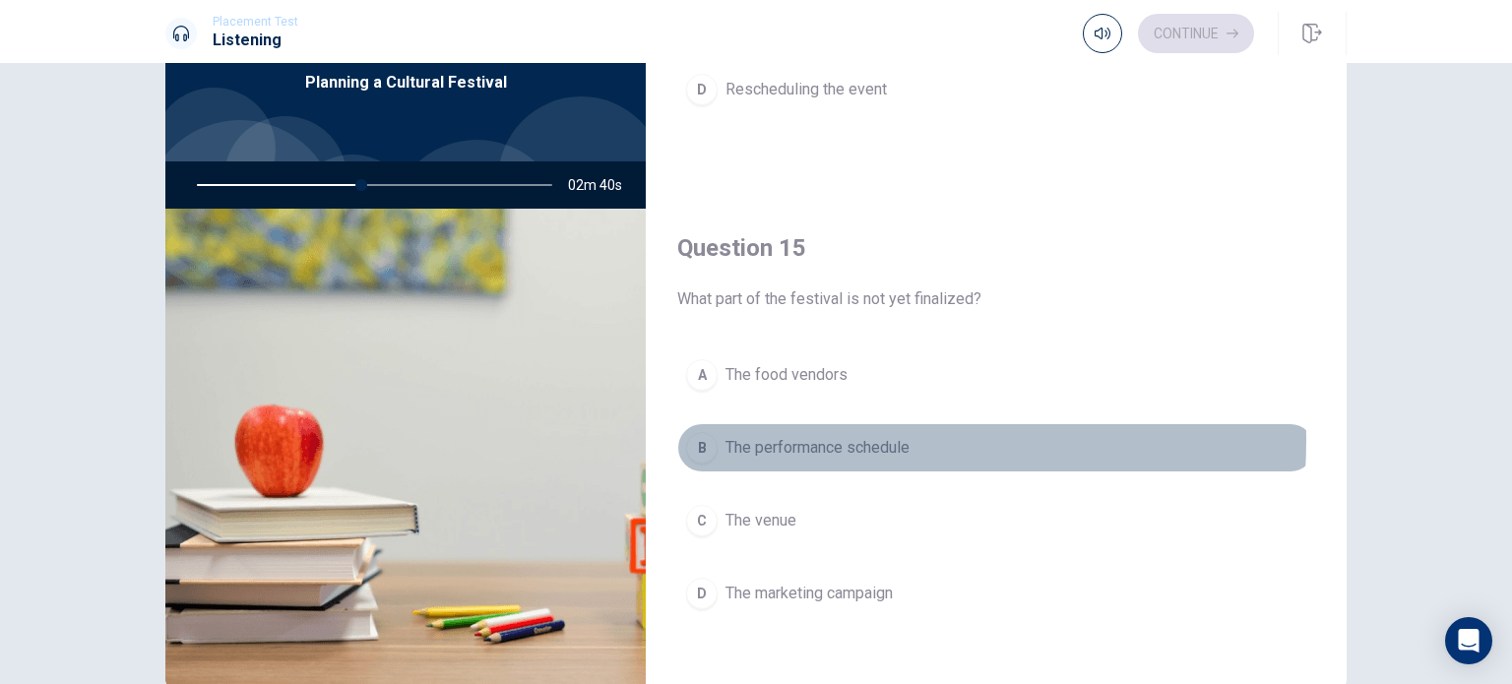
click at [779, 436] on span "The performance schedule" at bounding box center [817, 448] width 184 height 24
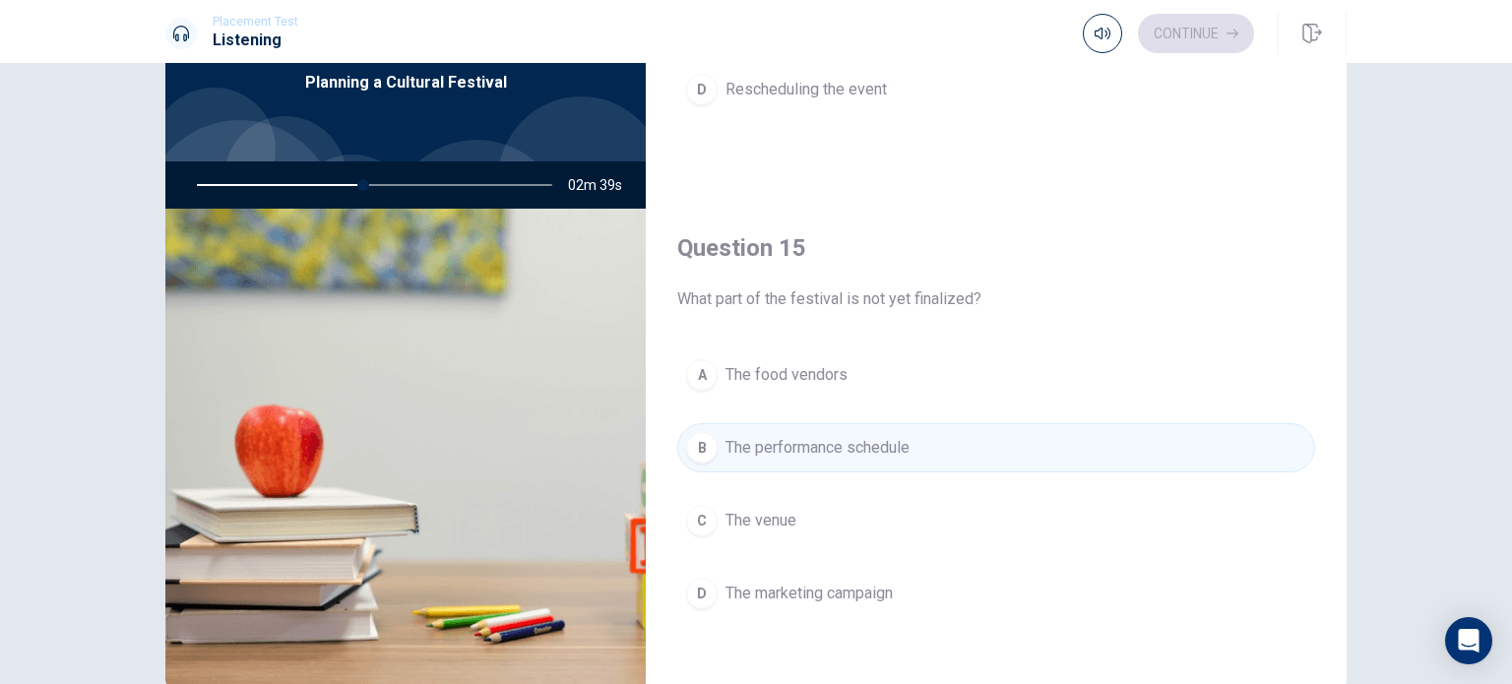
click at [783, 368] on span "The food vendors" at bounding box center [786, 375] width 122 height 24
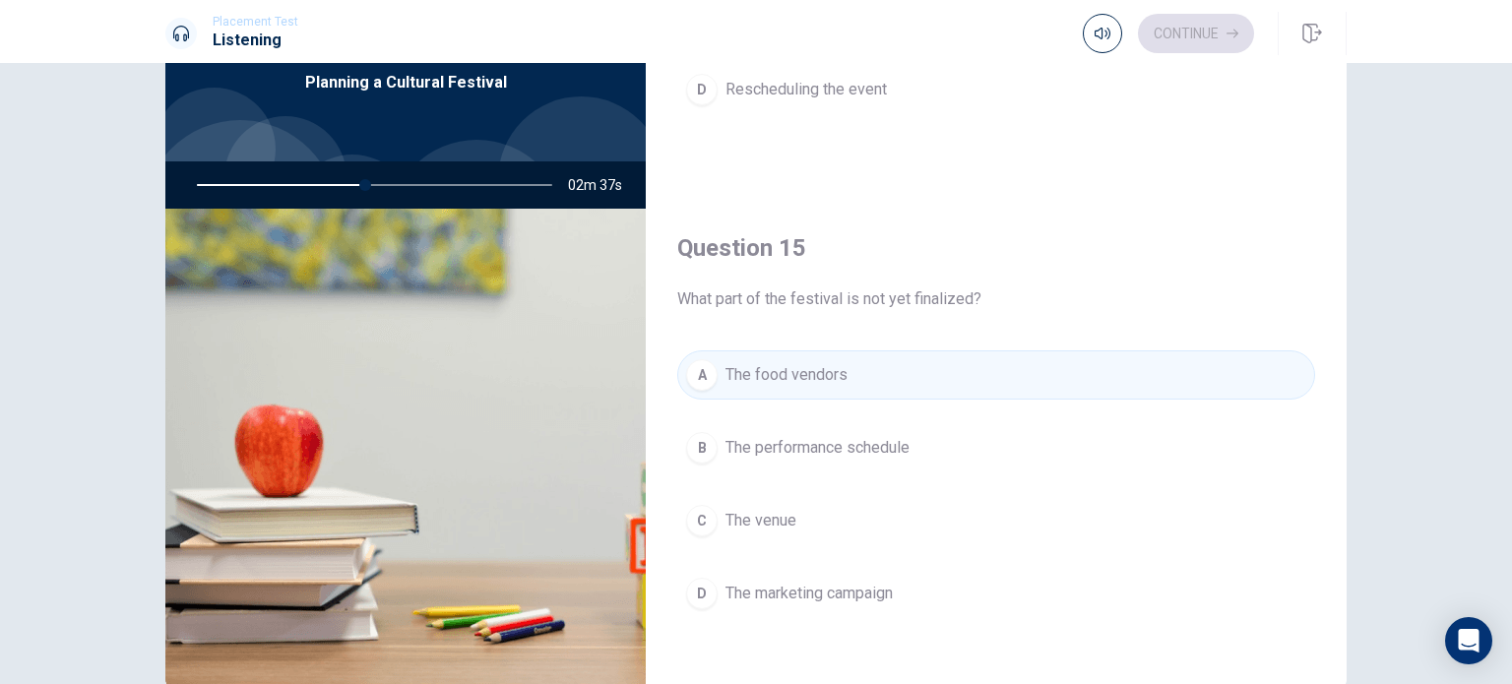
click at [826, 444] on span "The performance schedule" at bounding box center [817, 448] width 184 height 24
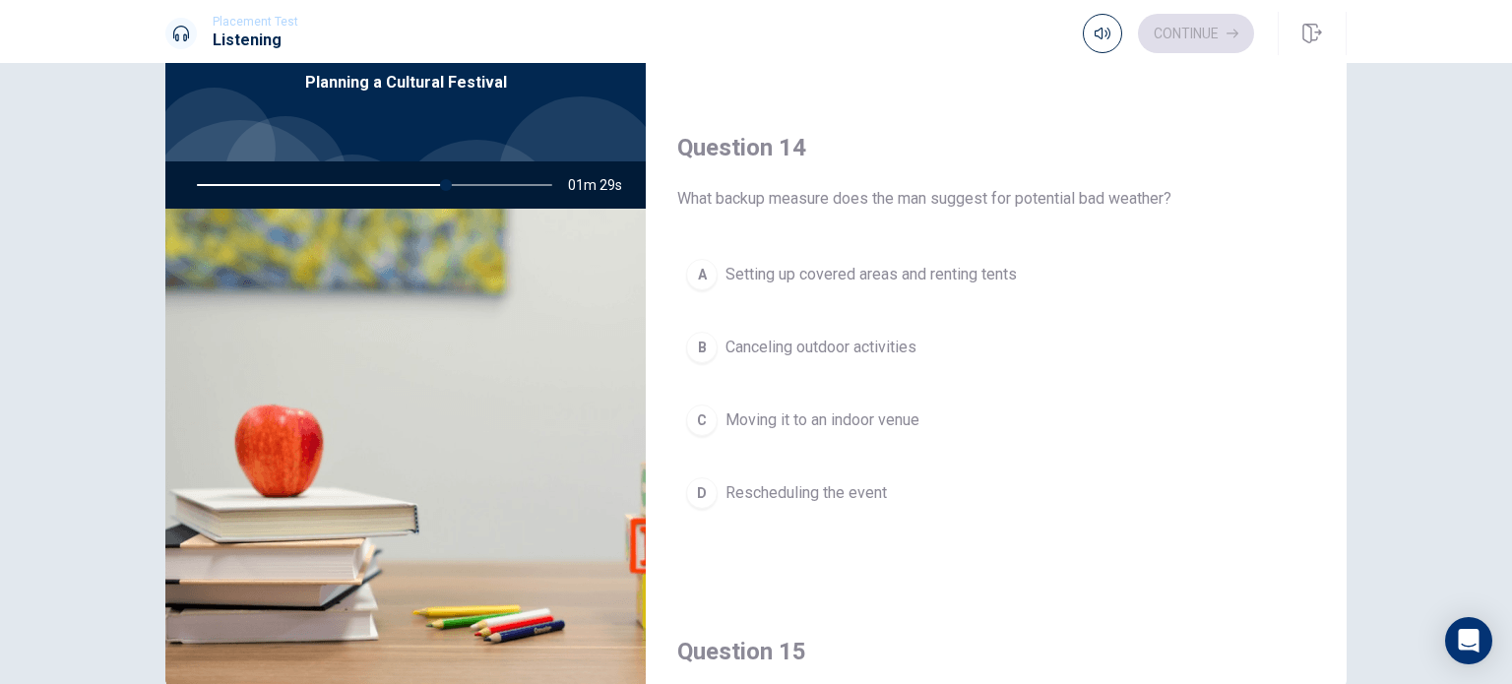
scroll to position [1433, 0]
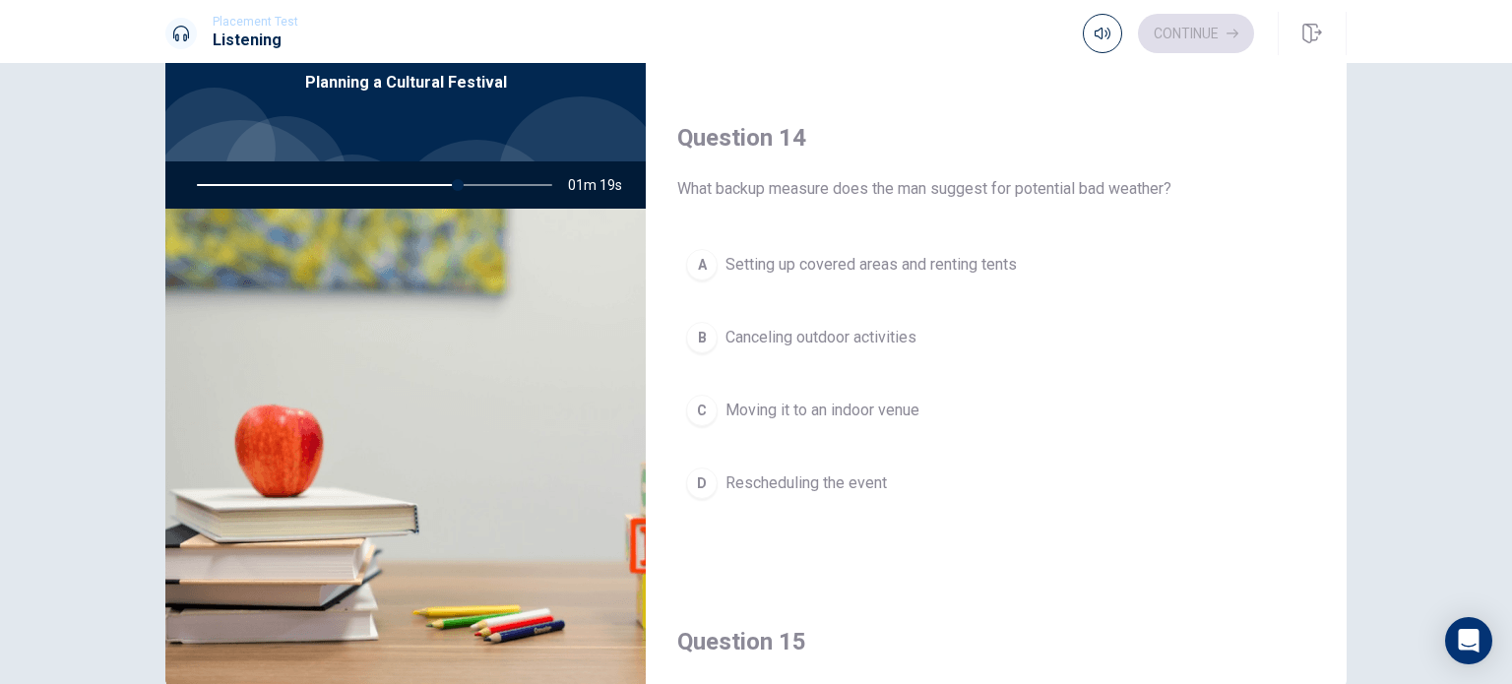
click at [787, 259] on span "Setting up covered areas and renting tents" at bounding box center [870, 265] width 291 height 24
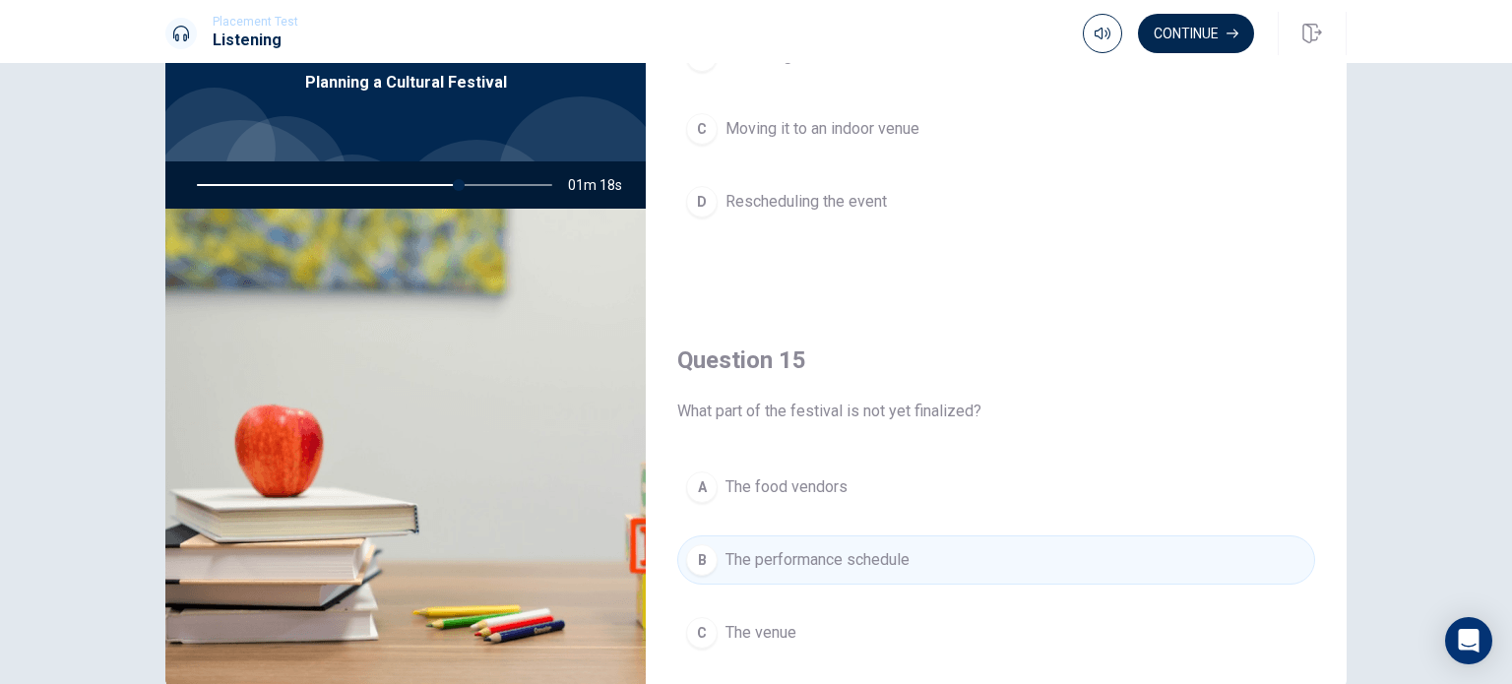
scroll to position [1827, 0]
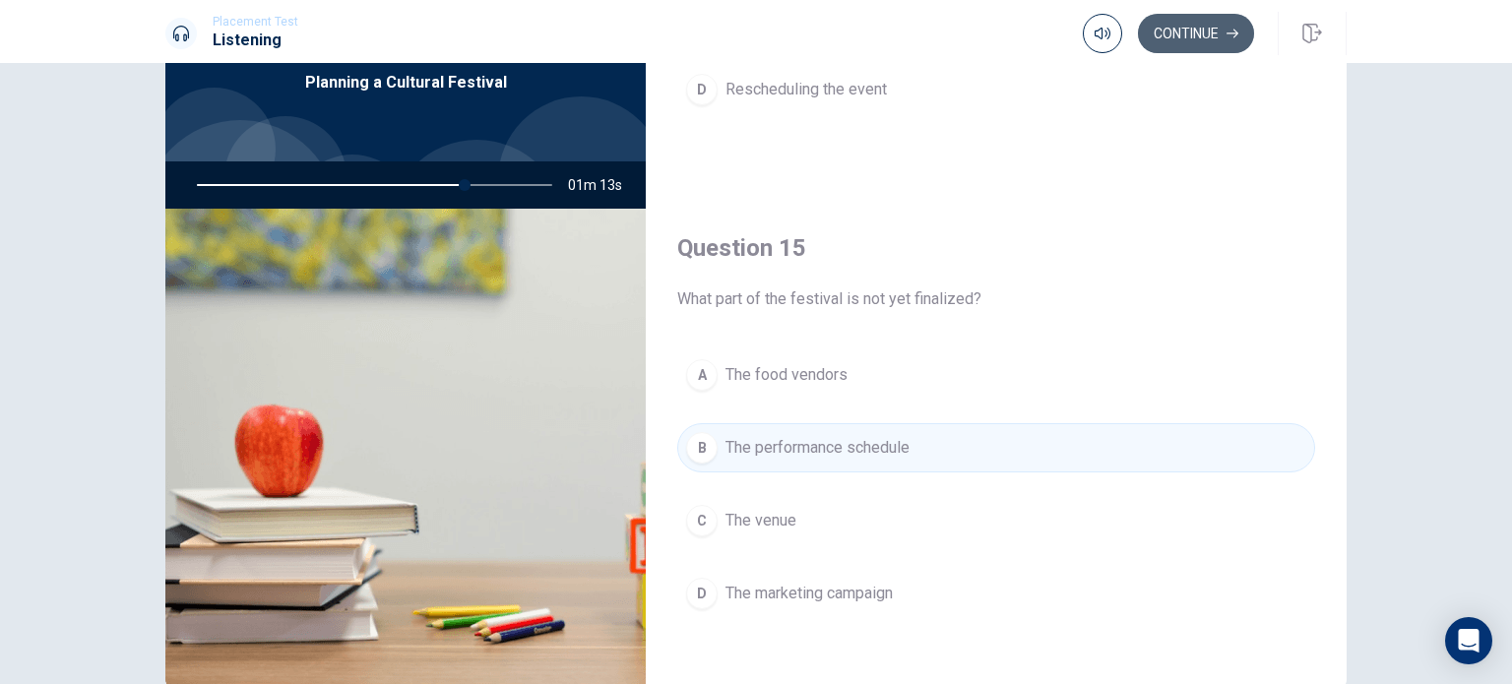
click at [1204, 19] on button "Continue" at bounding box center [1196, 33] width 116 height 39
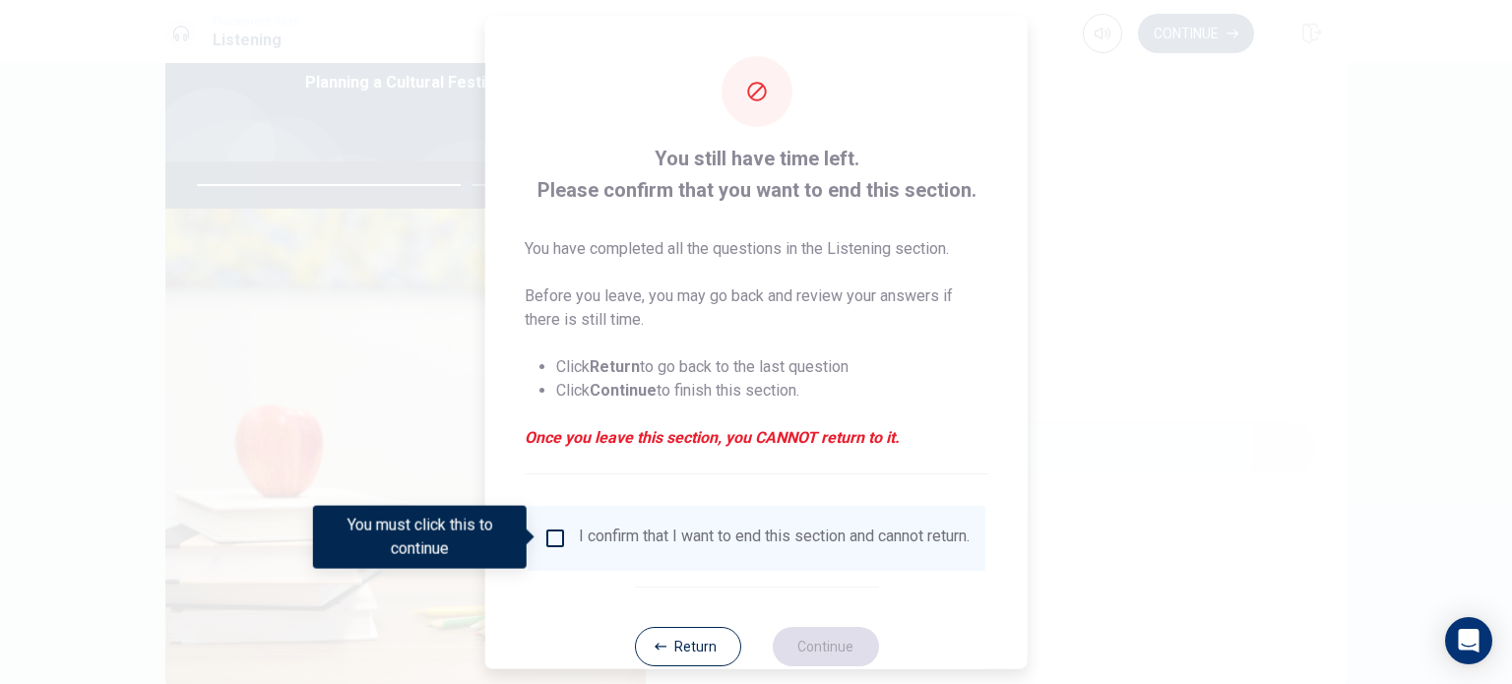
click at [569, 546] on div "I confirm that I want to end this section and cannot return." at bounding box center [756, 538] width 426 height 24
click at [559, 535] on input "You must click this to continue" at bounding box center [555, 538] width 24 height 24
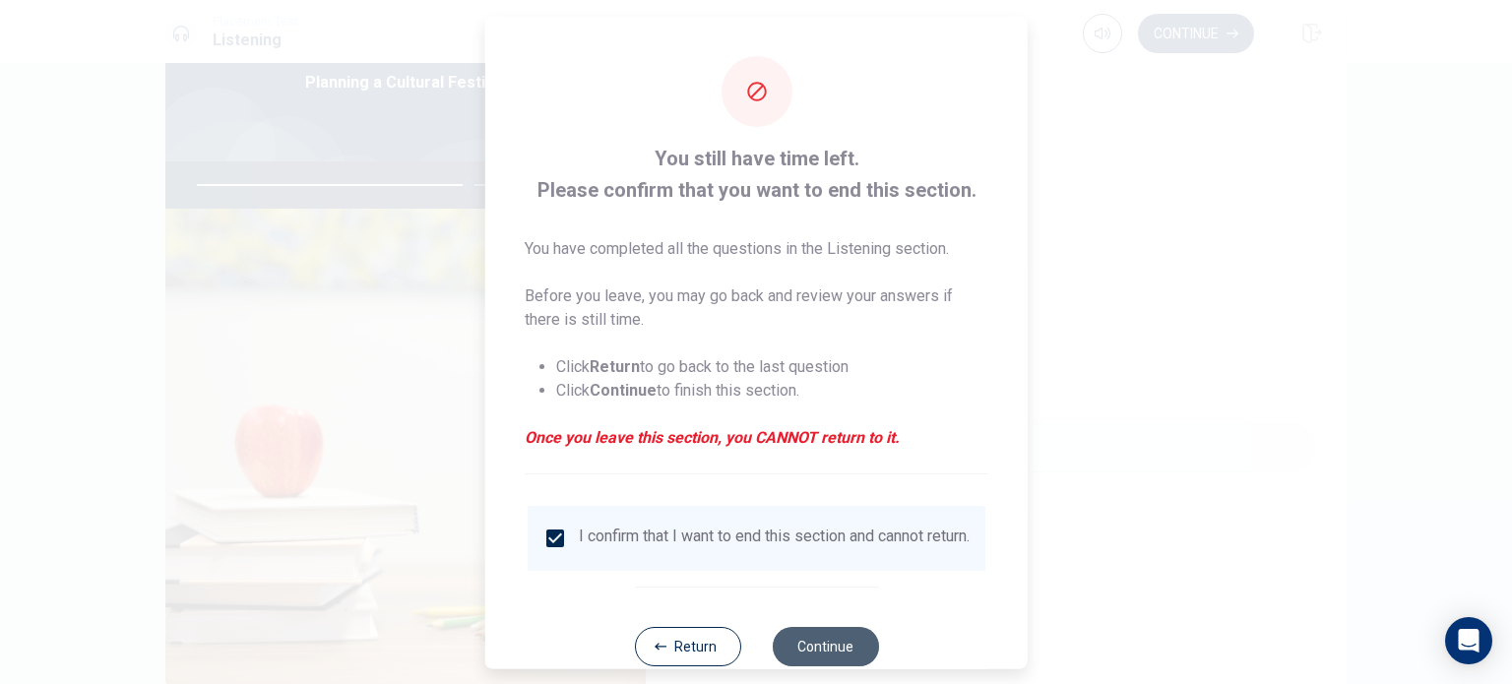
click at [811, 656] on button "Continue" at bounding box center [825, 645] width 106 height 39
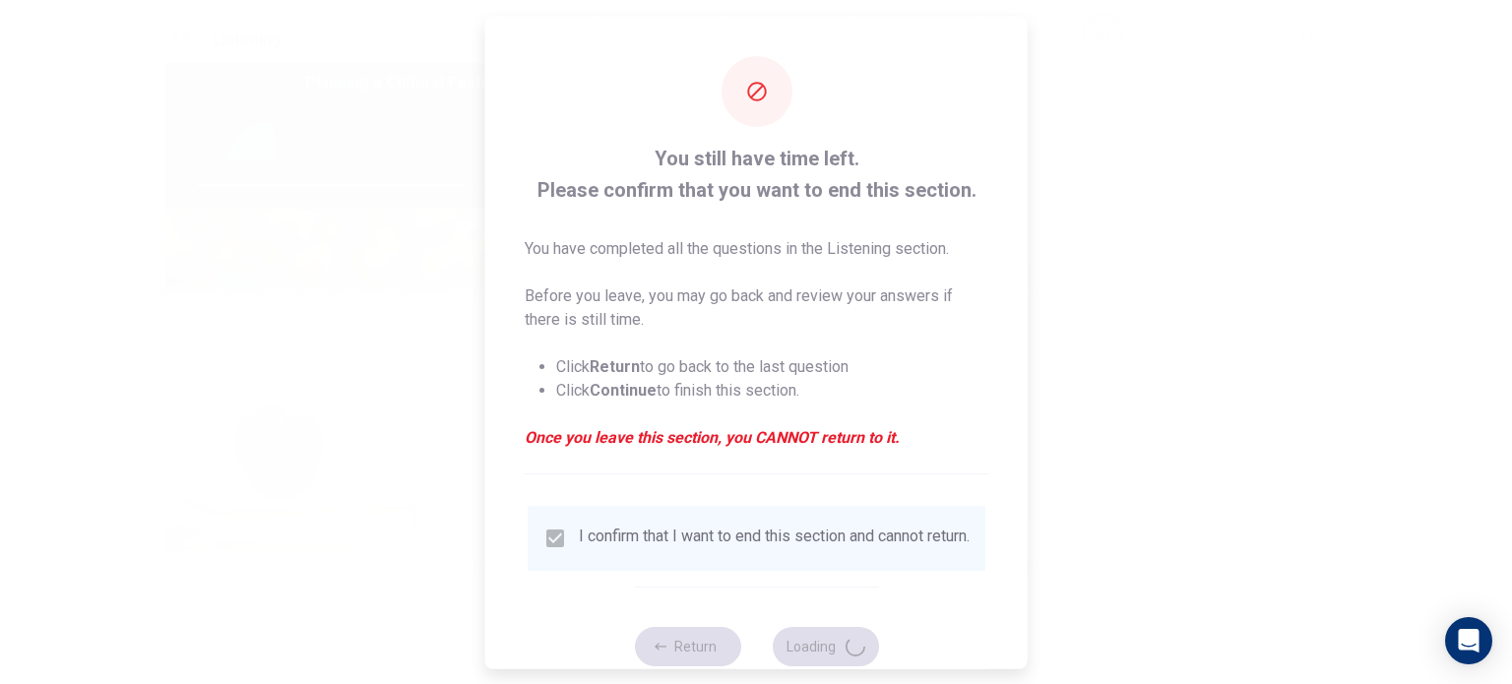
type input "77"
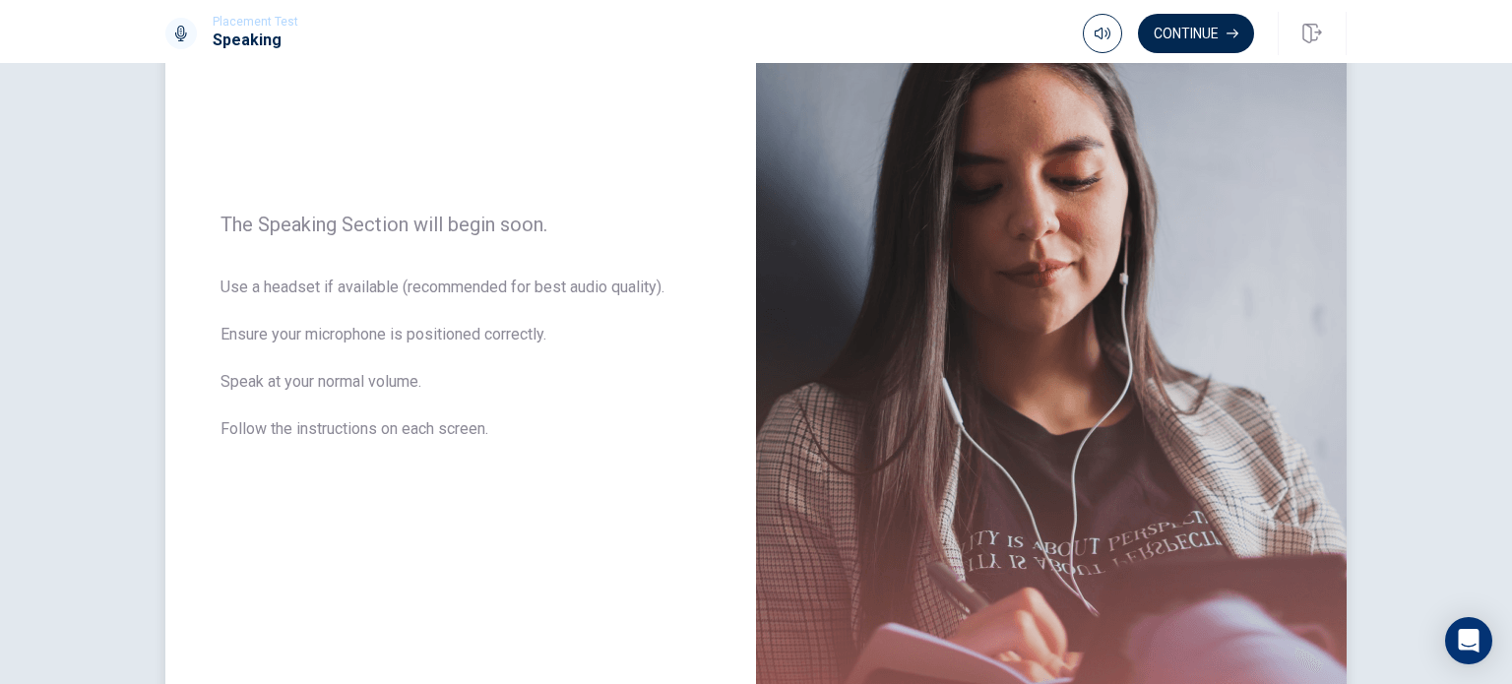
scroll to position [197, 0]
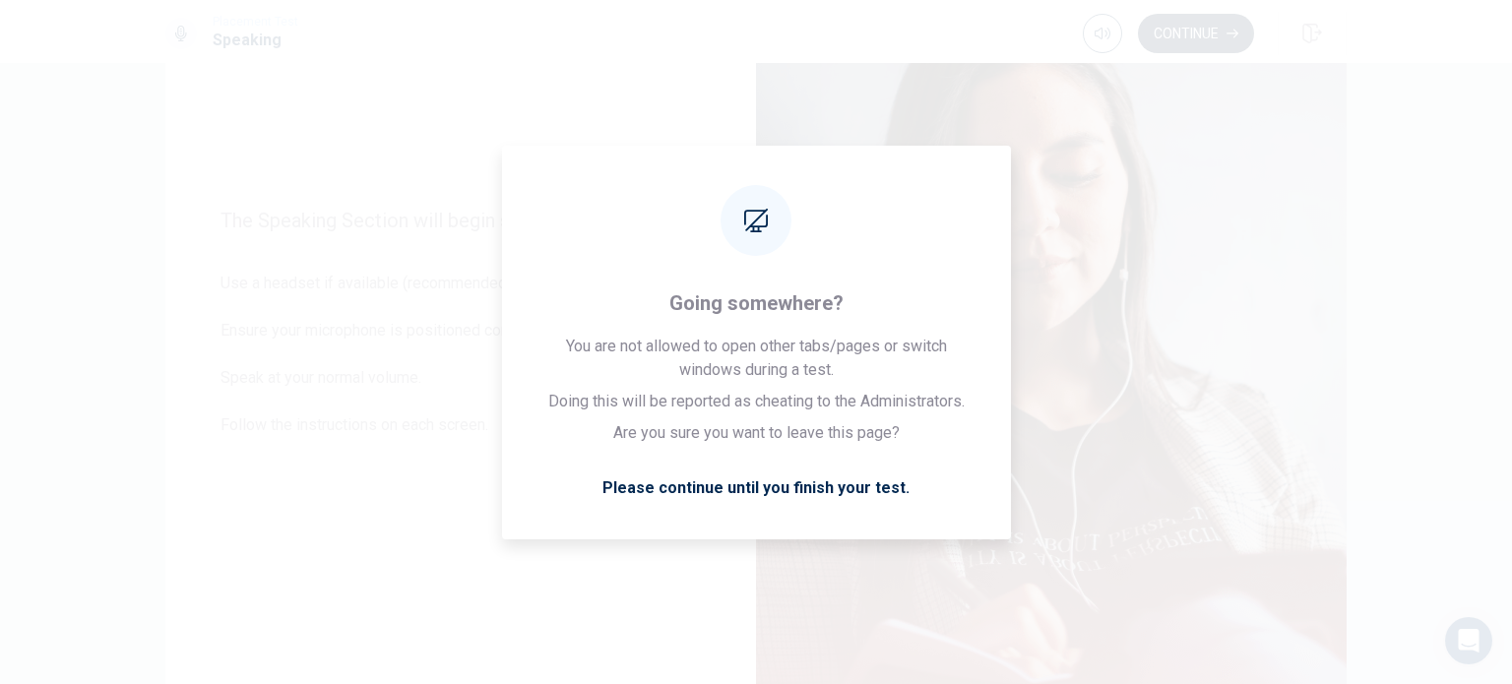
click at [1201, 30] on button "Continue" at bounding box center [1196, 33] width 116 height 39
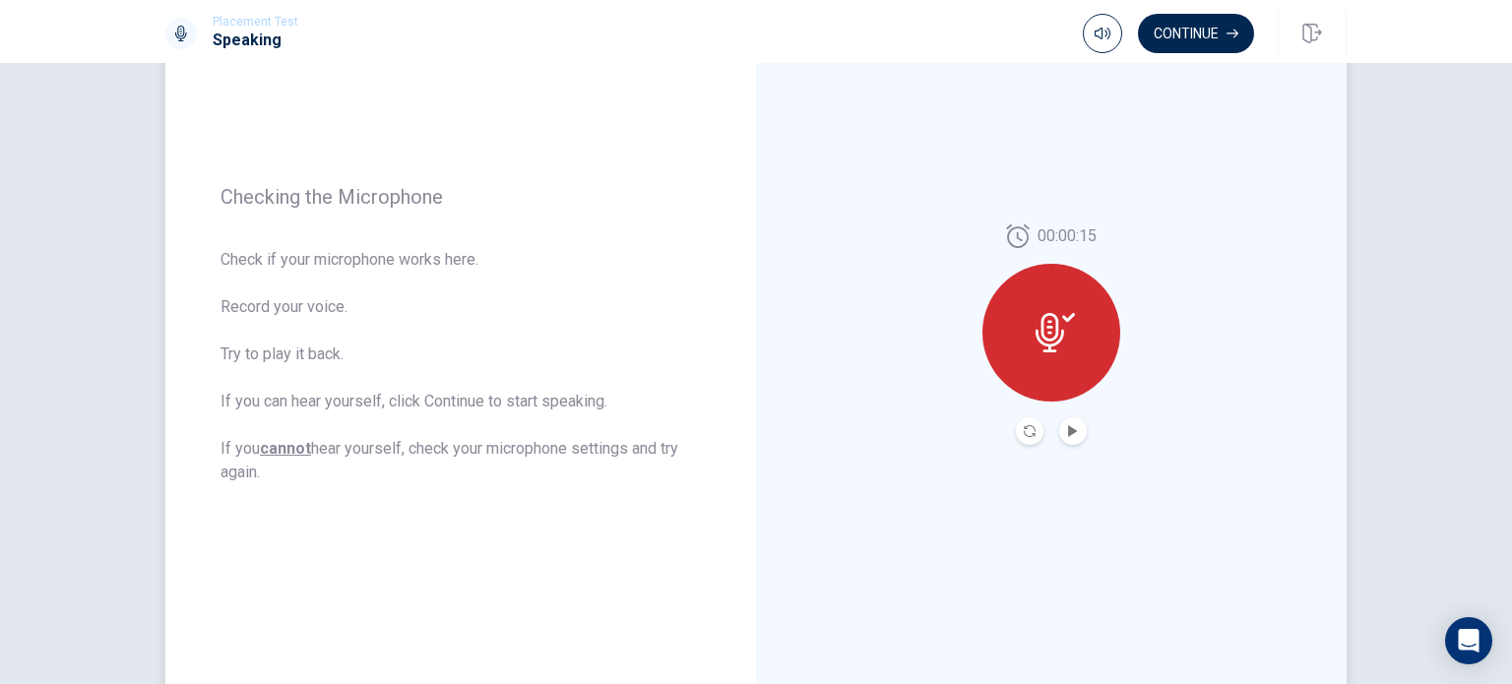
click at [1051, 334] on icon at bounding box center [1049, 332] width 29 height 39
click at [1063, 423] on button "Play Audio" at bounding box center [1073, 431] width 28 height 28
click at [1068, 436] on icon "Pause Audio" at bounding box center [1073, 431] width 10 height 12
click at [1232, 42] on button "Continue" at bounding box center [1196, 33] width 116 height 39
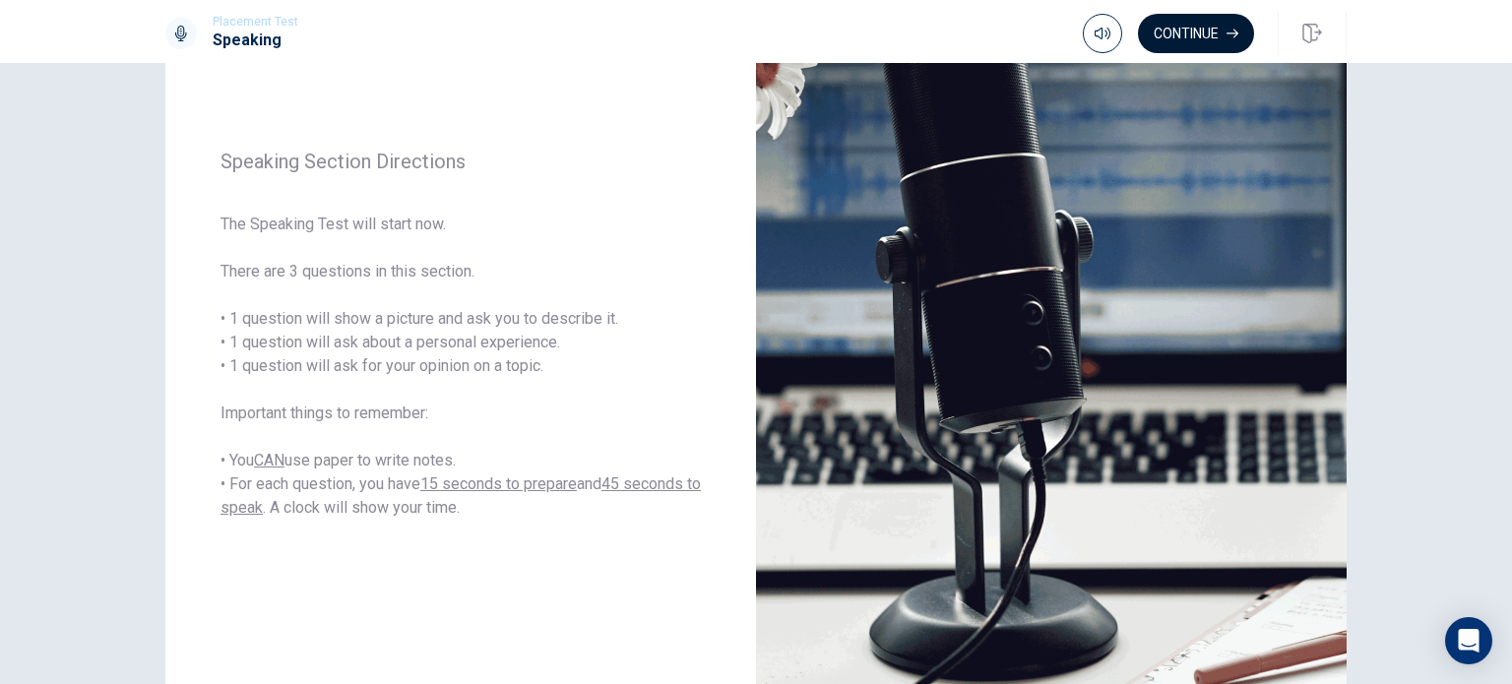
click at [1210, 34] on button "Continue" at bounding box center [1196, 33] width 116 height 39
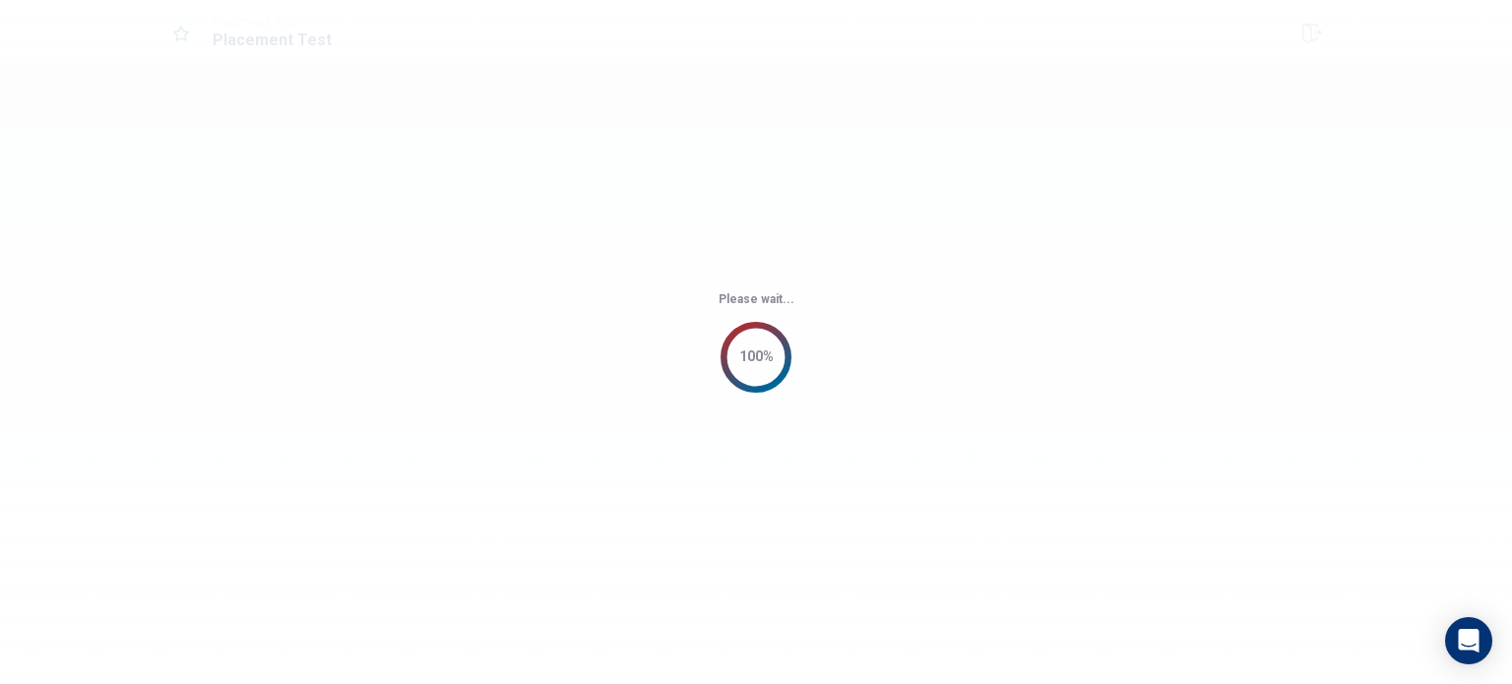
scroll to position [0, 0]
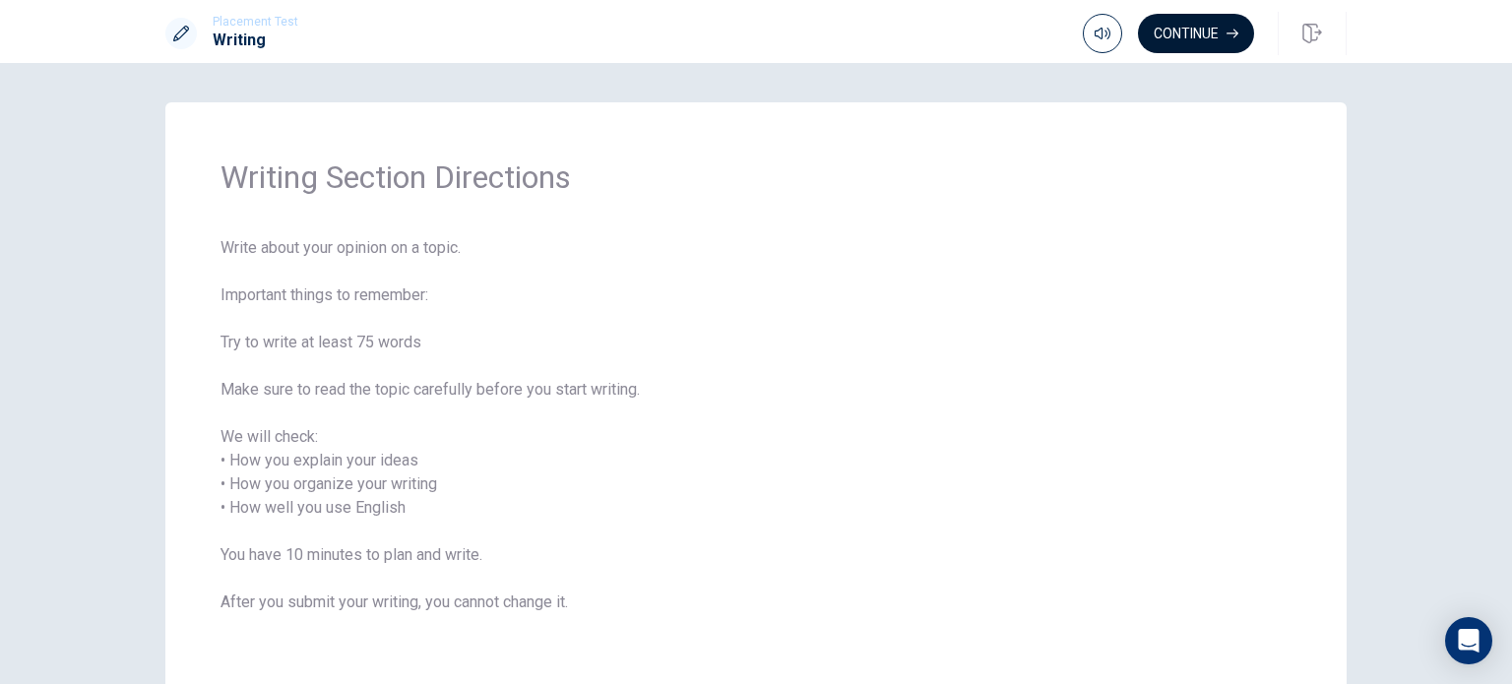
click at [1210, 34] on button "Continue" at bounding box center [1196, 33] width 116 height 39
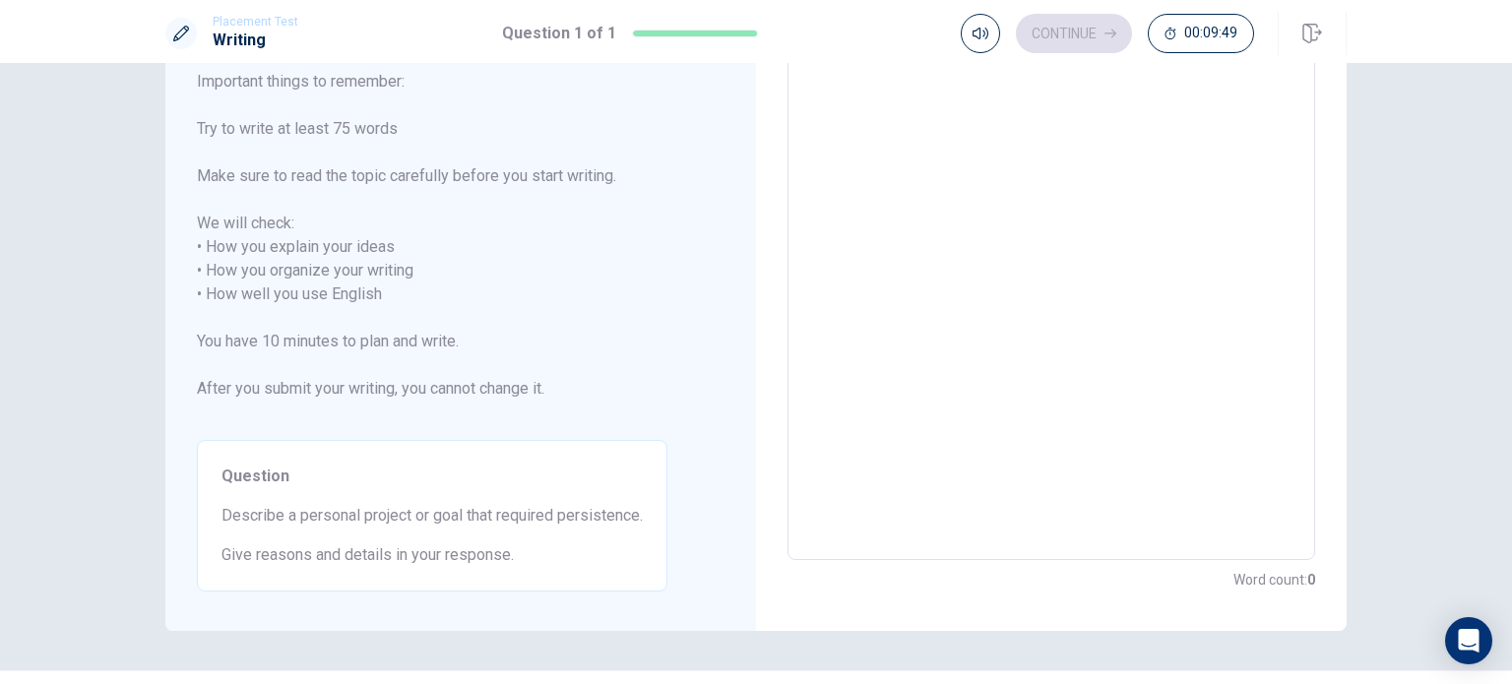
scroll to position [197, 0]
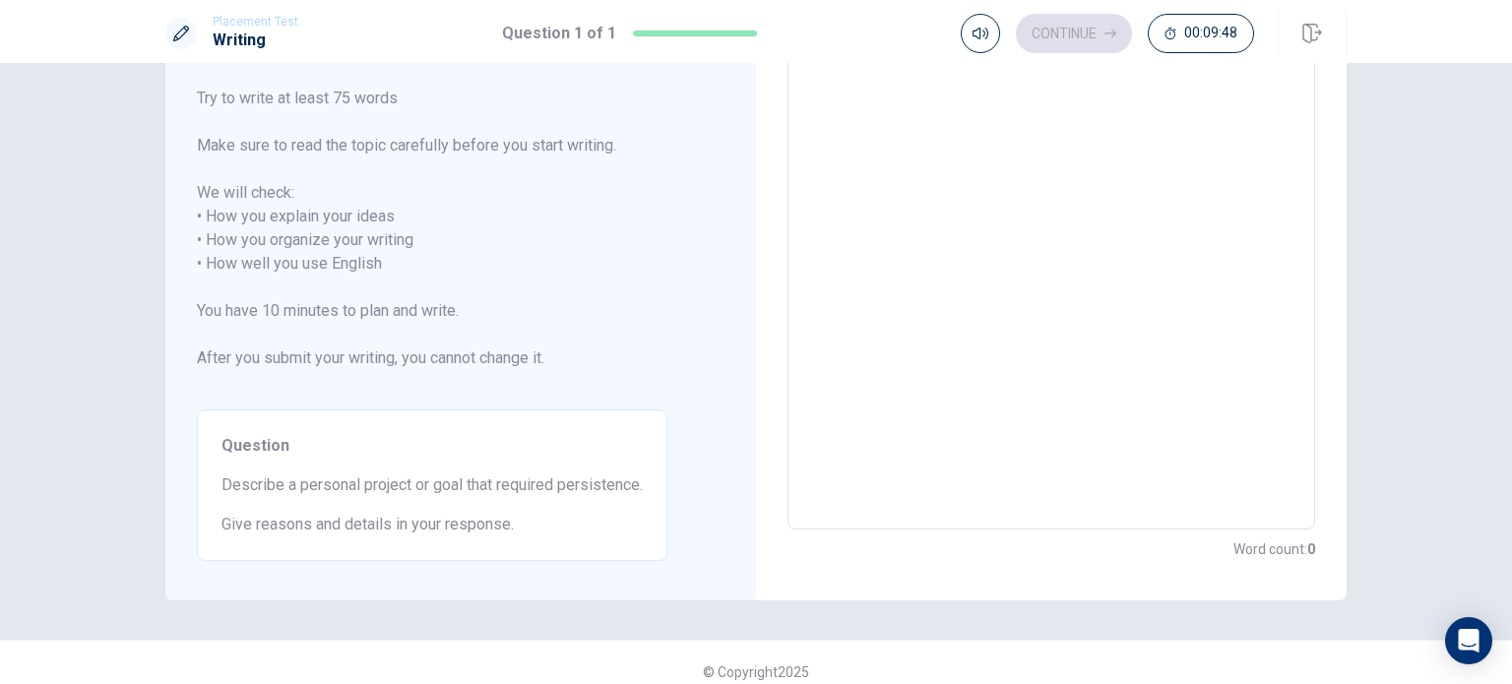
click at [953, 379] on textarea at bounding box center [1051, 252] width 500 height 523
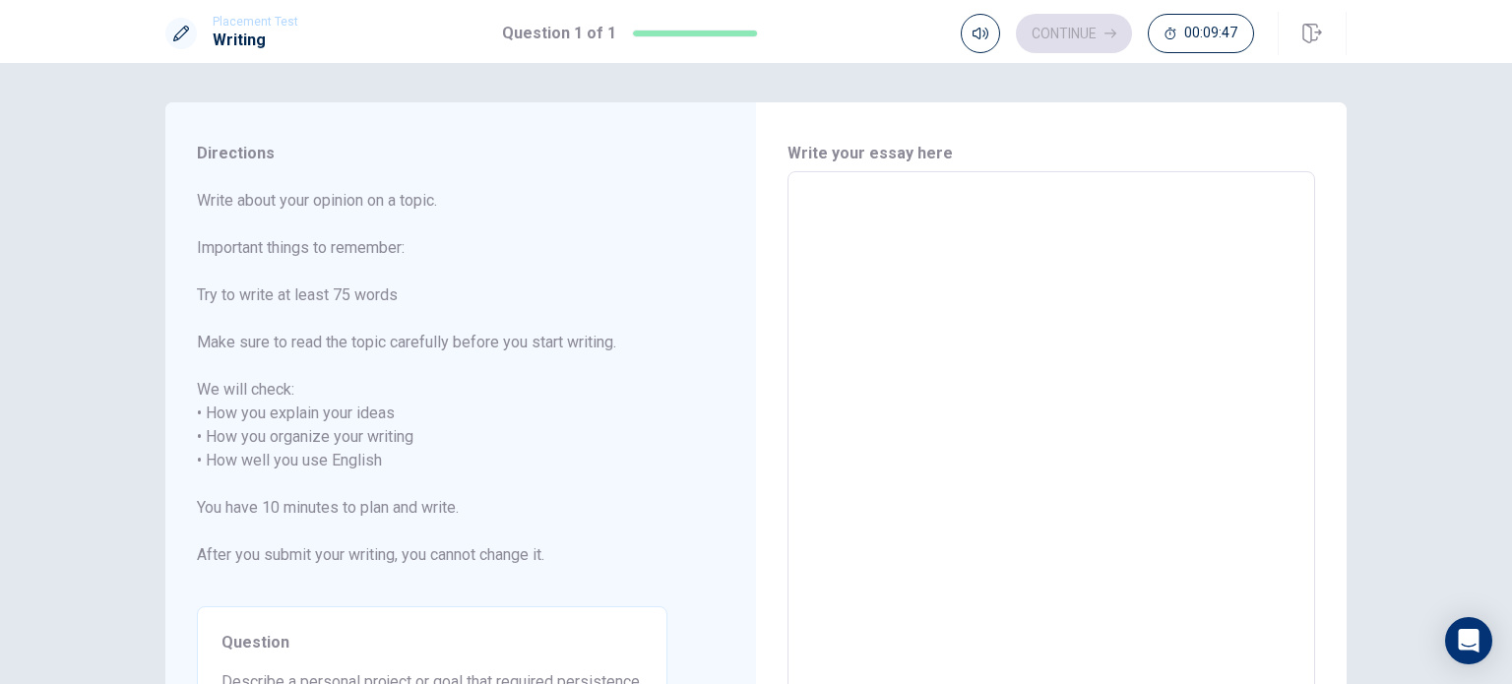
scroll to position [98, 0]
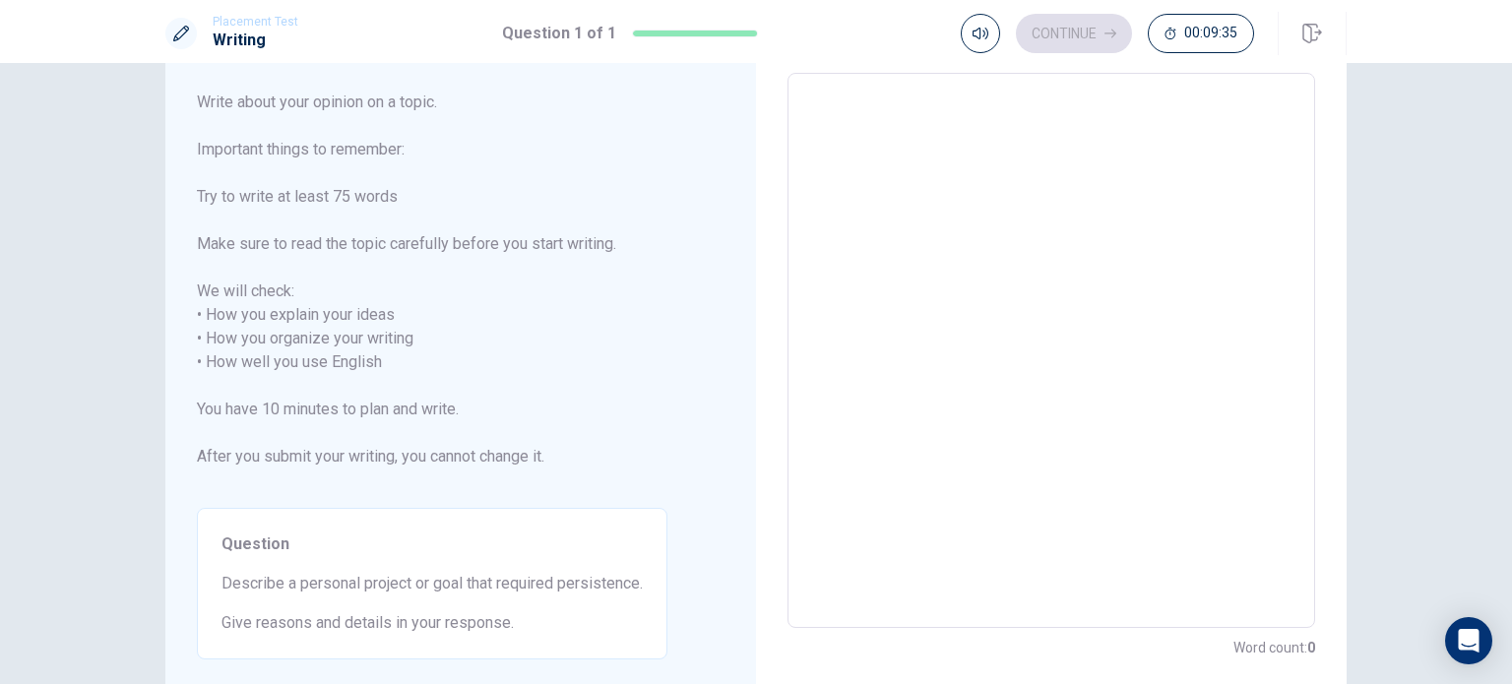
click at [914, 452] on textarea at bounding box center [1051, 351] width 500 height 523
type textarea "O"
type textarea "x"
type textarea "On"
type textarea "x"
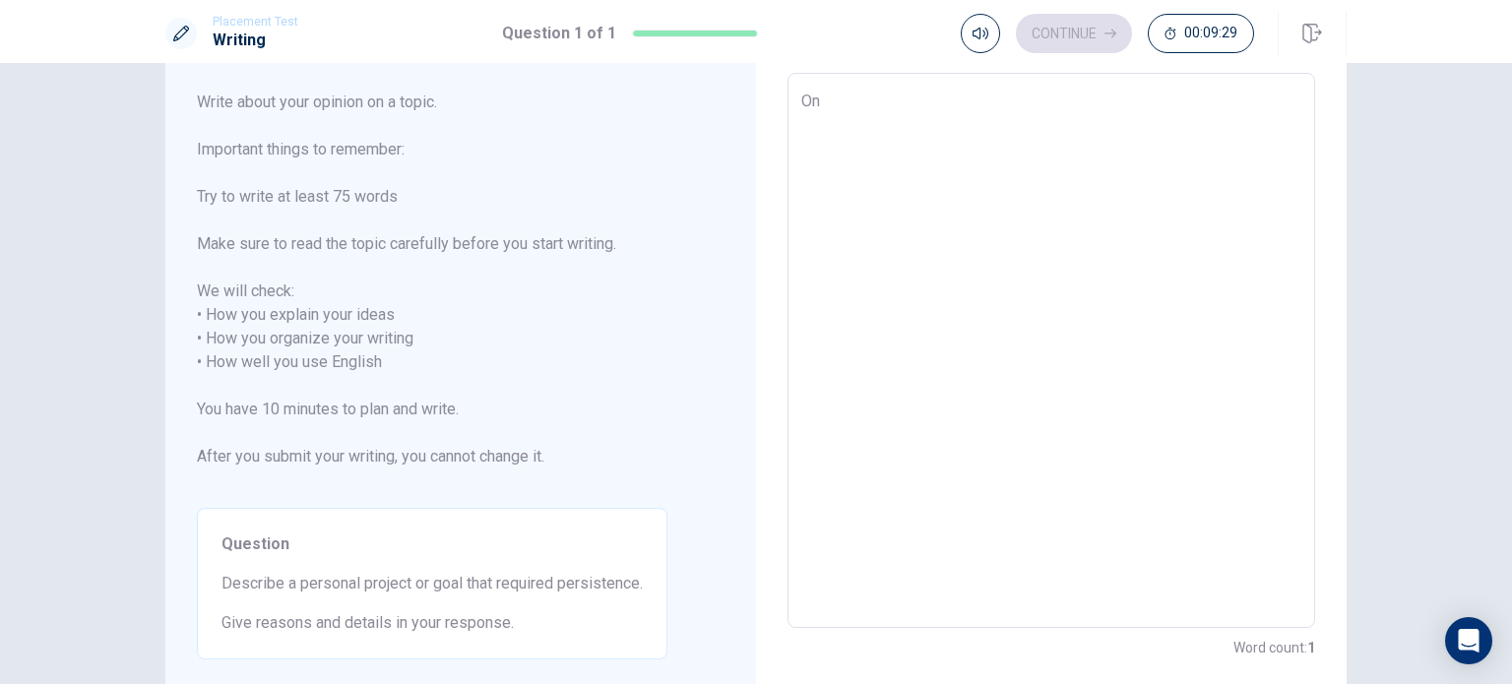
type textarea "One"
type textarea "x"
type textarea "One"
type textarea "x"
type textarea "One o"
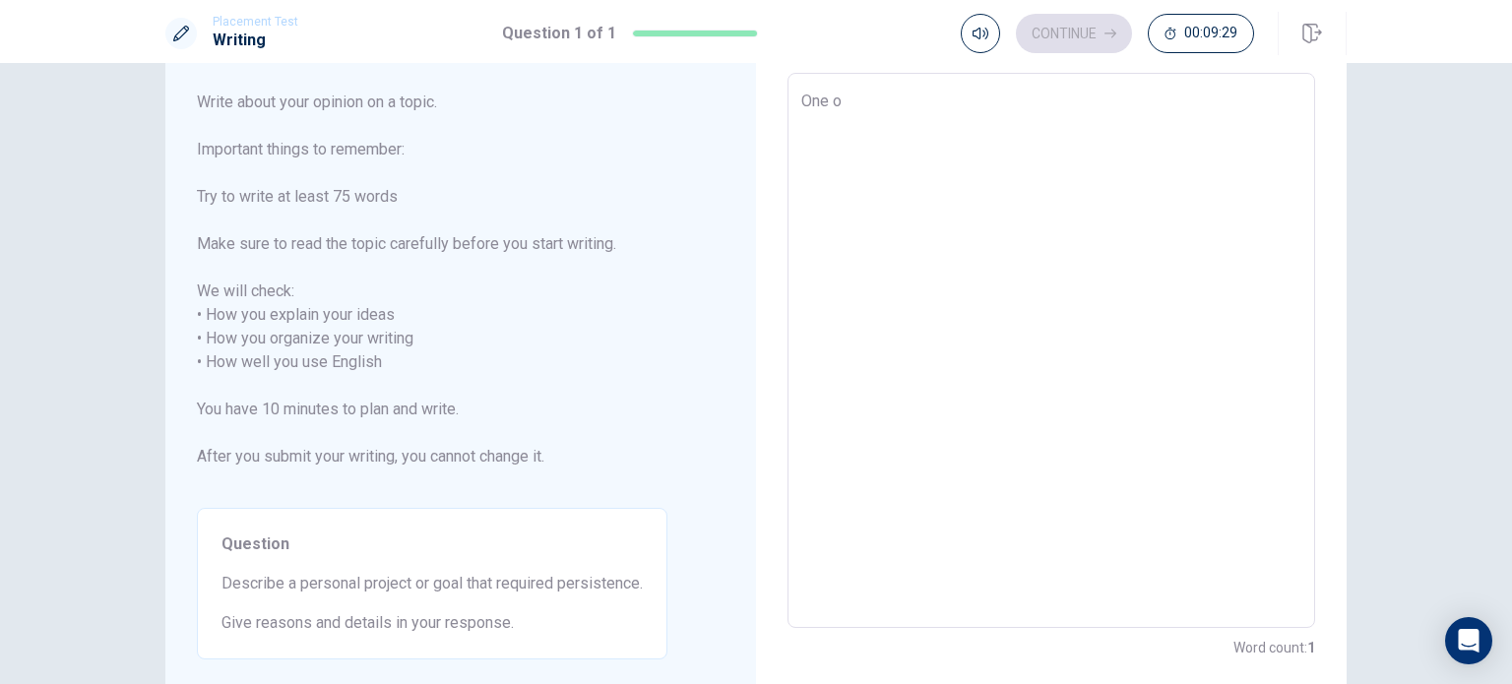
type textarea "x"
type textarea "One of"
type textarea "x"
type textarea "One of"
type textarea "x"
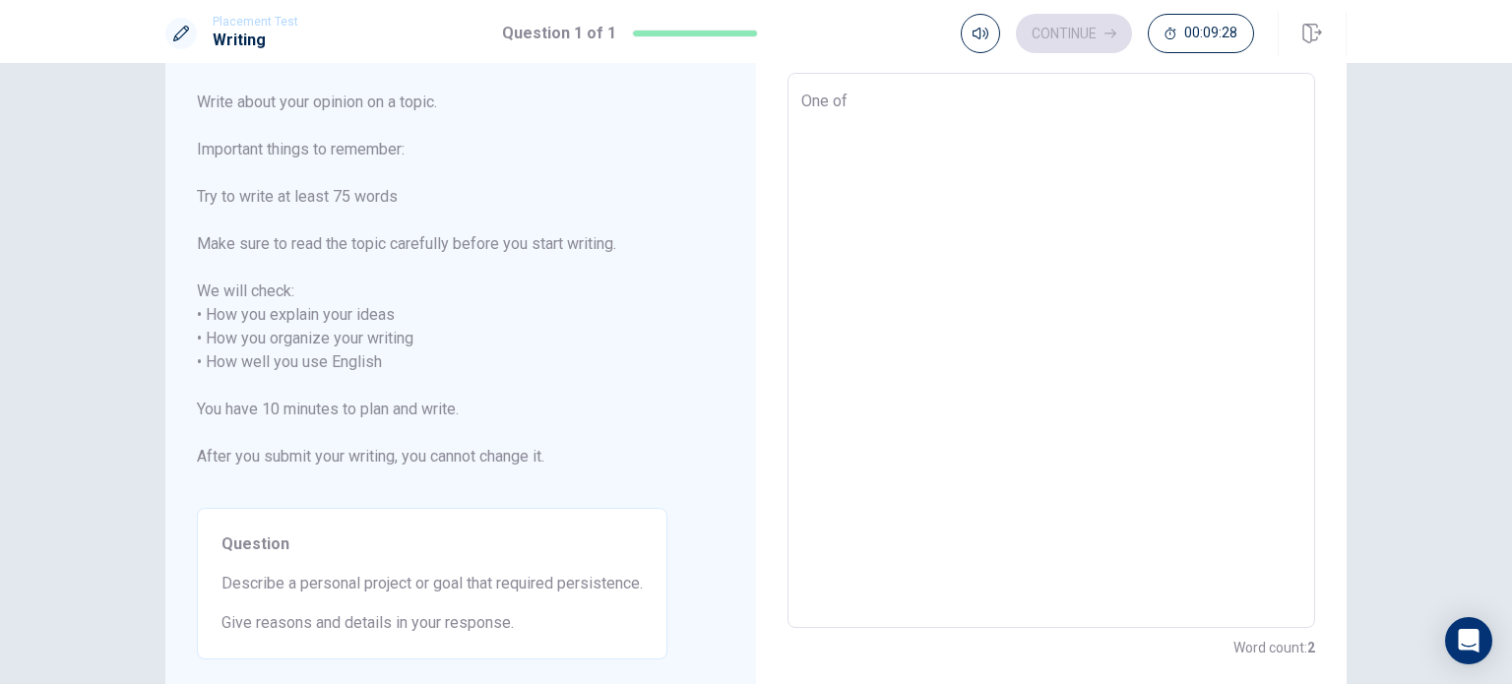
type textarea "One of m"
type textarea "x"
type textarea "One of my"
type textarea "x"
type textarea "One of my"
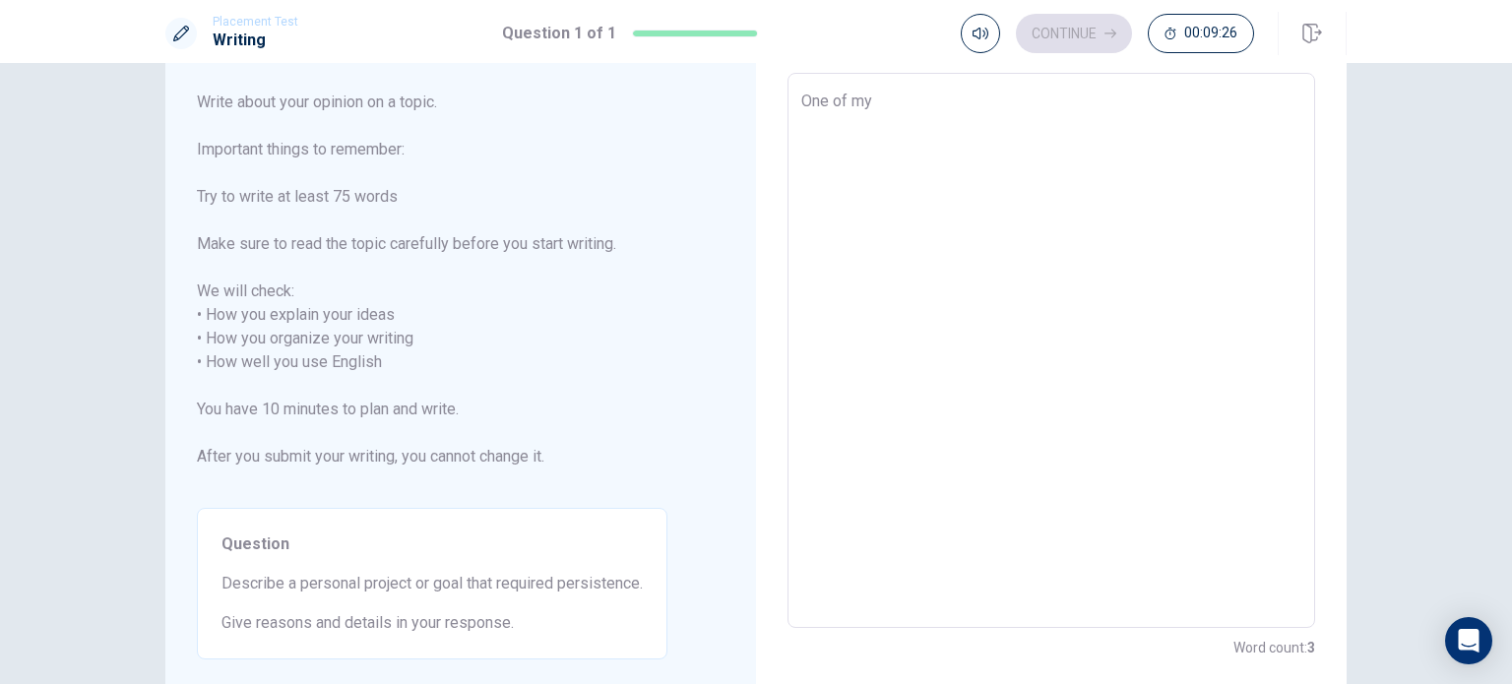
type textarea "x"
type textarea "One of my g"
type textarea "x"
type textarea "One of my go"
type textarea "x"
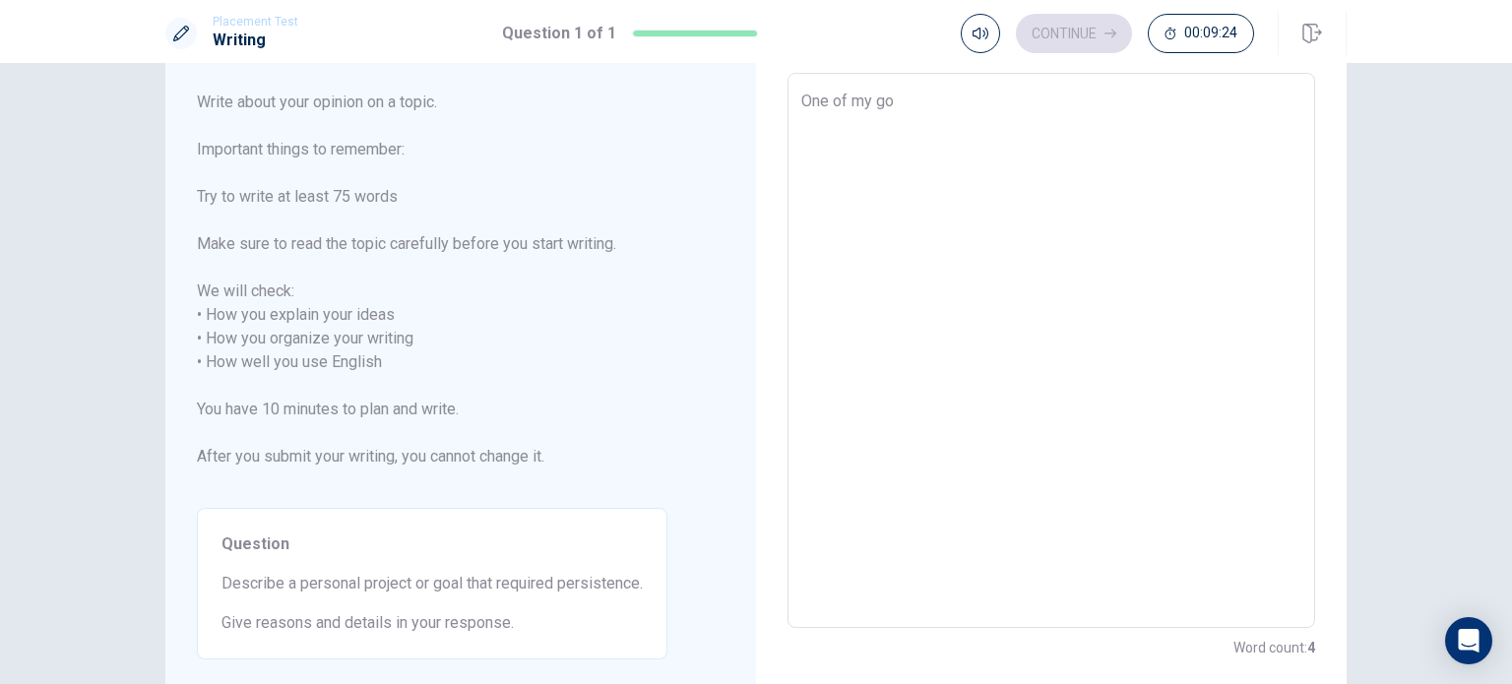
type textarea "One of my goa"
type textarea "x"
type textarea "One of my goal"
type textarea "x"
type textarea "One of my goal"
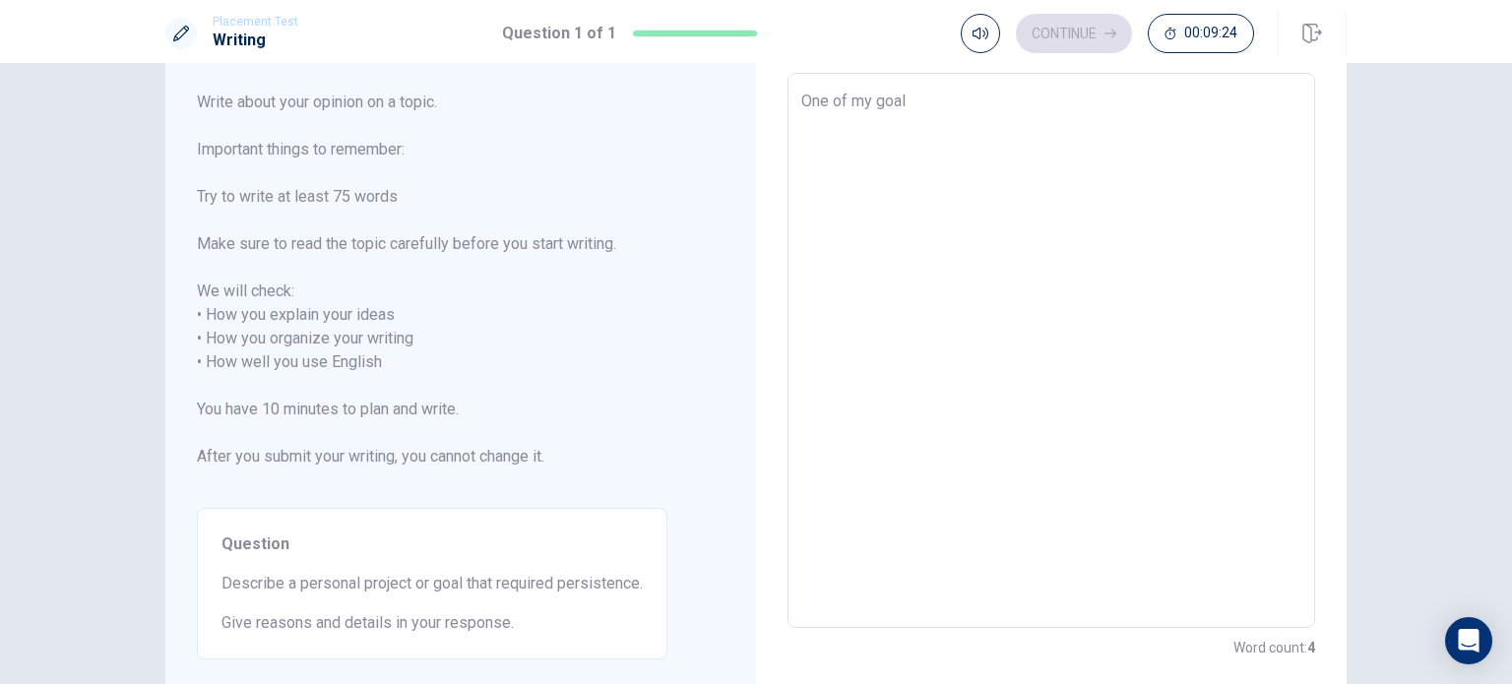
type textarea "x"
type textarea "One of my goal i"
type textarea "x"
type textarea "One of my goal is"
type textarea "x"
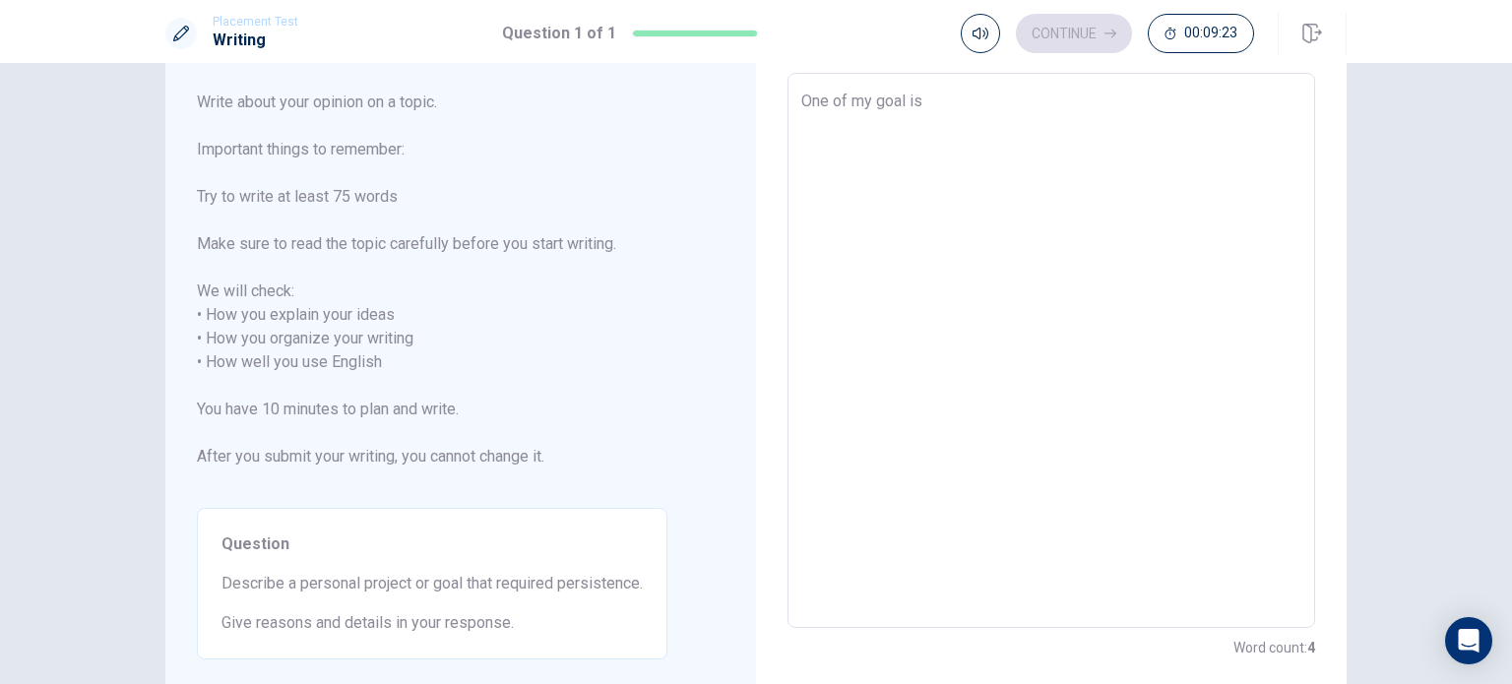
type textarea "One of my goal is"
type textarea "x"
type textarea "One of my goal is t"
type textarea "x"
type textarea "One of my goal is to"
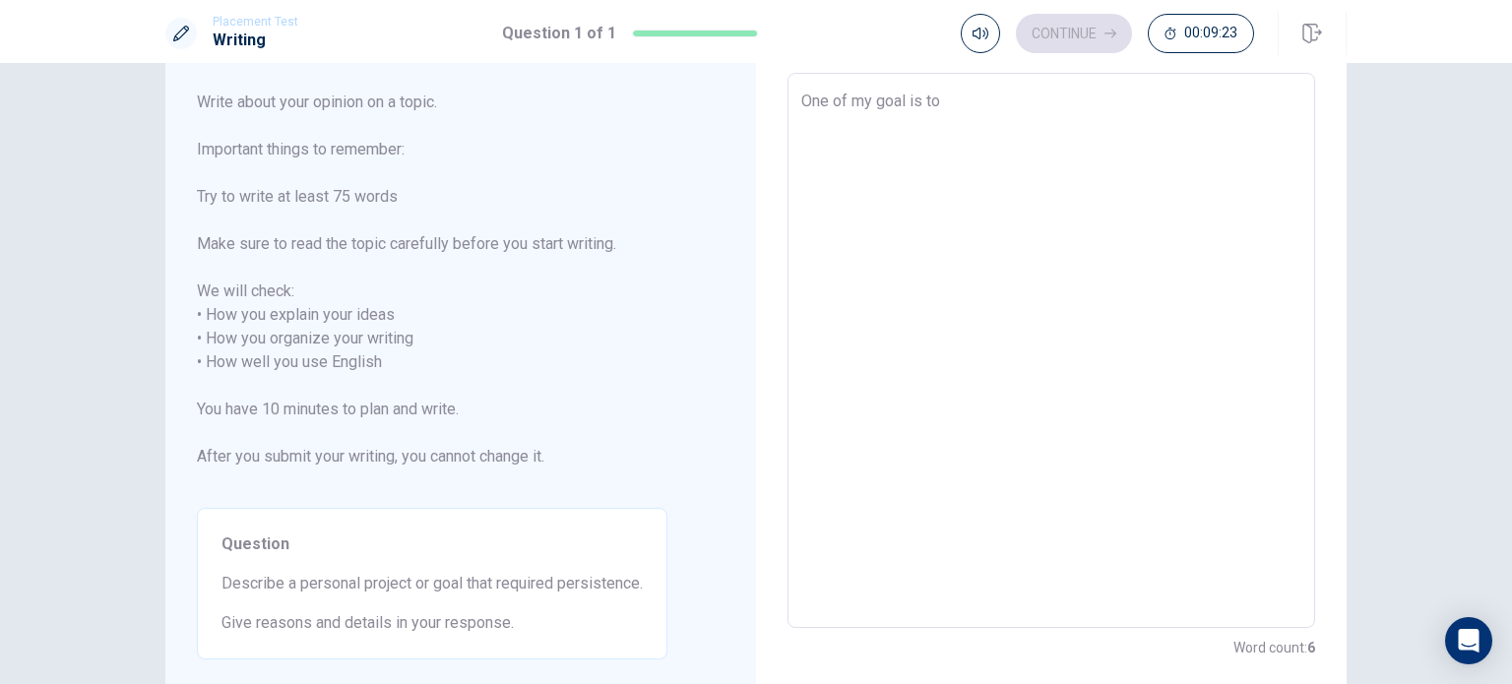
type textarea "x"
type textarea "One of my goal is to"
type textarea "x"
type textarea "One of my goal is to o"
type textarea "x"
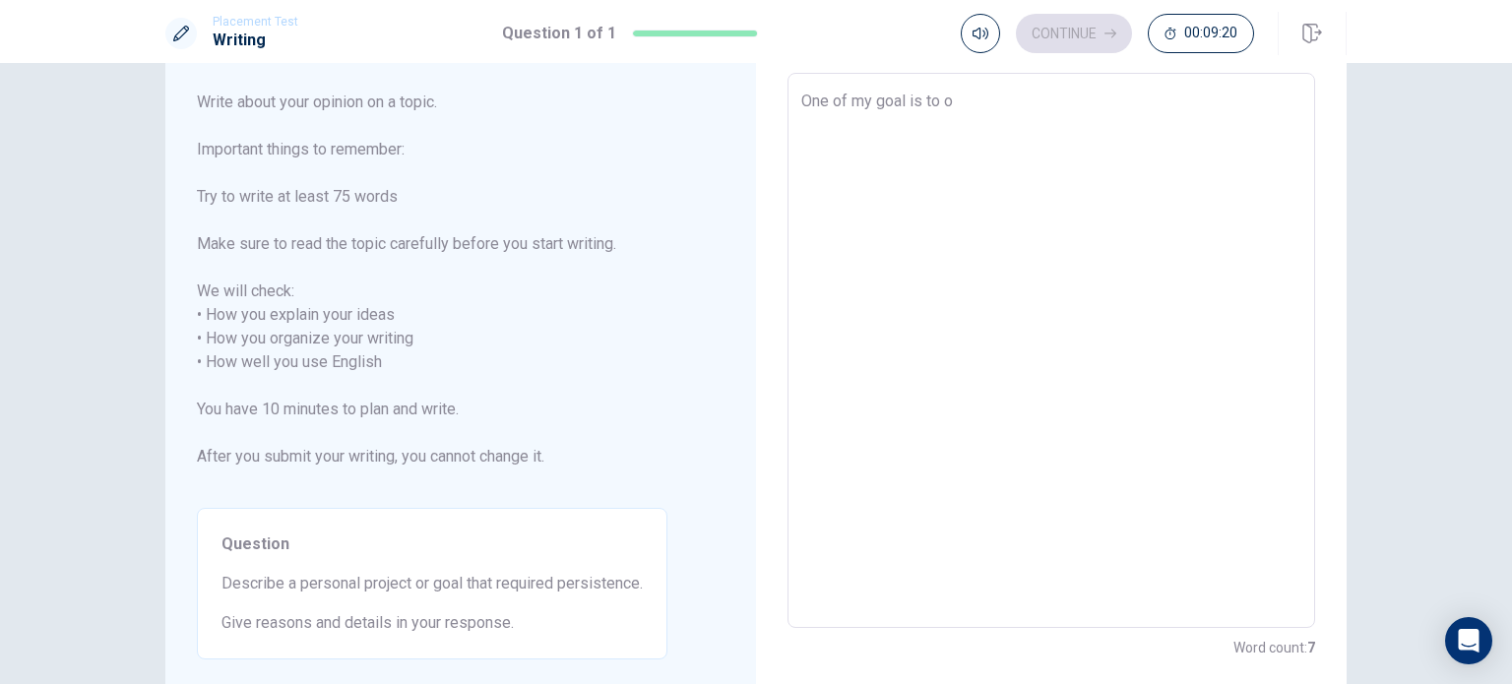
type textarea "One of my goal is to ob"
type textarea "x"
type textarea "One of my goal is to obt"
type textarea "x"
type textarea "One of my goal is to obta"
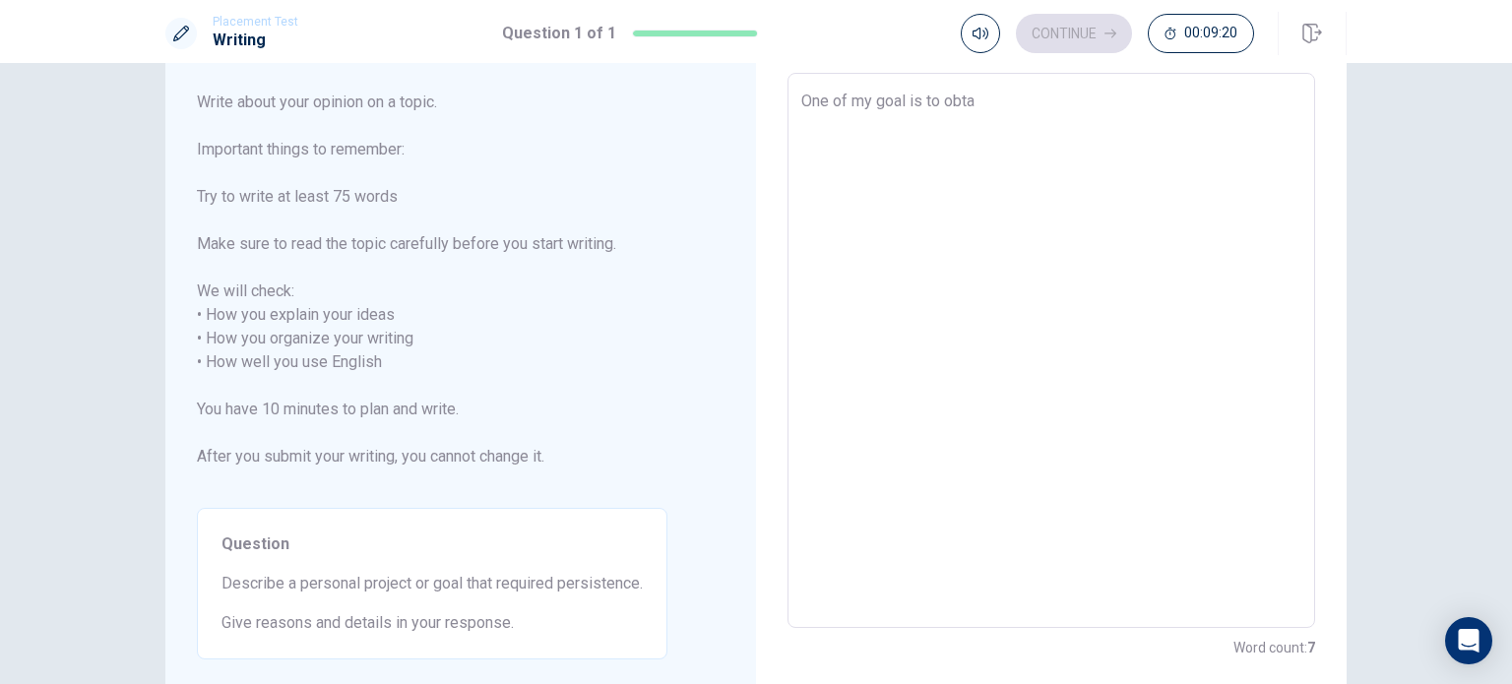
type textarea "x"
type textarea "One of my goal is to obtai"
type textarea "x"
type textarea "One of my goal is to obtain"
type textarea "x"
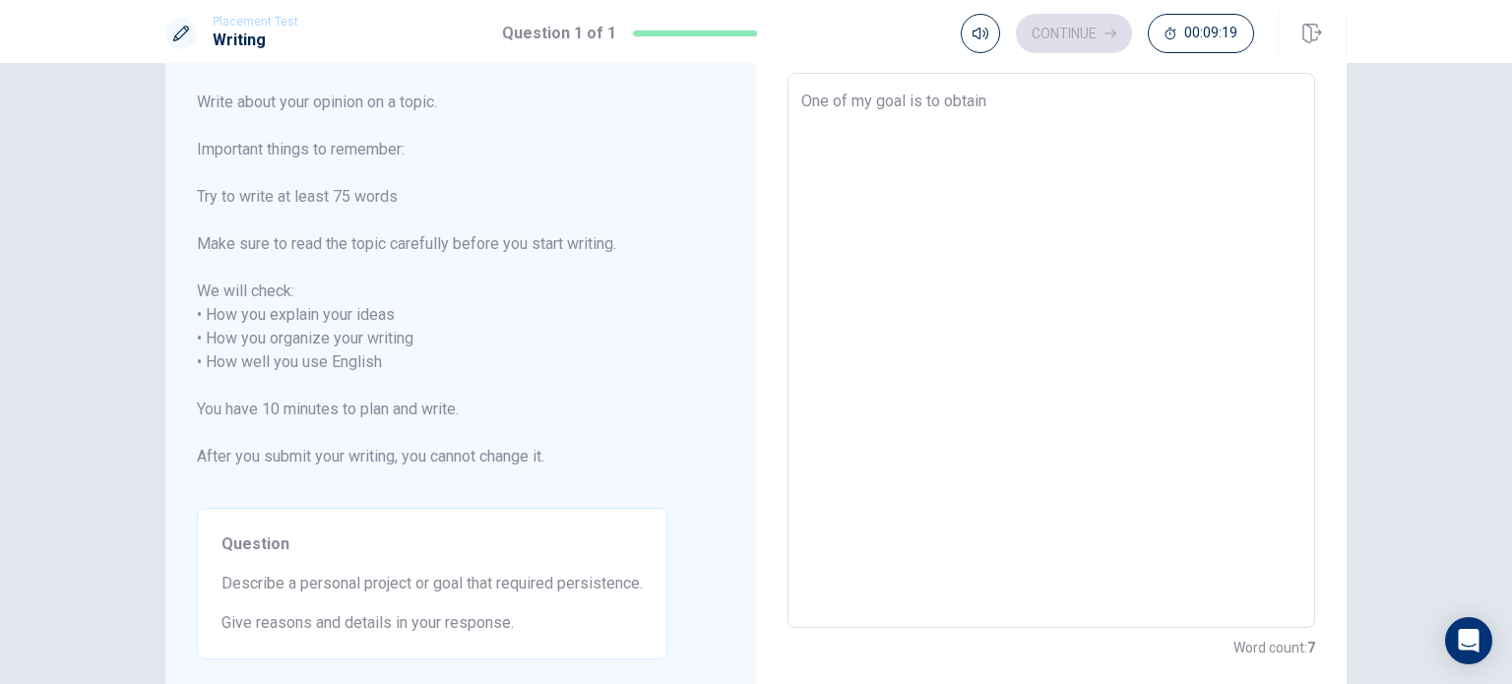
type textarea "One of my goal is to obtain"
type textarea "x"
type textarea "One of my goal is to obtain a"
type textarea "x"
type textarea "One of my goal is to obtain a"
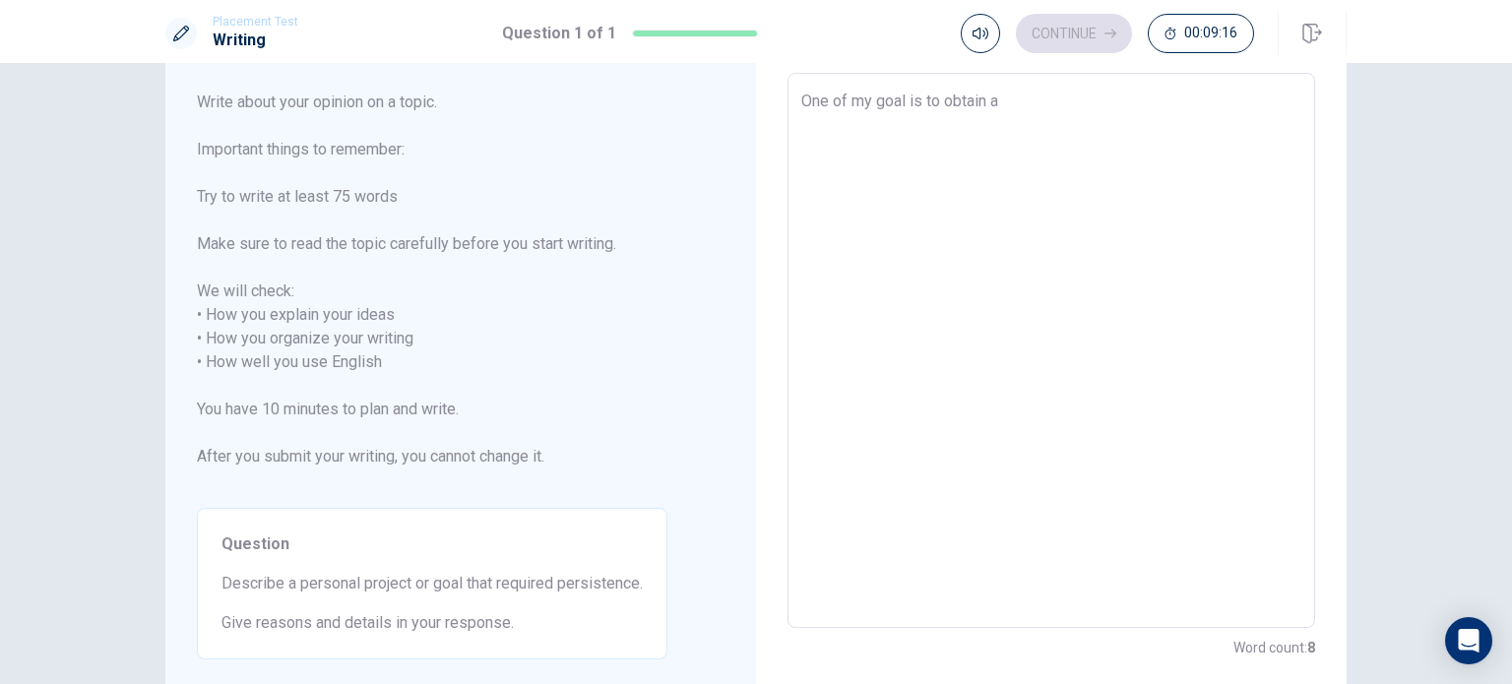
type textarea "x"
type textarea "One of my goal is to obtain a P"
type textarea "x"
type textarea "One of my goal is to obtain a Ph"
type textarea "x"
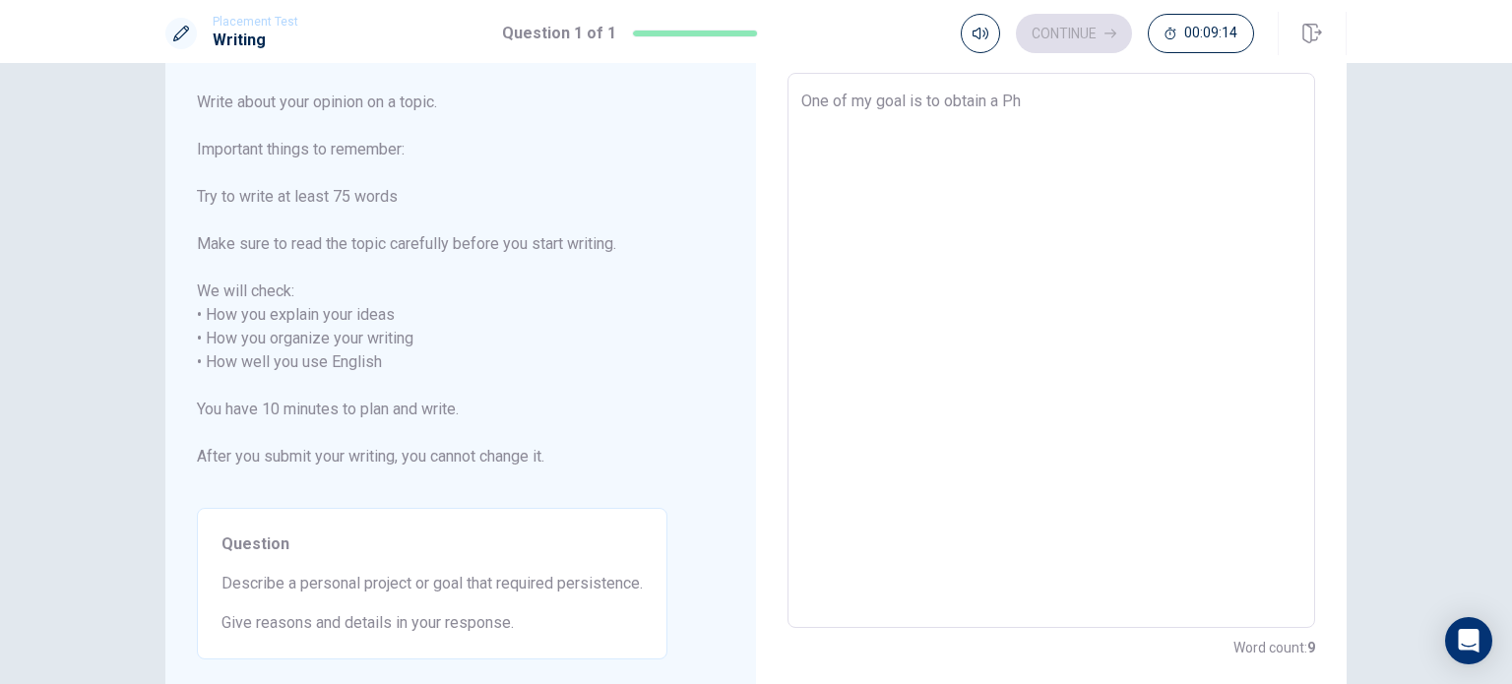
type textarea "One of my goal is to obtain a Ph."
type textarea "x"
type textarea "One of my goal is to obtain a Ph.D"
type textarea "x"
type textarea "One of my goal is to obtain a Ph.D"
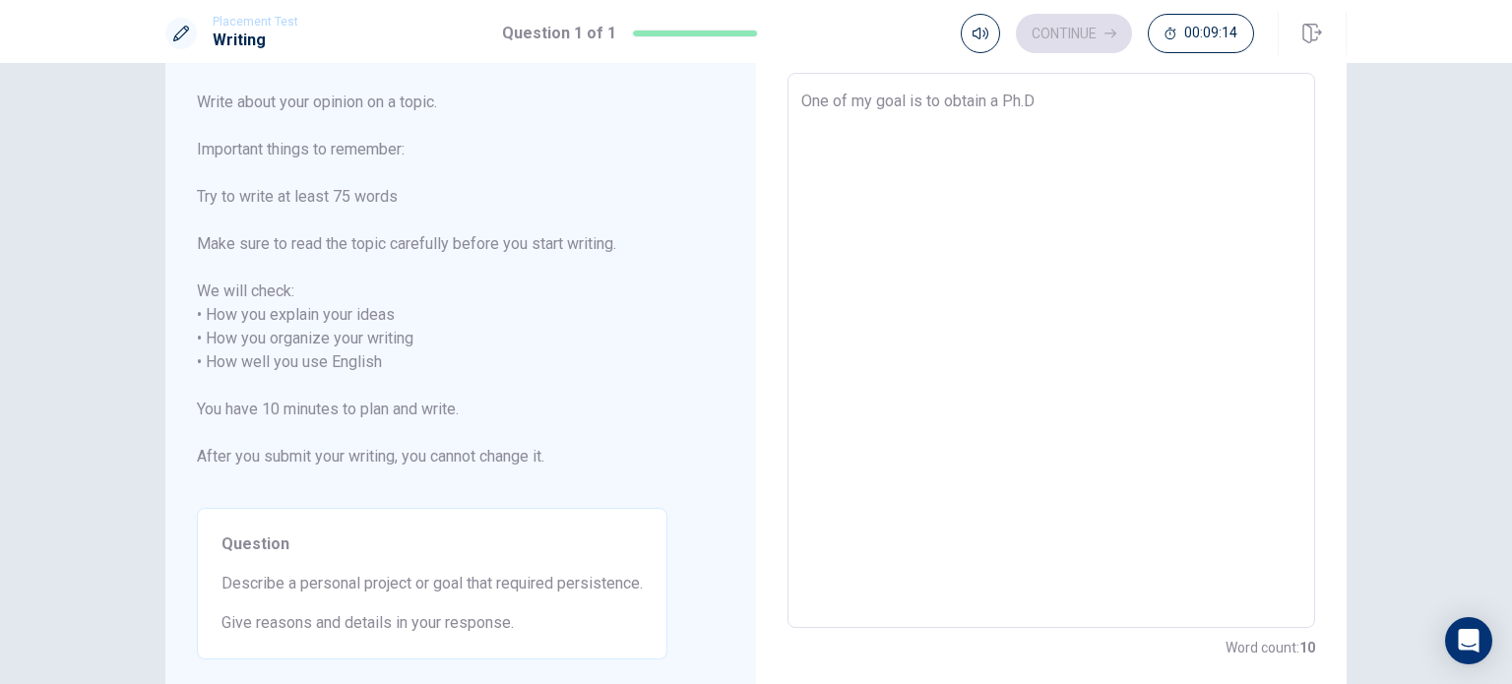
type textarea "x"
type textarea "One of my goal is to obtain a Ph.D d"
type textarea "x"
type textarea "One of my goal is to obtain a Ph.D de"
type textarea "x"
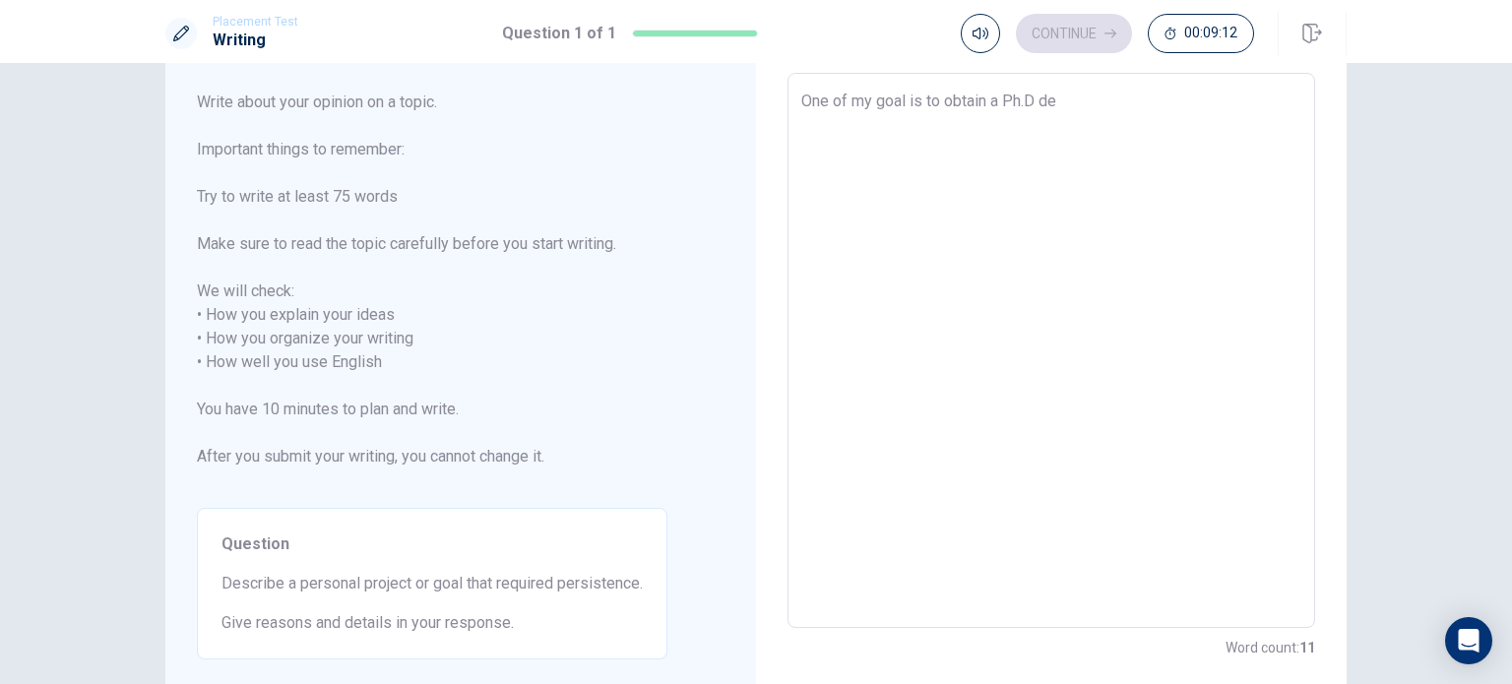
type textarea "One of my goal is to obtain a Ph.D deg"
type textarea "x"
type textarea "One of my goal is to obtain a Ph.D degr"
type textarea "x"
type textarea "One of my goal is to obtain a Ph.D degre"
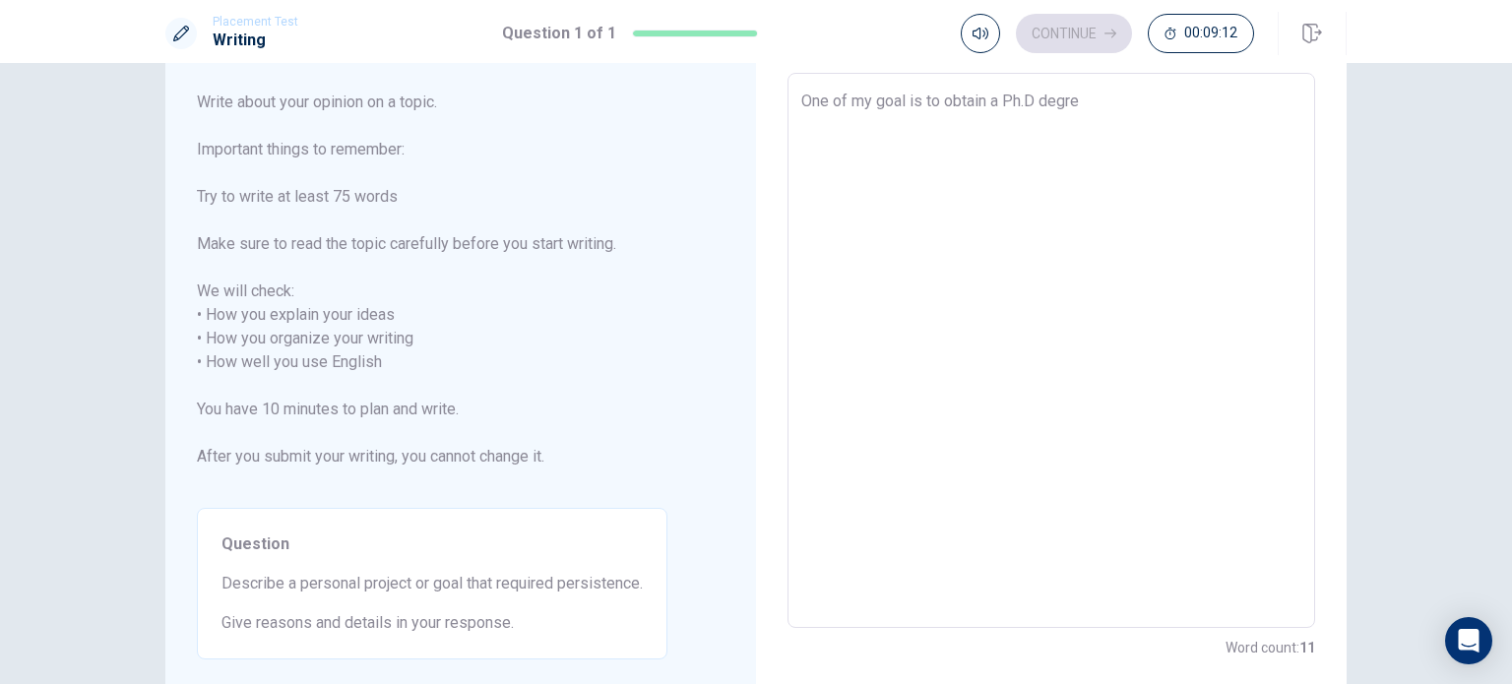
type textarea "x"
type textarea "One of my goal is to obtain a Ph.D degree"
type textarea "x"
type textarea "One of my goal is to obtain a Ph.D degree"
type textarea "x"
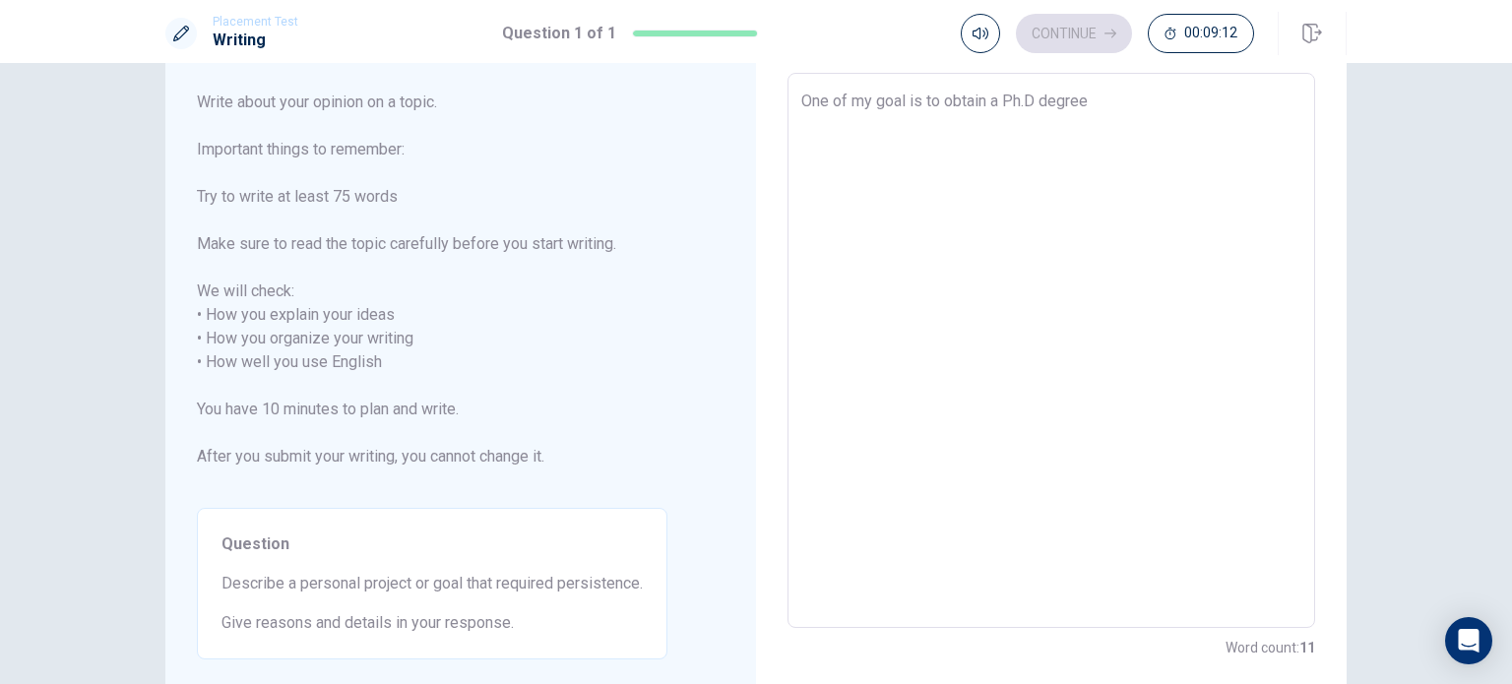
type textarea "One of my goal is to obtain a Ph.D degree i"
type textarea "x"
type textarea "One of my goal is to obtain a Ph.D degree in"
type textarea "x"
type textarea "One of my goal is to obtain a Ph.D degree in"
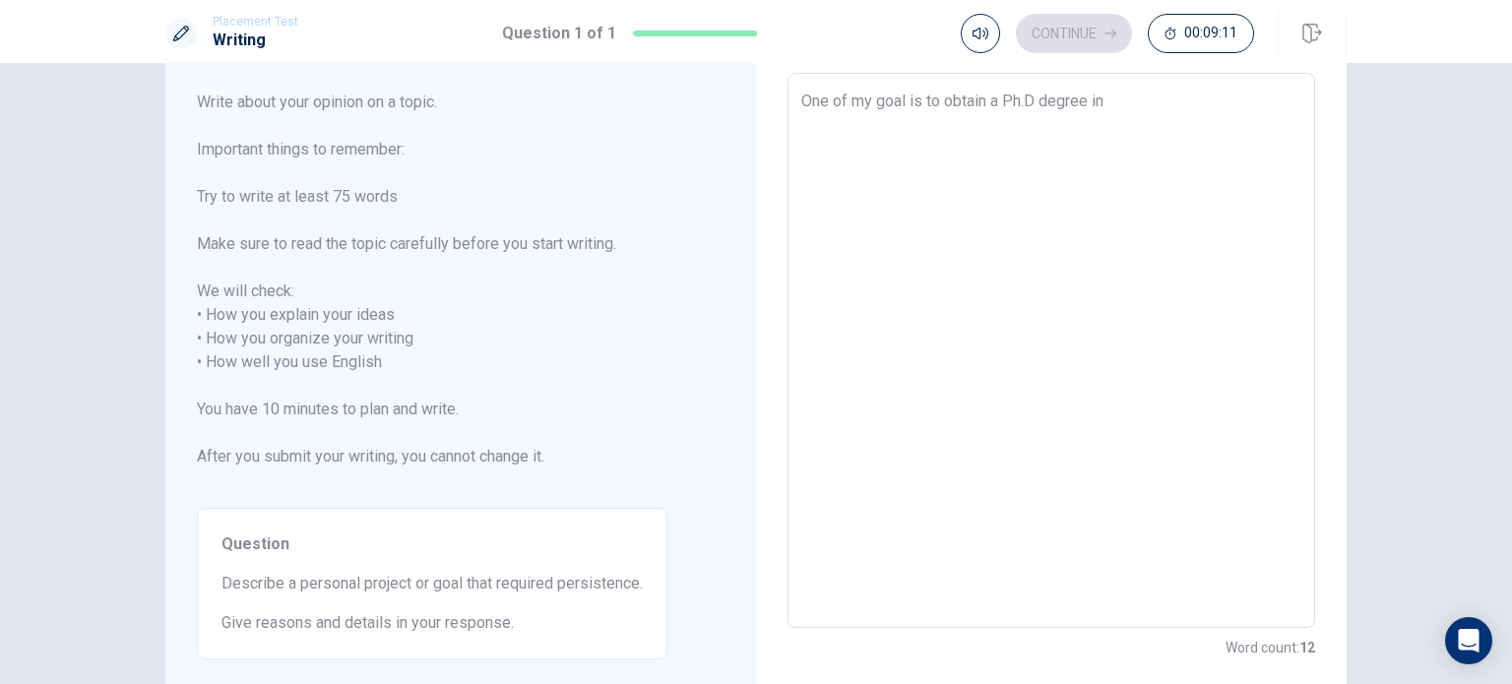
type textarea "x"
type textarea "One of my goal is to obtain a Ph.D degree in t"
type textarea "x"
type textarea "One of my goal is to obtain a Ph.D degree in th"
type textarea "x"
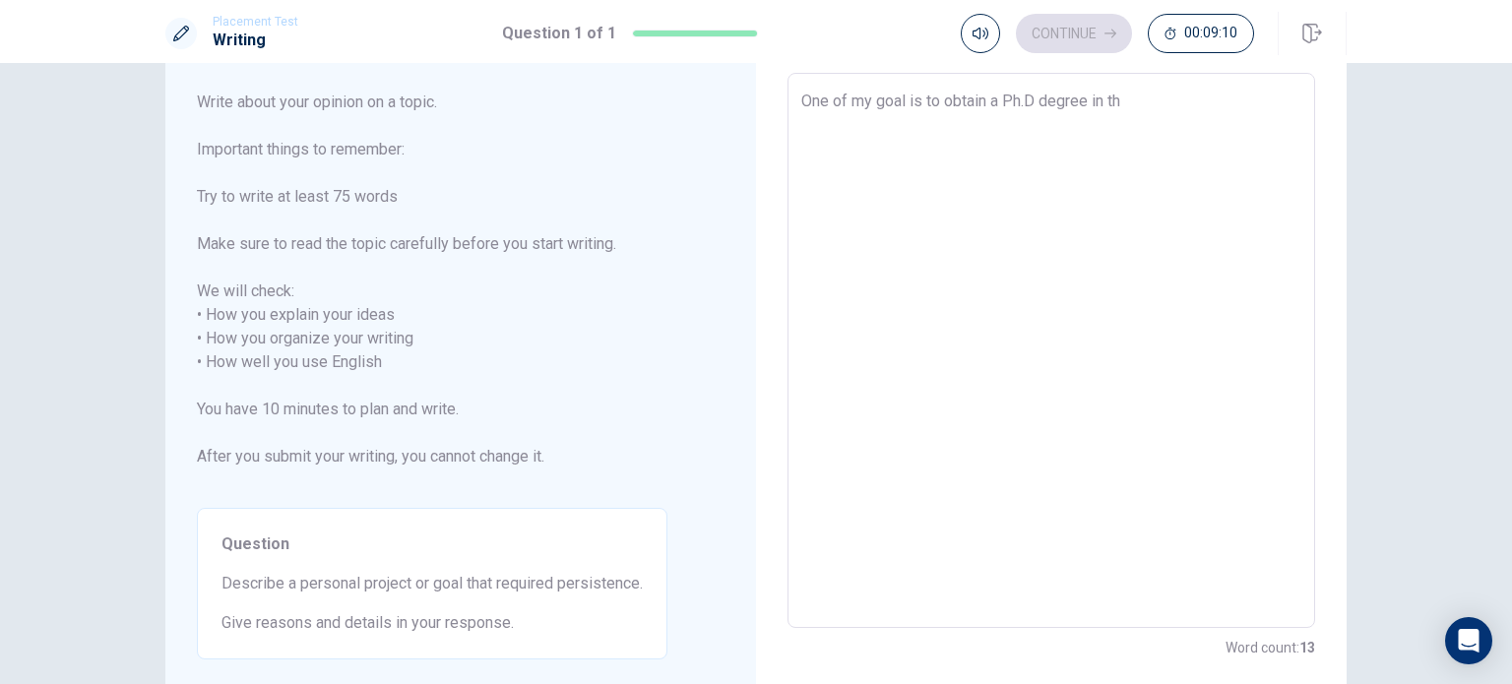
type textarea "One of my goal is to obtain a Ph.D degree in the"
type textarea "x"
type textarea "One of my goal is to obtain a Ph.D degree in the"
type textarea "x"
type textarea "One of my goal is to obtain a Ph.D degree in the U"
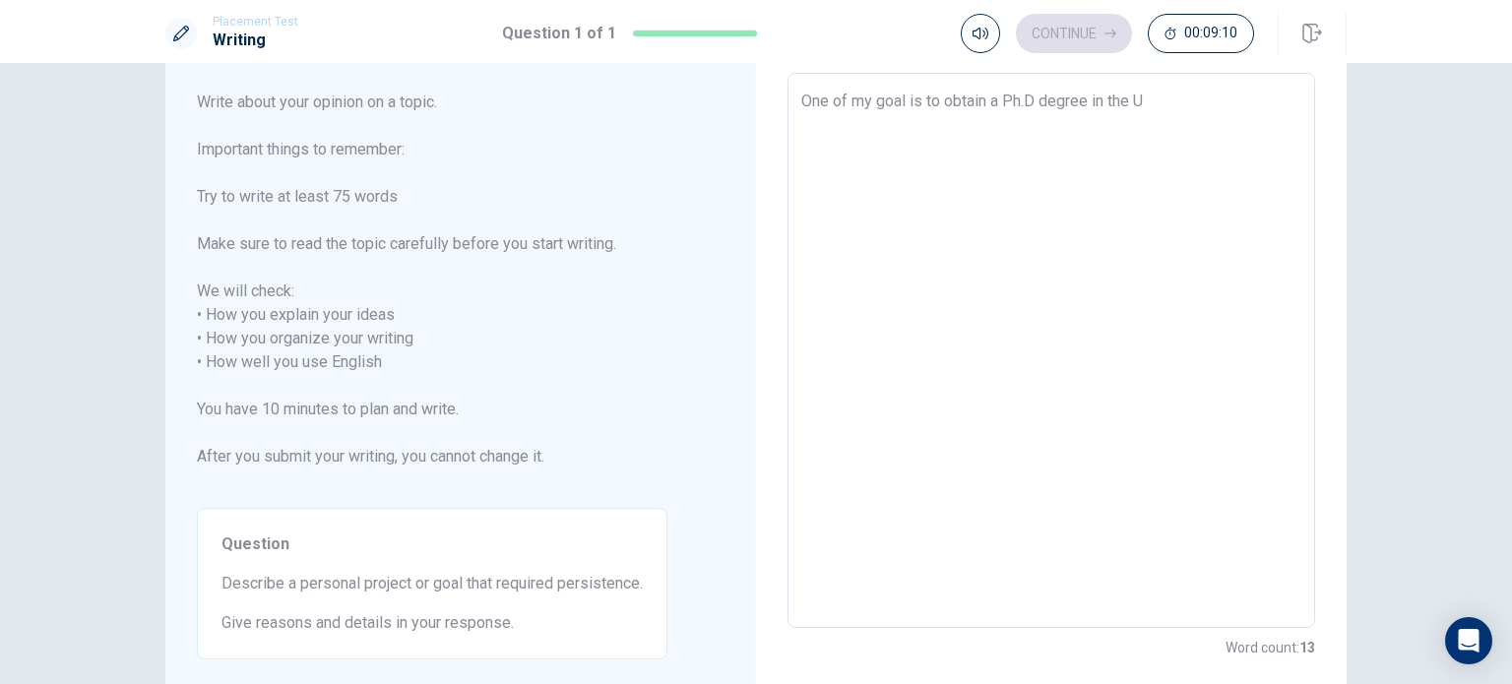
type textarea "x"
type textarea "One of my goal is to obtain a Ph.D degree in the [GEOGRAPHIC_DATA]>"
type textarea "x"
type textarea "One of my goal is to obtain a Ph.D degree in the U"
type textarea "x"
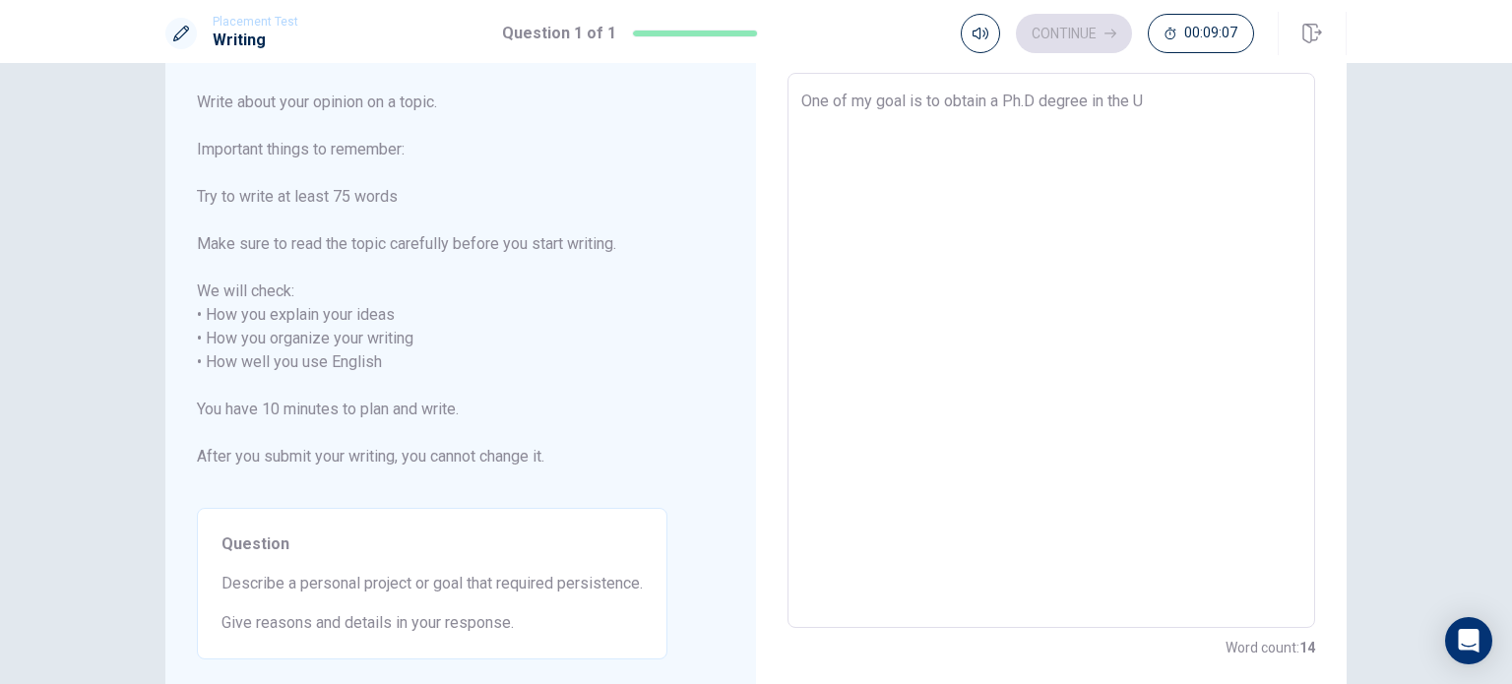
type textarea "One of my goal is to obtain a Ph.D degree in the U."
type textarea "x"
type textarea "One of my goal is to obtain a Ph.D degree in the U.S"
type textarea "x"
type textarea "One of my goal is to obtain a Ph.D degree in the U.S."
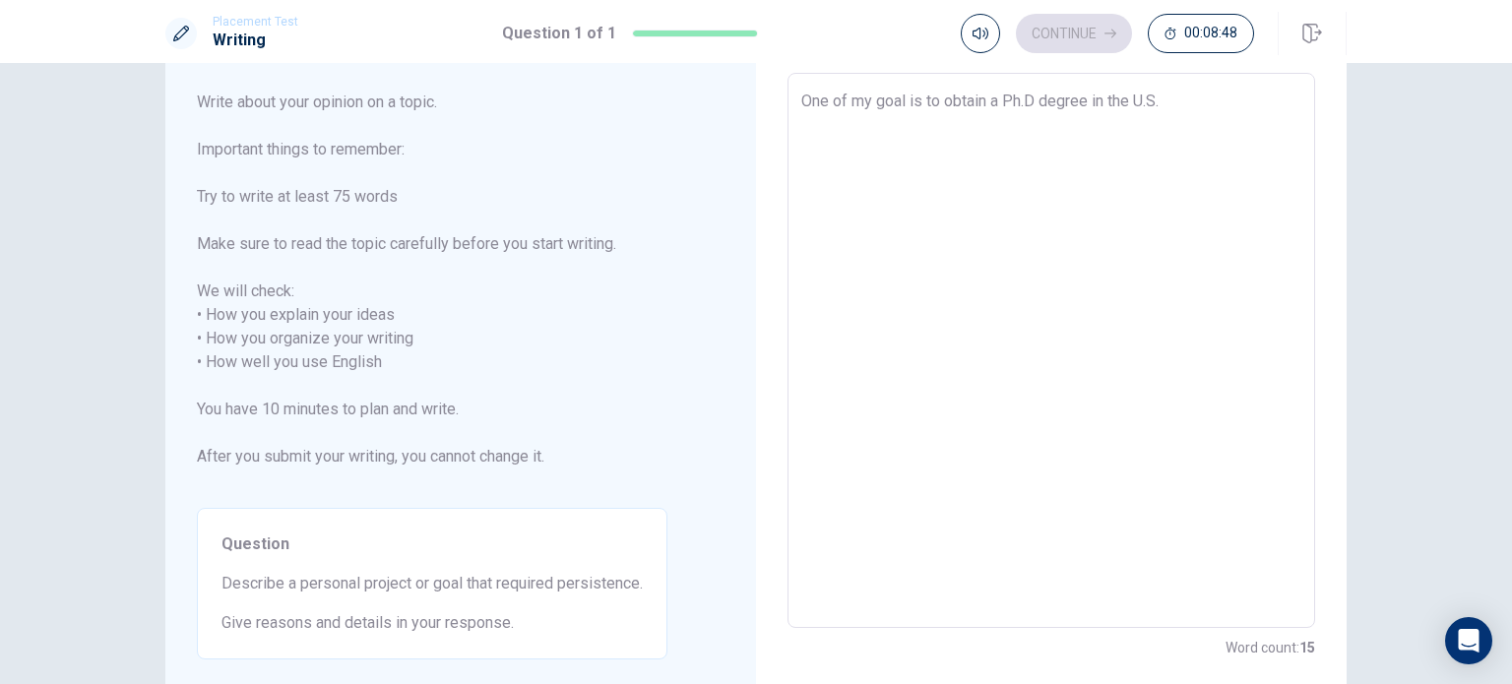
type textarea "x"
type textarea "One of my goal is to obtain a Ph.D degree in the U.S."
type textarea "x"
type textarea "One of my goal is to obtain a Ph.D degree in the U.S. I"
type textarea "x"
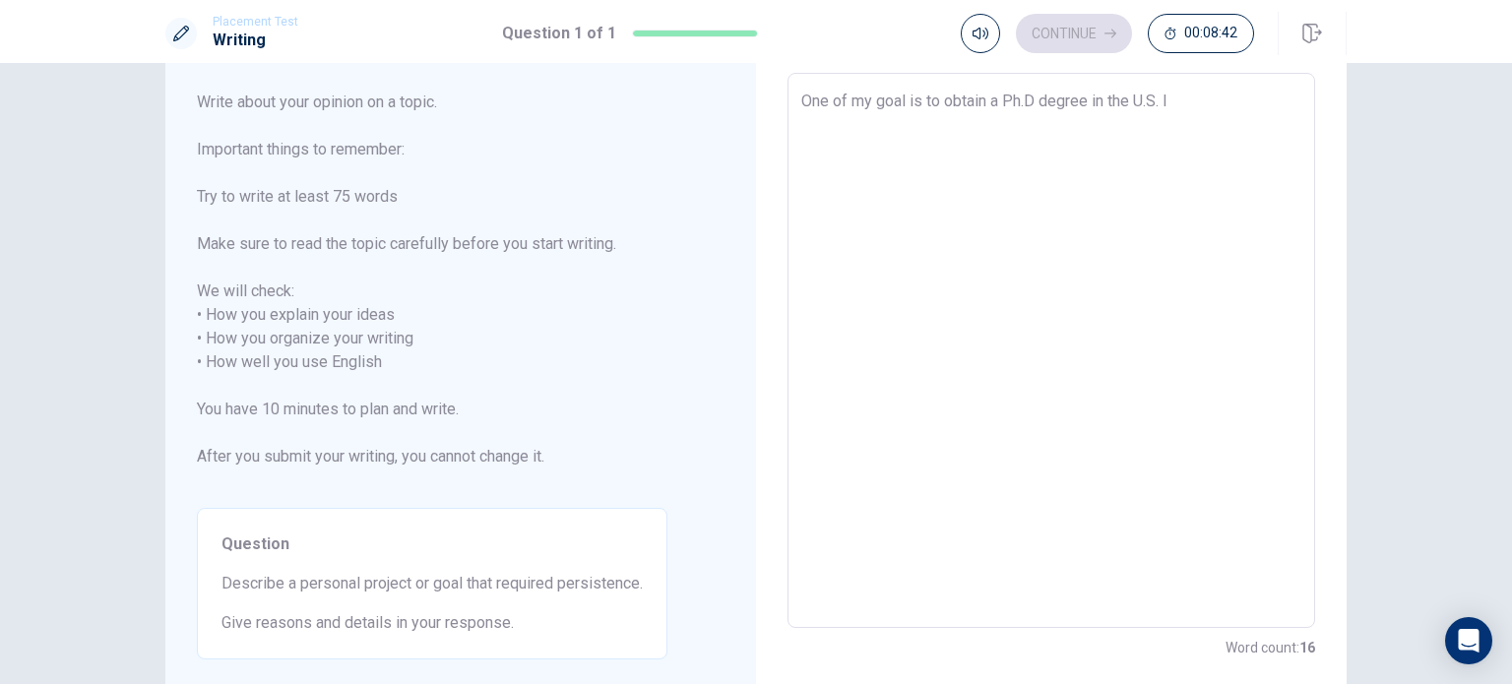
type textarea "One of my goal is to obtain a Ph.D degree in the U.S. It"
type textarea "x"
type textarea "One of my goal is to obtain a Ph.D degree in the U.S. It"
type textarea "x"
type textarea "One of my goal is to obtain a Ph.D degree in the U.S. It w"
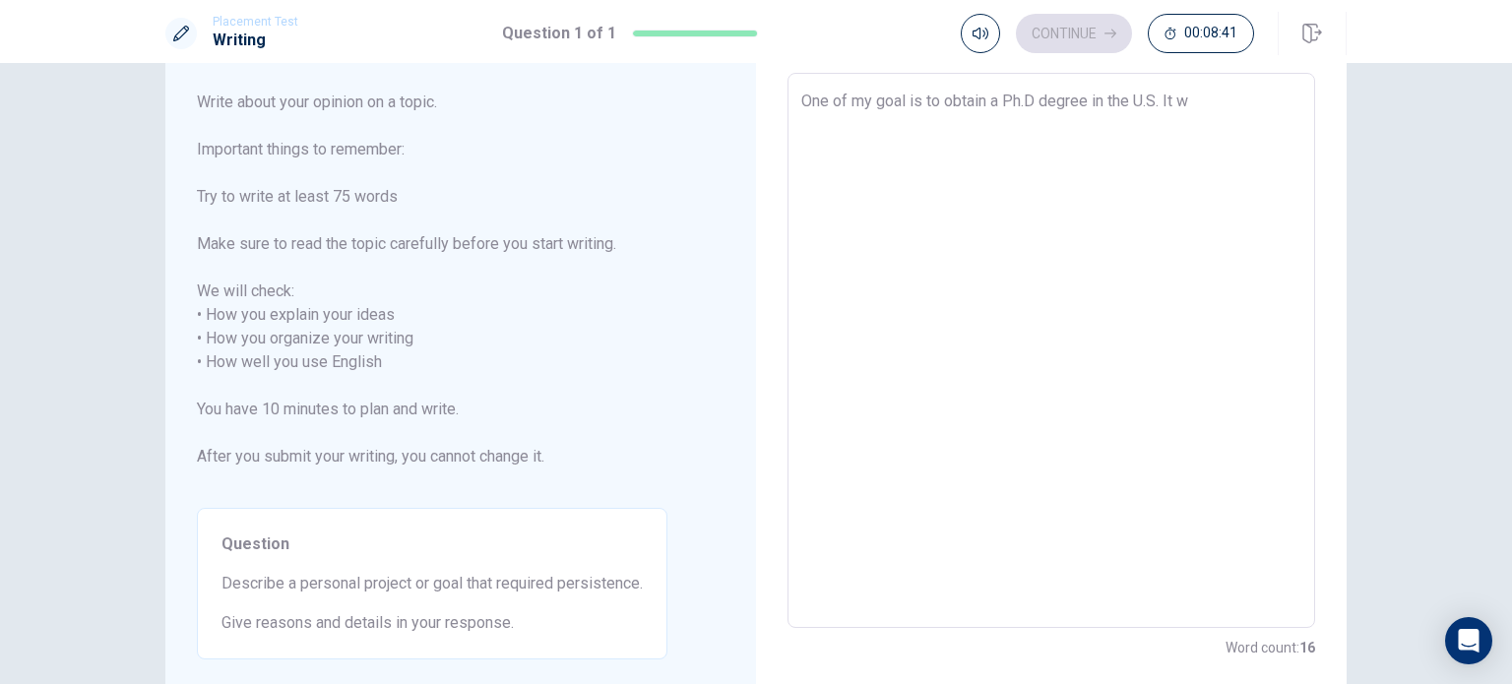
type textarea "x"
type textarea "One of my goal is to obtain a Ph.D degree in the U.S. It wi"
type textarea "x"
type textarea "One of my goal is to obtain a Ph.D degree in the U.S. It wil"
type textarea "x"
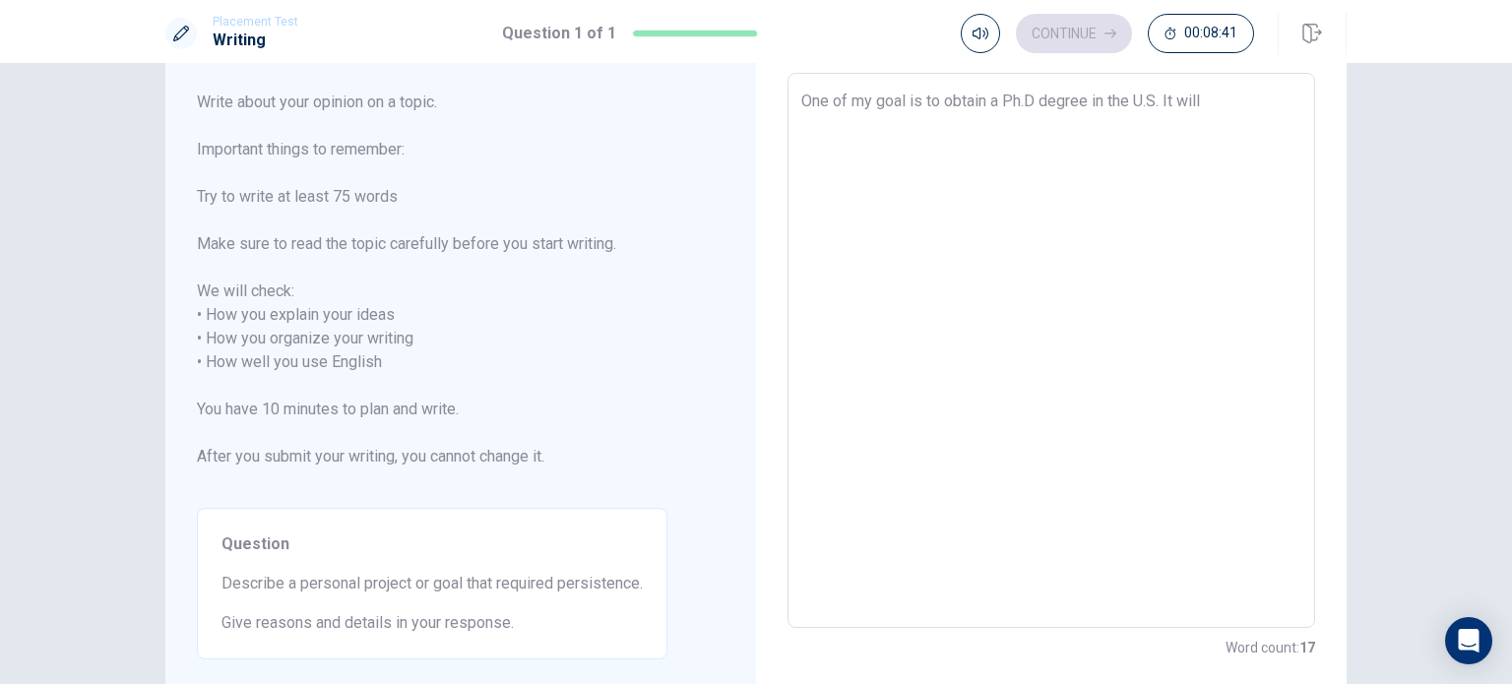
type textarea "One of my goal is to obtain a Ph.D degree in the U.S. It will"
type textarea "x"
type textarea "One of my goal is to obtain a Ph.D degree in the U.S. It will t"
type textarea "x"
type textarea "One of my goal is to obtain a Ph.D degree in the U.S. It will ta"
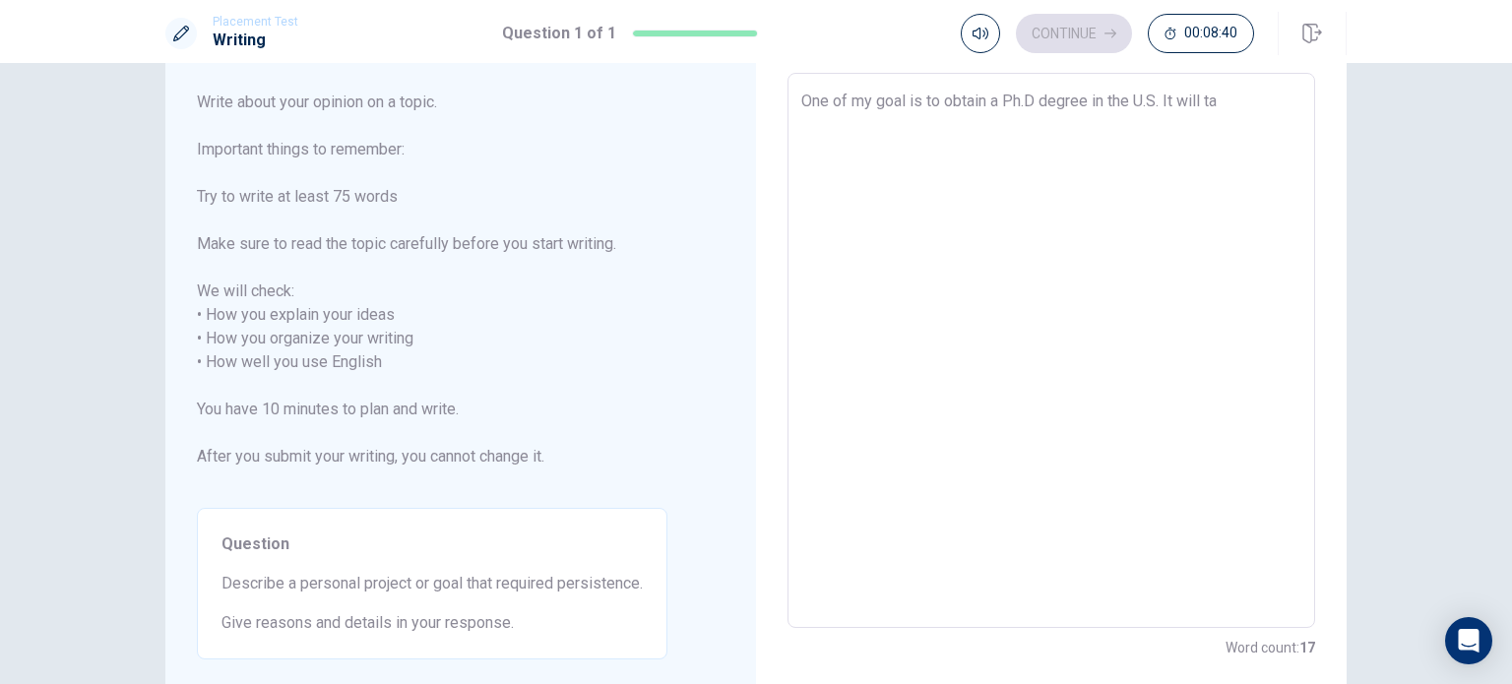
type textarea "x"
type textarea "One of my goal is to obtain a Ph.D degree in the U.S. It will tak"
type textarea "x"
type textarea "One of my goal is to obtain a Ph.D degree in the U.S. It will take"
type textarea "x"
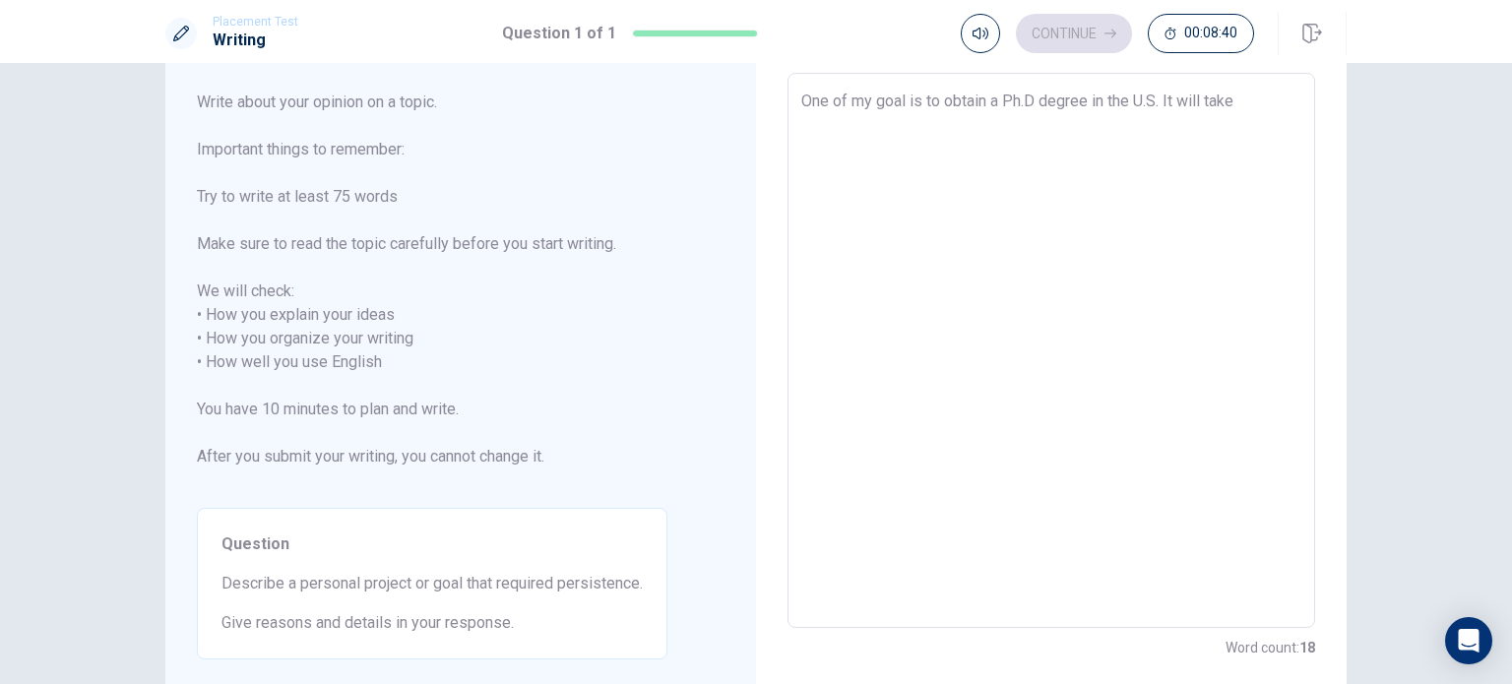
type textarea "One of my goal is to obtain a Ph.D degree in the U.S. It will take"
type textarea "x"
type textarea "One of my goal is to obtain a Ph.D degree in the U.S. It will take 5"
type textarea "x"
type textarea "One of my goal is to obtain a Ph.D degree in the U.S. It will take 5"
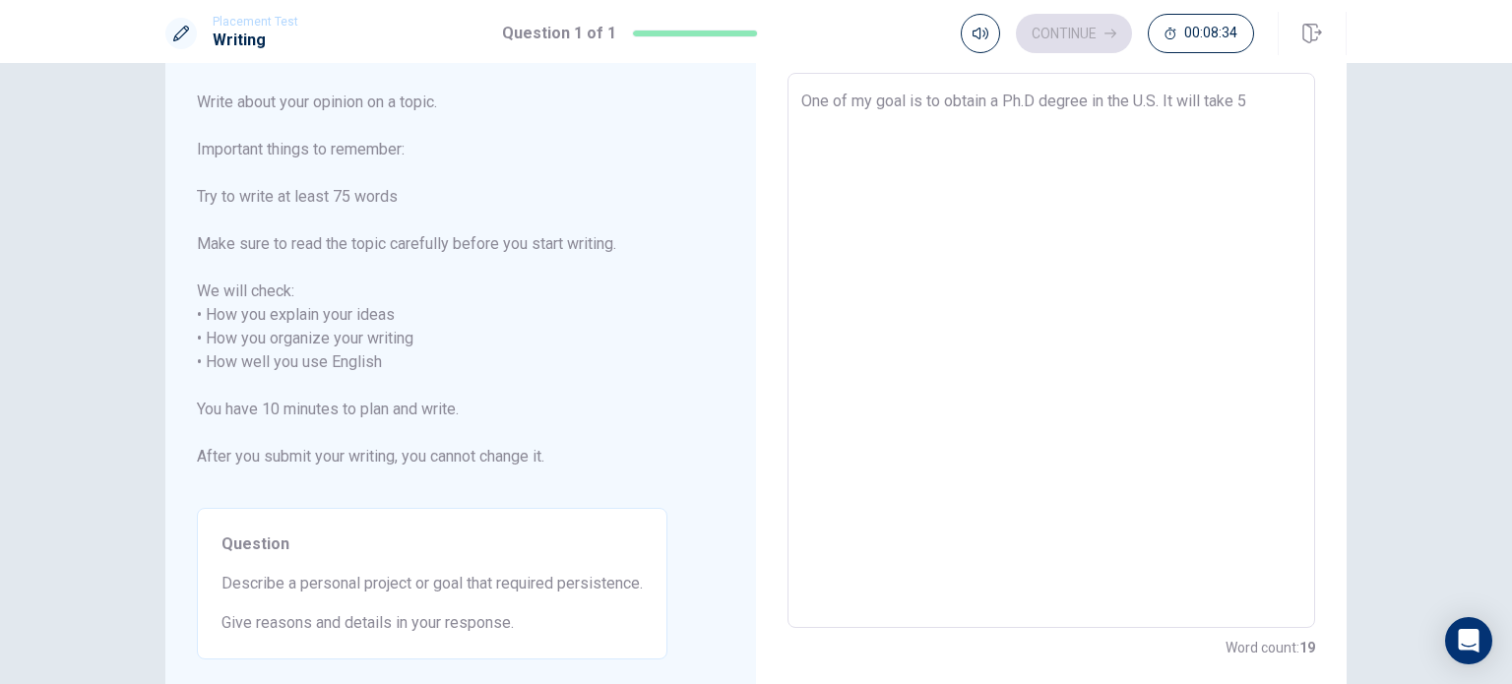
type textarea "x"
type textarea "One of my goal is to obtain a Ph.D degree in the U.S. It will take 5 y"
type textarea "x"
type textarea "One of my goal is to obtain a Ph.D degree in the U.S. It will take 5 ye"
type textarea "x"
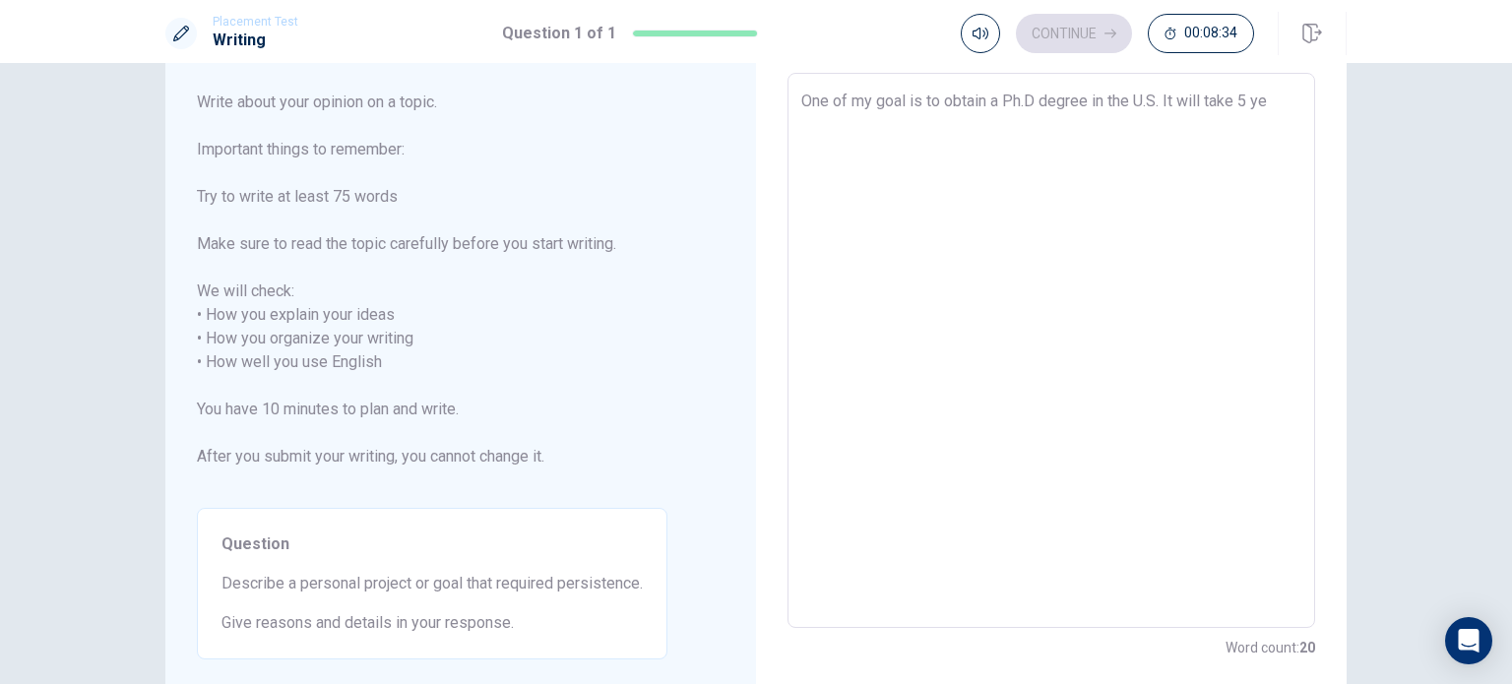
type textarea "One of my goal is to obtain a Ph.D degree in the U.S. It will take 5 yea"
type textarea "x"
type textarea "One of my goal is to obtain a Ph.D degree in the U.S. It will take 5 year"
type textarea "x"
type textarea "One of my goal is to obtain a Ph.D degree in the U.S. It will take 5 years"
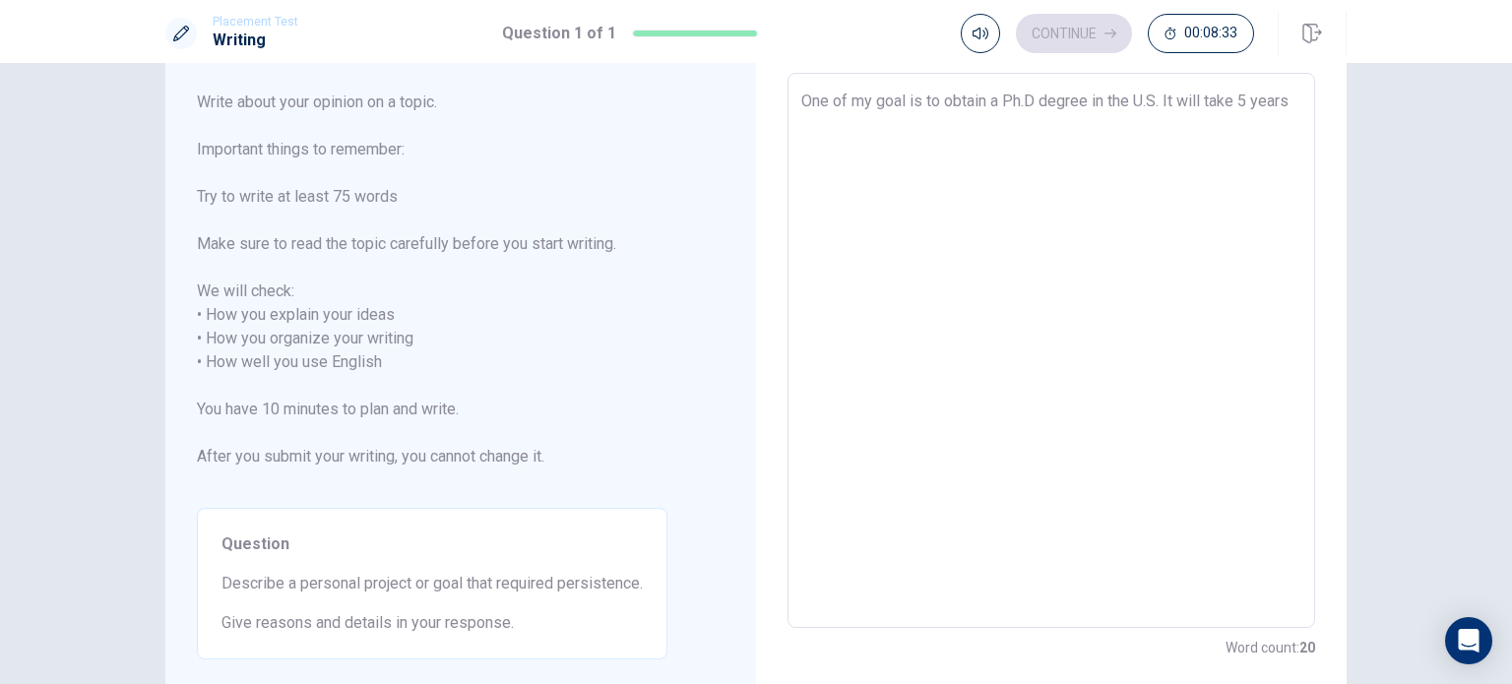
type textarea "x"
type textarea "One of my goal is to obtain a Ph.D degree in the U.S. It will take 5 years"
type textarea "x"
type textarea "One of my goal is to obtain a Ph.D degree in the U.S. It will take 5 years t"
type textarea "x"
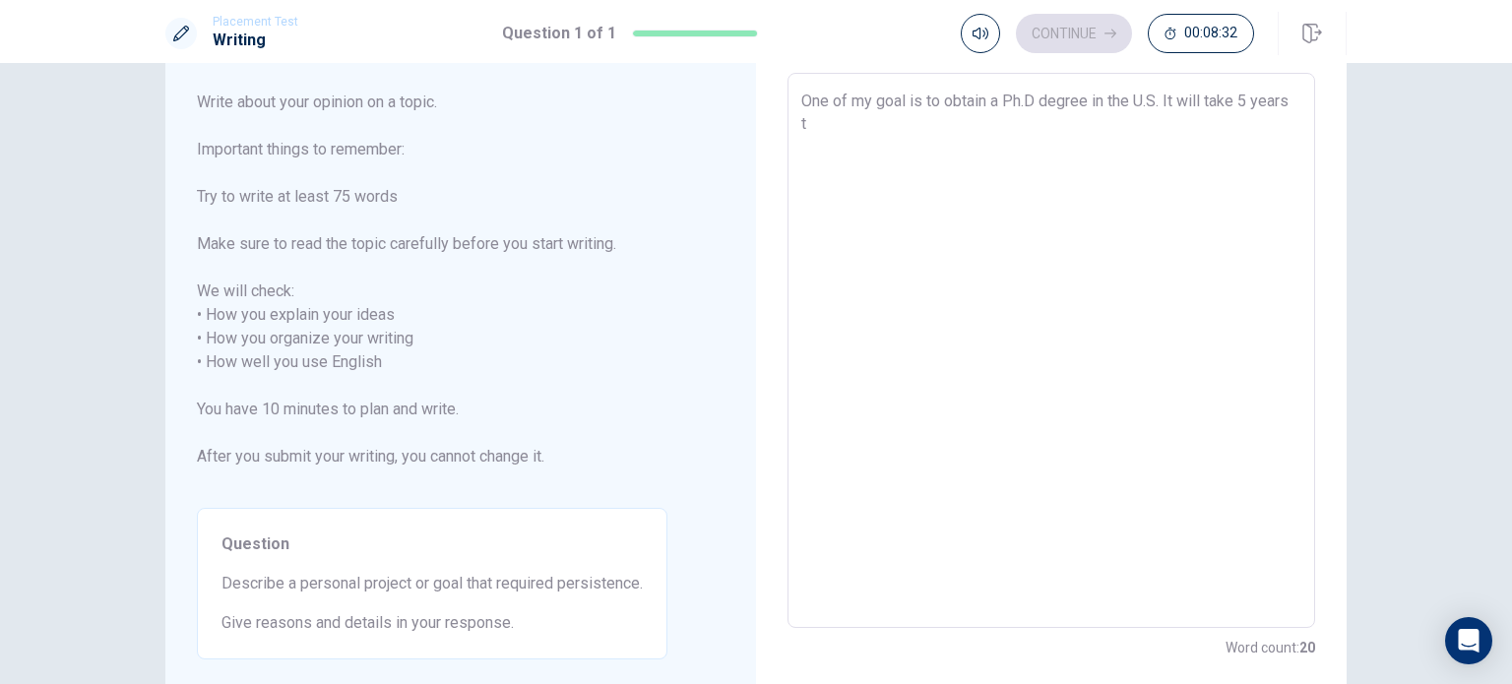
type textarea "One of my goal is to obtain a Ph.D degree in the U.S. It will take 5 years to"
type textarea "x"
type textarea "One of my goal is to obtain a Ph.D degree in the U.S. It will take 5 years to"
type textarea "x"
type textarea "One of my goal is to obtain a Ph.D degree in the U.S. It will take 5 years to"
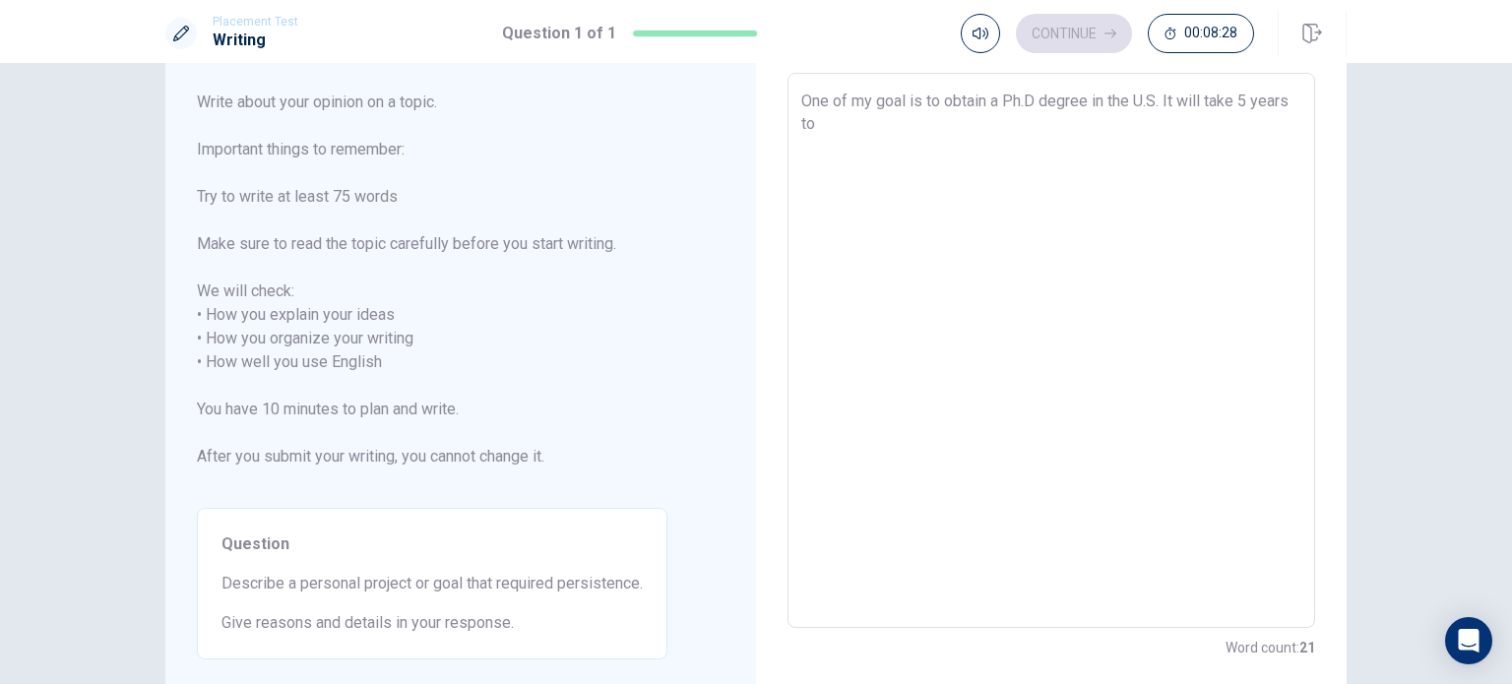
type textarea "x"
type textarea "One of my goal is to obtain a Ph.D degree in the U.S. It will take 5 years t"
type textarea "x"
type textarea "One of my goal is to obtain a Ph.D degree in the U.S. It will take 5 years"
type textarea "x"
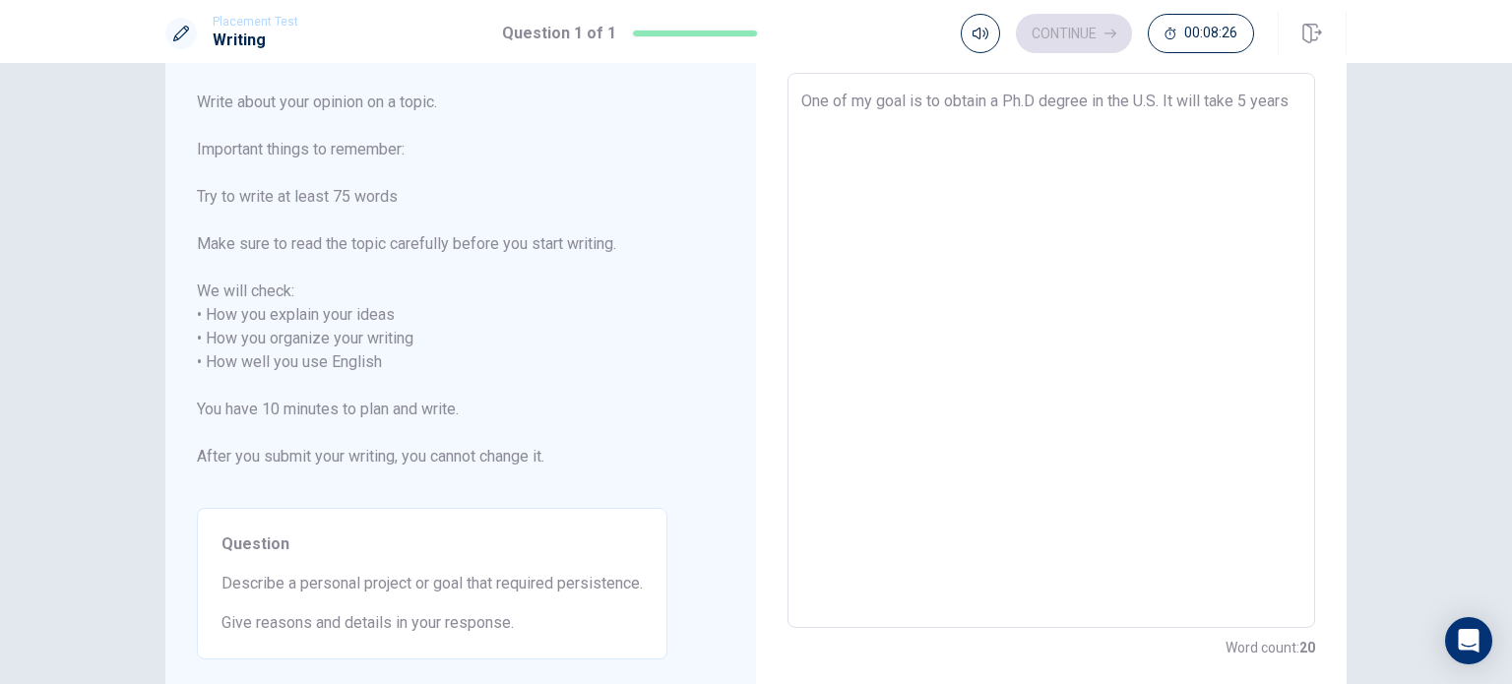
type textarea "One of my goal is to obtain a Ph.D degree in the U.S. It will take 5 years ."
type textarea "x"
type textarea "One of my goal is to obtain a Ph.D degree in the U.S. It will take 5 years ."
type textarea "x"
type textarea "One of my goal is to obtain a Ph.D degree in the U.S. It will take 5 years ."
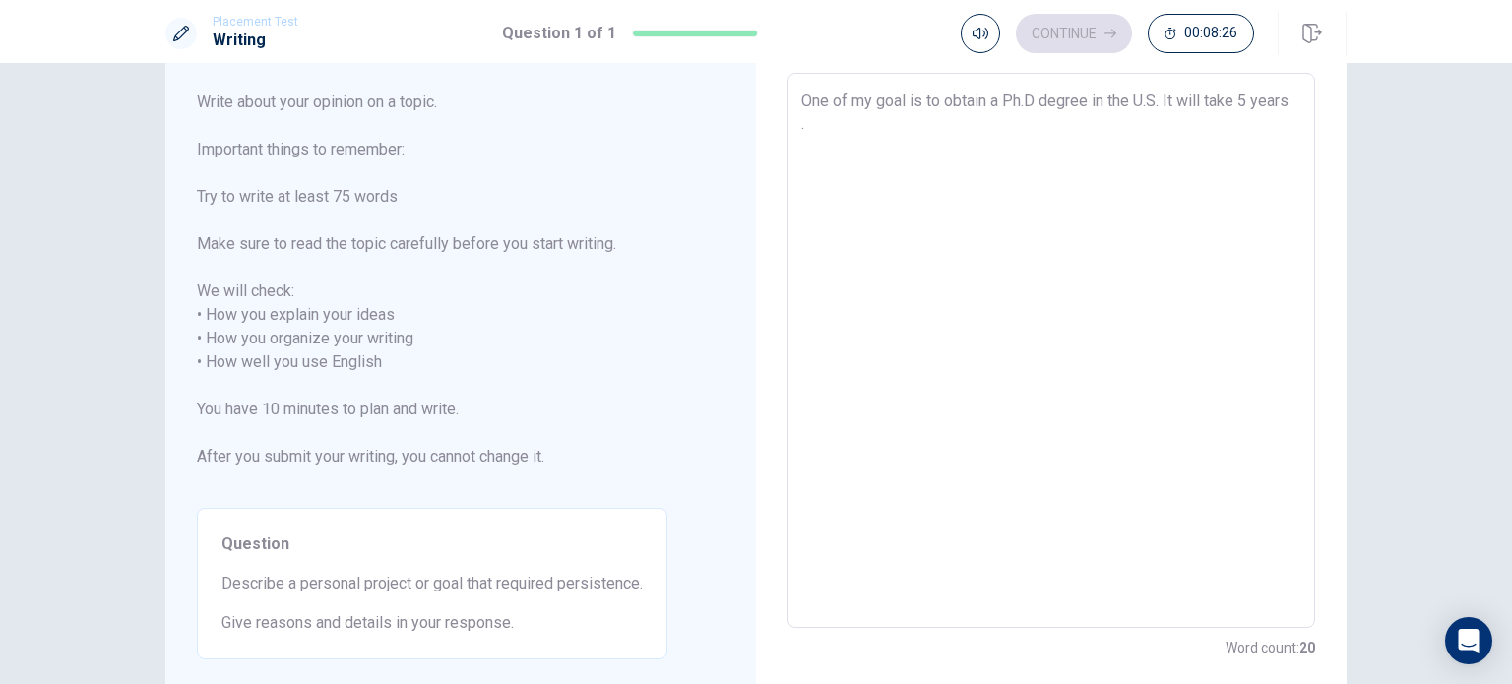
type textarea "x"
type textarea "One of my goal is to obtain a Ph.D degree in the U.S. It will take 5 years"
type textarea "x"
type textarea "One of my goal is to obtain a Ph.D degree in the U.S. It will take 5 years ,"
type textarea "x"
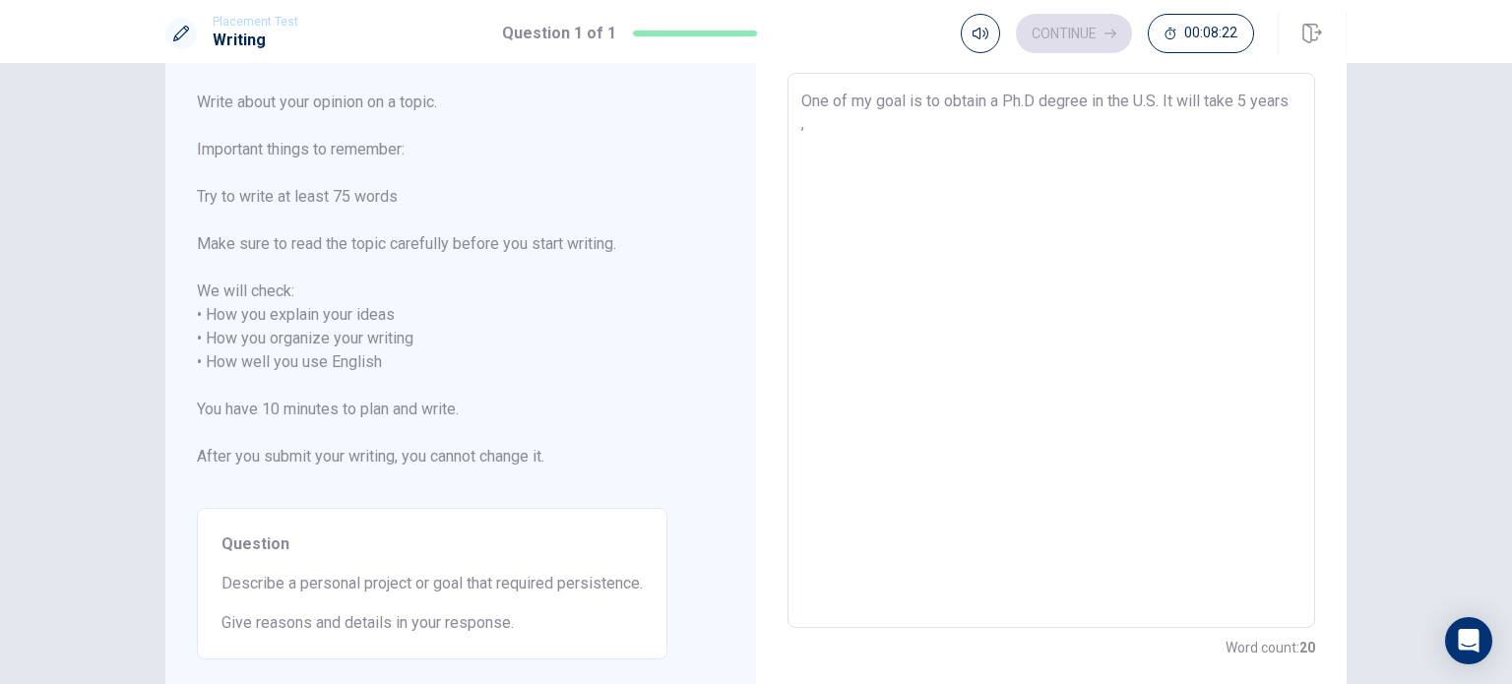
type textarea "One of my goal is to obtain a Ph.D degree in the U.S. It will take 5 years ,"
type textarea "x"
type textarea "One of my goal is to obtain a Ph.D degree in the U.S. It will take 5 years , a"
type textarea "x"
type textarea "One of my goal is to obtain a Ph.D degree in the U.S. It will take 5 years , an"
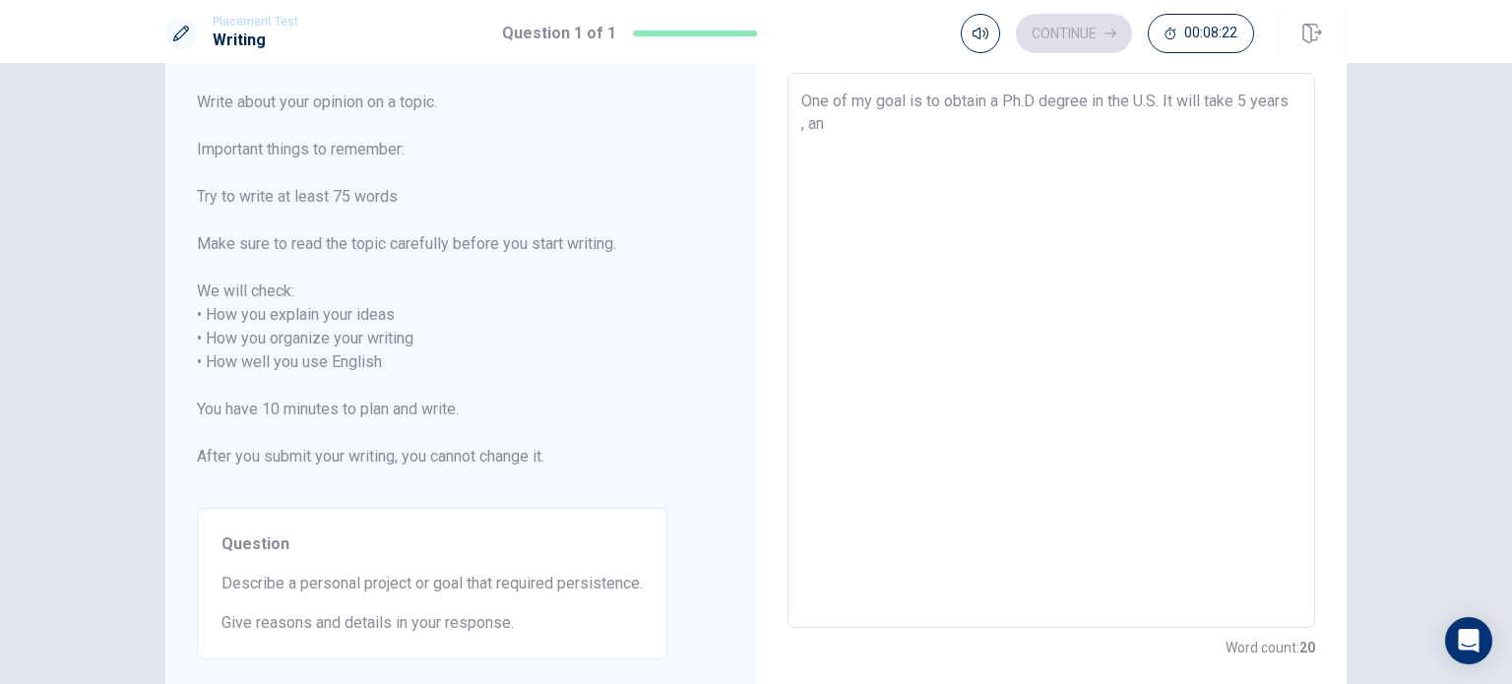
type textarea "x"
type textarea "One of my goal is to obtain a Ph.D degree in the U.S. It will take 5 years , and"
type textarea "x"
type textarea "One of my goal is to obtain a Ph.D degree in the U.S. It will take 5 years , and"
type textarea "x"
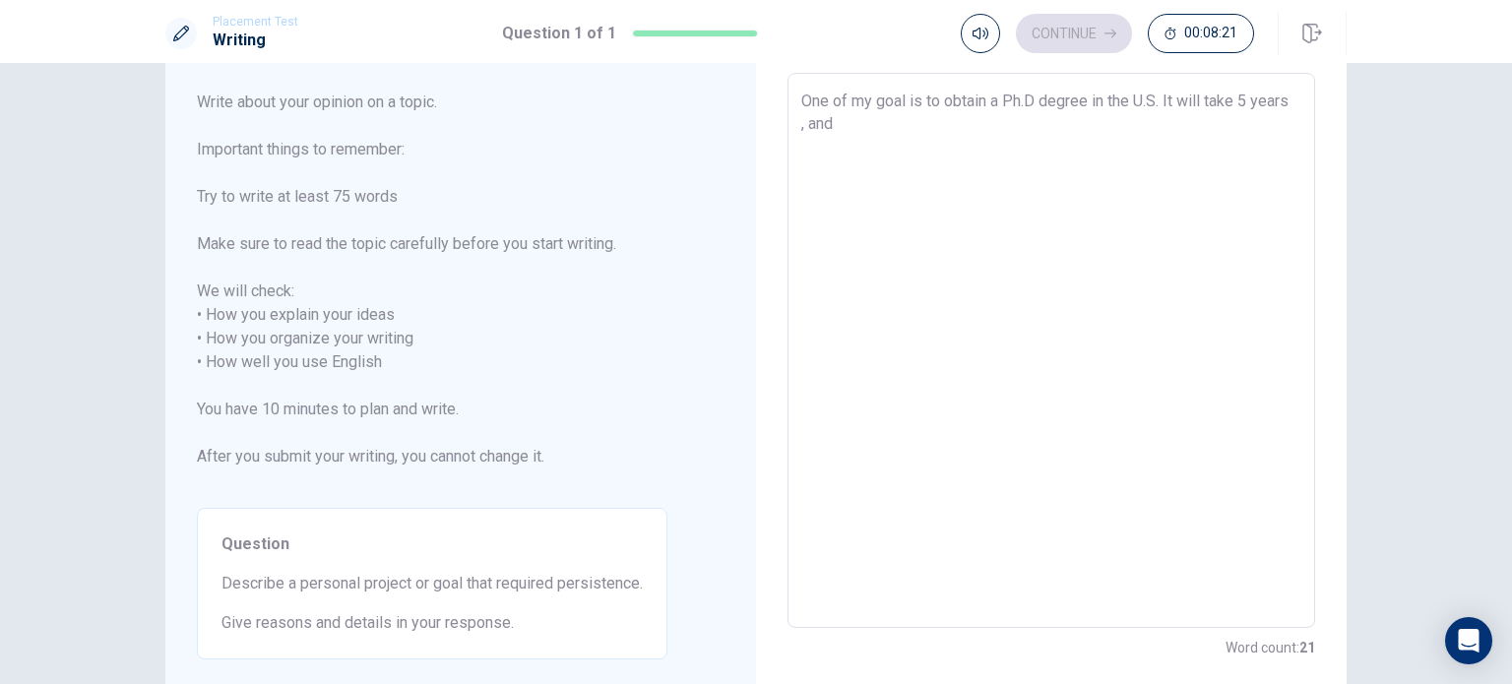
type textarea "One of my goal is to obtain a Ph.D degree in the U.S. It will take 5 years , an…"
type textarea "x"
type textarea "One of my goal is to obtain a Ph.D degree in the U.S. It will take 5 years , an…"
type textarea "x"
type textarea "One of my goal is to obtain a Ph.D degree in the U.S. It will take 5 years , an…"
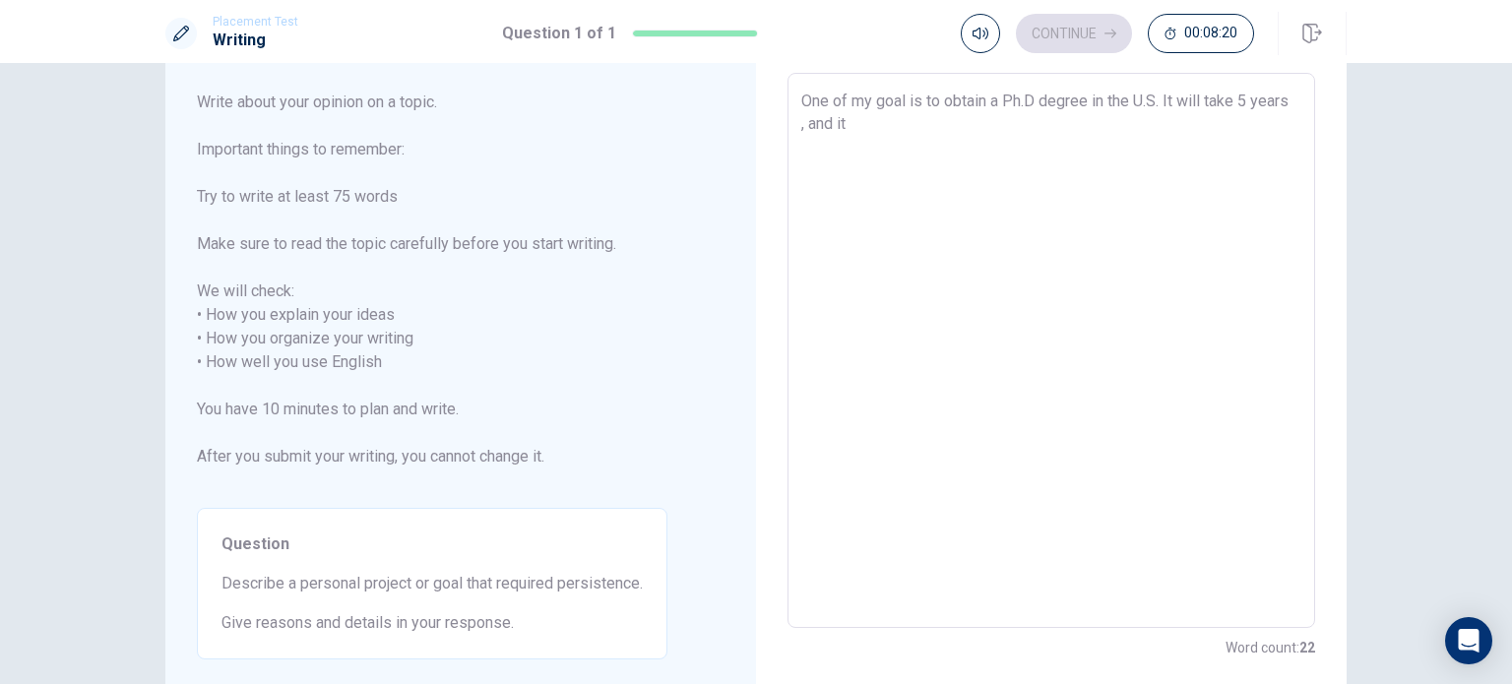
type textarea "x"
type textarea "One of my goal is to obtain a Ph.D degree in the U.S. It will take 5 years , an…"
type textarea "x"
type textarea "One of my goal is to obtain a Ph.D degree in the U.S. It will take 5 years , an…"
type textarea "x"
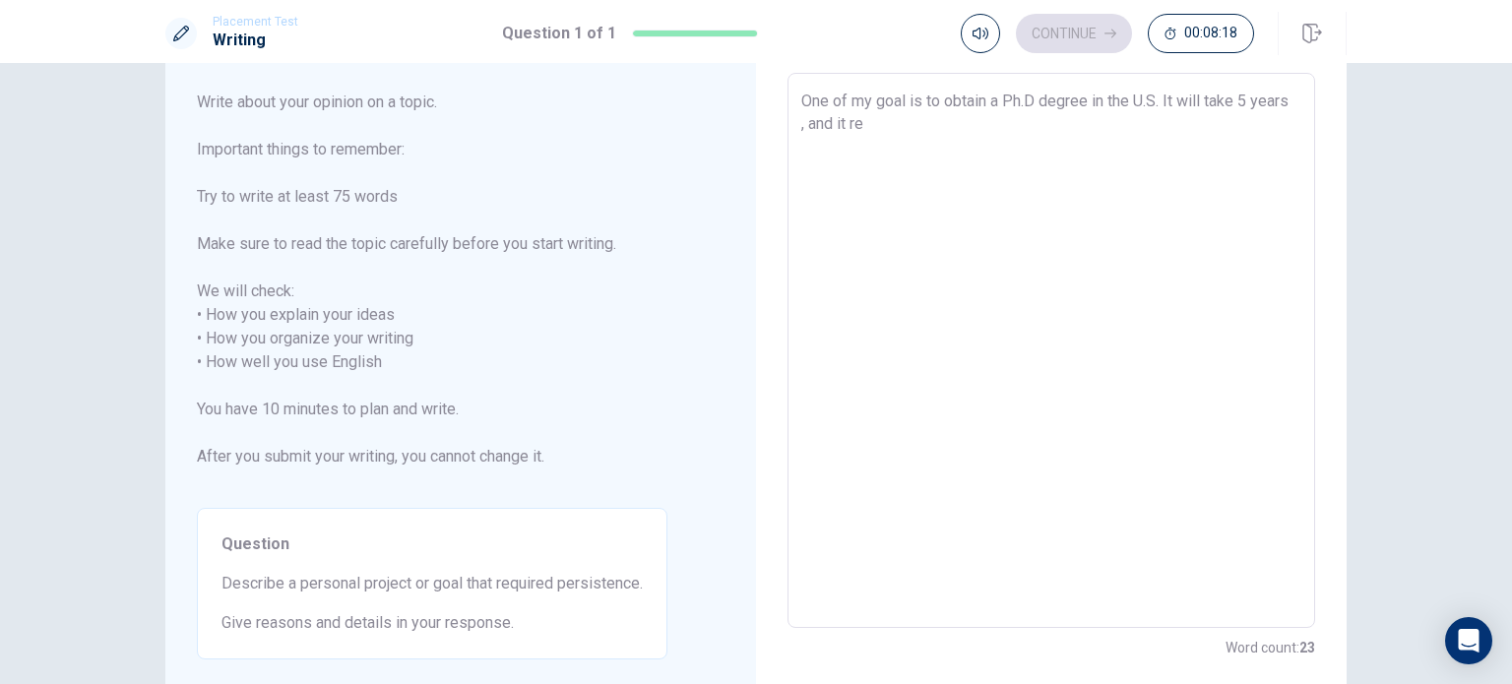
type textarea "One of my goal is to obtain a Ph.D degree in the U.S. It will take 5 years , an…"
type textarea "x"
type textarea "One of my goal is to obtain a Ph.D degree in the U.S. It will take 5 years , an…"
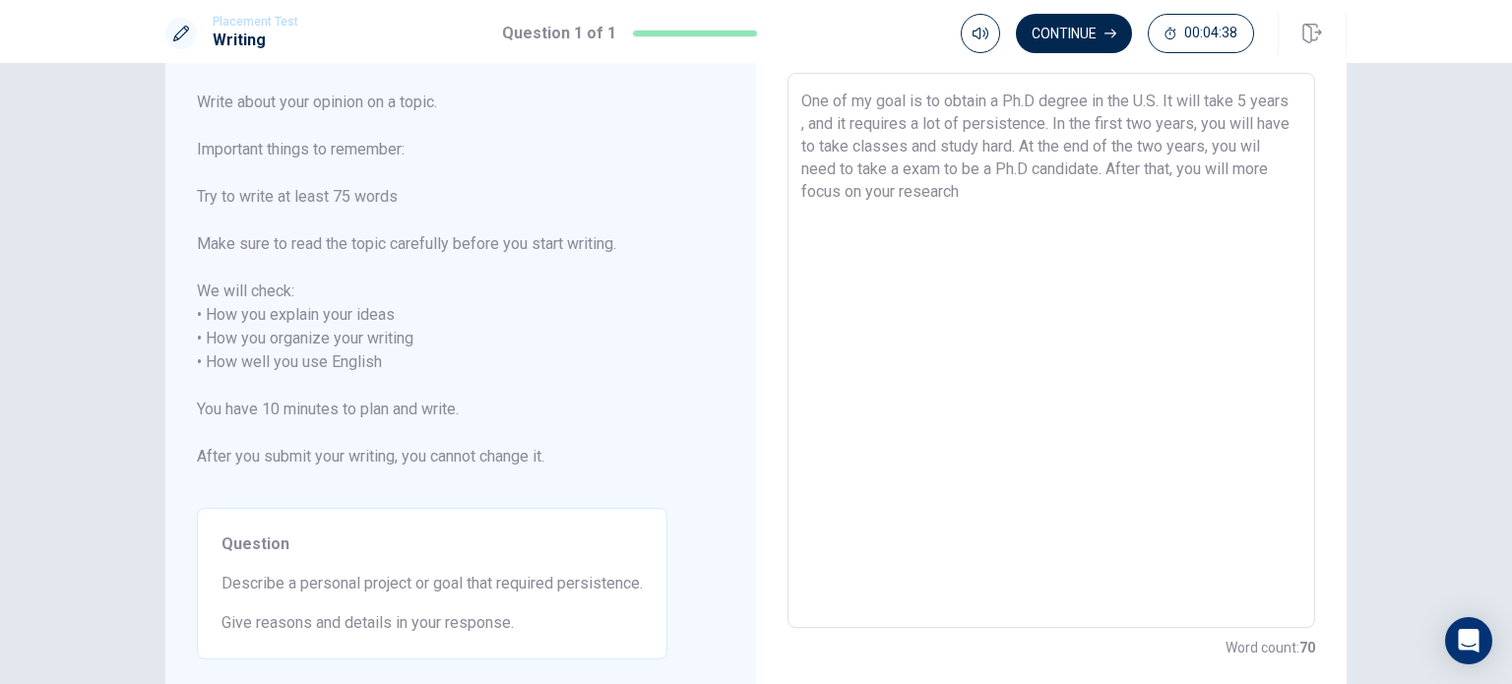
click at [1241, 156] on textarea "One of my goal is to obtain a Ph.D degree in the U.S. It will take 5 years , an…" at bounding box center [1051, 351] width 500 height 523
click at [1252, 164] on textarea "One of my goal is to obtain a Ph.D degree in the U.S. It will take 5 years , an…" at bounding box center [1051, 351] width 500 height 523
click at [1266, 181] on textarea "One of my goal is to obtain a Ph.D degree in the U.S. It will take 5 years , an…" at bounding box center [1051, 351] width 500 height 523
click at [1273, 171] on textarea "One of my goal is to obtain a Ph.D degree in the U.S. It will take 5 years , an…" at bounding box center [1051, 351] width 500 height 523
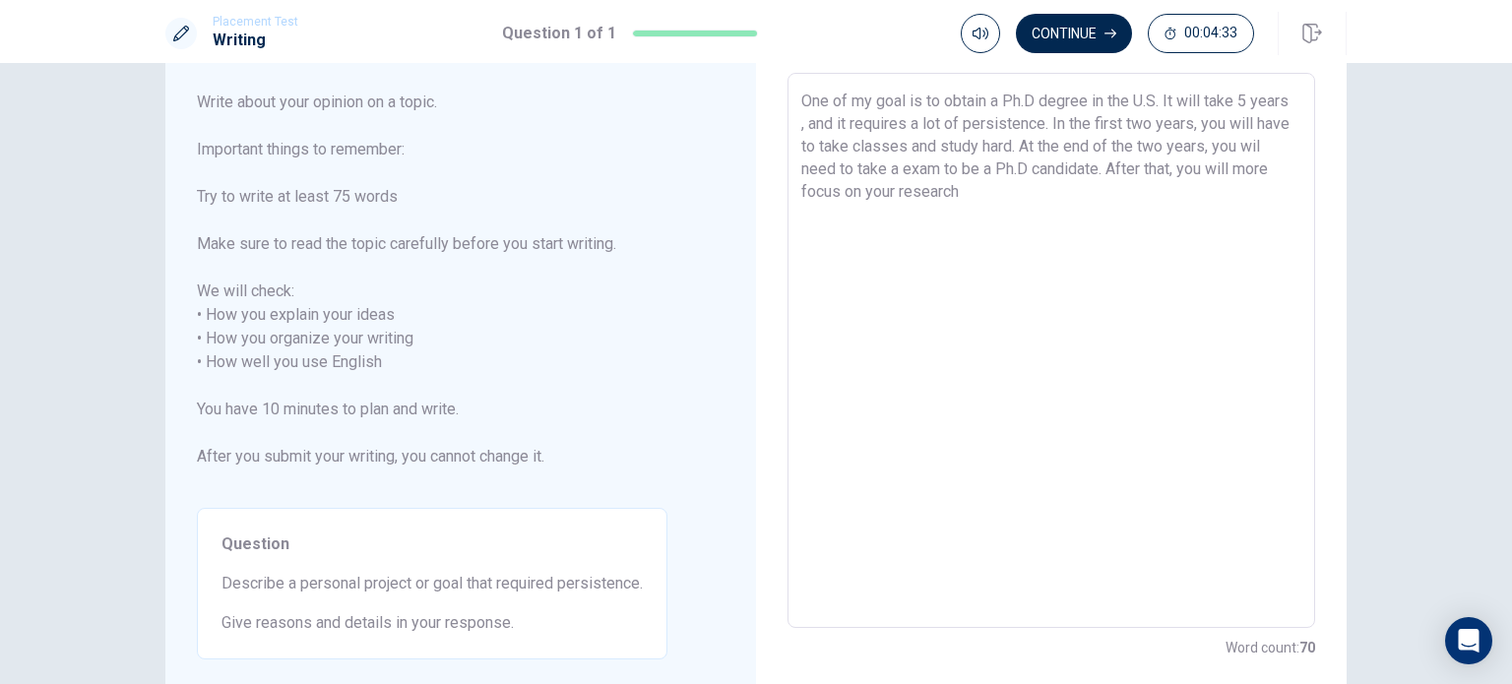
click at [1273, 171] on textarea "One of my goal is to obtain a Ph.D degree in the U.S. It will take 5 years , an…" at bounding box center [1051, 351] width 500 height 523
click at [958, 219] on textarea "One of my goal is to obtain a Ph.D degree in the U.S. It will take 5 years , an…" at bounding box center [1051, 351] width 500 height 523
click at [1039, 223] on textarea "One of my goal is to obtain a Ph.D degree in the U.S. It will take 5 years , an…" at bounding box center [1051, 351] width 500 height 523
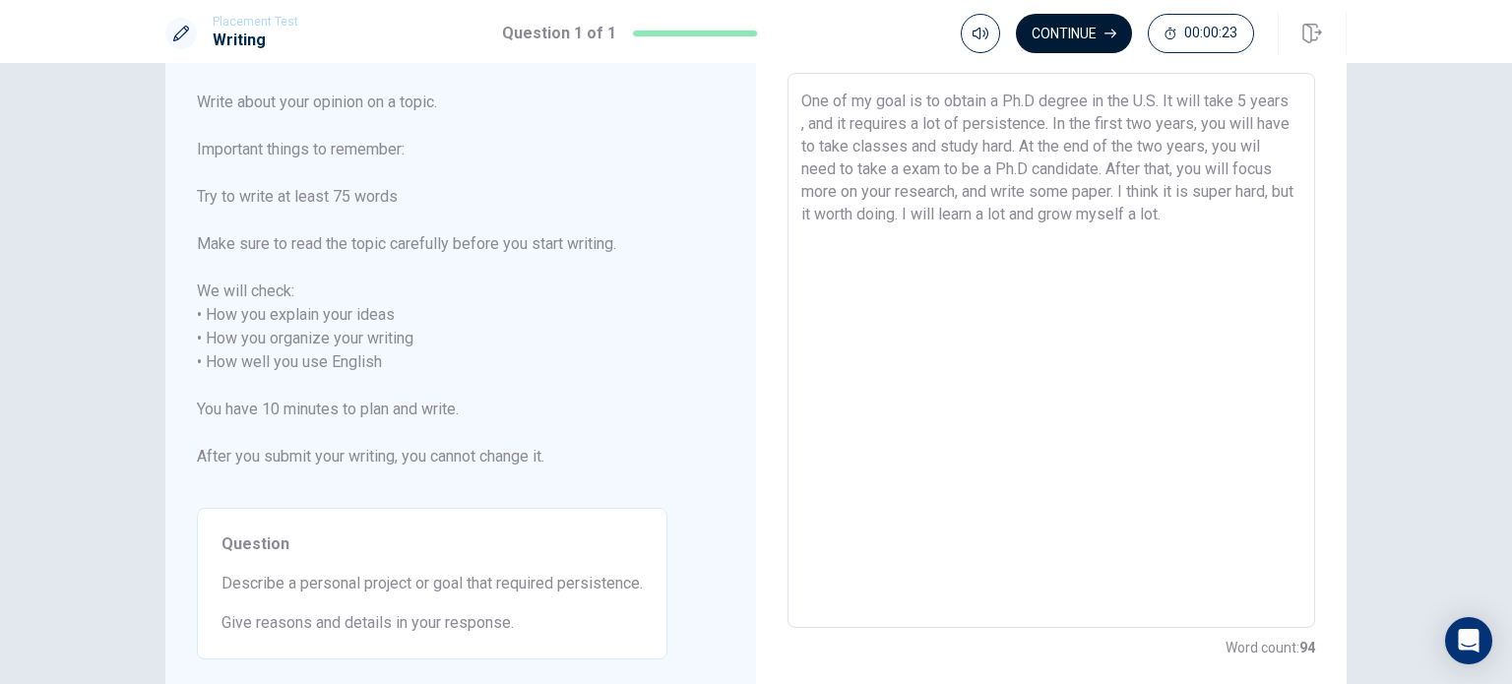
click at [1109, 34] on icon "button" at bounding box center [1110, 34] width 12 height 12
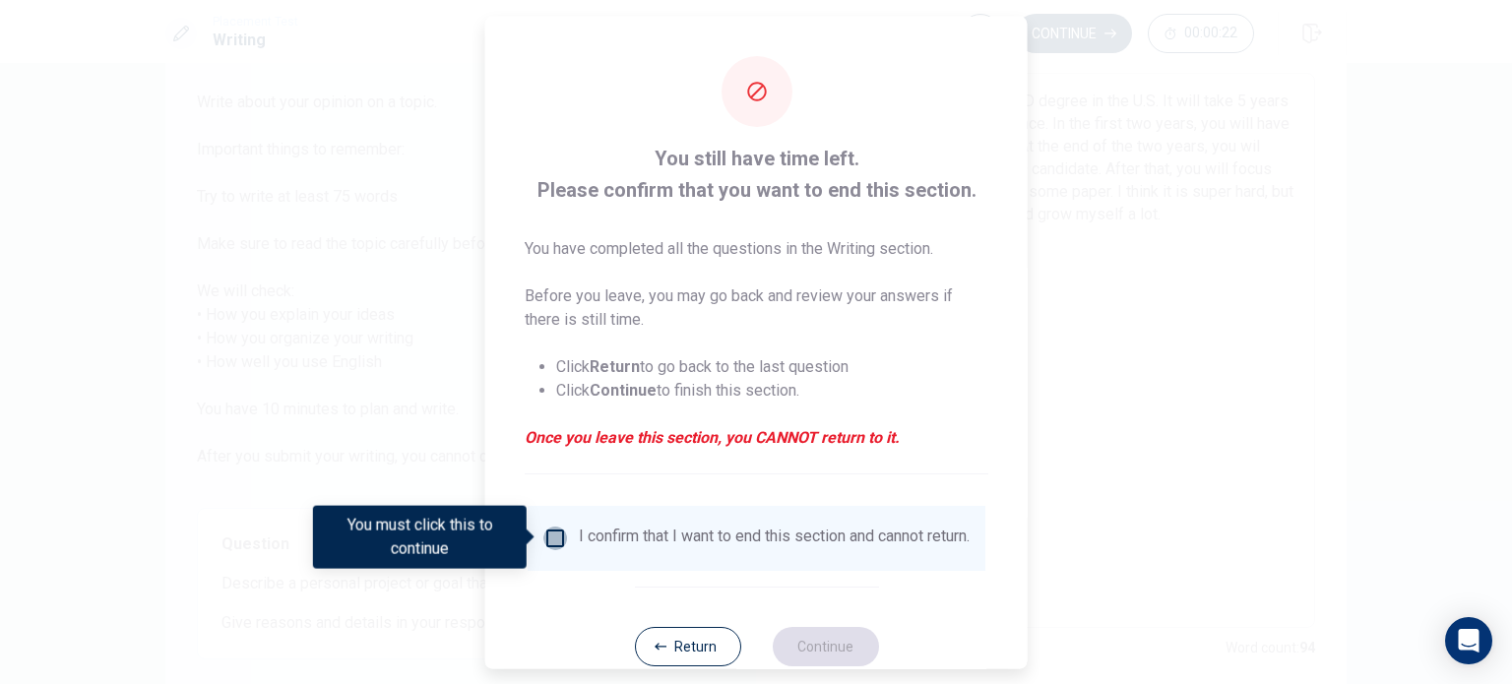
click at [543, 544] on input "You must click this to continue" at bounding box center [555, 538] width 24 height 24
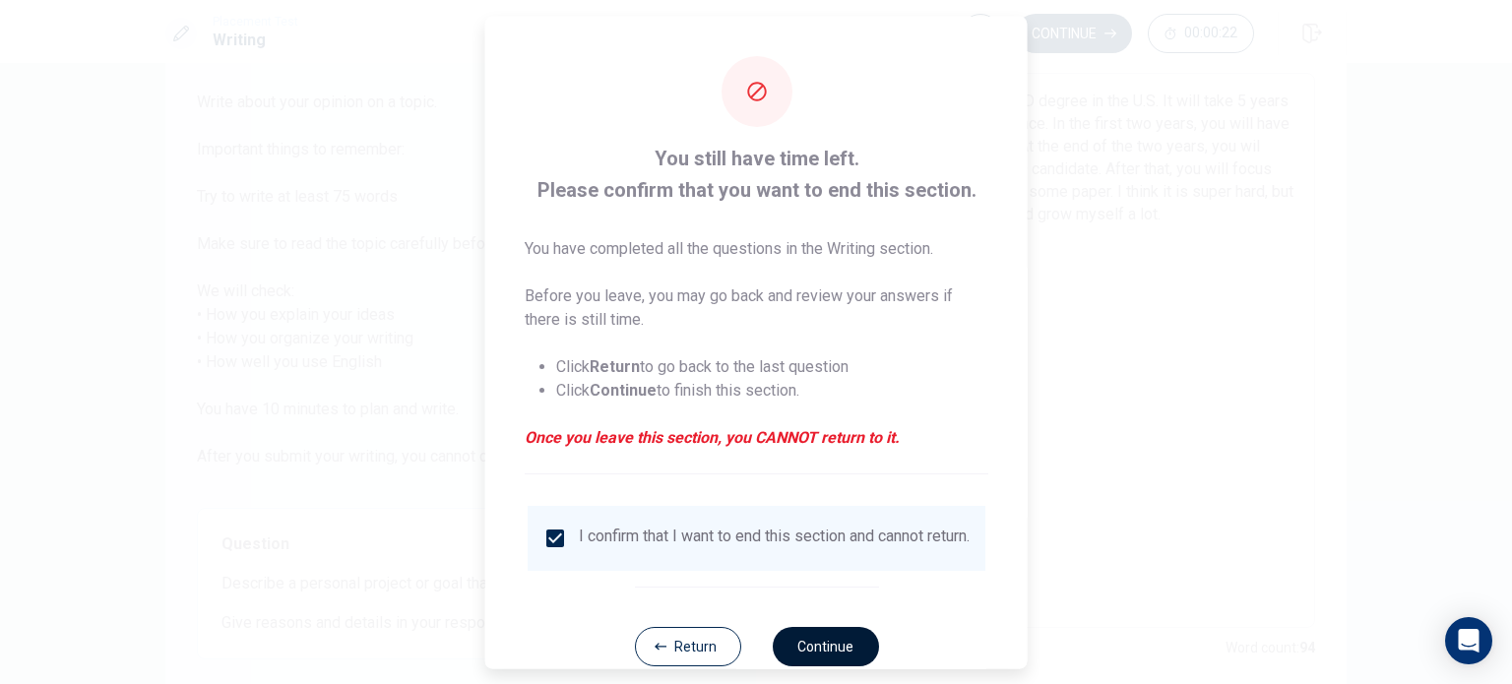
click at [835, 657] on button "Continue" at bounding box center [825, 645] width 106 height 39
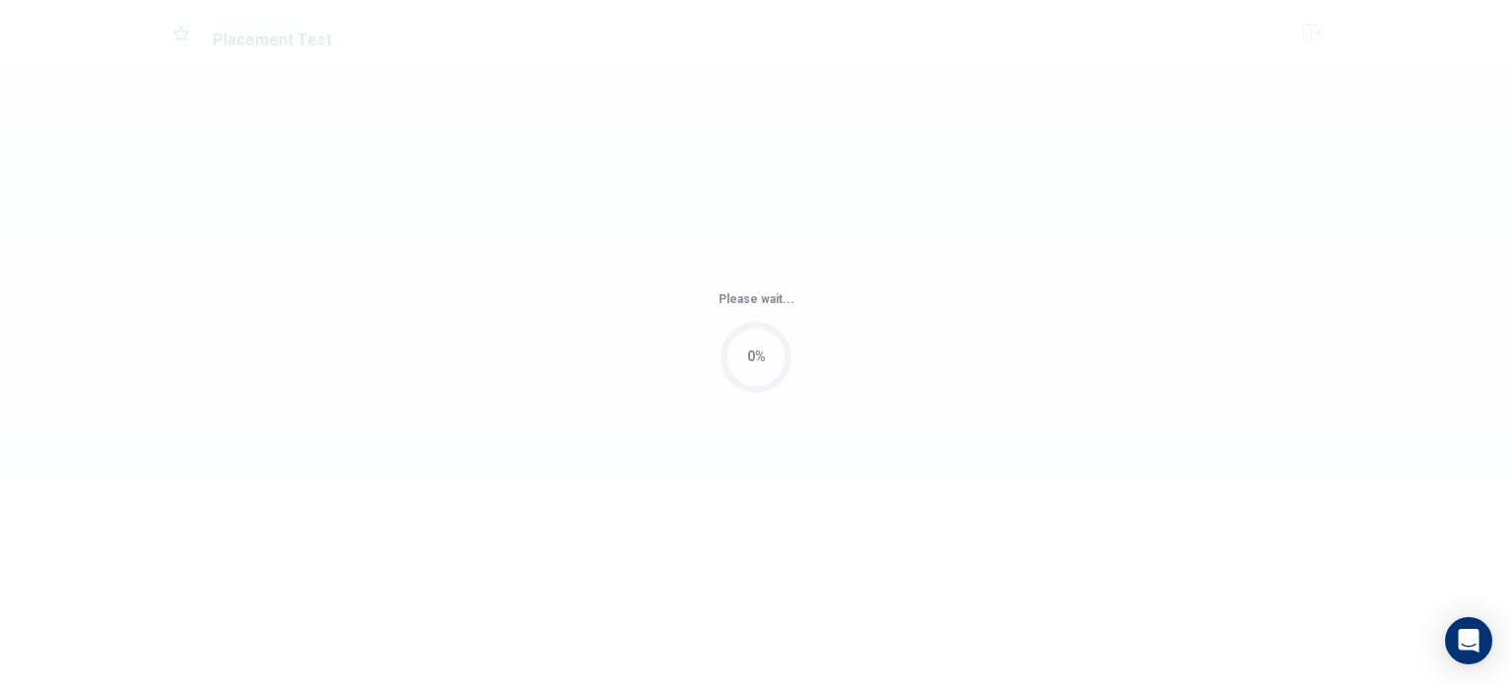
scroll to position [0, 0]
click at [1075, 495] on div "Please wait... 0%" at bounding box center [756, 342] width 1512 height 684
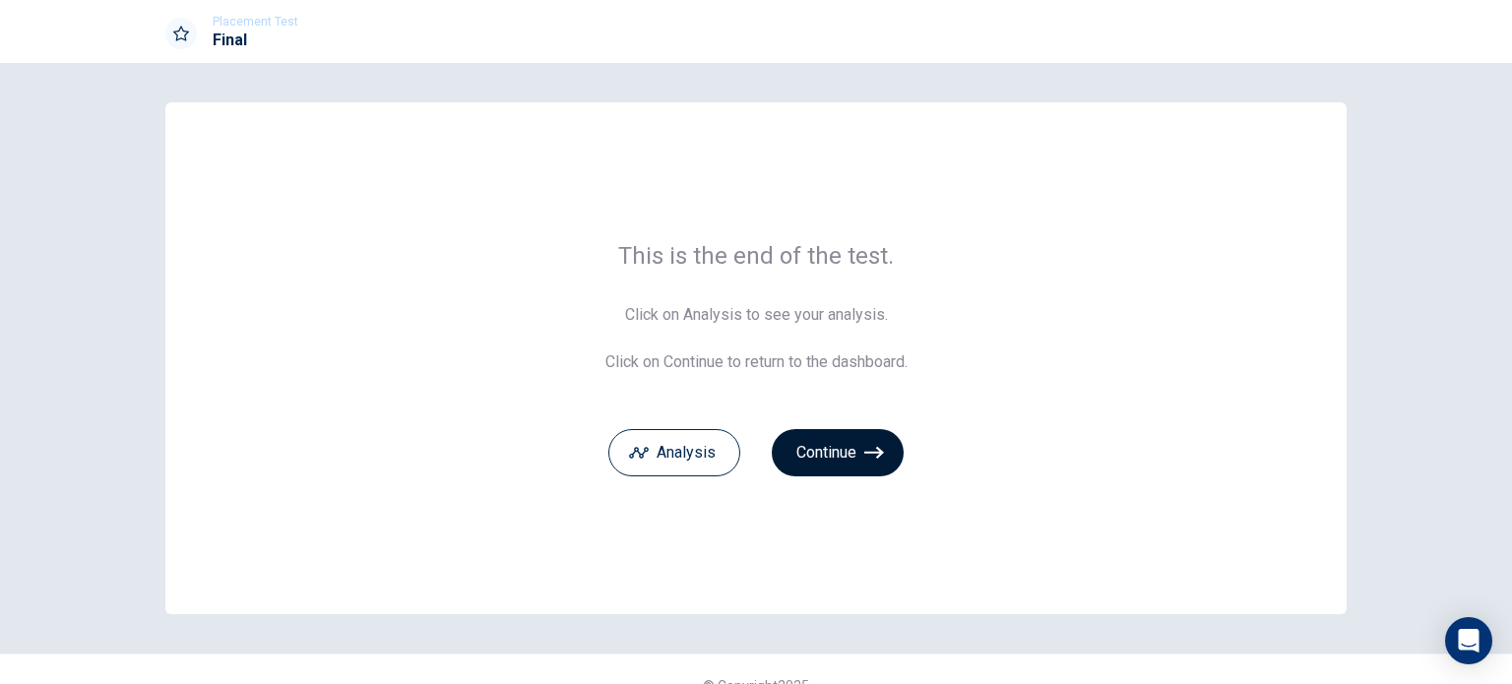
click at [795, 464] on button "Continue" at bounding box center [838, 452] width 132 height 47
